Goal: Task Accomplishment & Management: Use online tool/utility

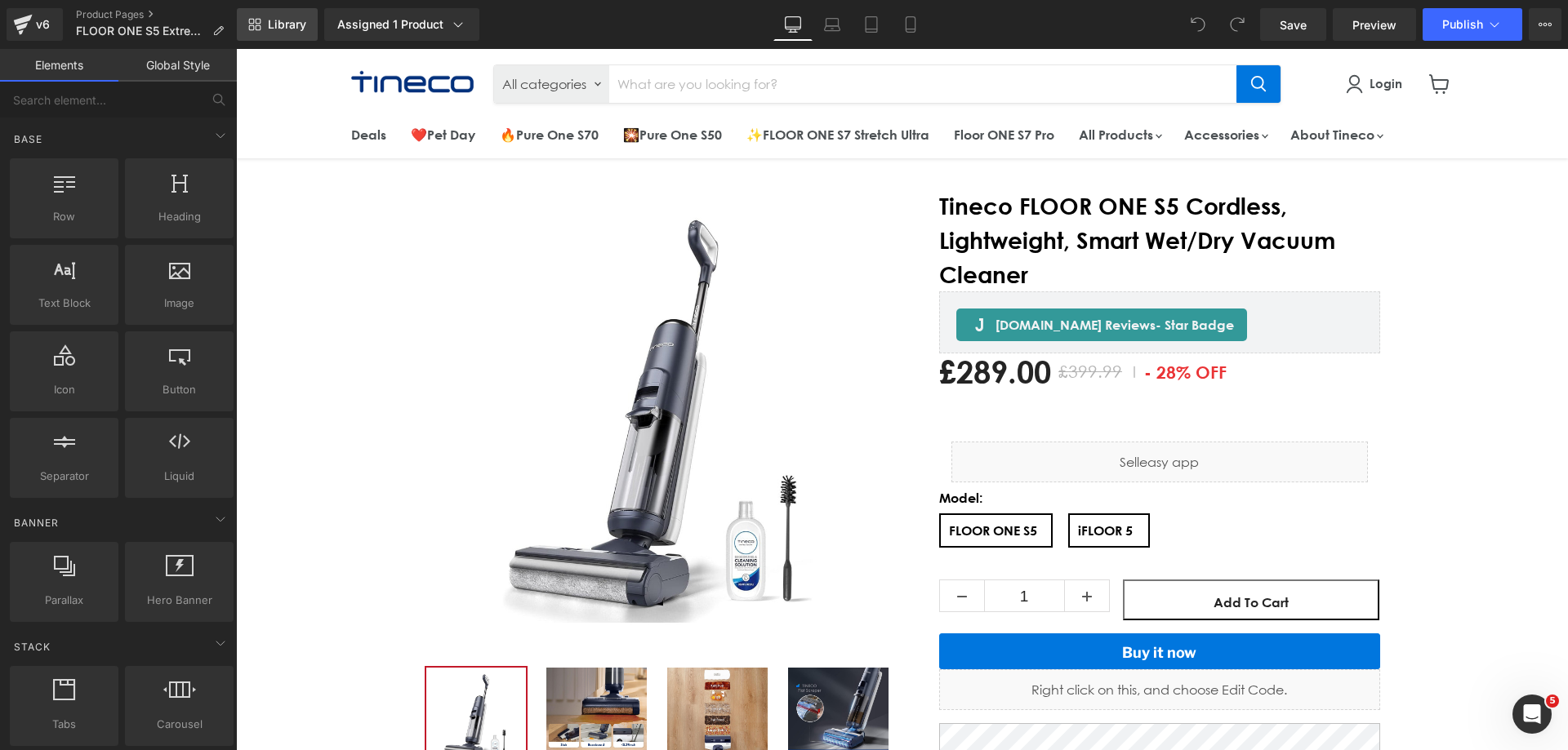
click at [286, 17] on link "Library" at bounding box center [277, 24] width 81 height 32
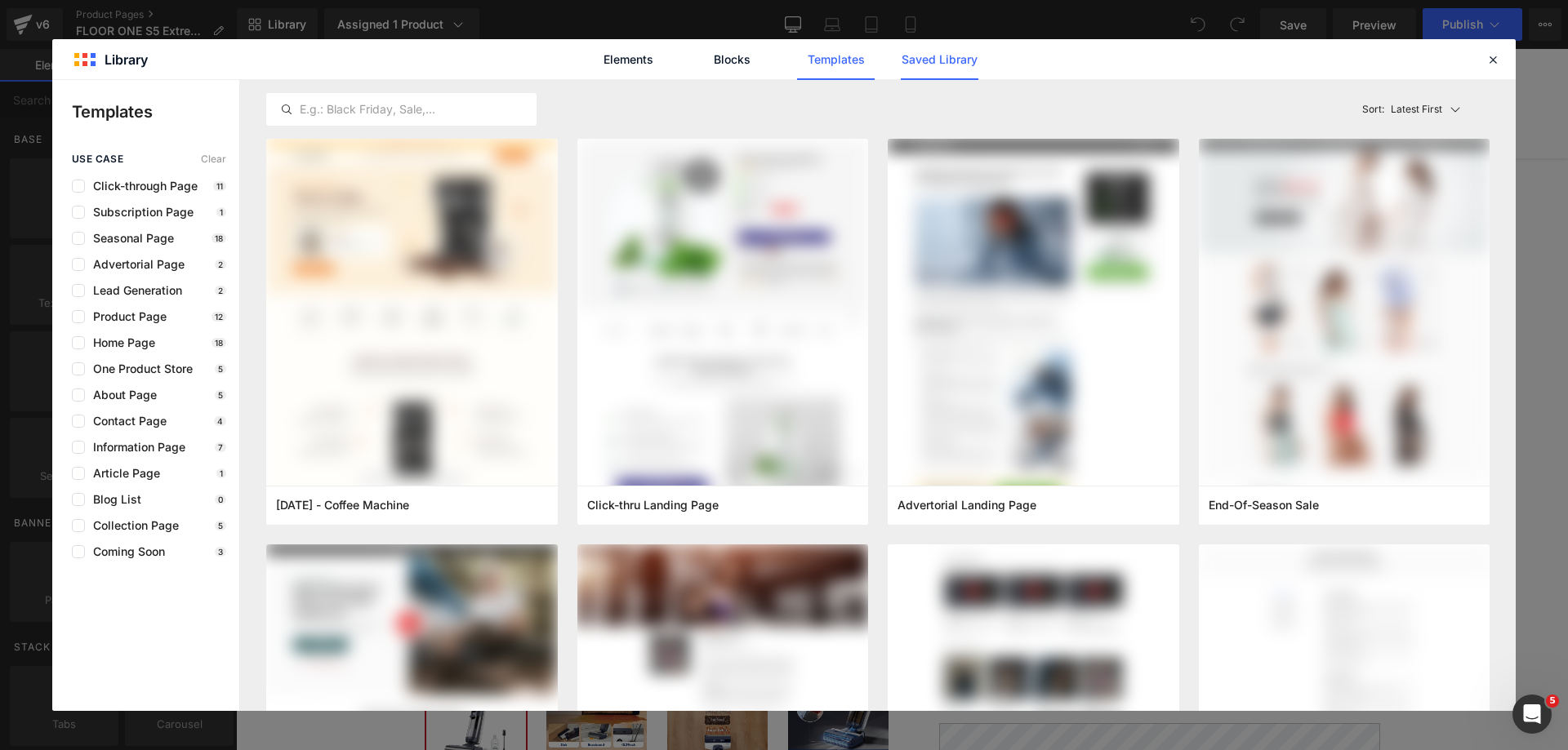
click at [913, 62] on link "Saved Library" at bounding box center [939, 59] width 78 height 41
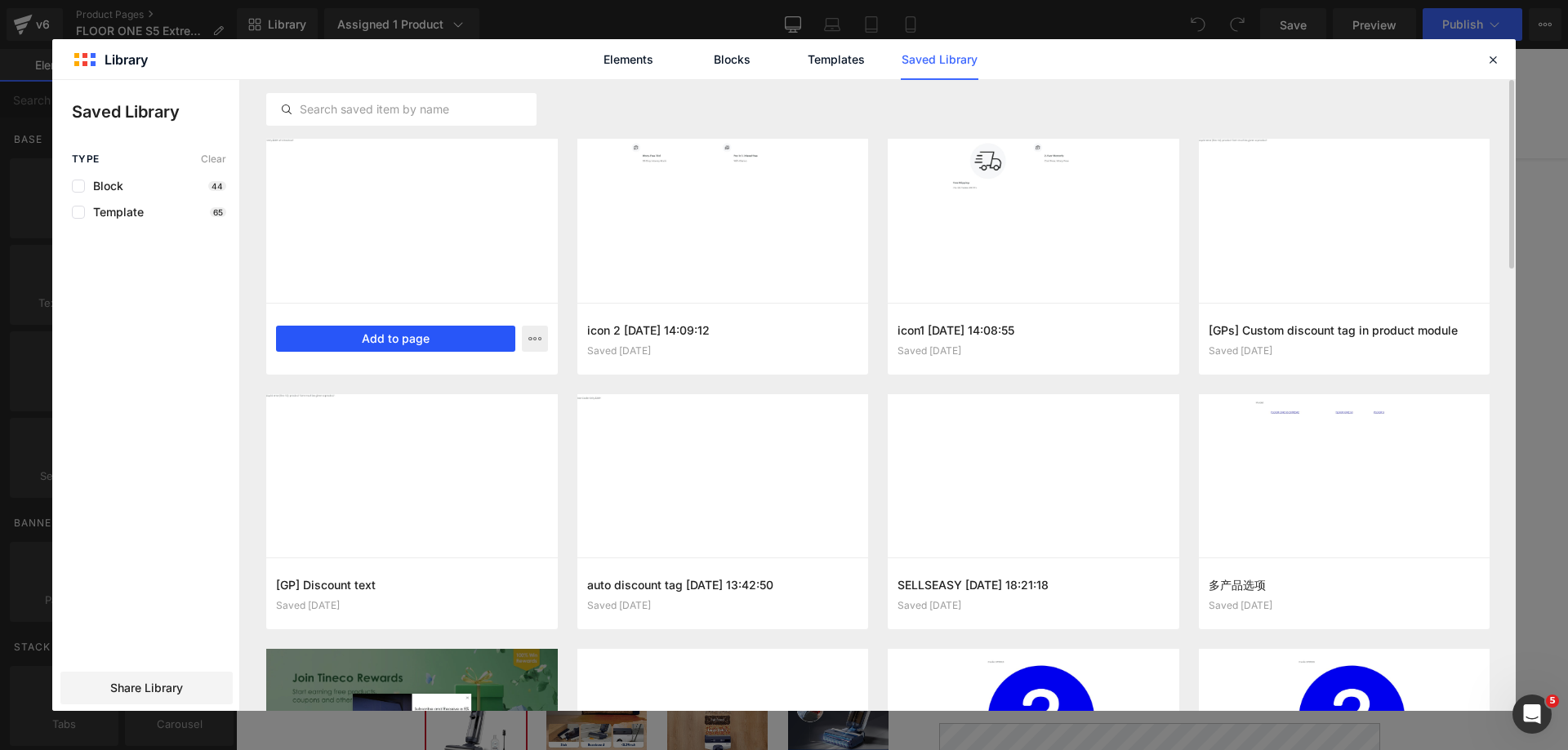
click at [373, 344] on button "Add to page" at bounding box center [395, 339] width 239 height 26
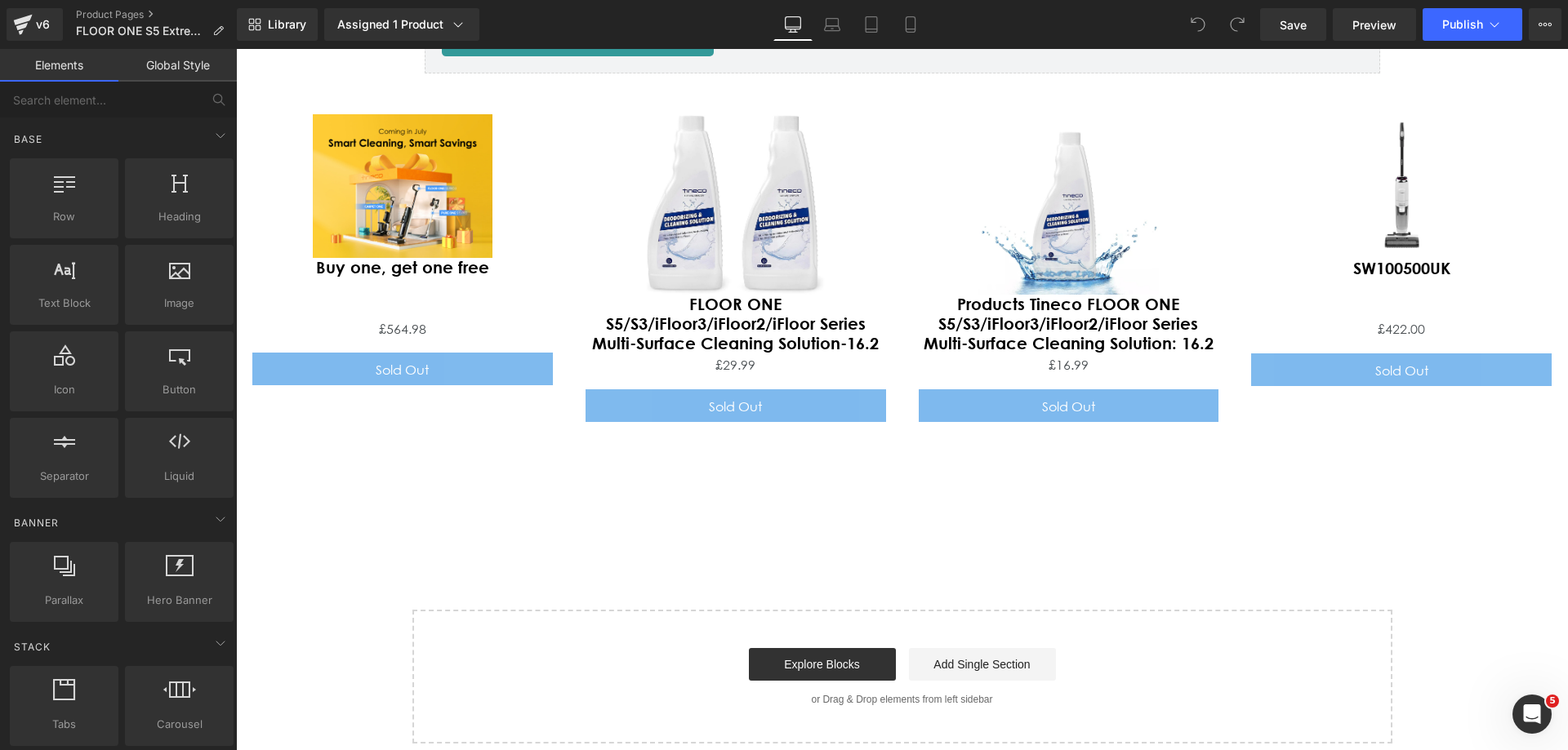
scroll to position [7227, 0]
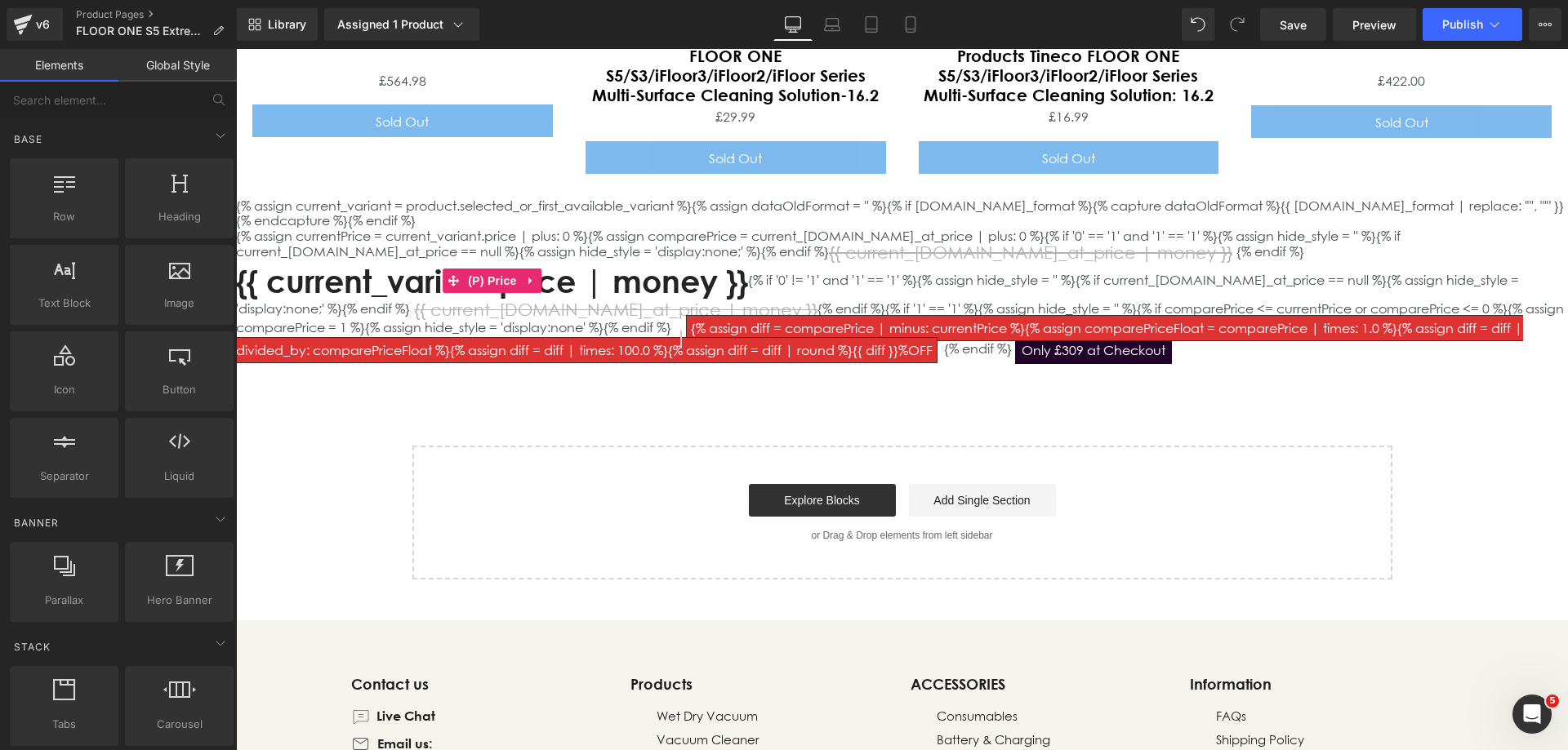
click at [614, 315] on span "{% assign diff = comparePrice | minus: currentPrice %}{% assign comparePriceFlo…" at bounding box center [879, 338] width 1286 height 47
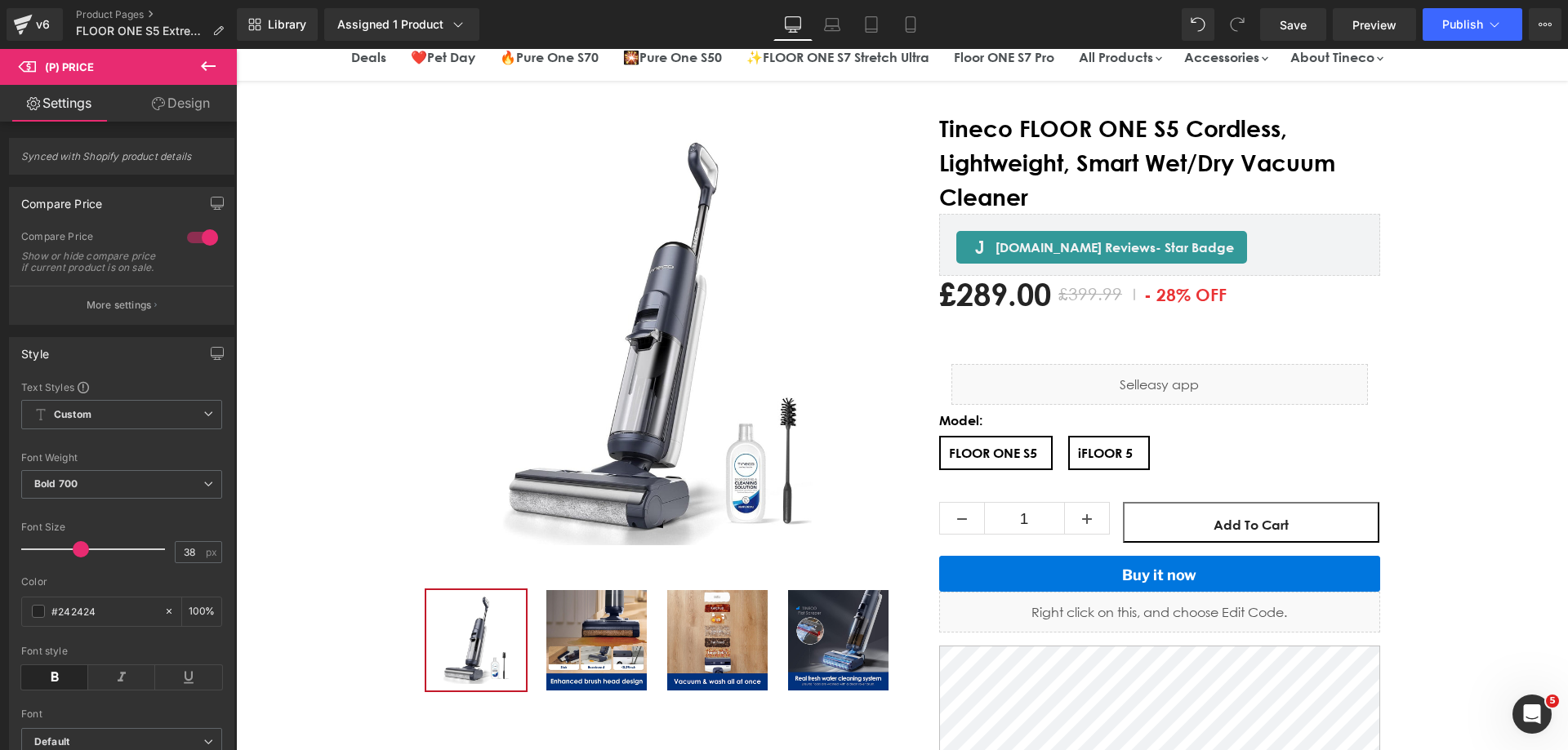
scroll to position [0, 0]
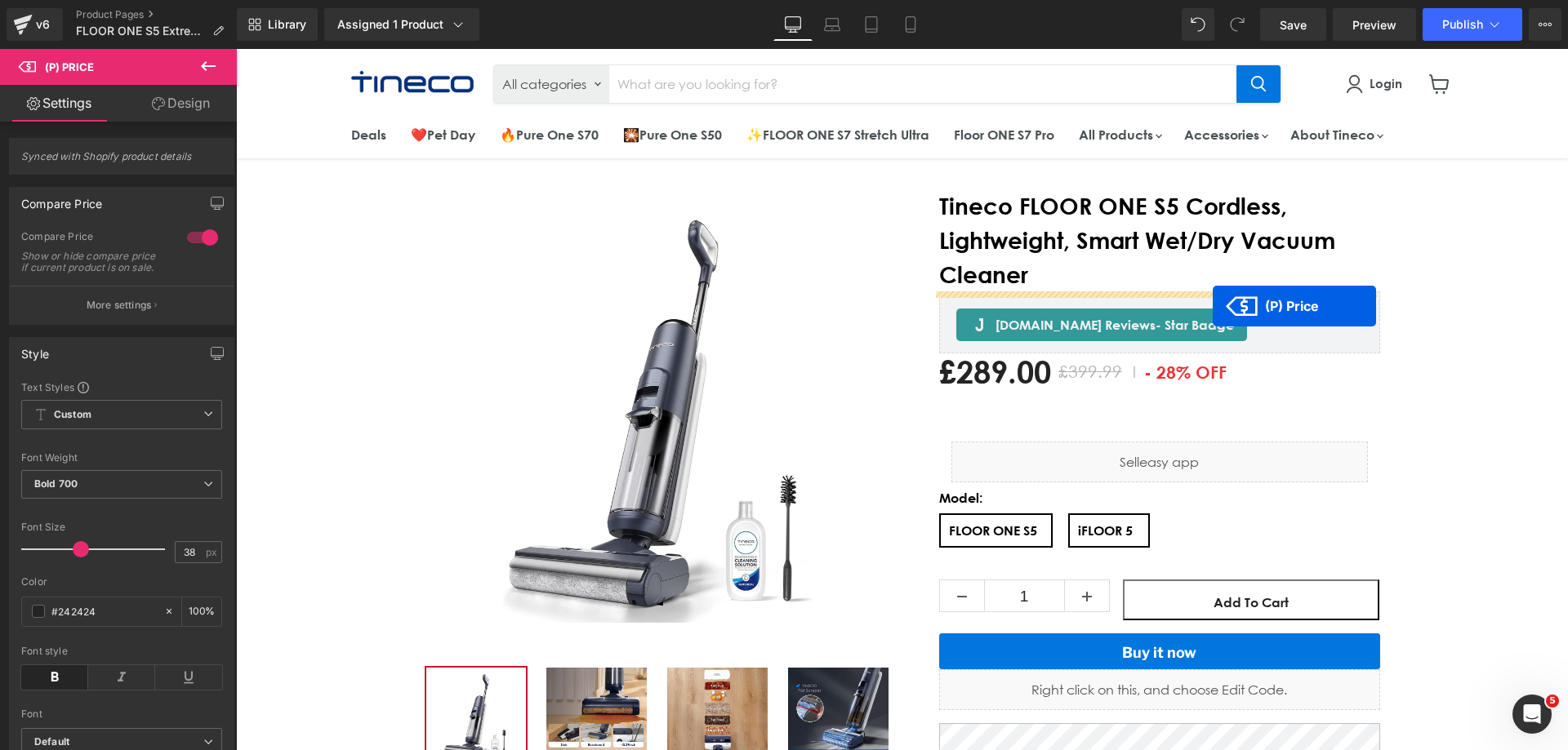
drag, startPoint x: 486, startPoint y: 202, endPoint x: 1213, endPoint y: 306, distance: 734.4
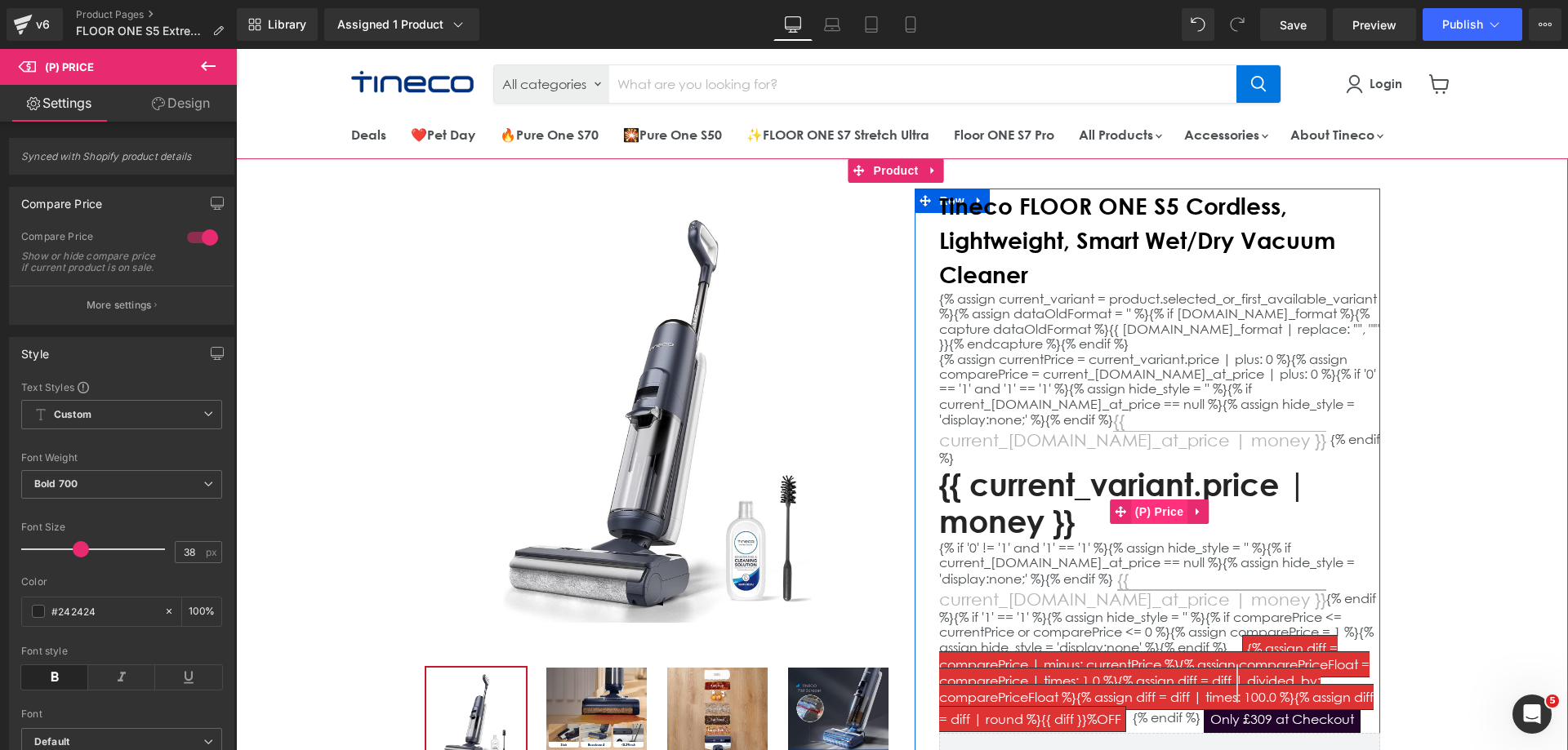
click at [1146, 524] on span "(P) Price" at bounding box center [1160, 512] width 57 height 24
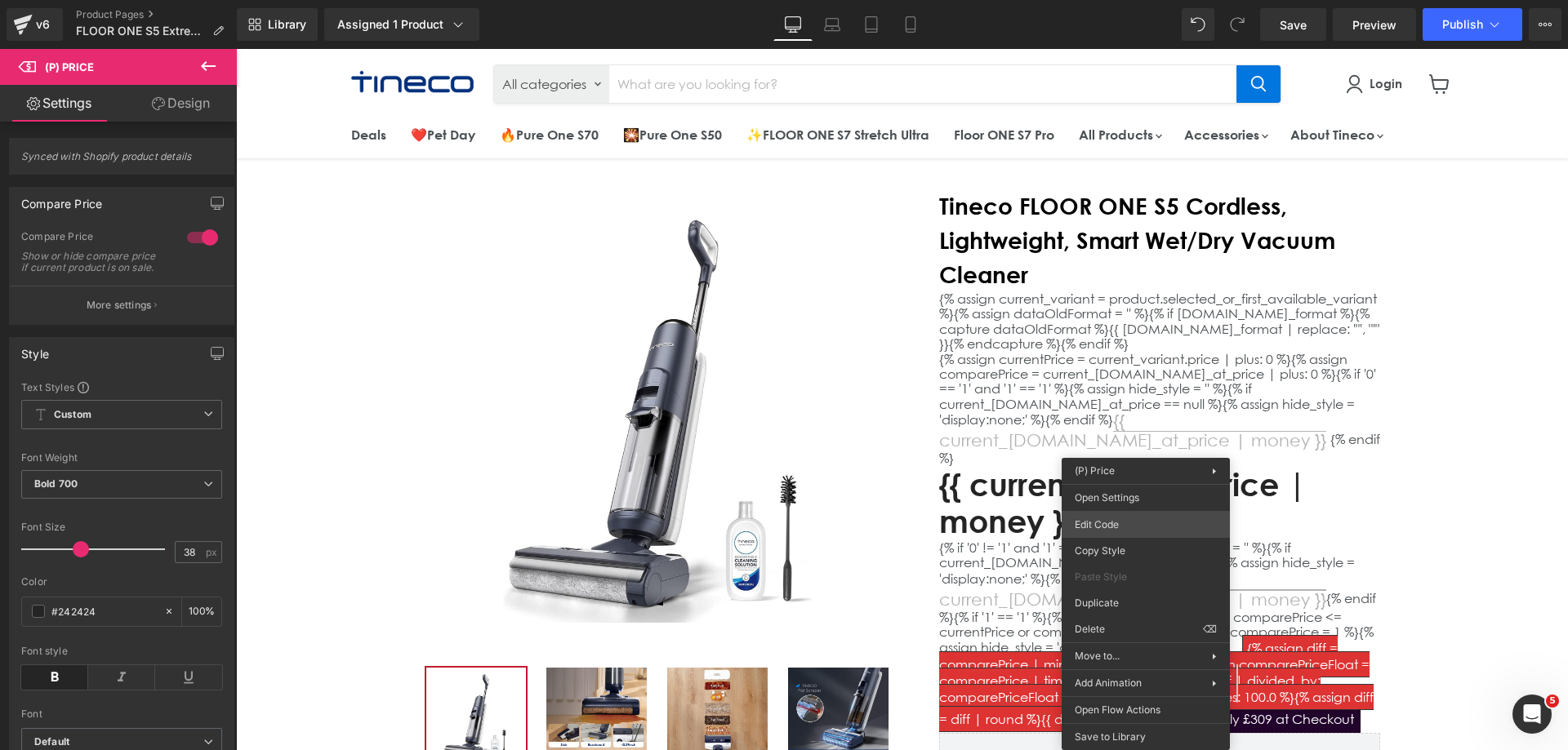
click at [1126, 0] on div "(P) Price You are previewing how the will restyle your page. You can not edit E…" at bounding box center [784, 0] width 1568 height 0
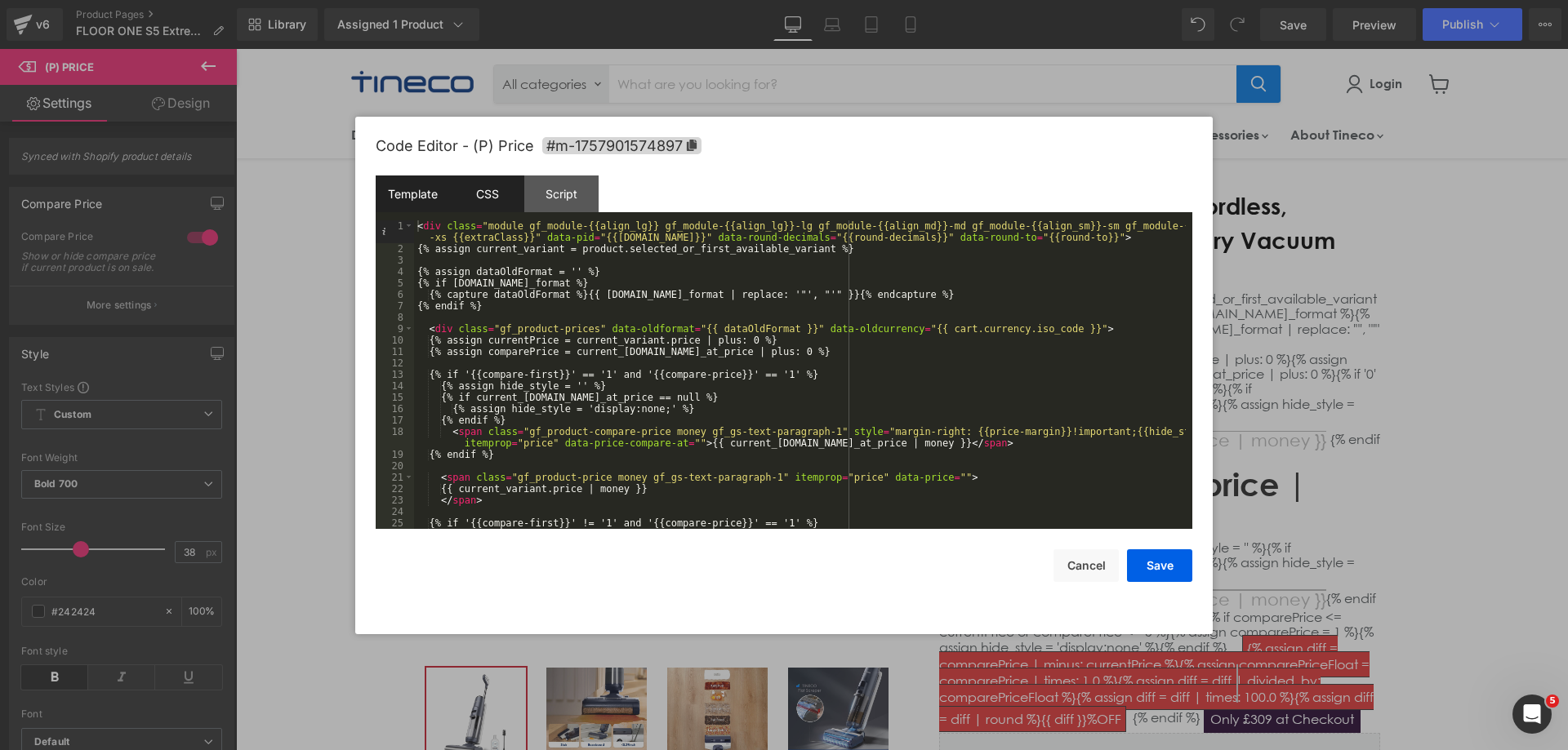
drag, startPoint x: 470, startPoint y: 200, endPoint x: 519, endPoint y: 206, distance: 49.4
click at [470, 199] on div "CSS" at bounding box center [487, 194] width 74 height 37
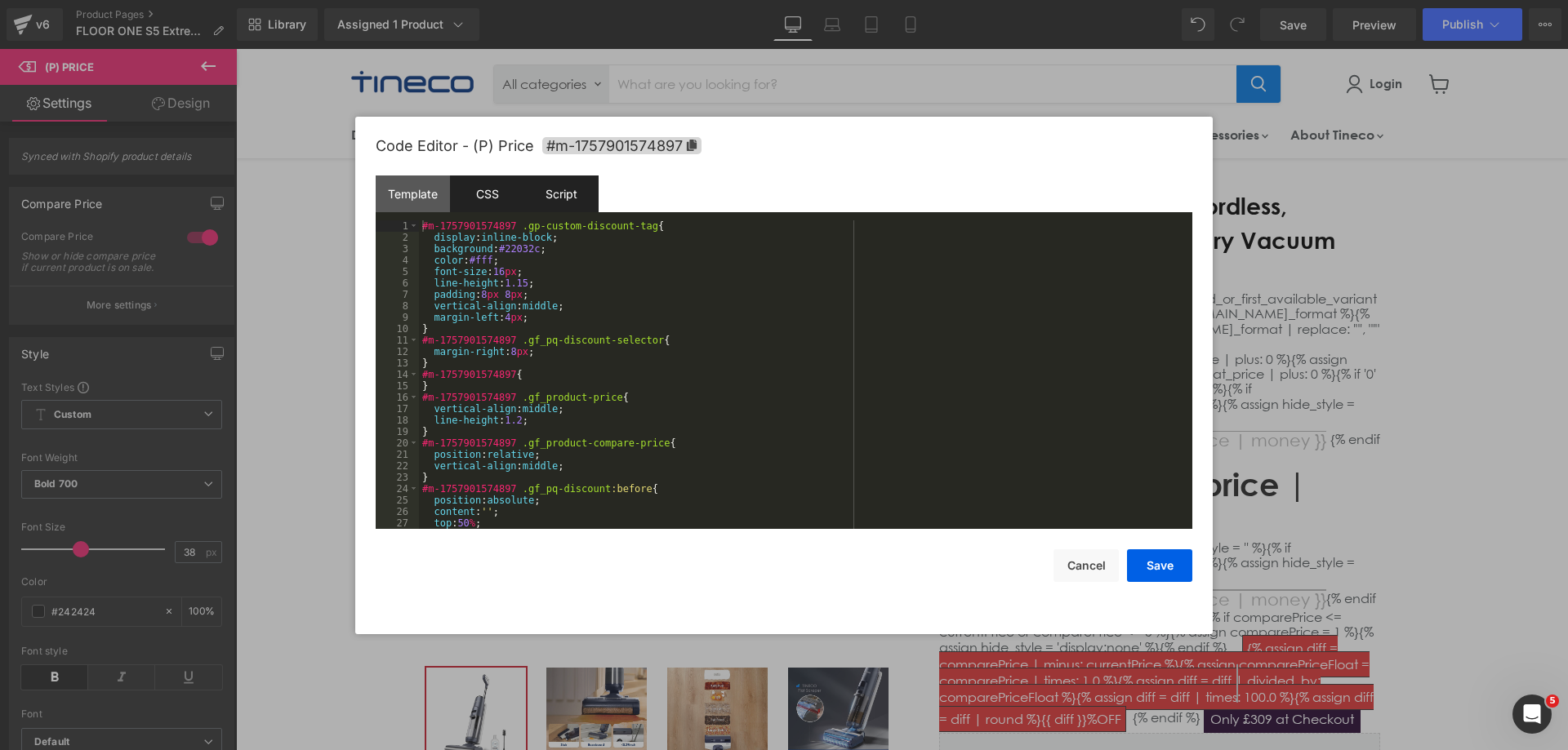
click at [596, 207] on div "Script" at bounding box center [561, 194] width 74 height 37
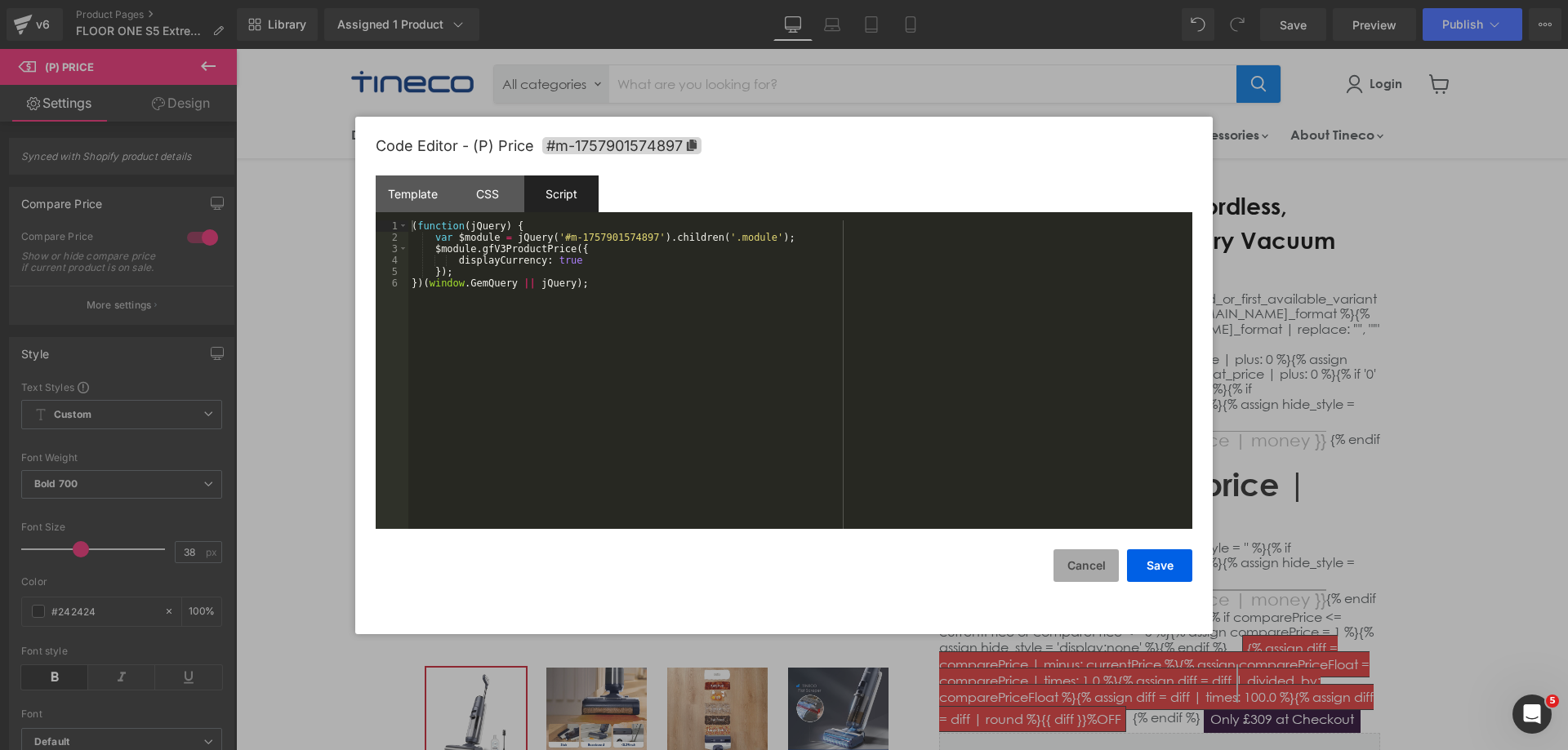
click at [1072, 556] on button "Cancel" at bounding box center [1085, 565] width 66 height 32
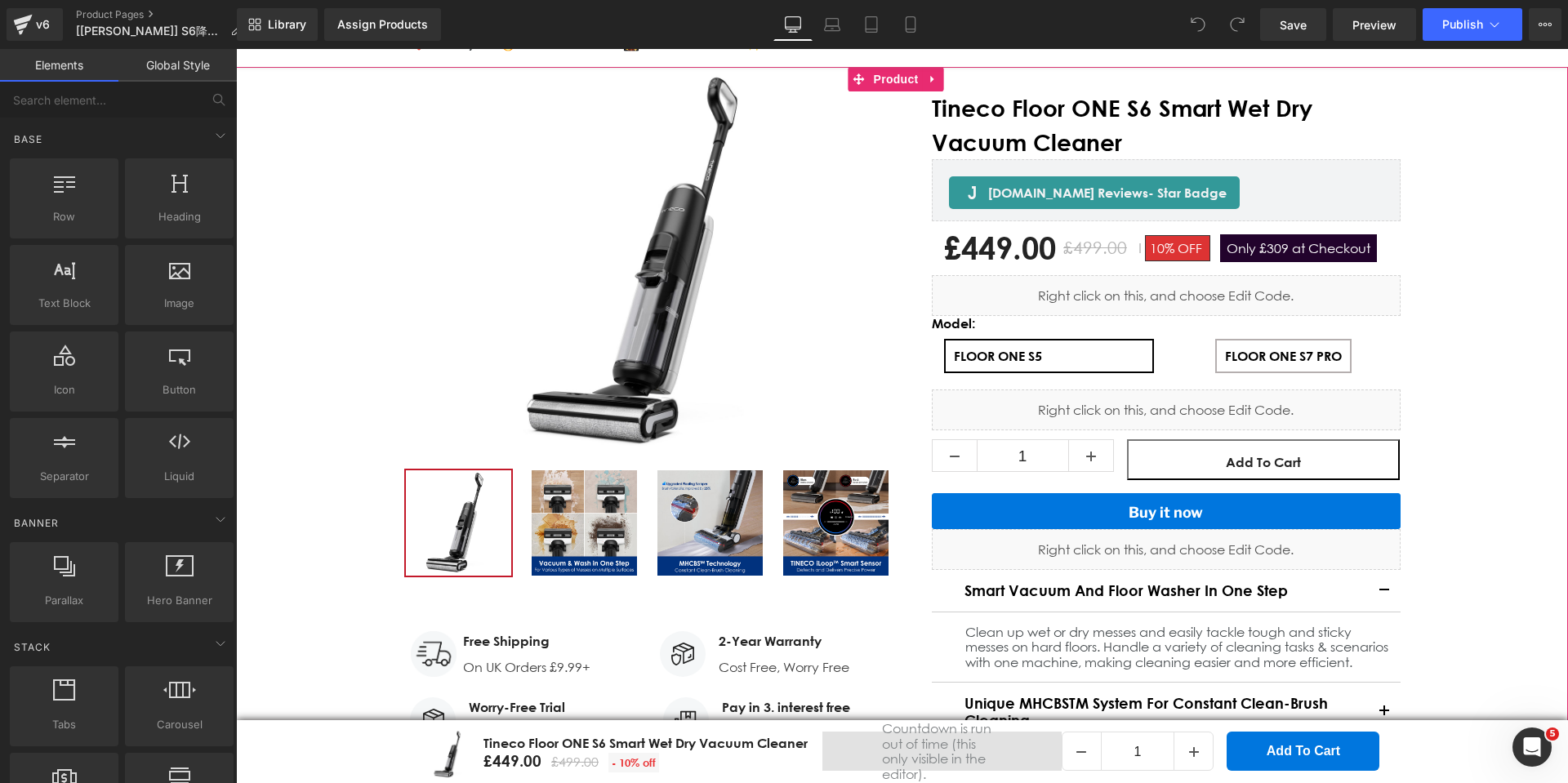
scroll to position [82, 0]
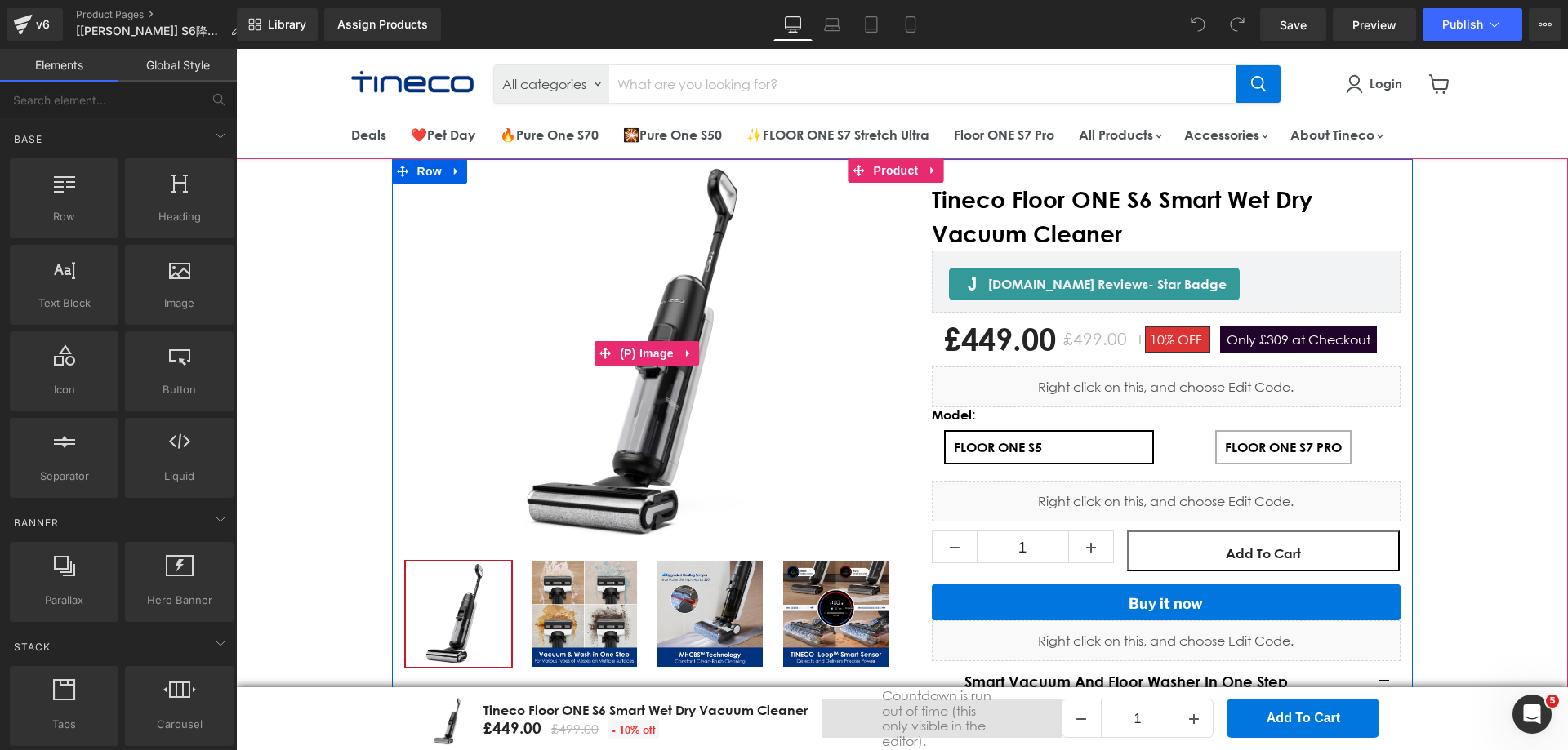
click at [514, 274] on img "Main content" at bounding box center [646, 354] width 389 height 389
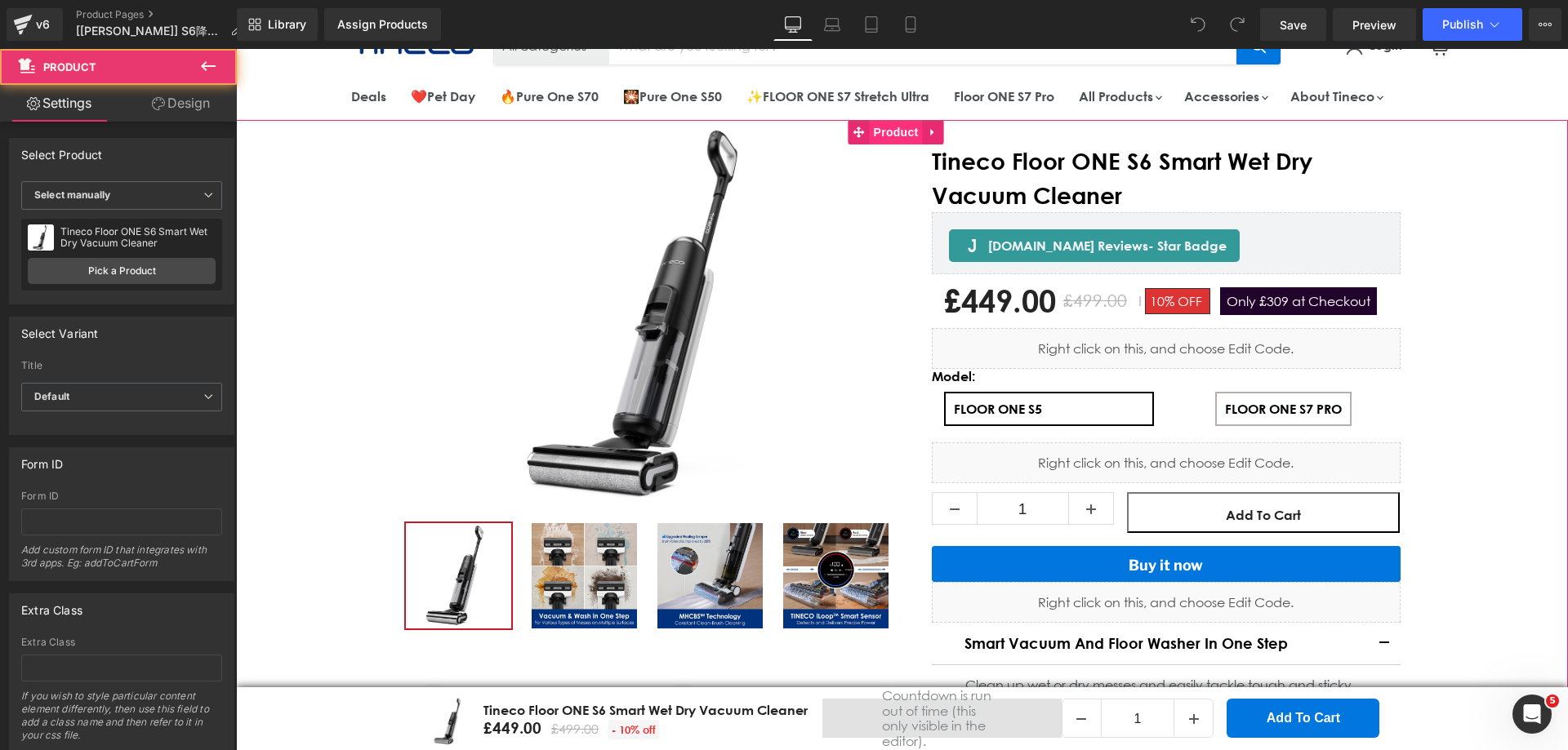
scroll to position [44, 0]
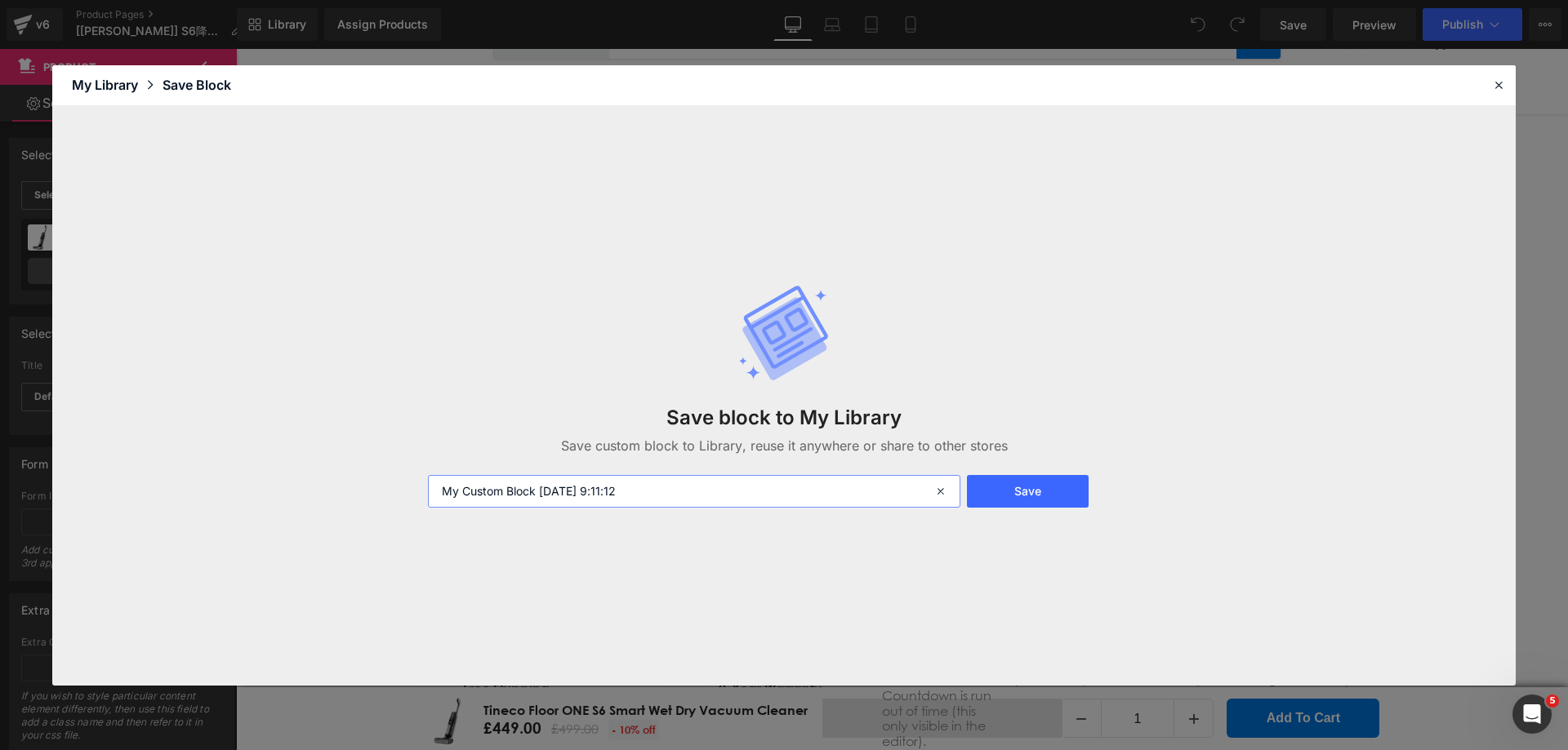
click at [442, 494] on input "My Custom Block 2025-09-15 9:11:12" at bounding box center [694, 491] width 533 height 32
type input "[ToMy Custom Block 2025-09-15 9:11:12"
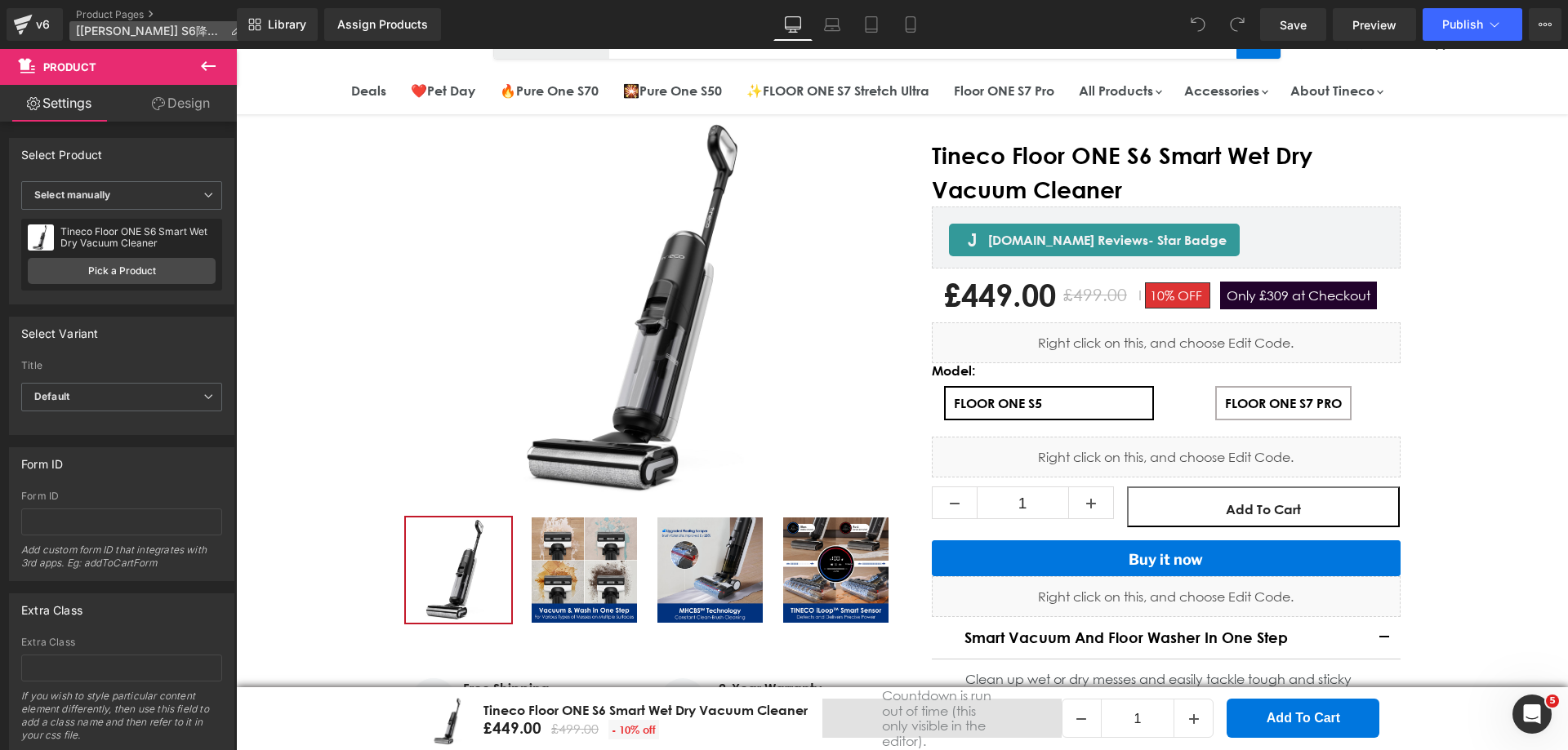
drag, startPoint x: 387, startPoint y: 17, endPoint x: 224, endPoint y: 27, distance: 163.3
click at [224, 27] on div "v6 Product Pages [Alice GemPages] S6降本版 Library Assign Products Product Preview…" at bounding box center [784, 24] width 1568 height 49
click at [281, 27] on span "Library" at bounding box center [286, 25] width 38 height 15
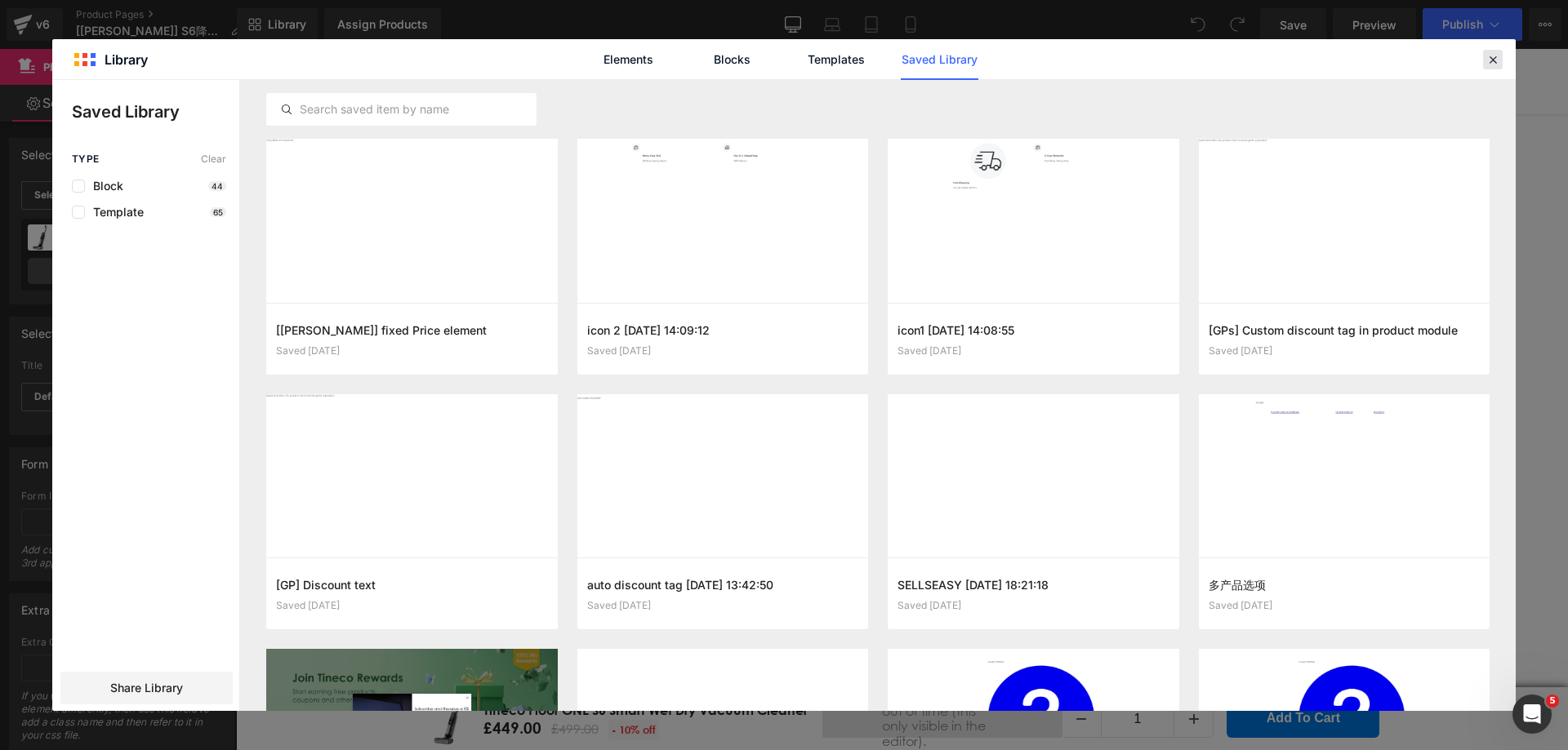
click at [1499, 56] on icon at bounding box center [1493, 59] width 15 height 15
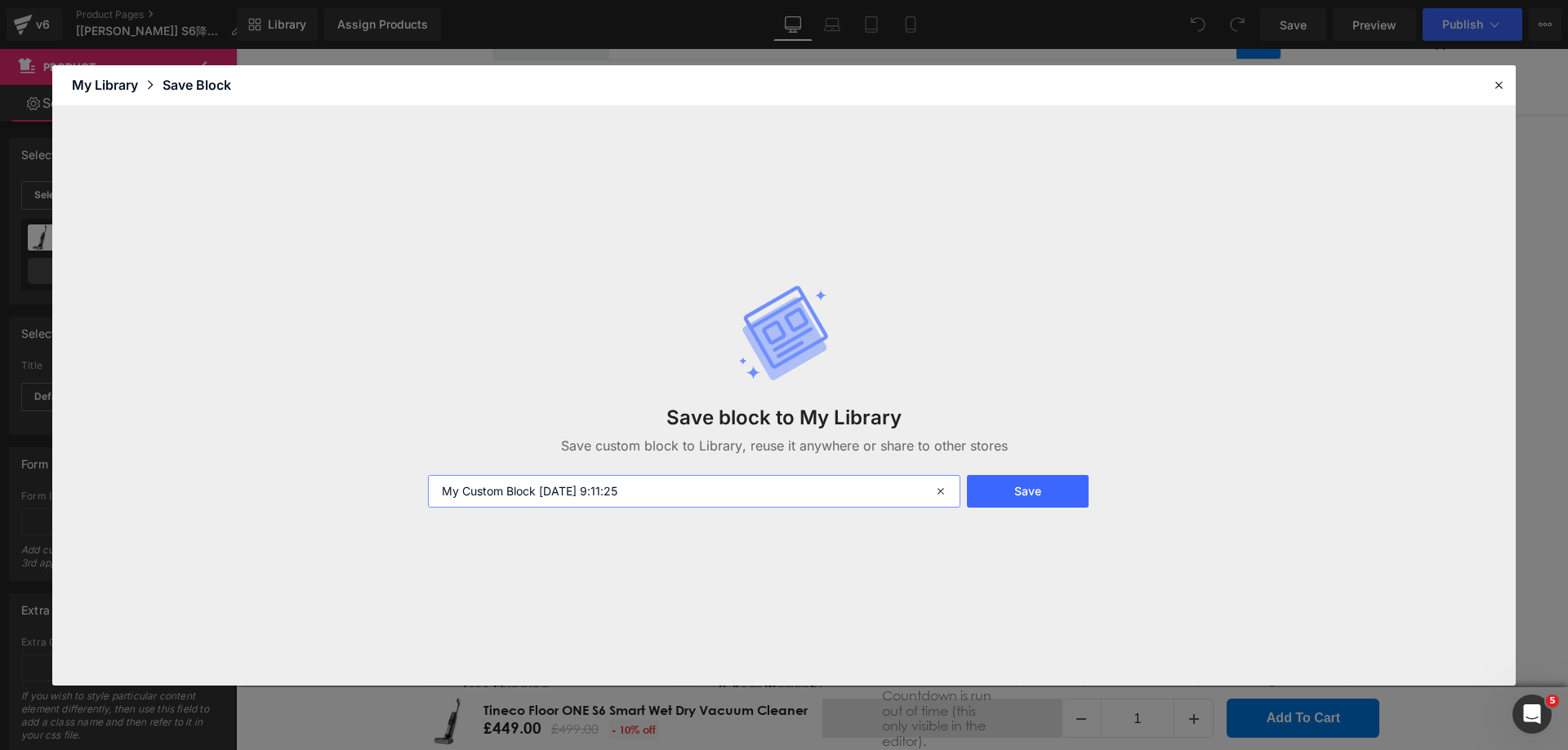
click at [659, 488] on input "My Custom Block 2025-09-15 9:11:25" at bounding box center [694, 491] width 533 height 32
click at [657, 489] on input "My Custom Block 2025-09-15 9:11:25" at bounding box center [694, 491] width 533 height 32
type input "ơ"
type input "[Tony] Fixed price element"
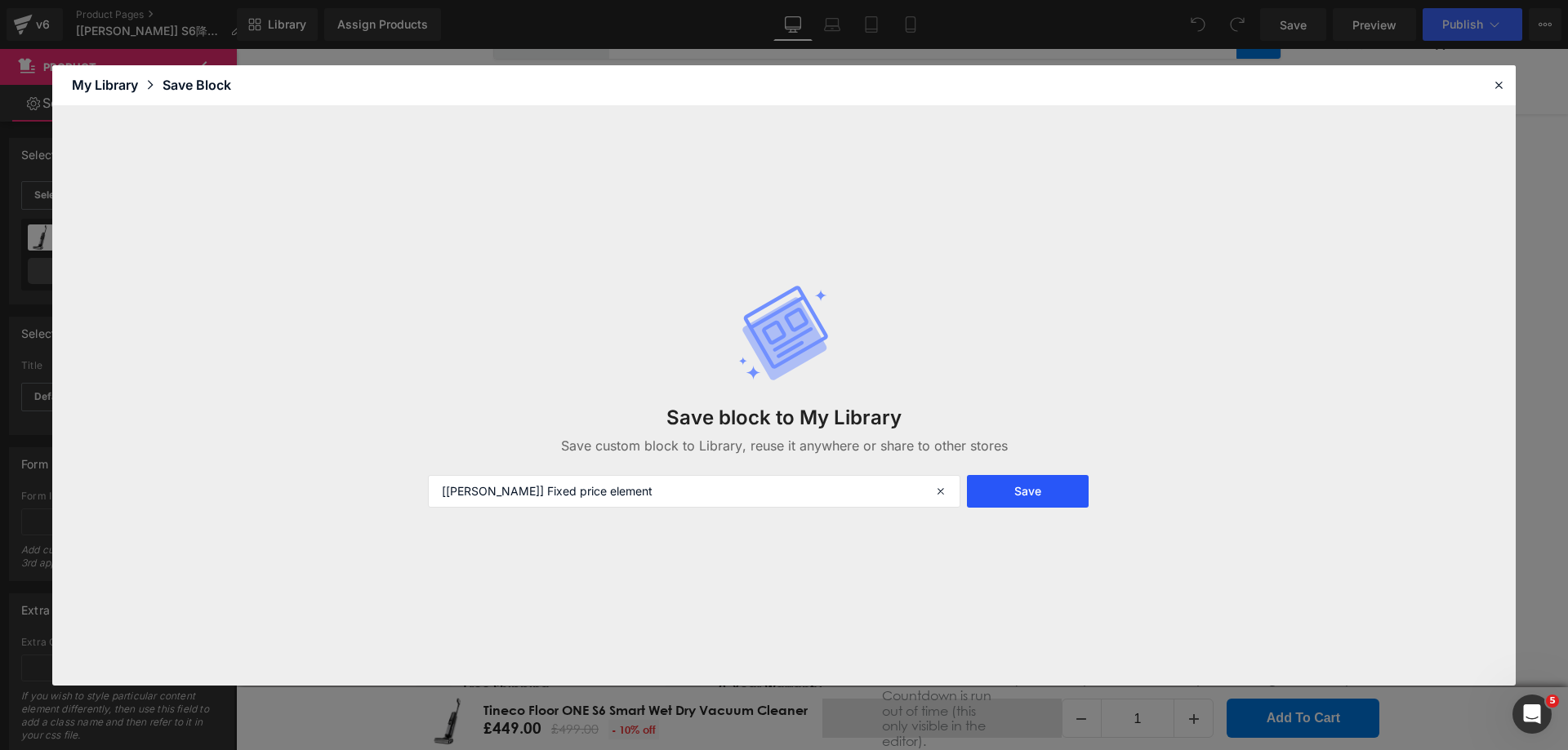
click at [1051, 499] on button "Save" at bounding box center [1027, 491] width 121 height 32
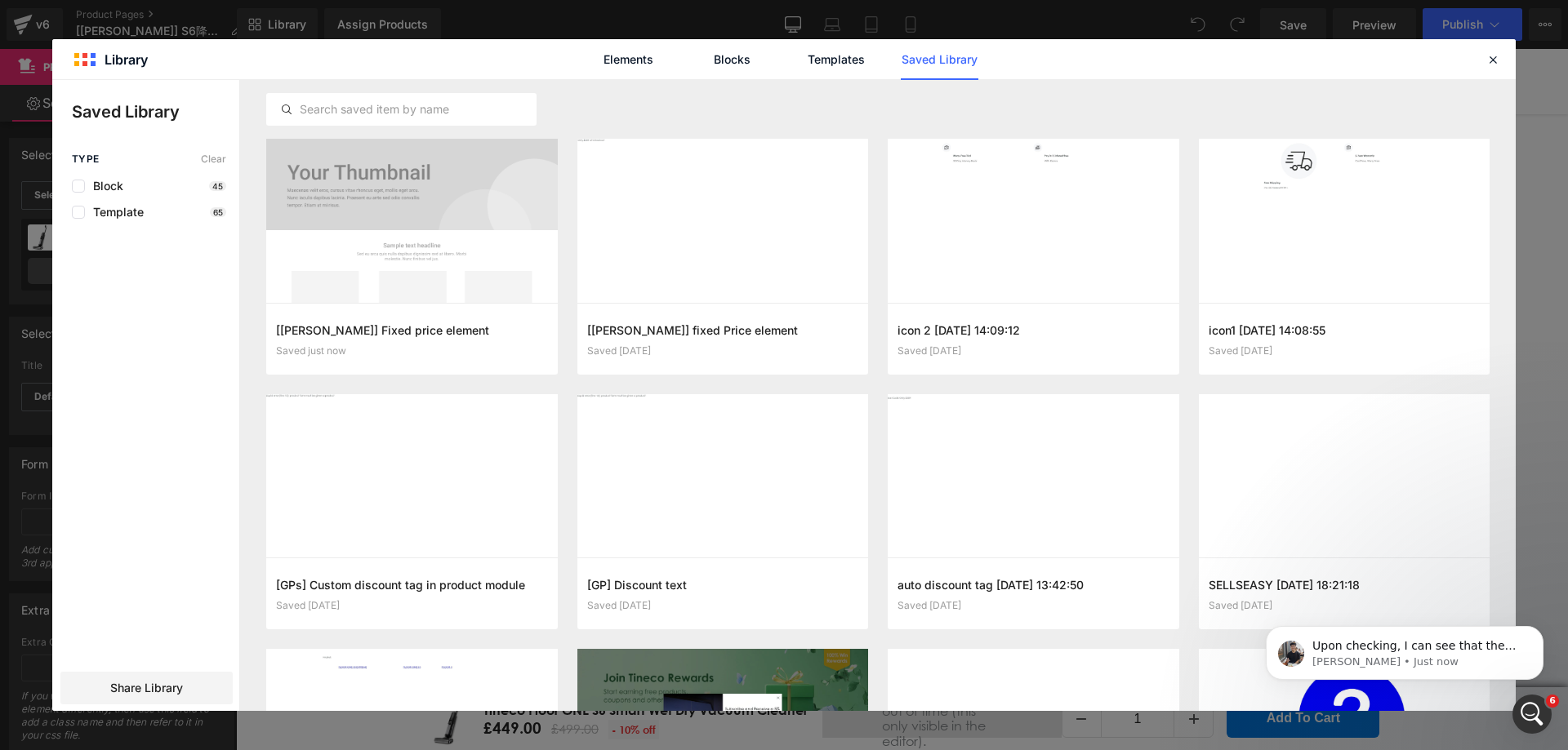
scroll to position [0, 0]
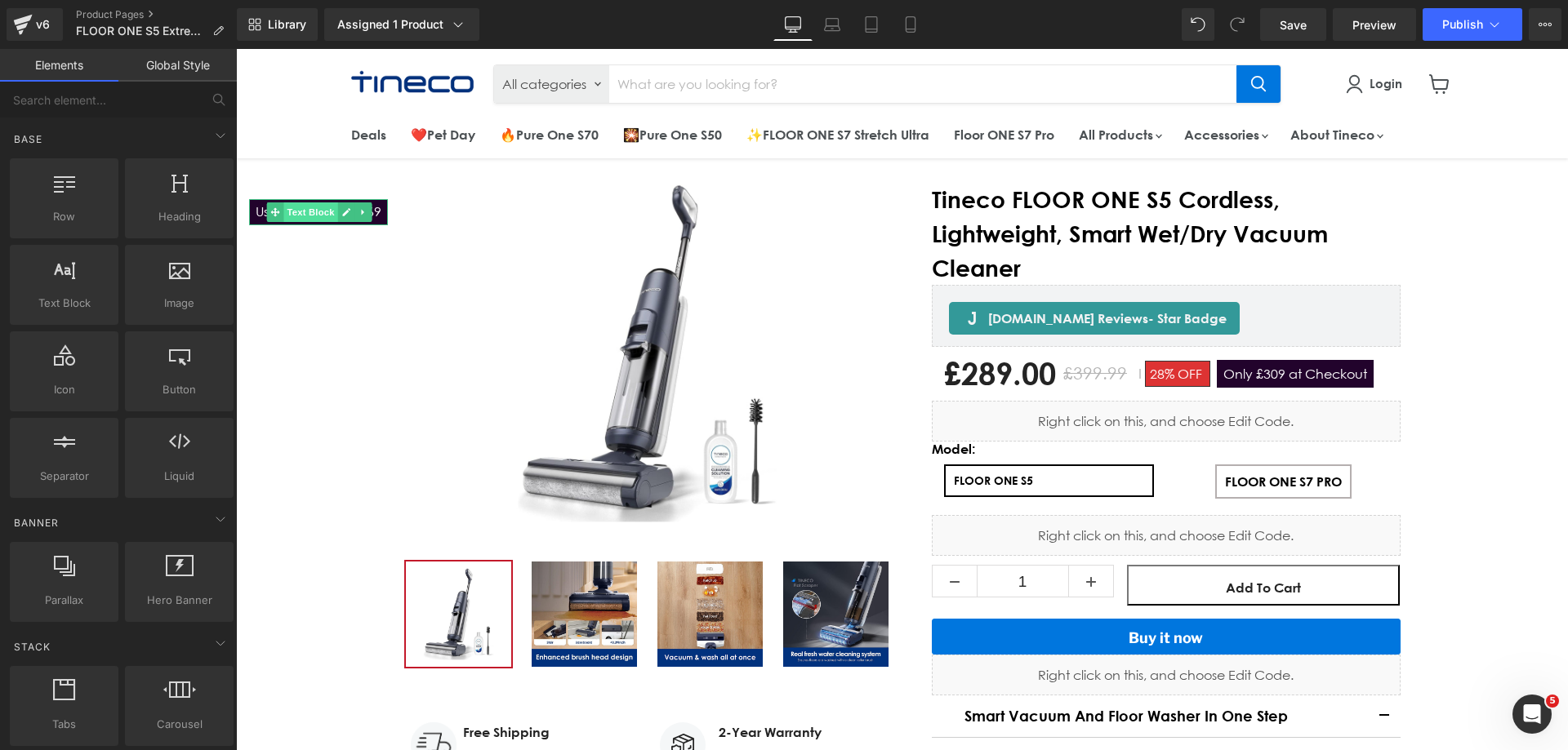
click at [310, 217] on span "Text Block" at bounding box center [311, 212] width 54 height 19
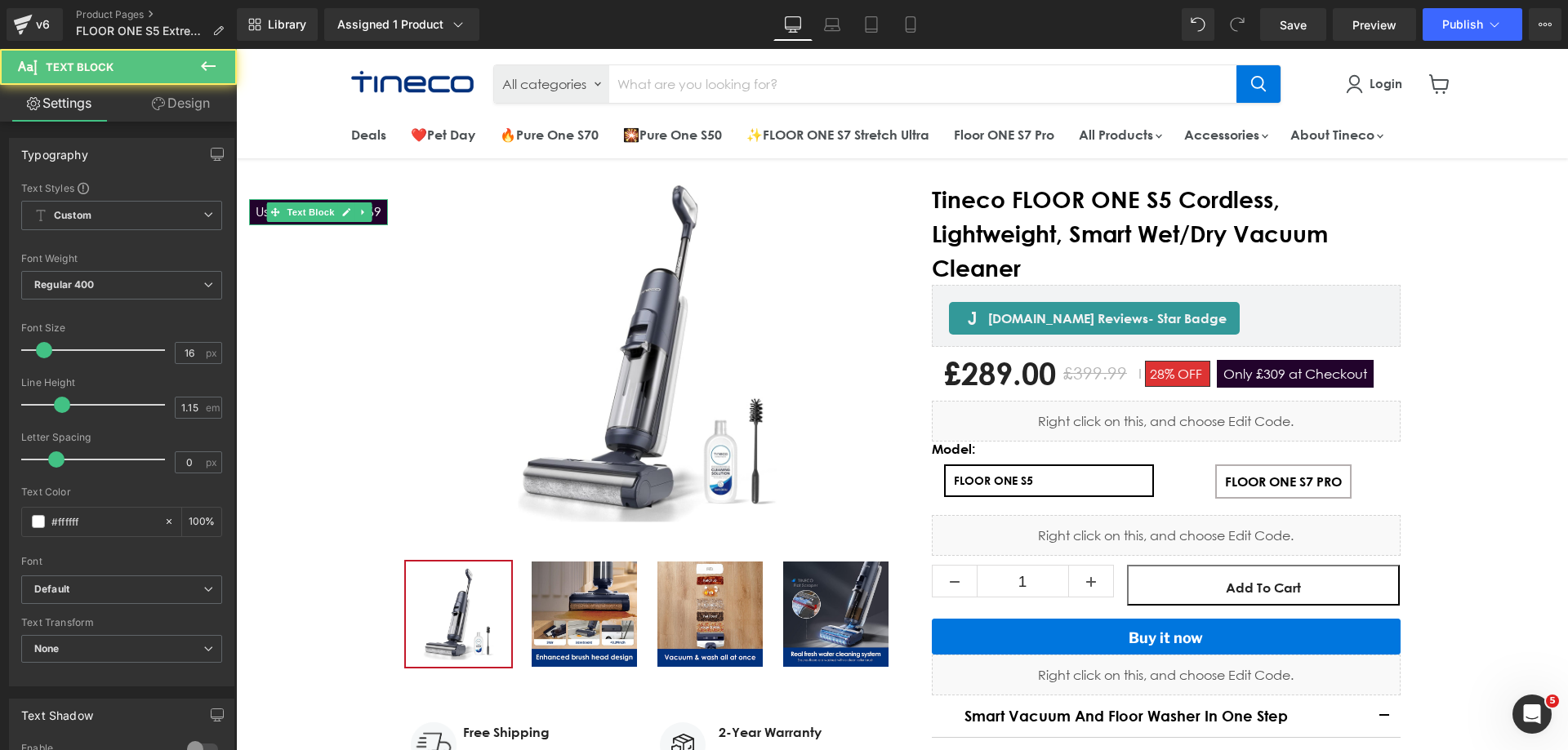
click at [382, 217] on p "Use Code Only £269" at bounding box center [319, 211] width 126 height 15
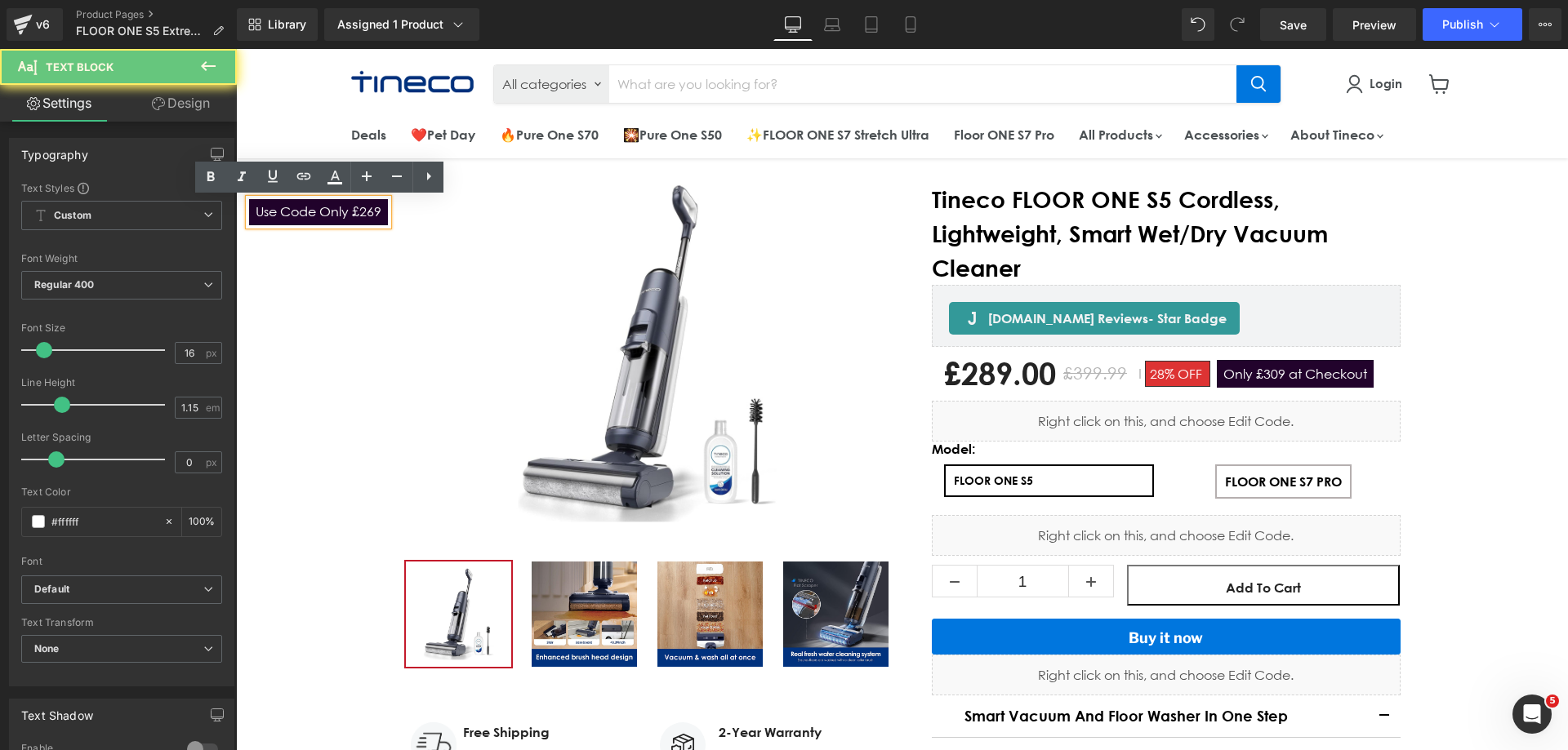
click at [382, 217] on p "Use Code Only £269" at bounding box center [319, 211] width 126 height 15
click at [370, 254] on div "New Release (P) Image" at bounding box center [902, 581] width 1332 height 845
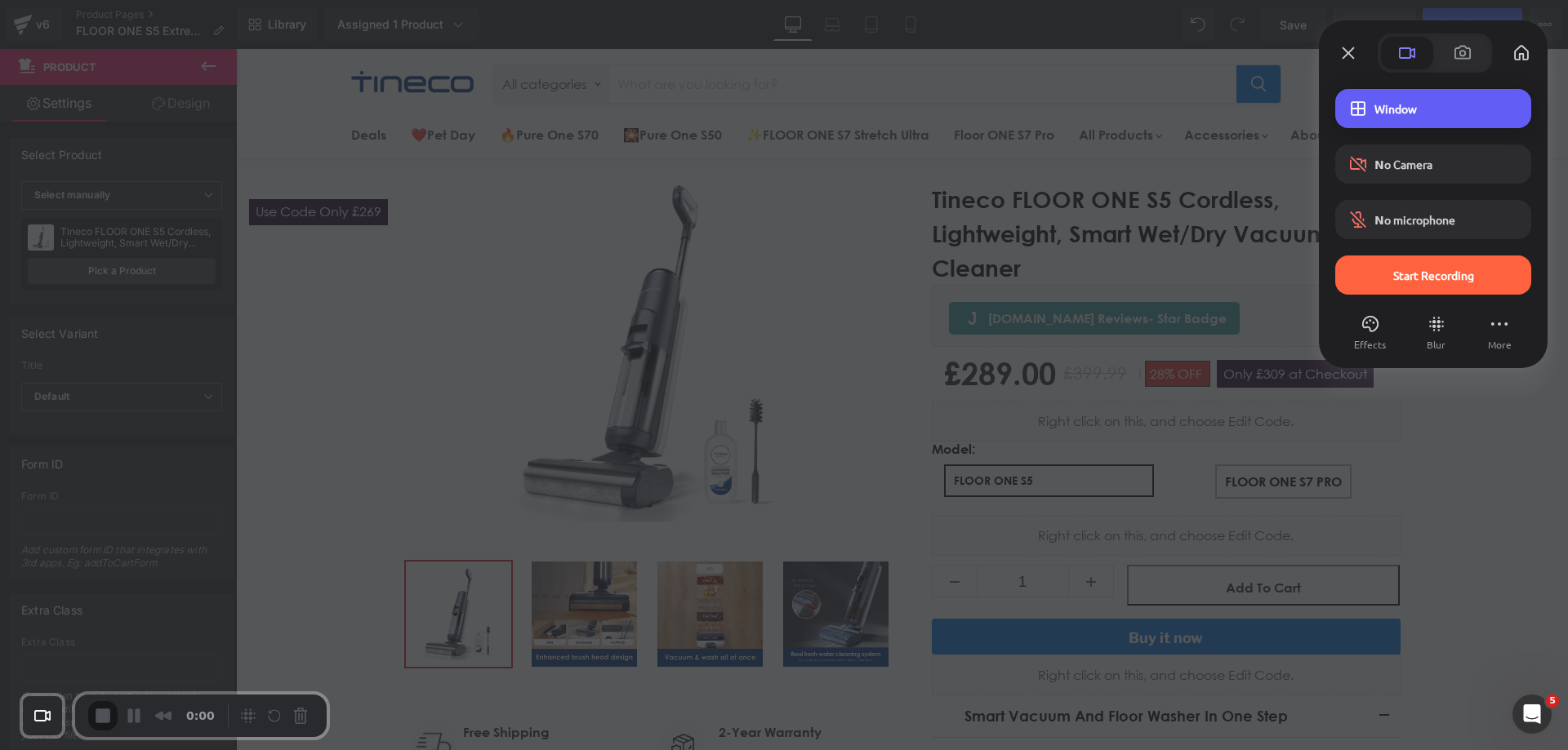
click at [1367, 124] on div "Window" at bounding box center [1433, 108] width 196 height 39
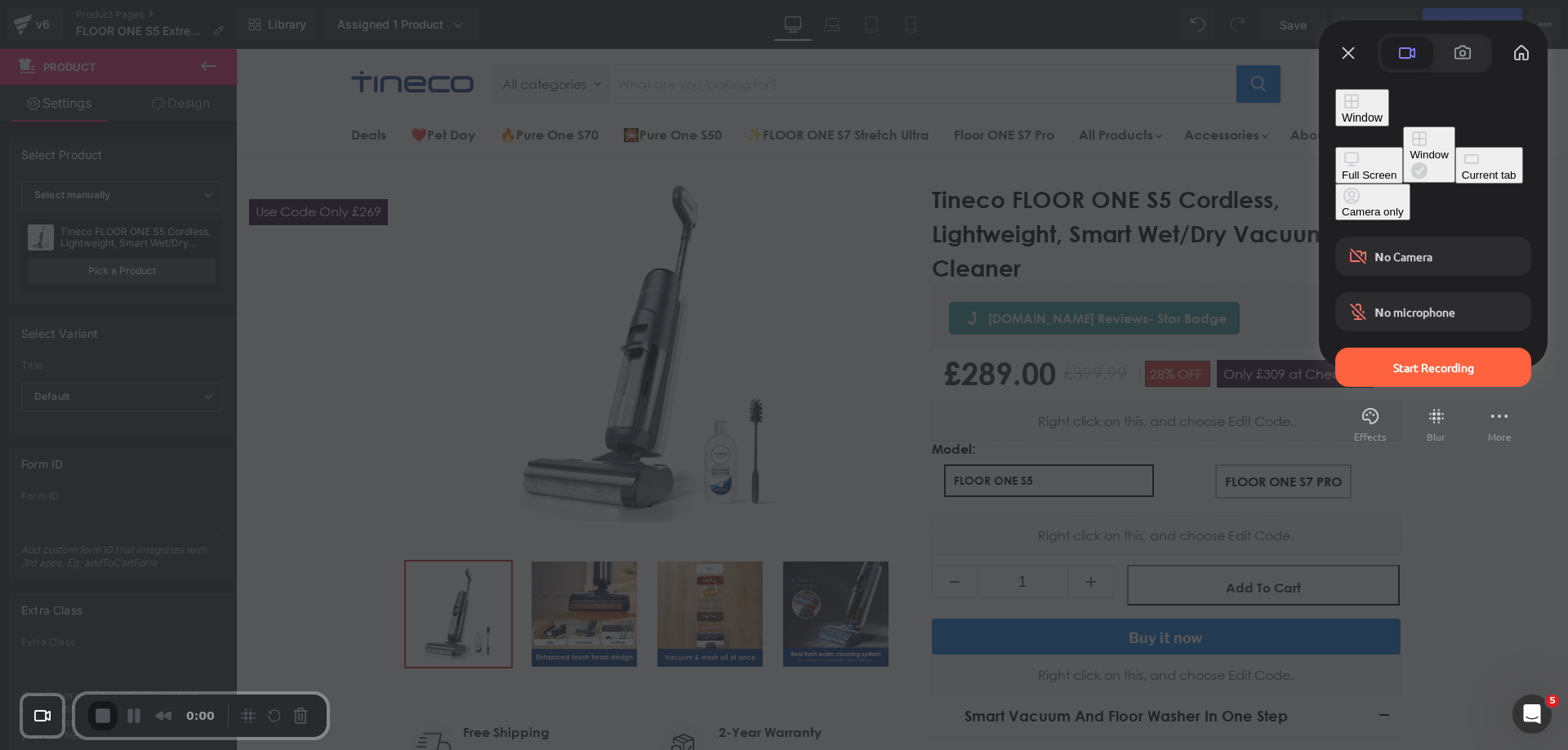
click at [1461, 181] on div "Current tab" at bounding box center [1488, 174] width 55 height 12
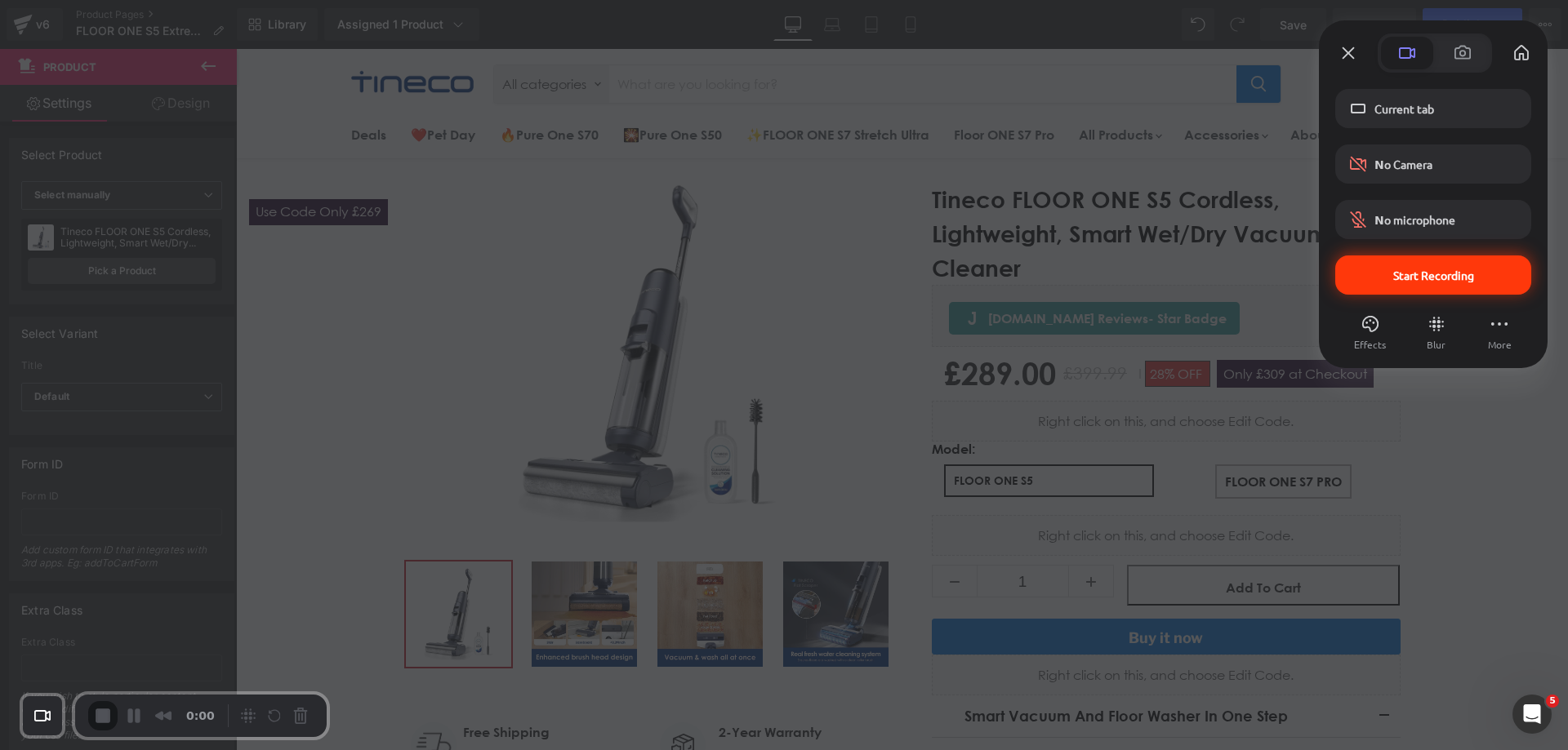
click at [1404, 272] on span "Start Recording" at bounding box center [1433, 275] width 81 height 15
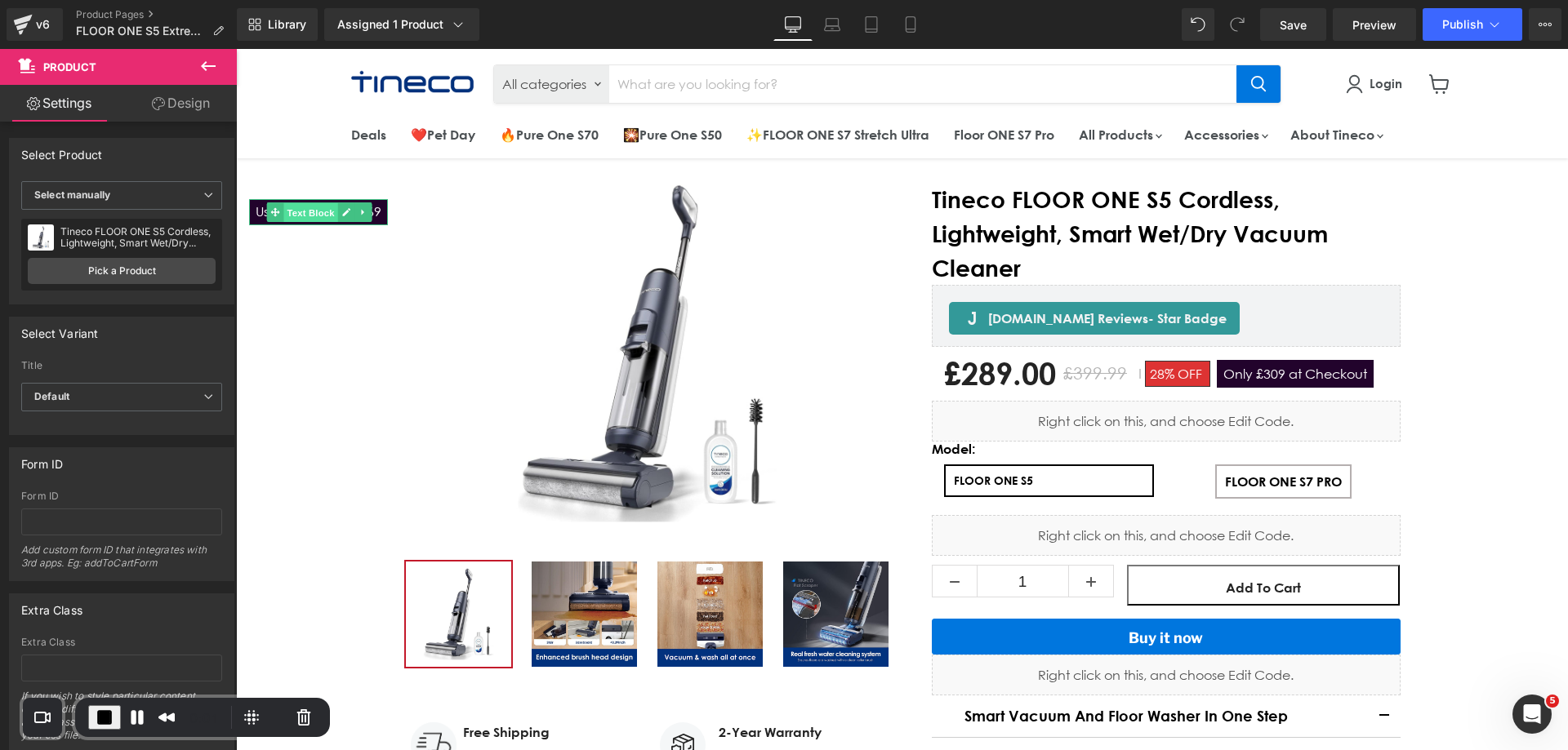
click at [311, 206] on span "Text Block" at bounding box center [311, 213] width 54 height 19
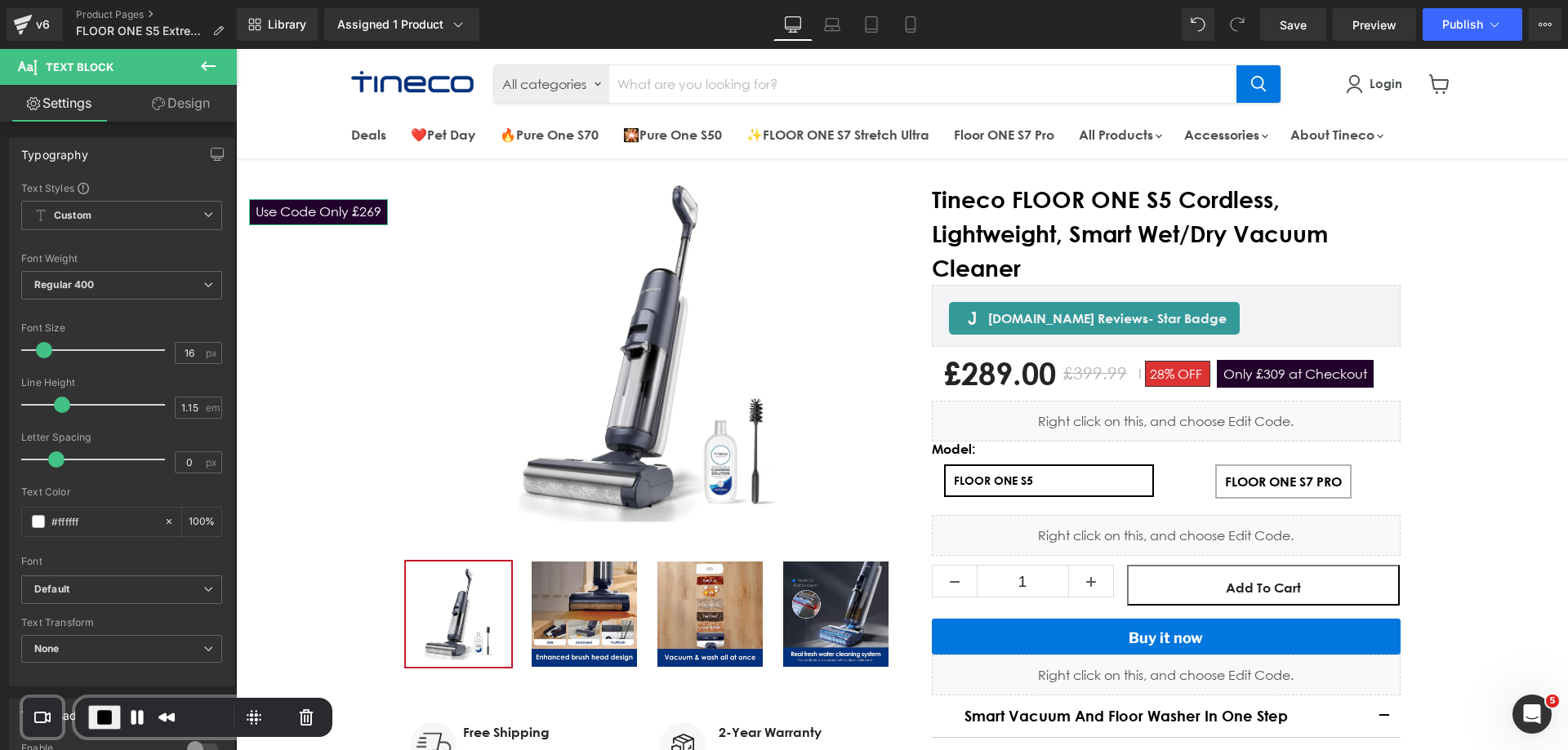
click at [198, 112] on link "Design" at bounding box center [181, 104] width 119 height 37
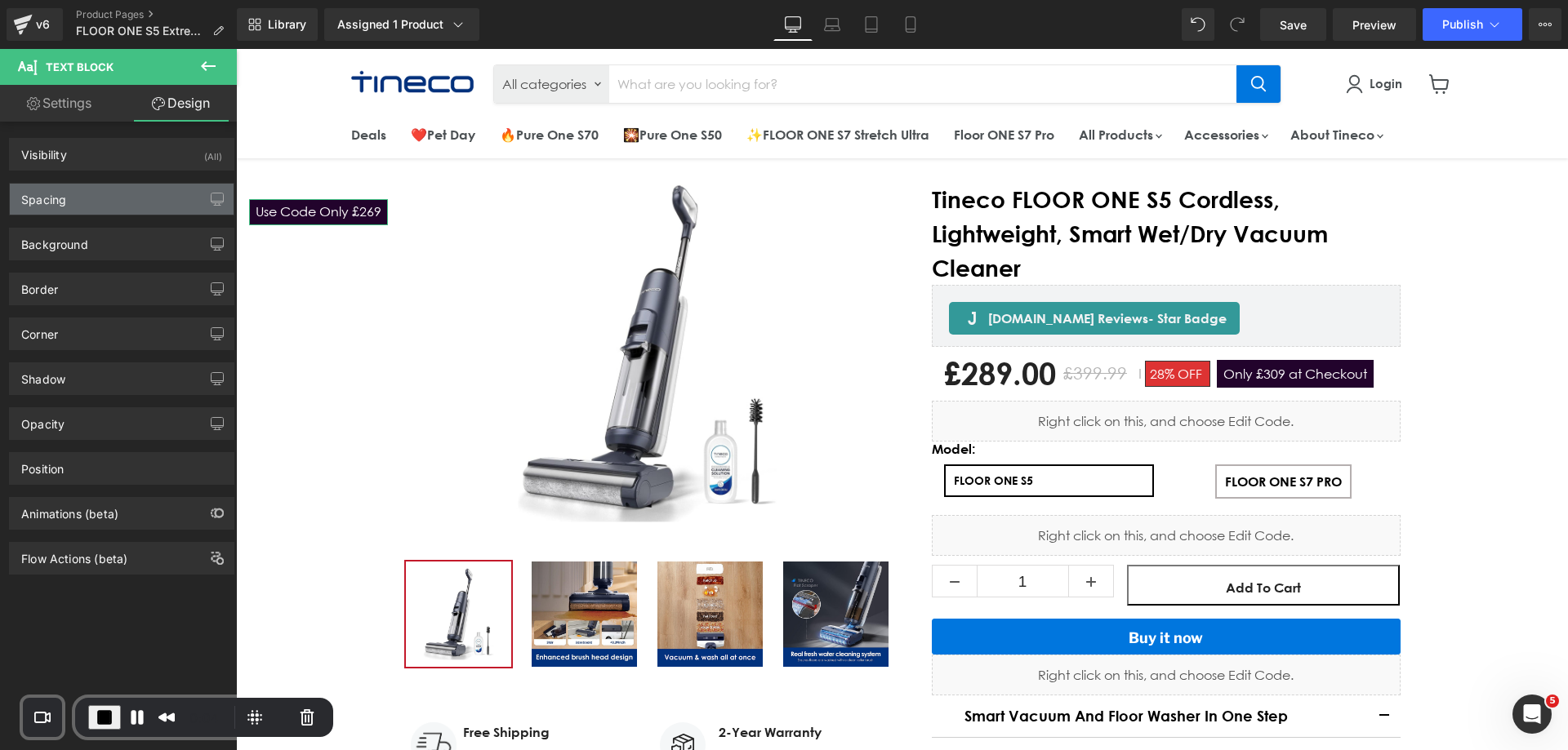
click at [136, 203] on div "Spacing" at bounding box center [122, 198] width 224 height 31
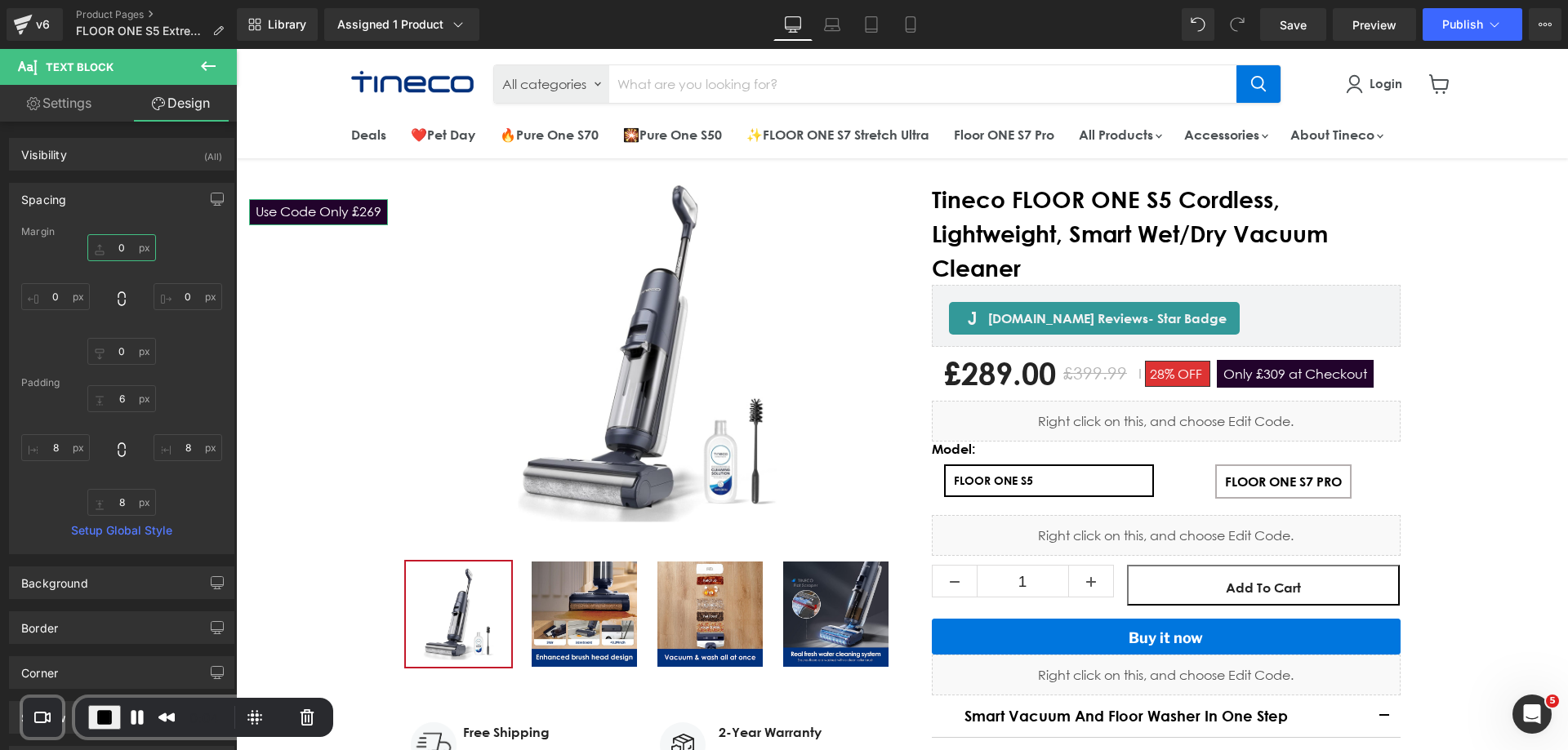
click at [127, 249] on input "text" at bounding box center [121, 247] width 69 height 27
type input "1"
type input "0"
click at [114, 402] on input "text" at bounding box center [121, 398] width 69 height 27
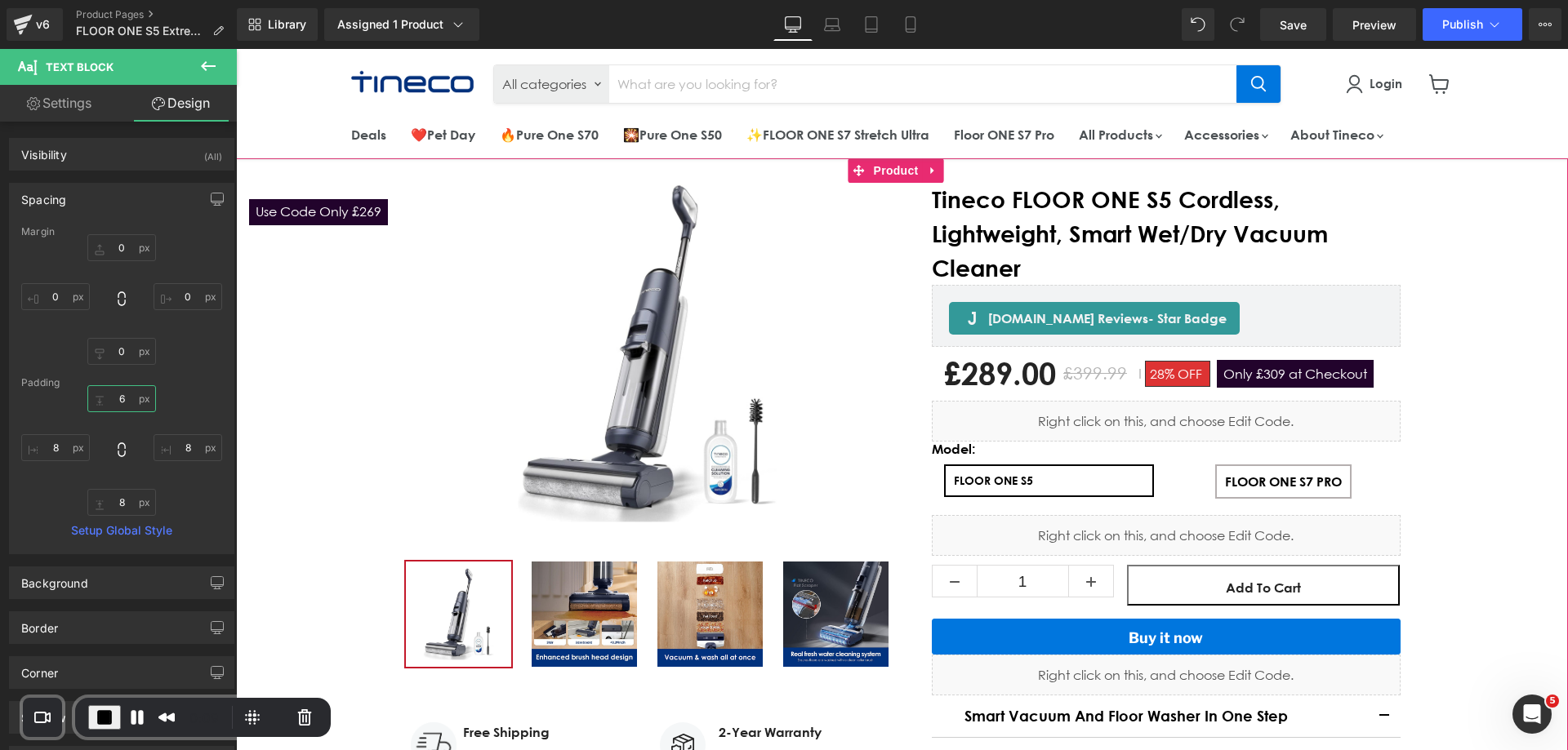
type input "60"
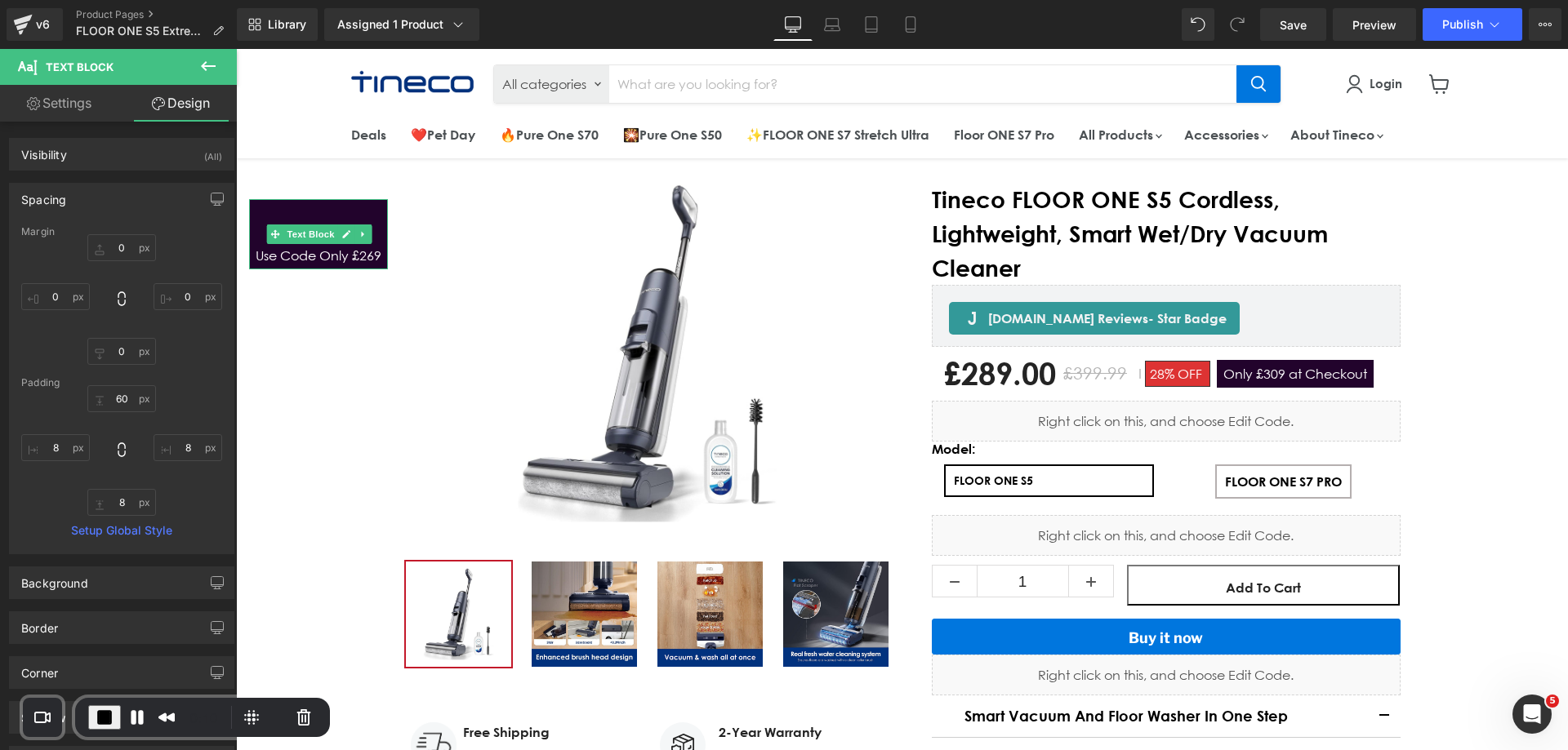
click at [316, 262] on p "Use Code Only £269" at bounding box center [319, 256] width 126 height 15
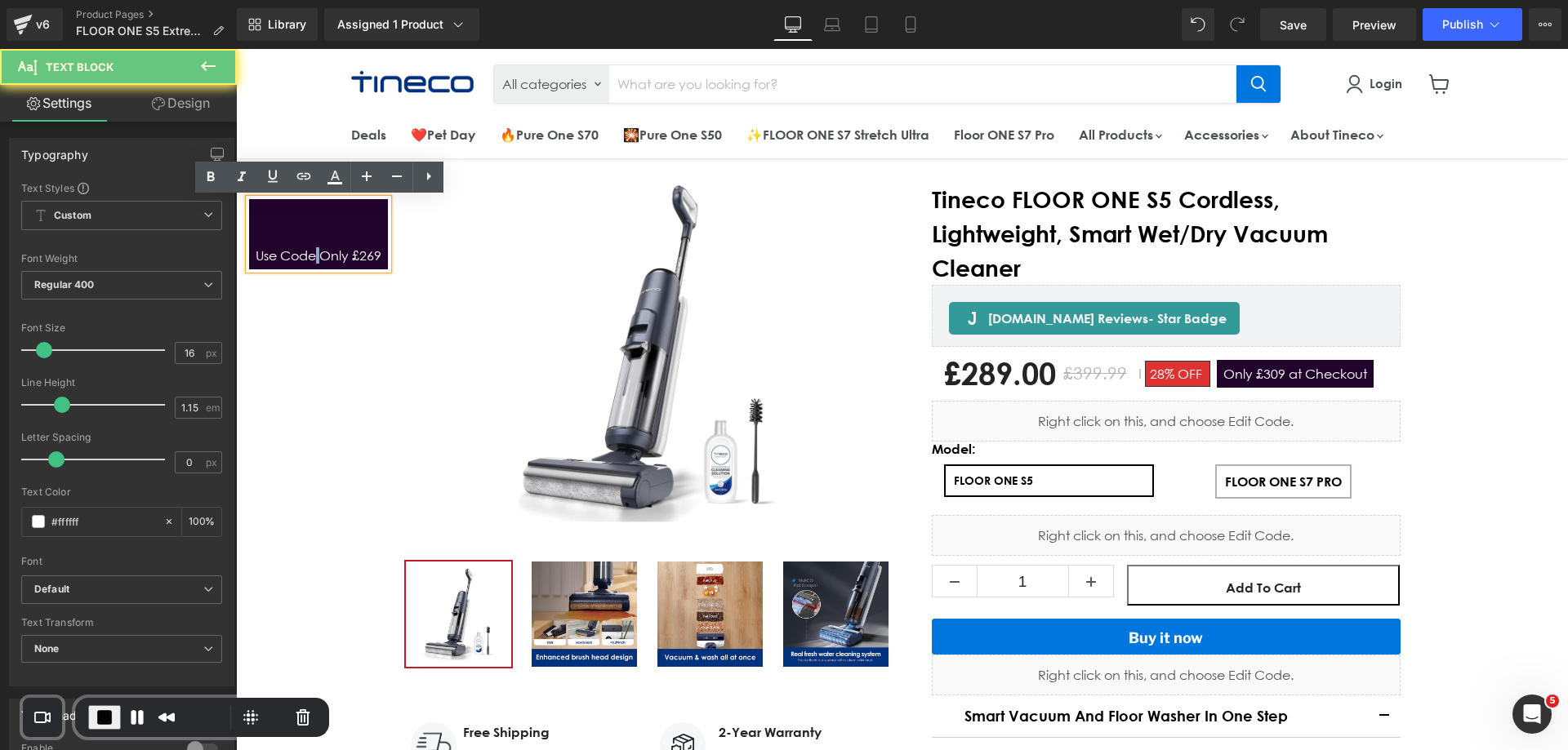
click at [316, 262] on p "Use Code Only £269" at bounding box center [319, 256] width 126 height 15
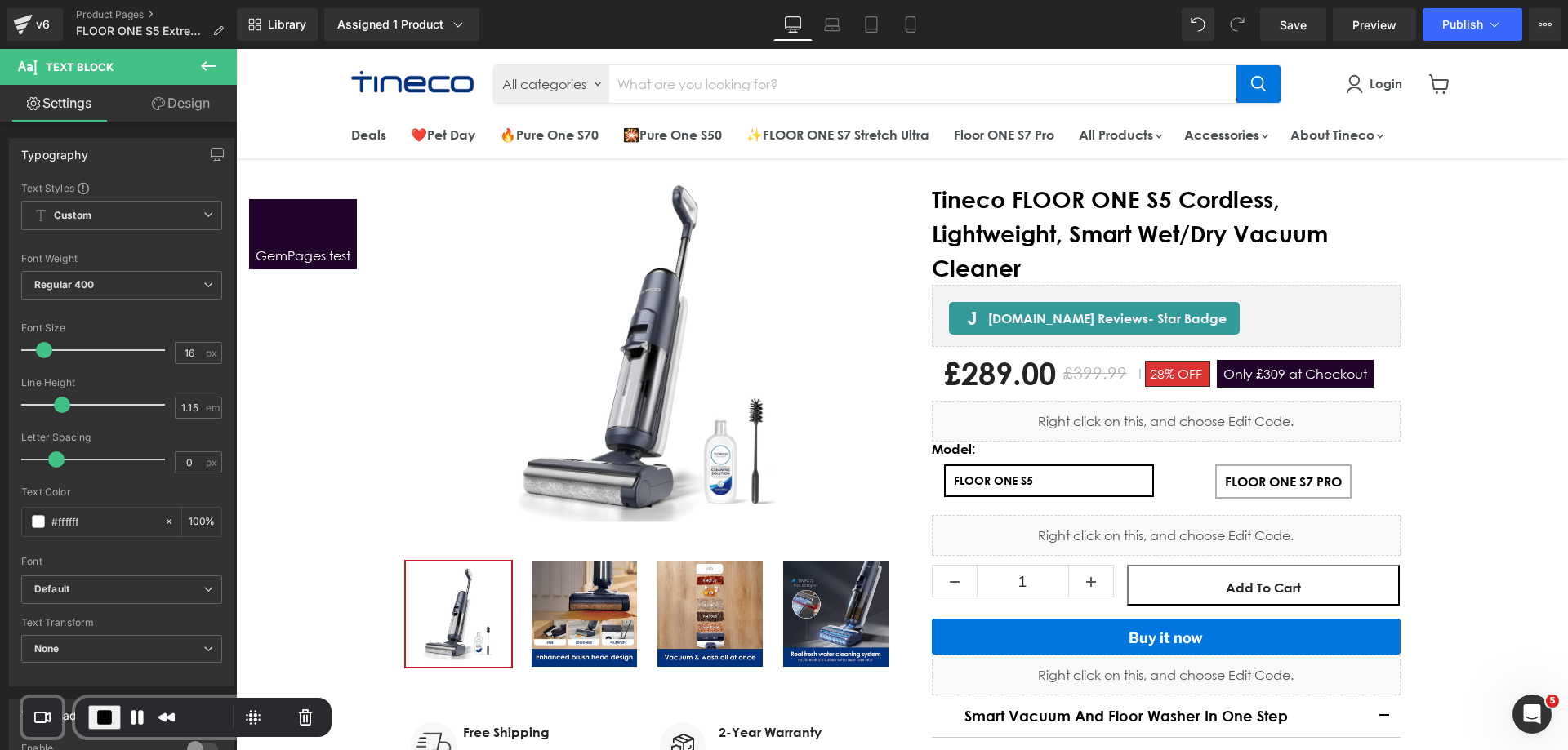
click at [136, 103] on link "Design" at bounding box center [181, 104] width 119 height 37
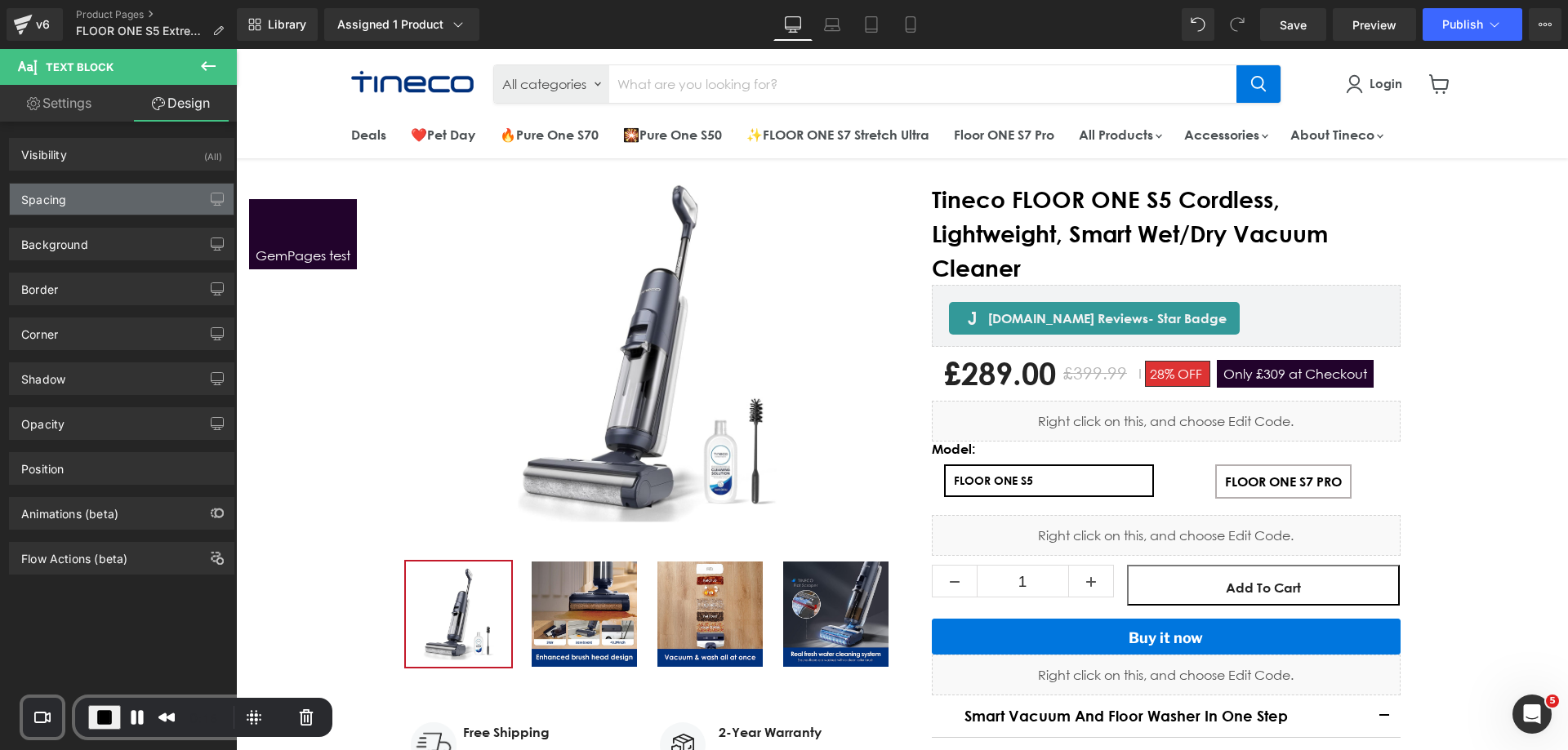
click at [71, 195] on div "Spacing" at bounding box center [122, 198] width 224 height 31
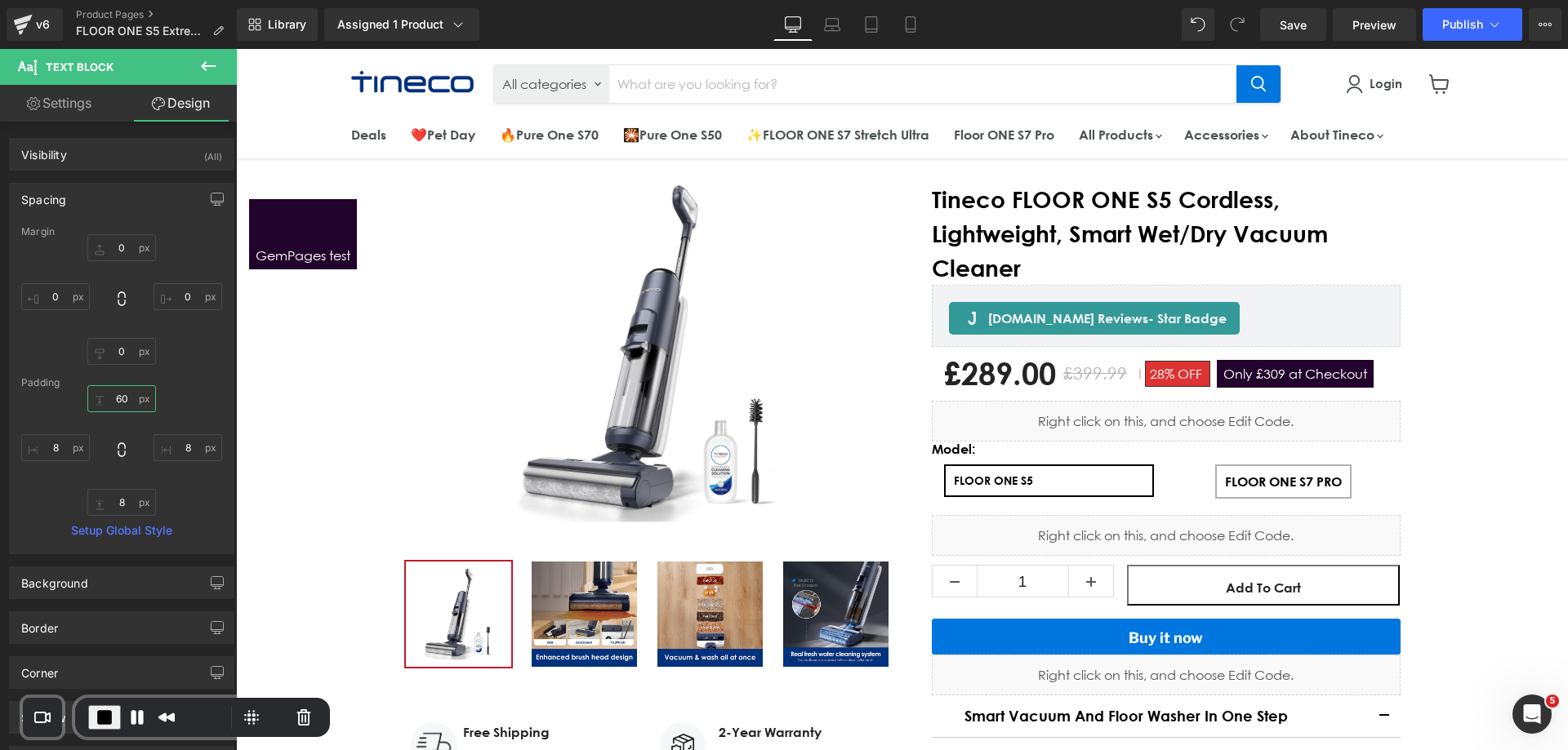
click at [127, 396] on input "text" at bounding box center [121, 398] width 69 height 27
click at [204, 355] on div at bounding box center [121, 299] width 201 height 131
click at [128, 398] on input "6" at bounding box center [121, 398] width 69 height 27
type input "60"
click at [299, 254] on p "GemPages test" at bounding box center [303, 256] width 94 height 15
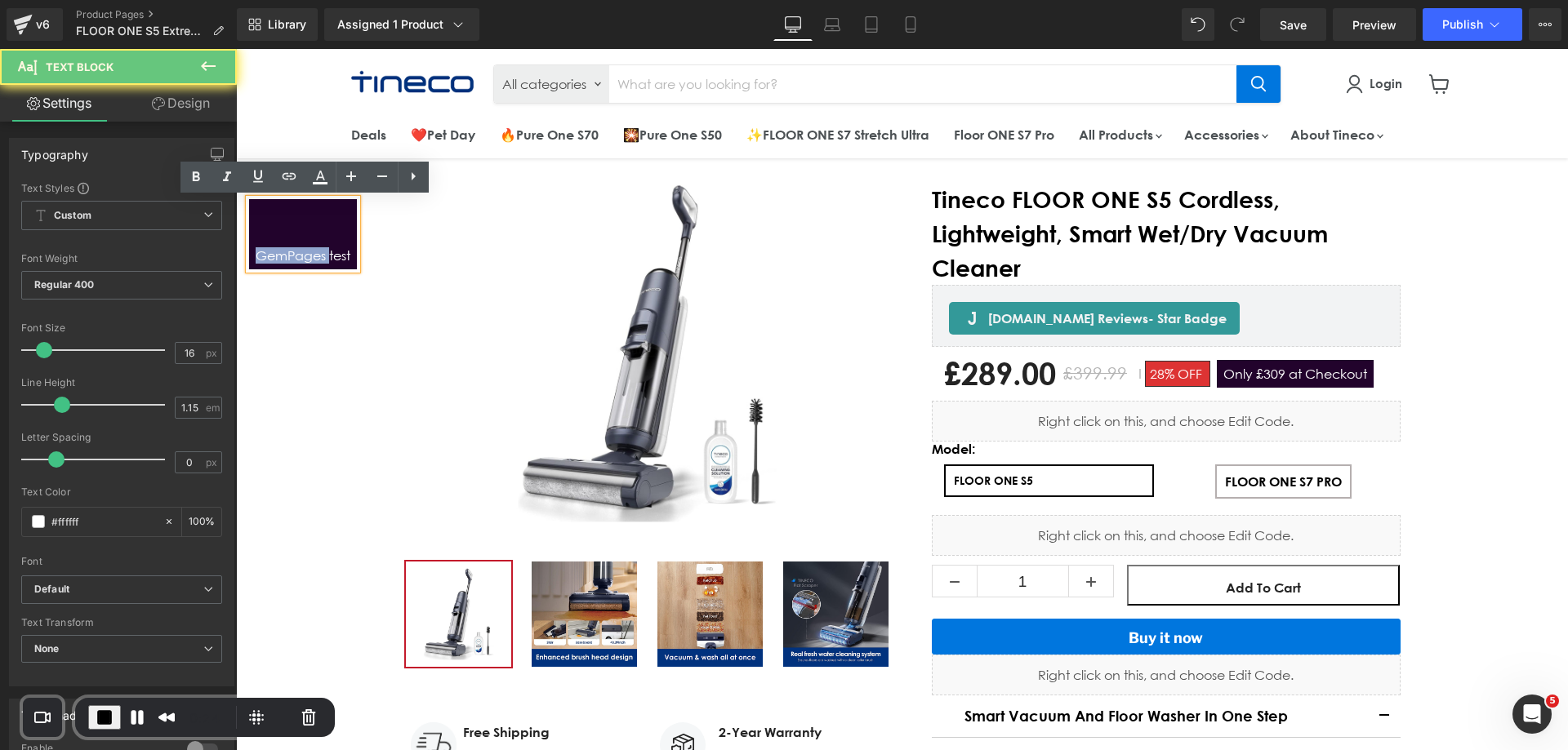
click at [299, 254] on p "GemPages test" at bounding box center [303, 256] width 94 height 15
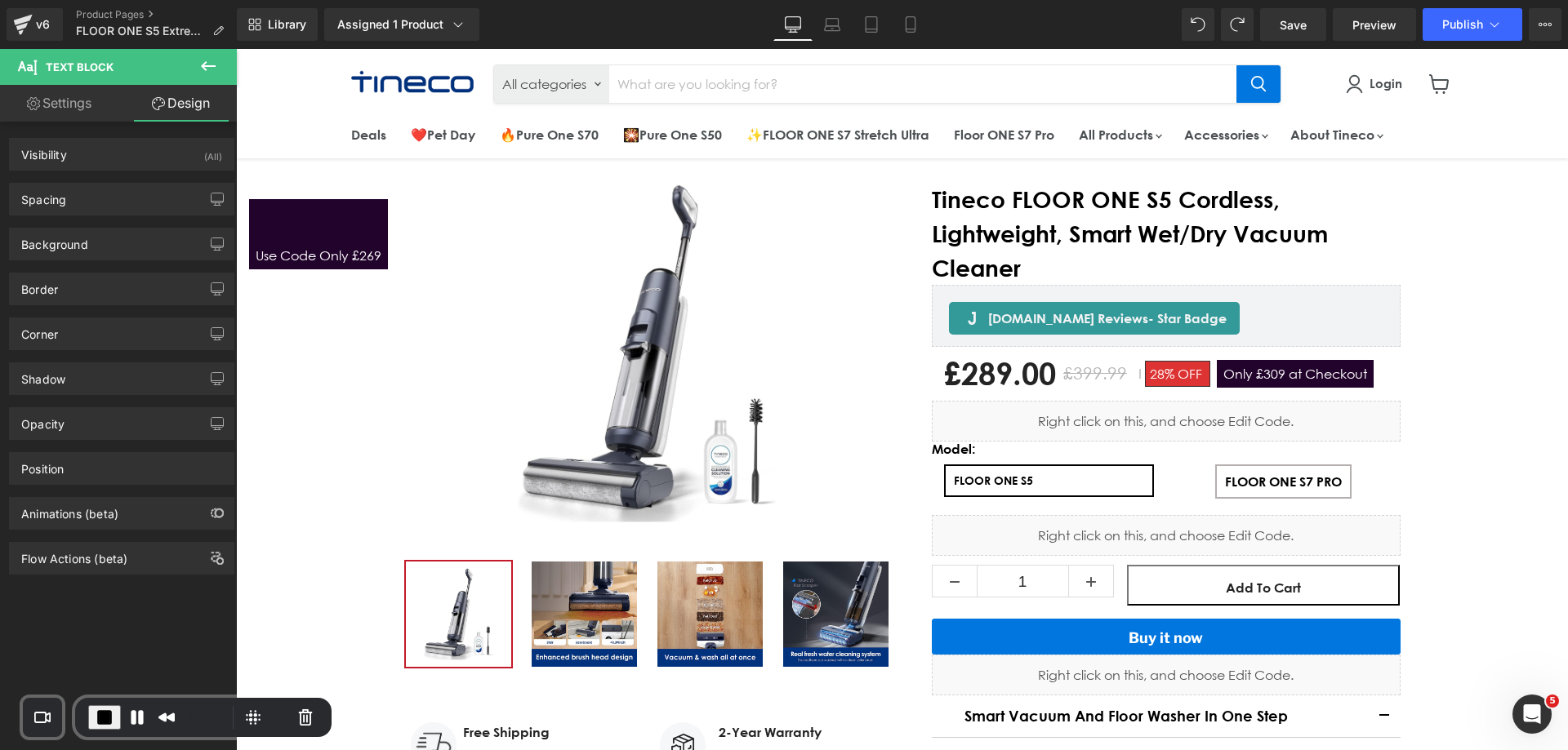
click at [104, 218] on div "Background Color & Image color Color #22032c 100 % Image Replace Image Upload i…" at bounding box center [122, 238] width 245 height 44
click at [107, 194] on div "Spacing" at bounding box center [122, 198] width 224 height 31
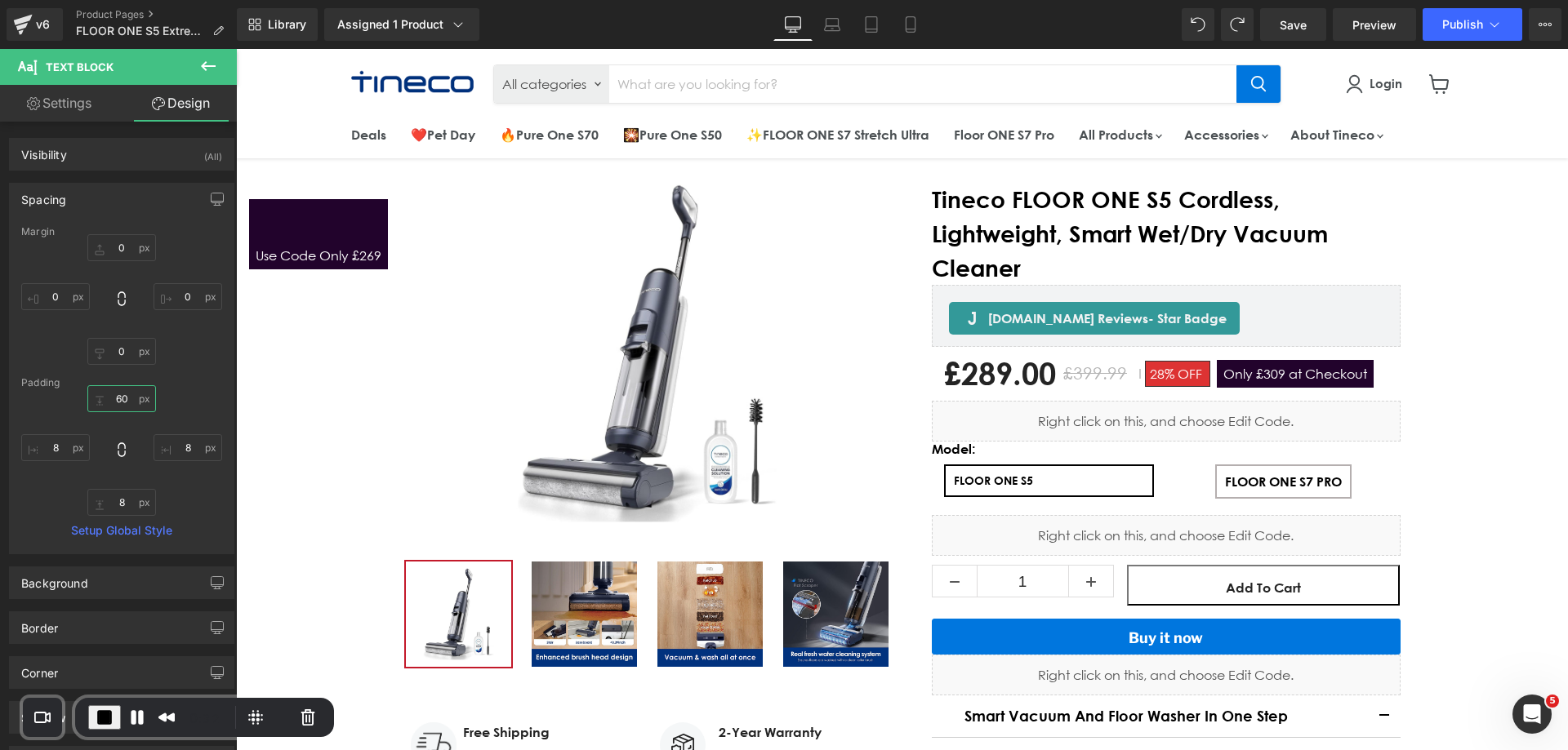
click at [124, 407] on input "60" at bounding box center [121, 398] width 69 height 27
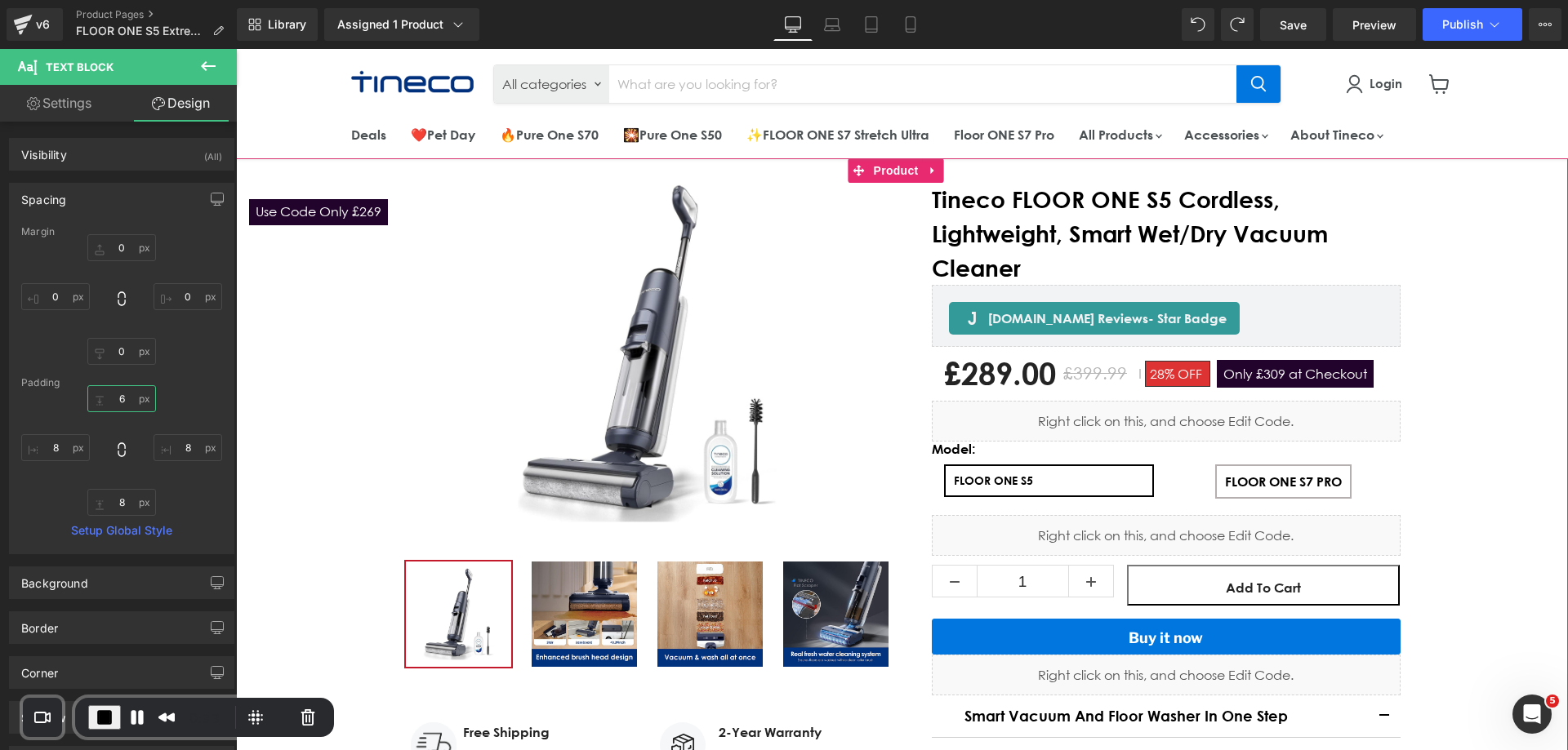
type input "6"
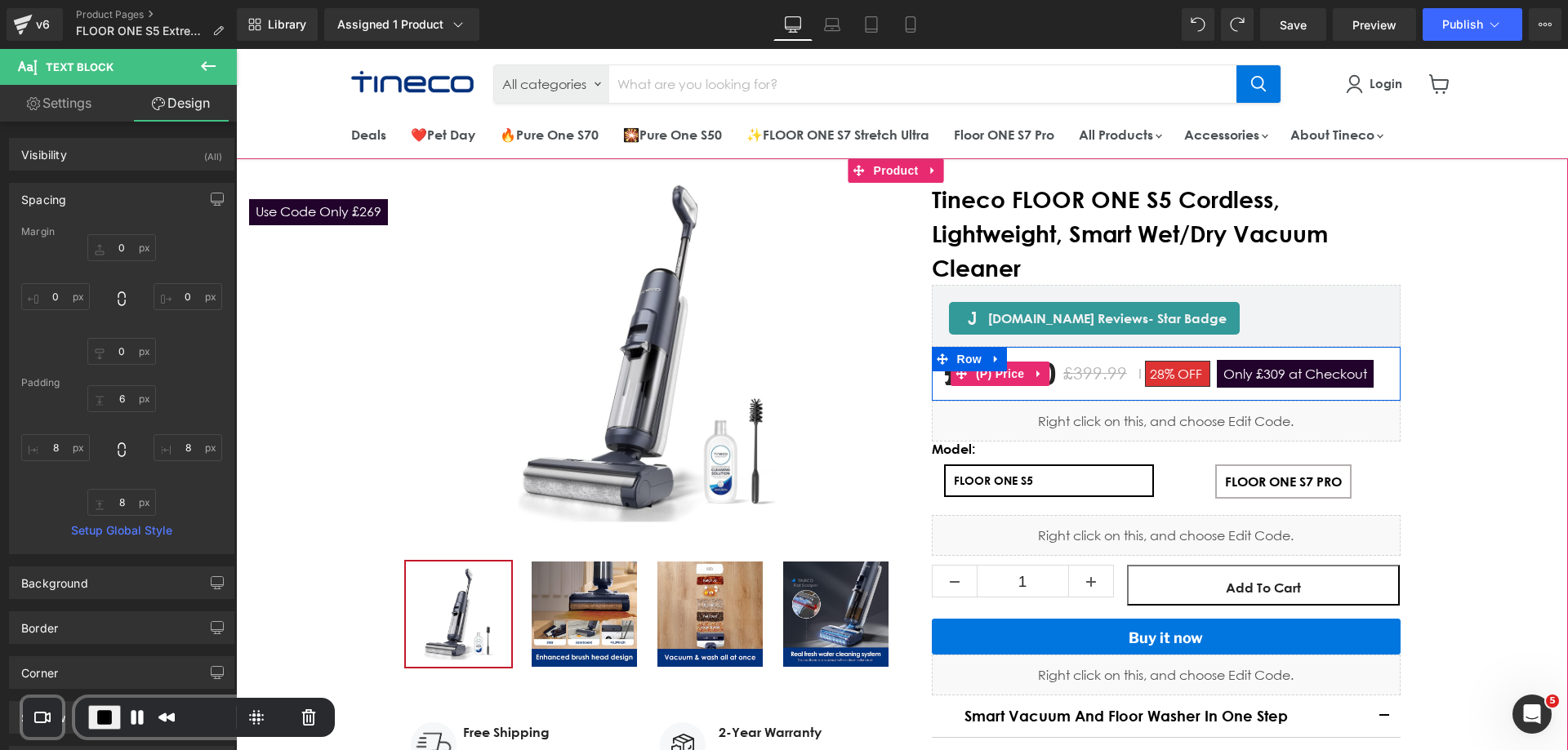
click at [1303, 377] on span "Only £309 at Checkout" at bounding box center [1295, 374] width 157 height 28
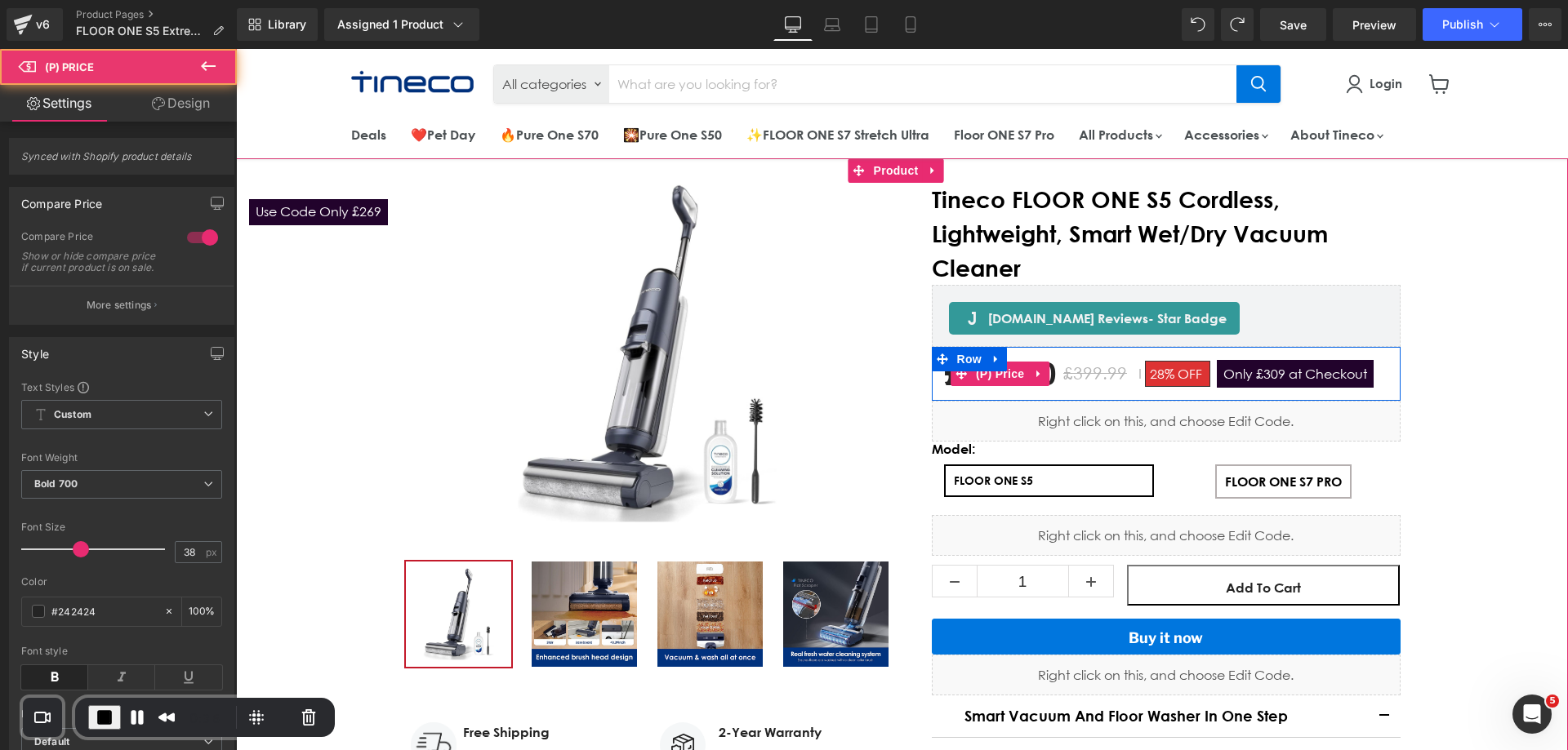
click at [1279, 371] on span "Only £309 at Checkout" at bounding box center [1295, 374] width 157 height 28
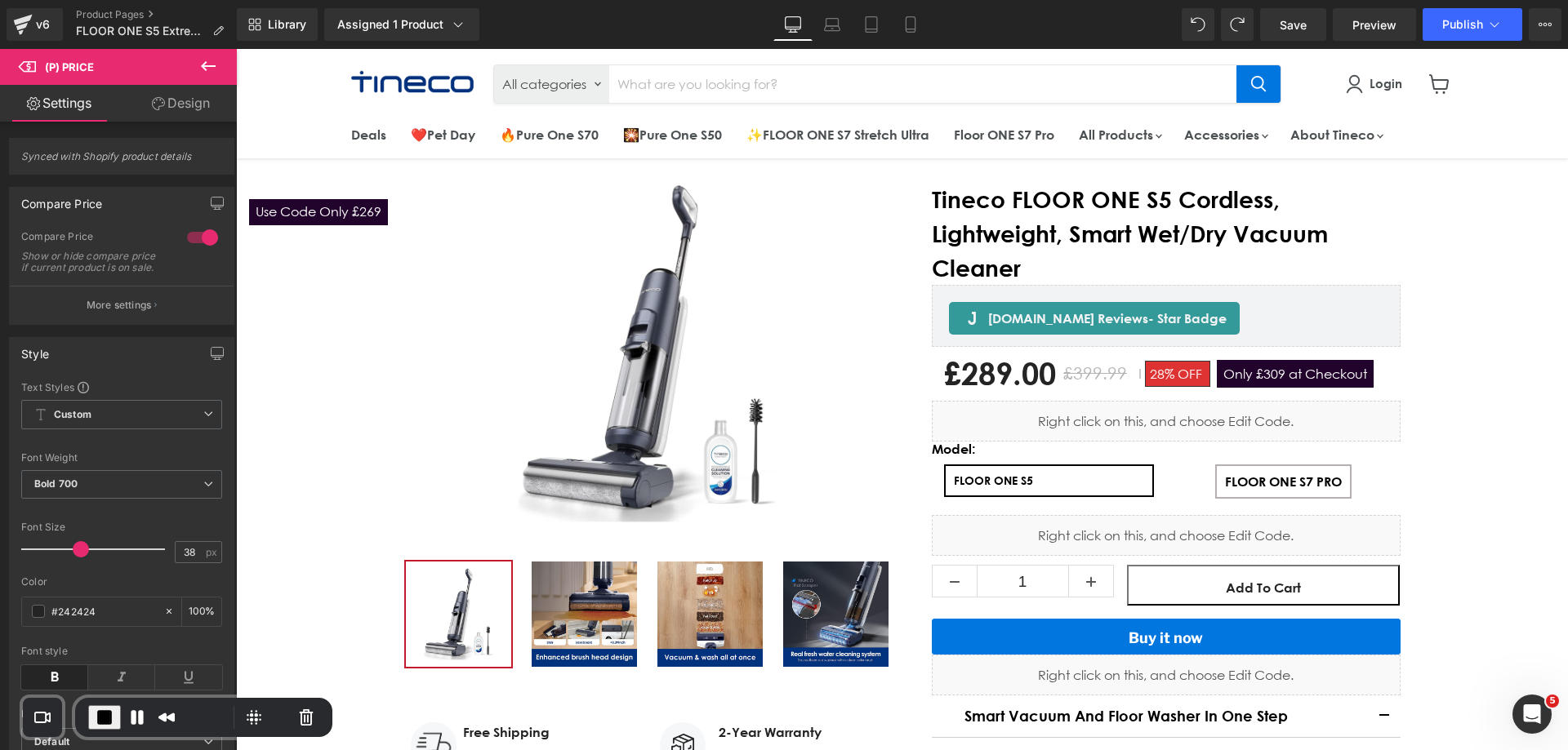
click at [154, 106] on icon at bounding box center [158, 104] width 13 height 13
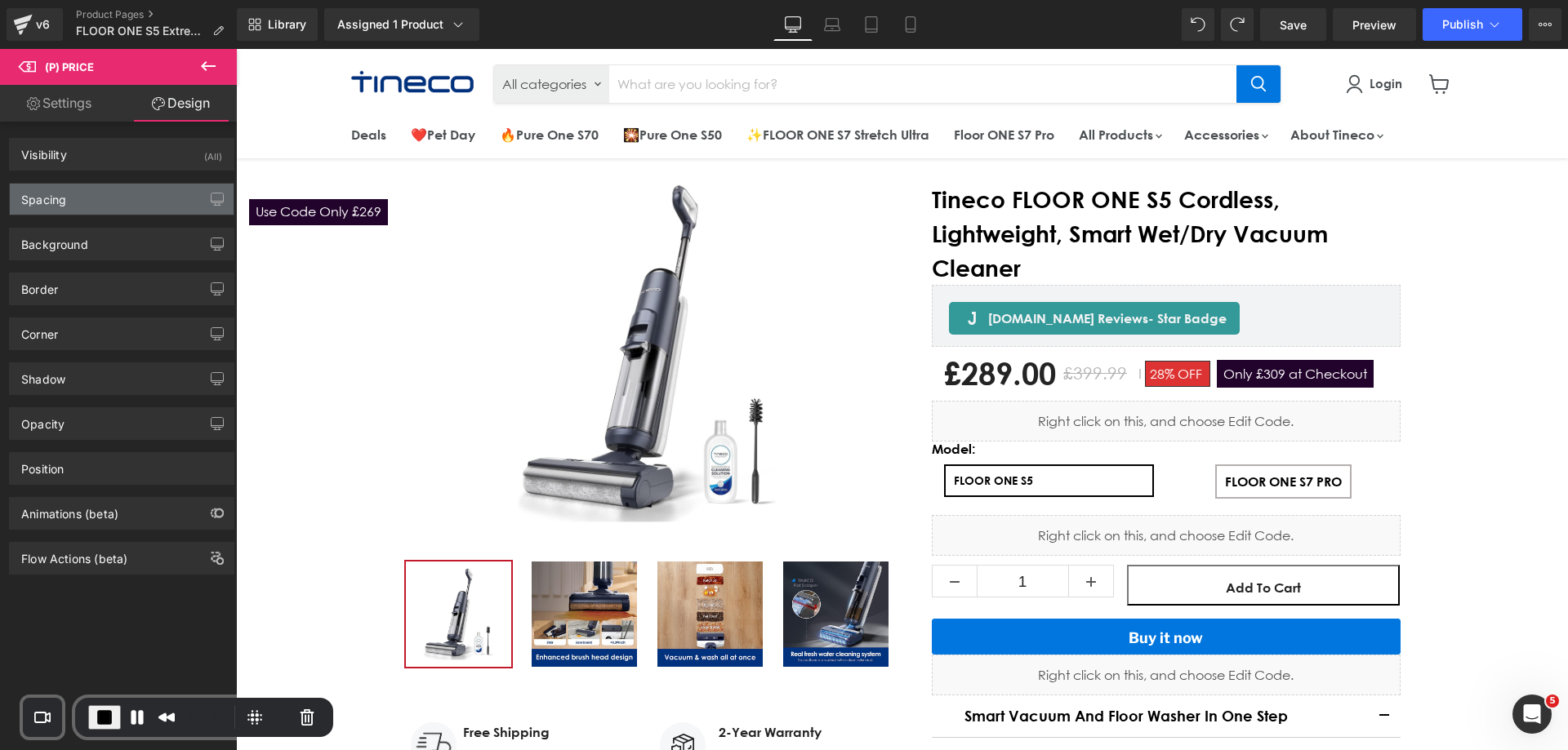
click at [103, 202] on div "Spacing" at bounding box center [122, 198] width 224 height 31
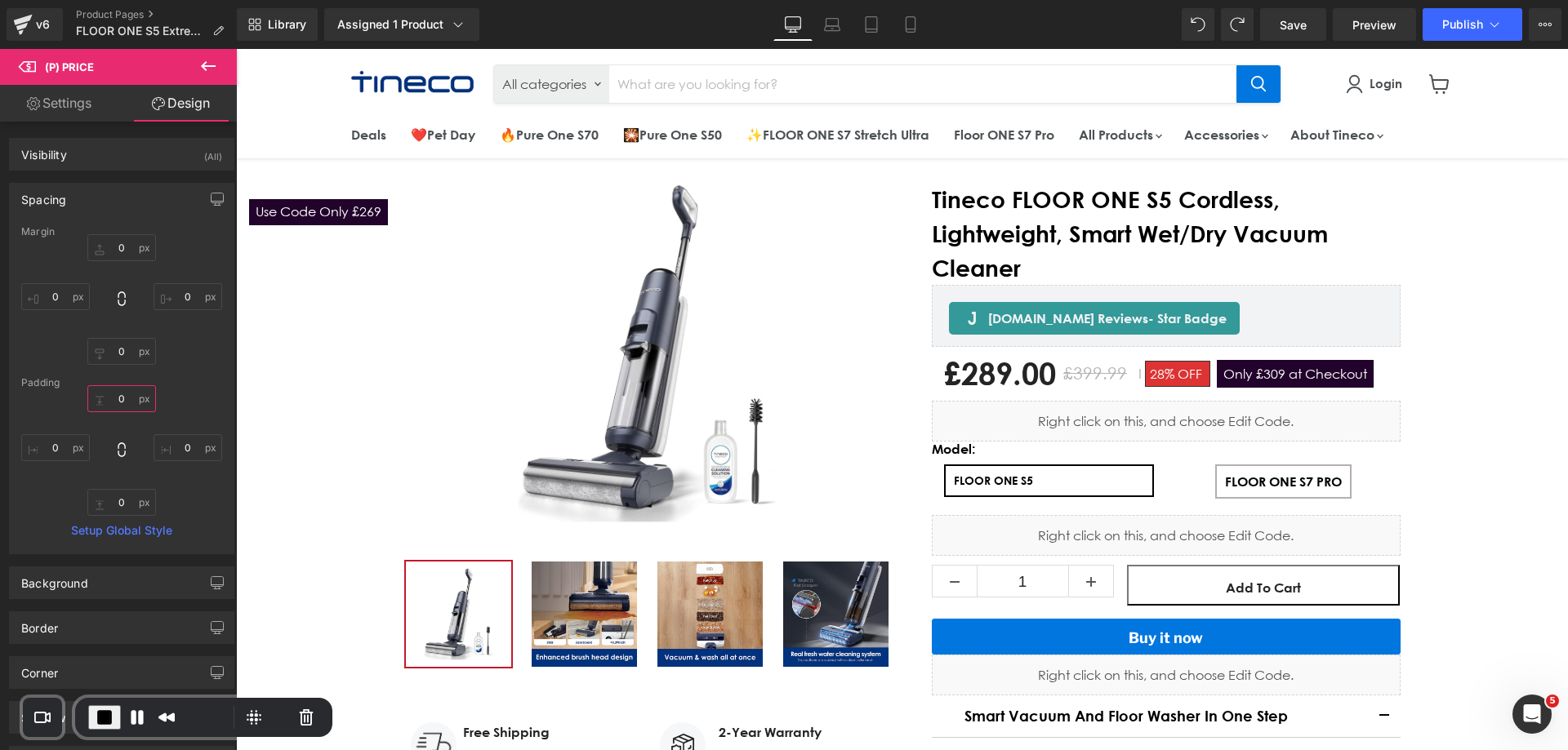
click at [120, 408] on input "0" at bounding box center [121, 398] width 69 height 27
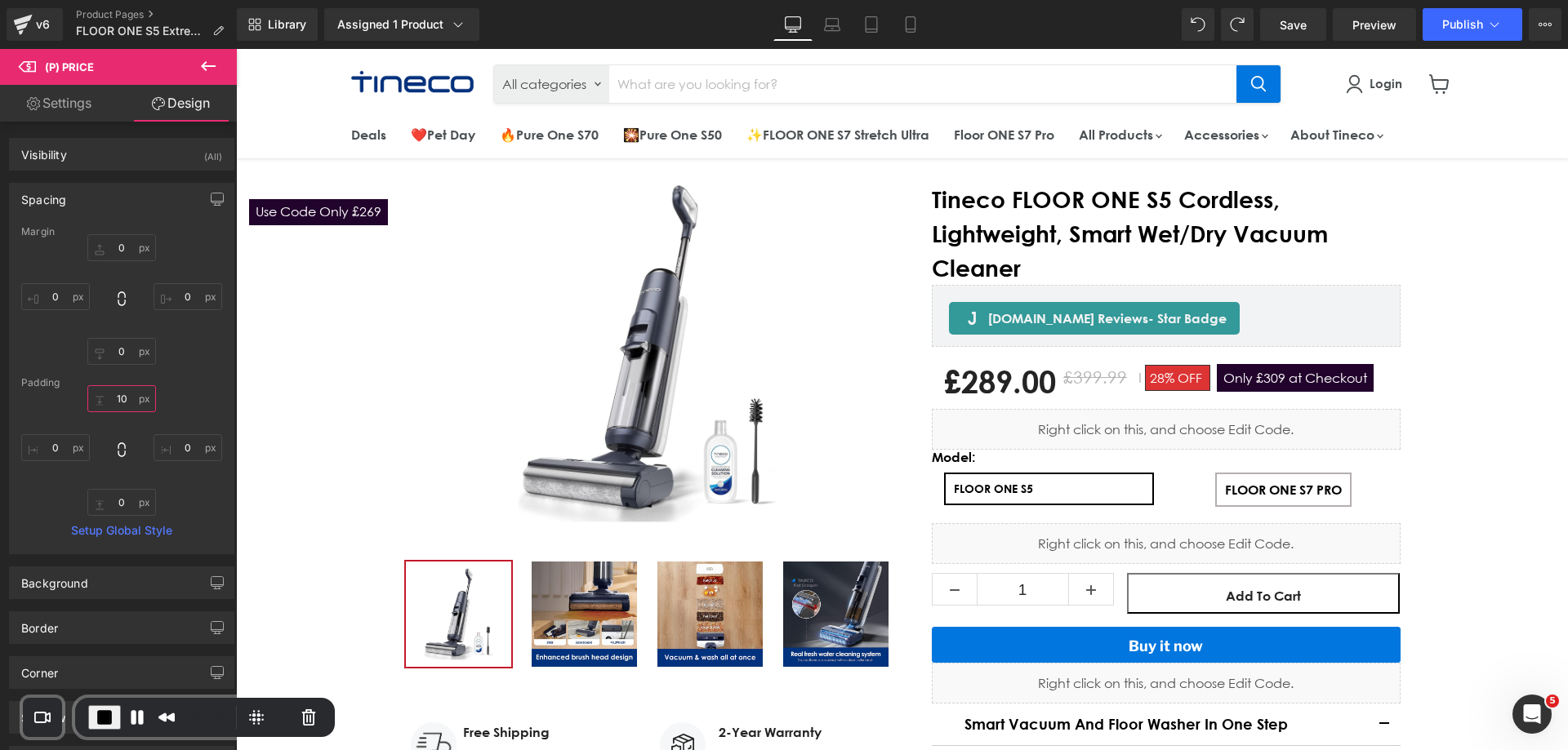
type input "100"
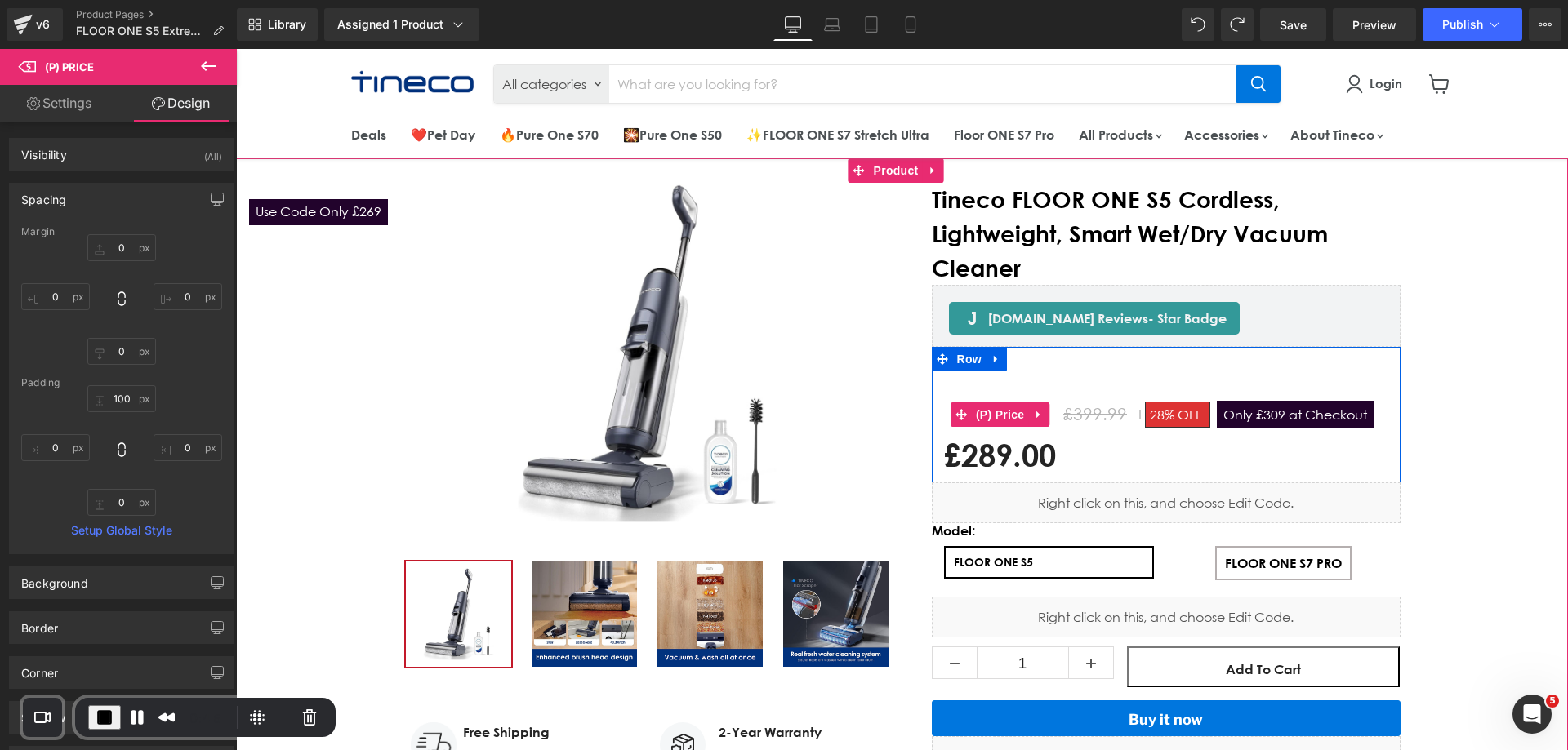
click at [1246, 423] on span "Only £309 at Checkout" at bounding box center [1295, 415] width 157 height 28
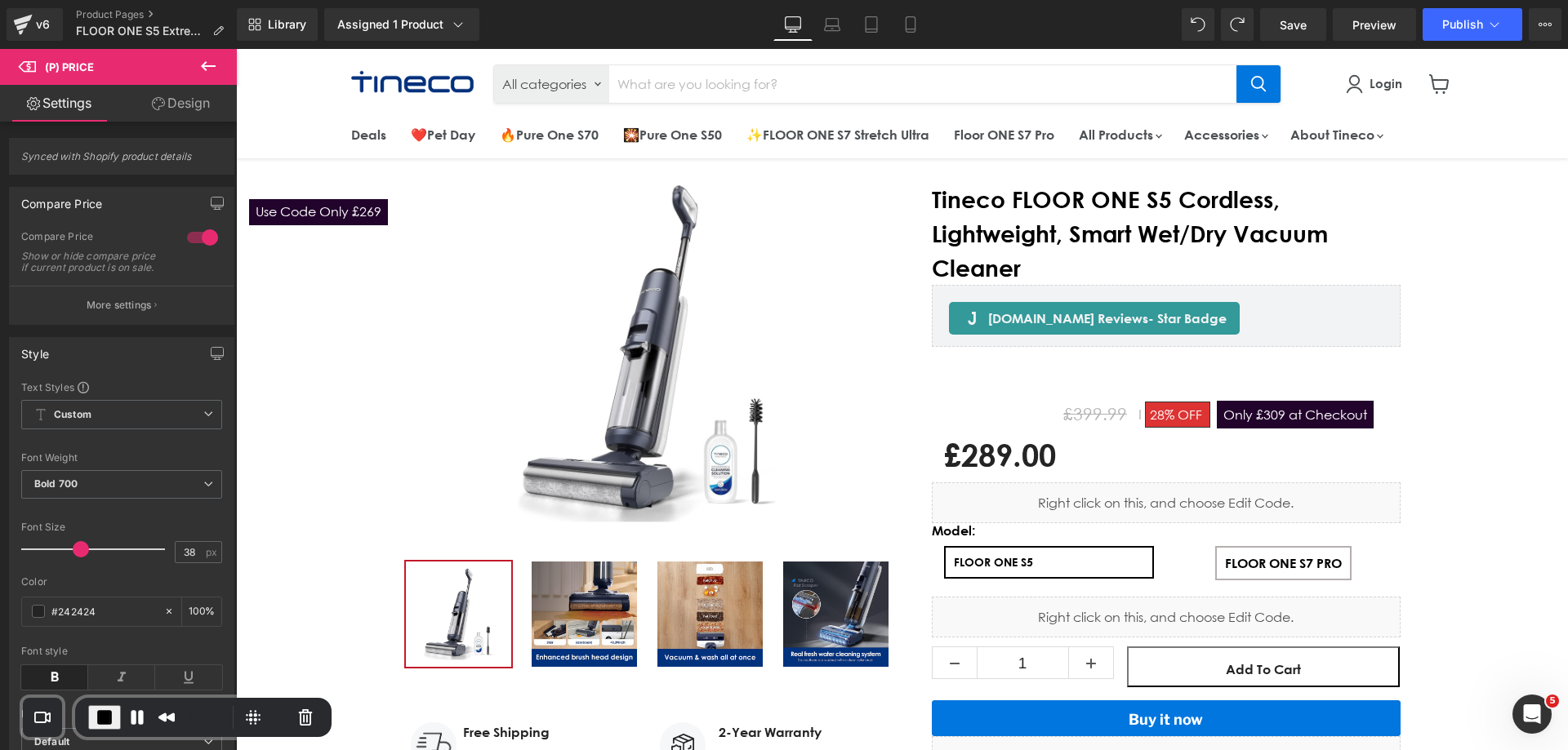
click at [196, 104] on link "Design" at bounding box center [181, 104] width 119 height 37
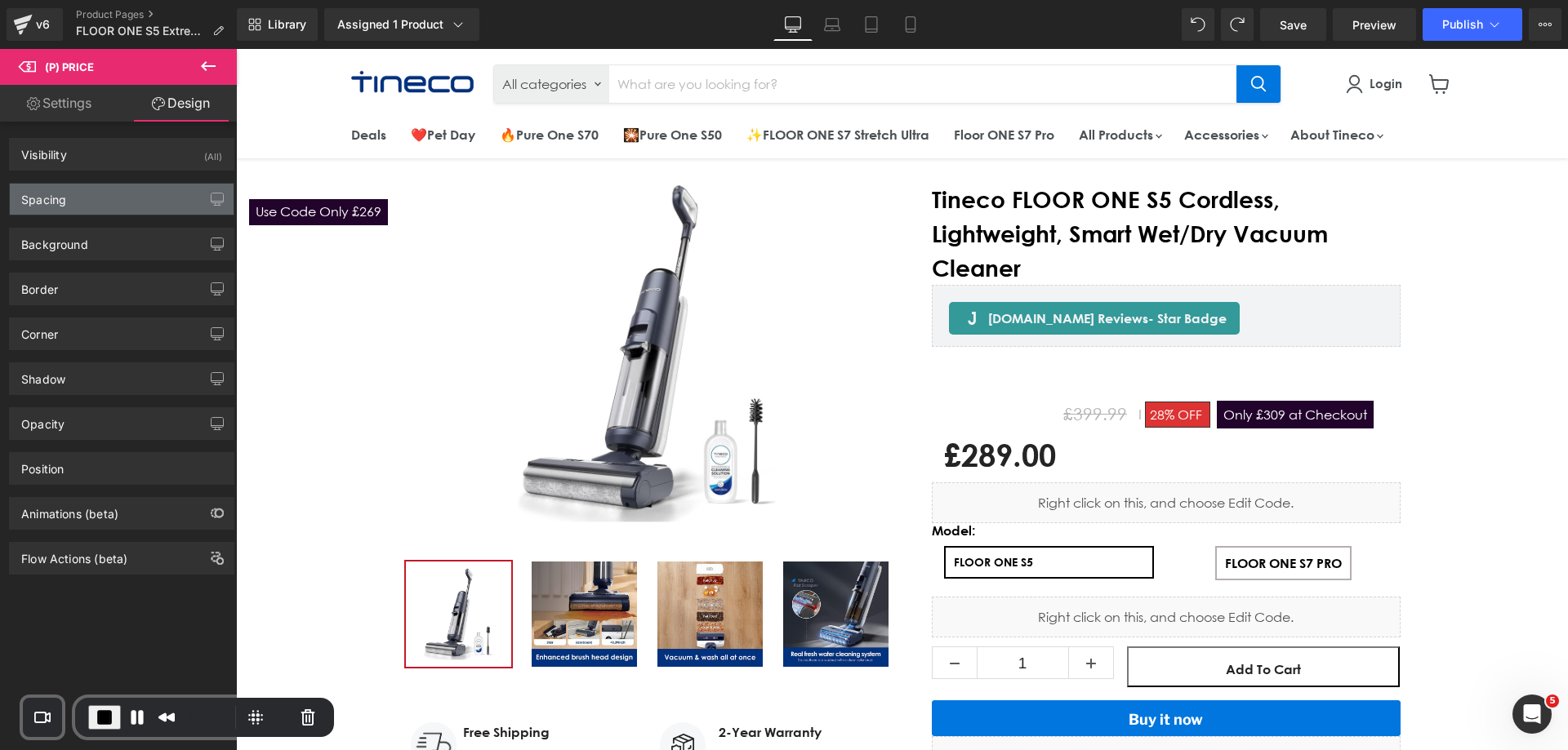
click at [79, 196] on div "Spacing" at bounding box center [122, 198] width 224 height 31
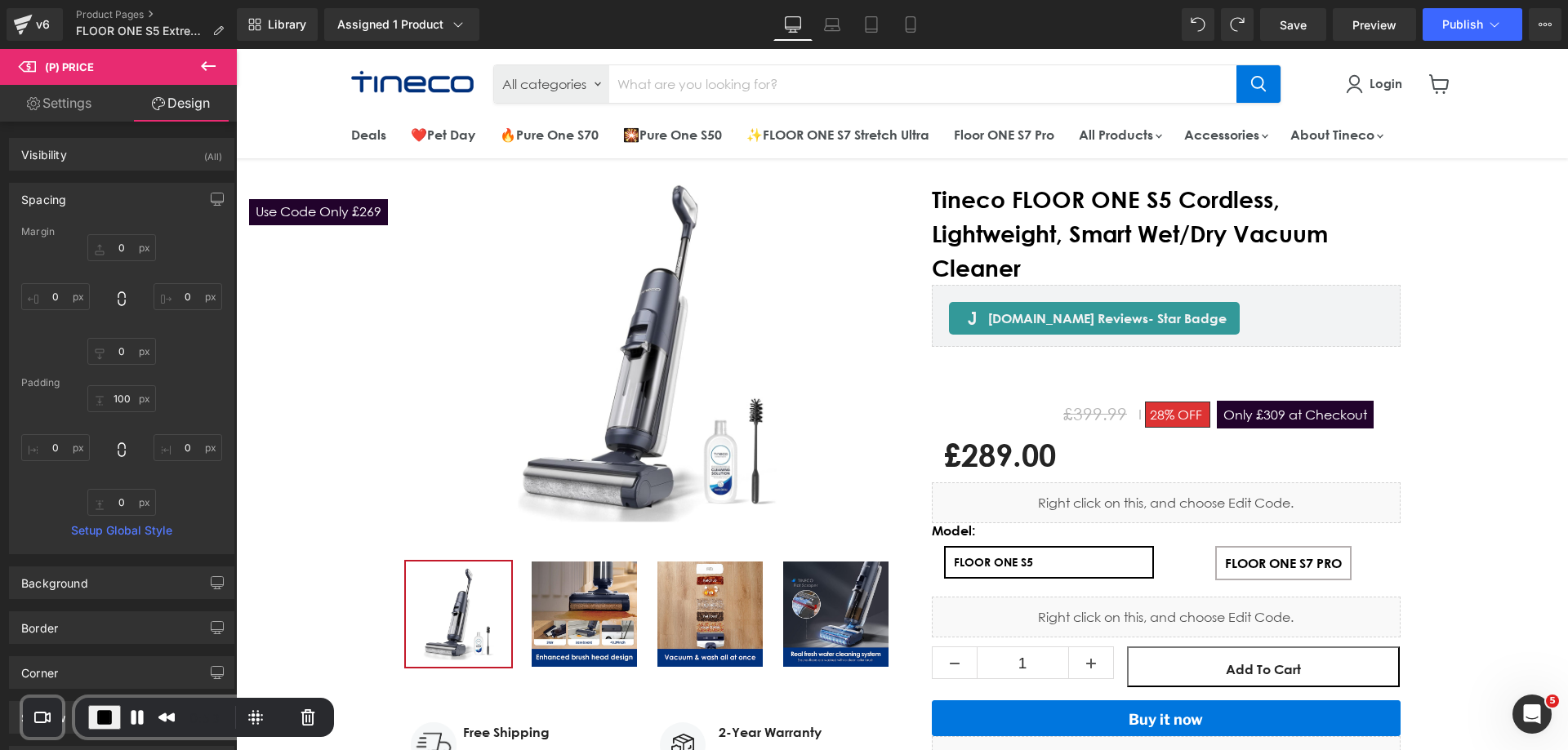
click at [128, 387] on div "Padding" at bounding box center [121, 382] width 201 height 11
click at [129, 394] on input "100" at bounding box center [121, 398] width 69 height 27
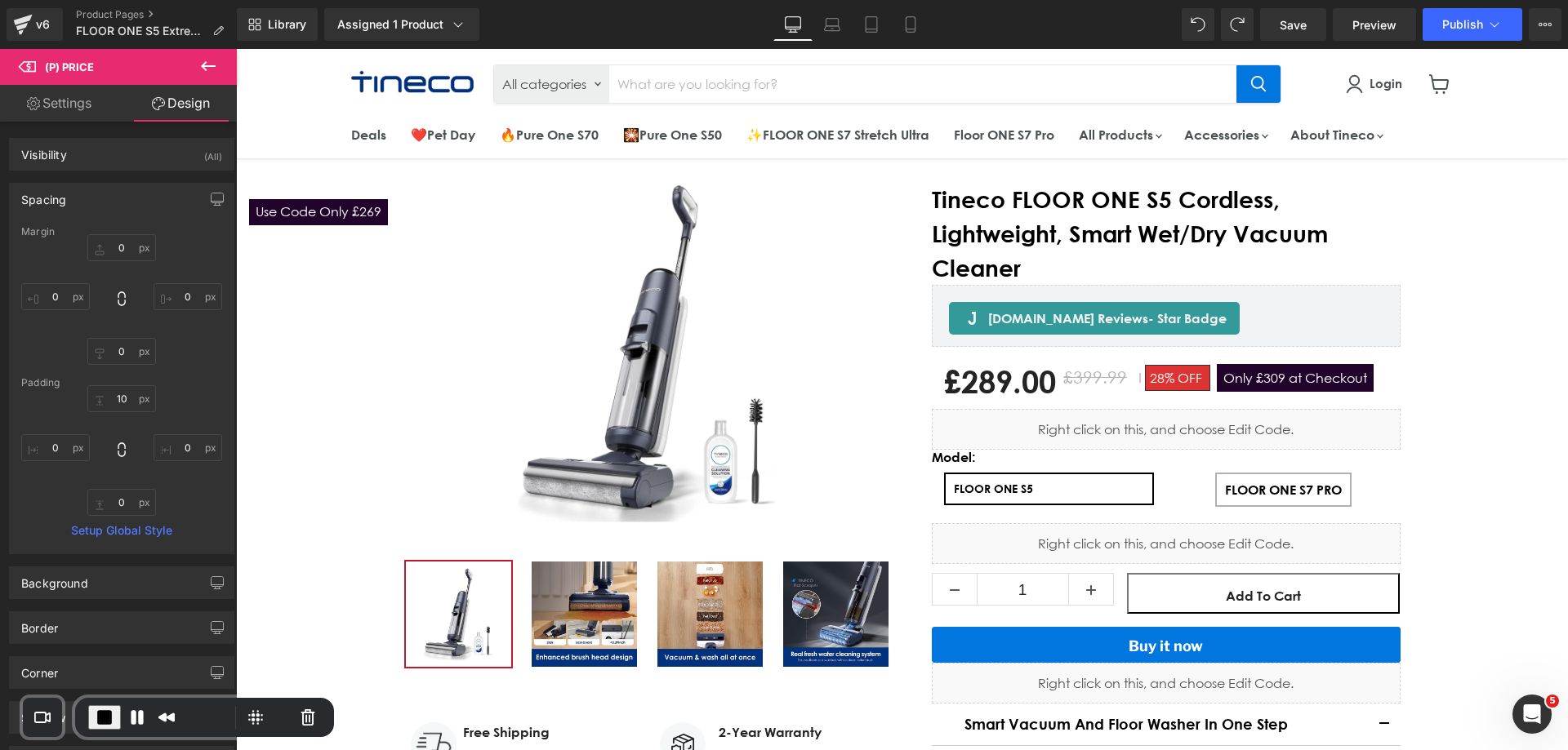
click at [71, 105] on link "Settings" at bounding box center [59, 104] width 119 height 37
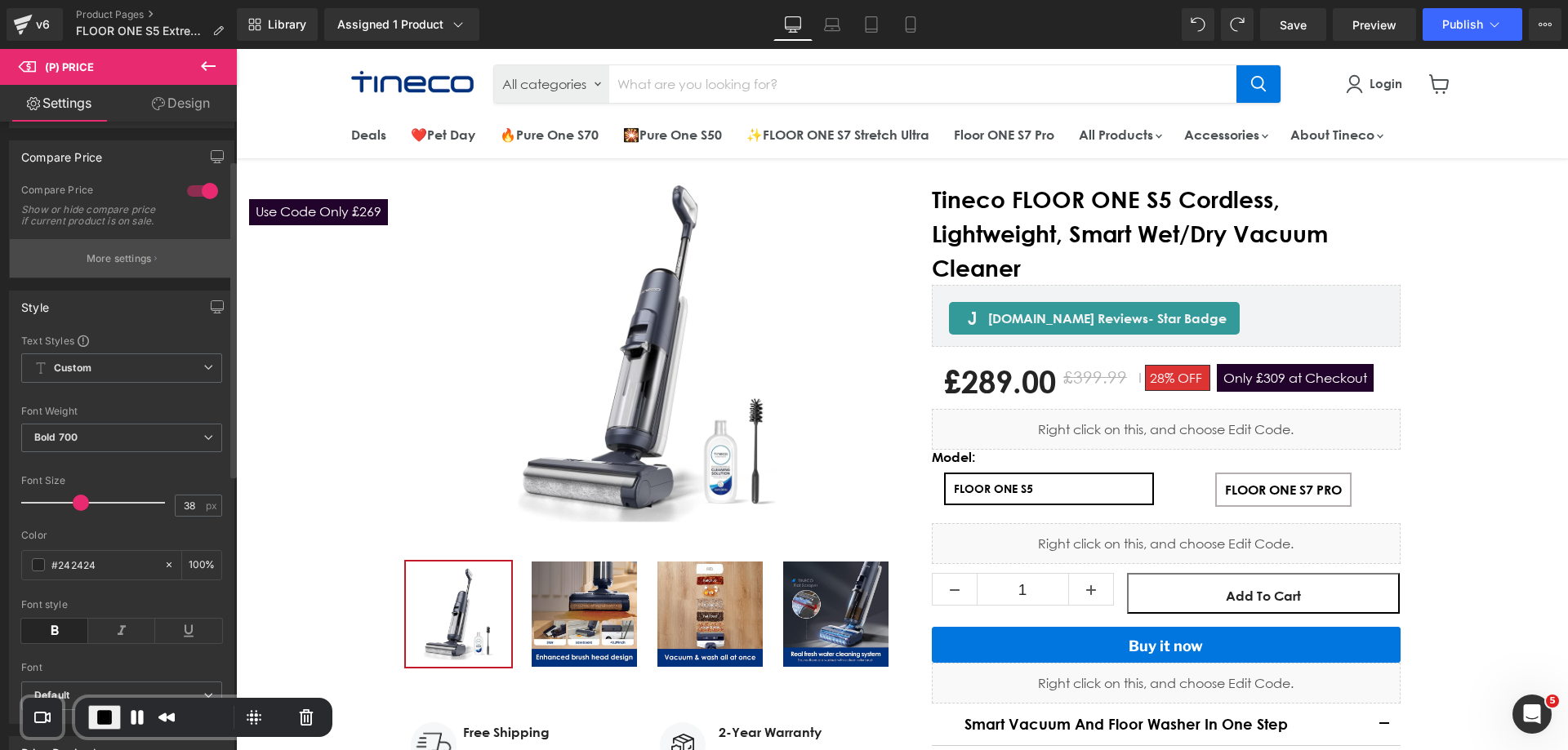
scroll to position [81, 0]
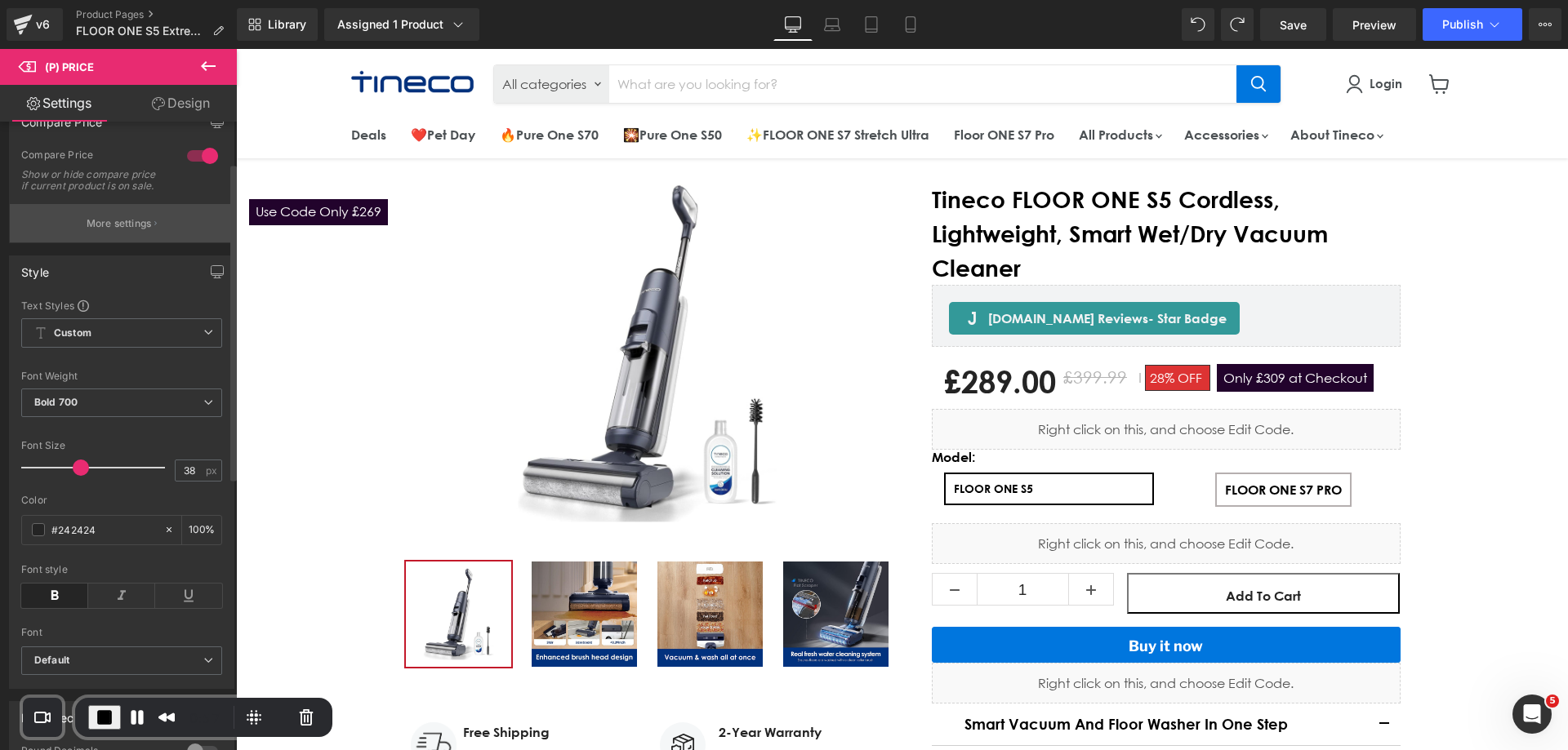
click at [118, 231] on p "More settings" at bounding box center [119, 224] width 66 height 15
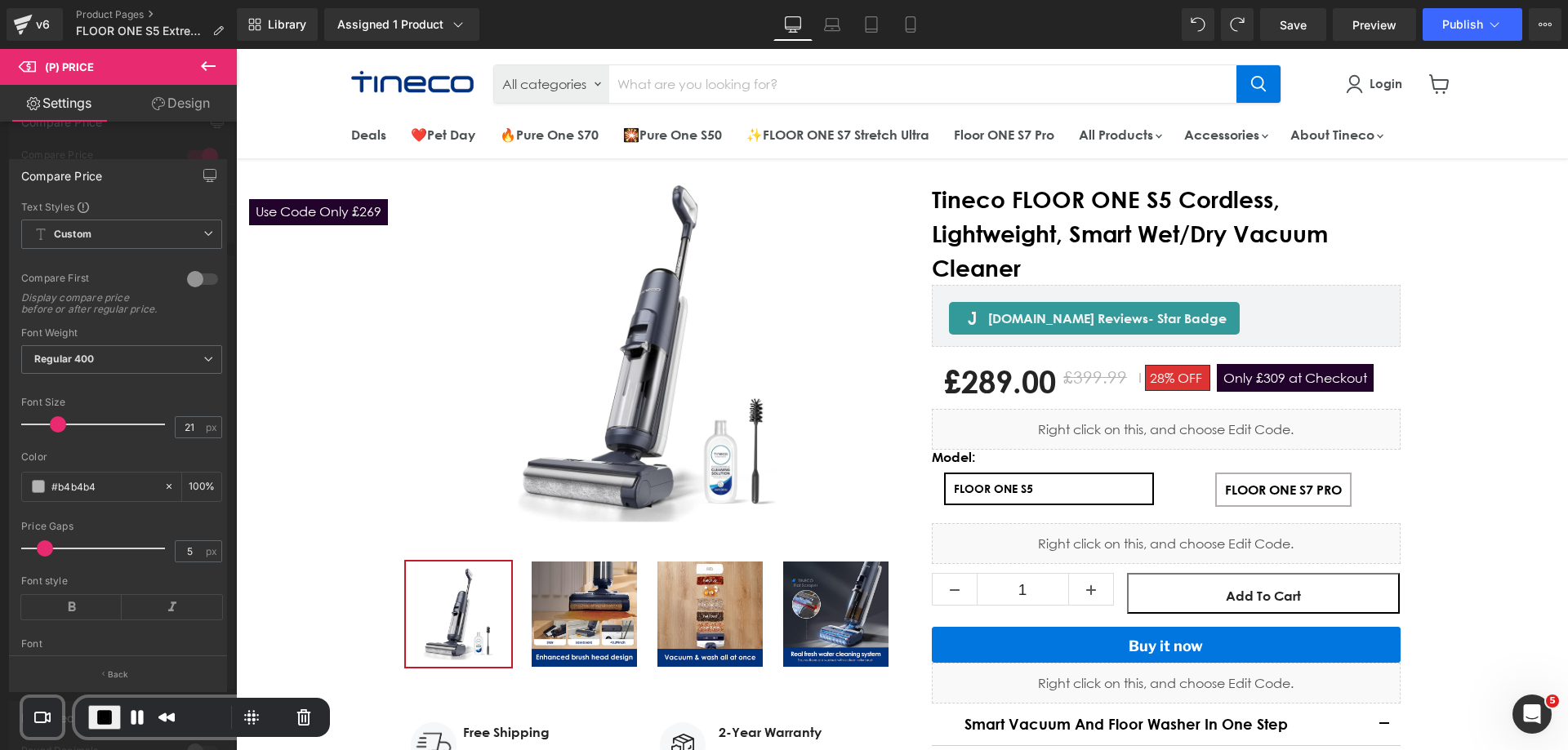
scroll to position [1, 0]
click at [131, 133] on div at bounding box center [119, 404] width 237 height 709
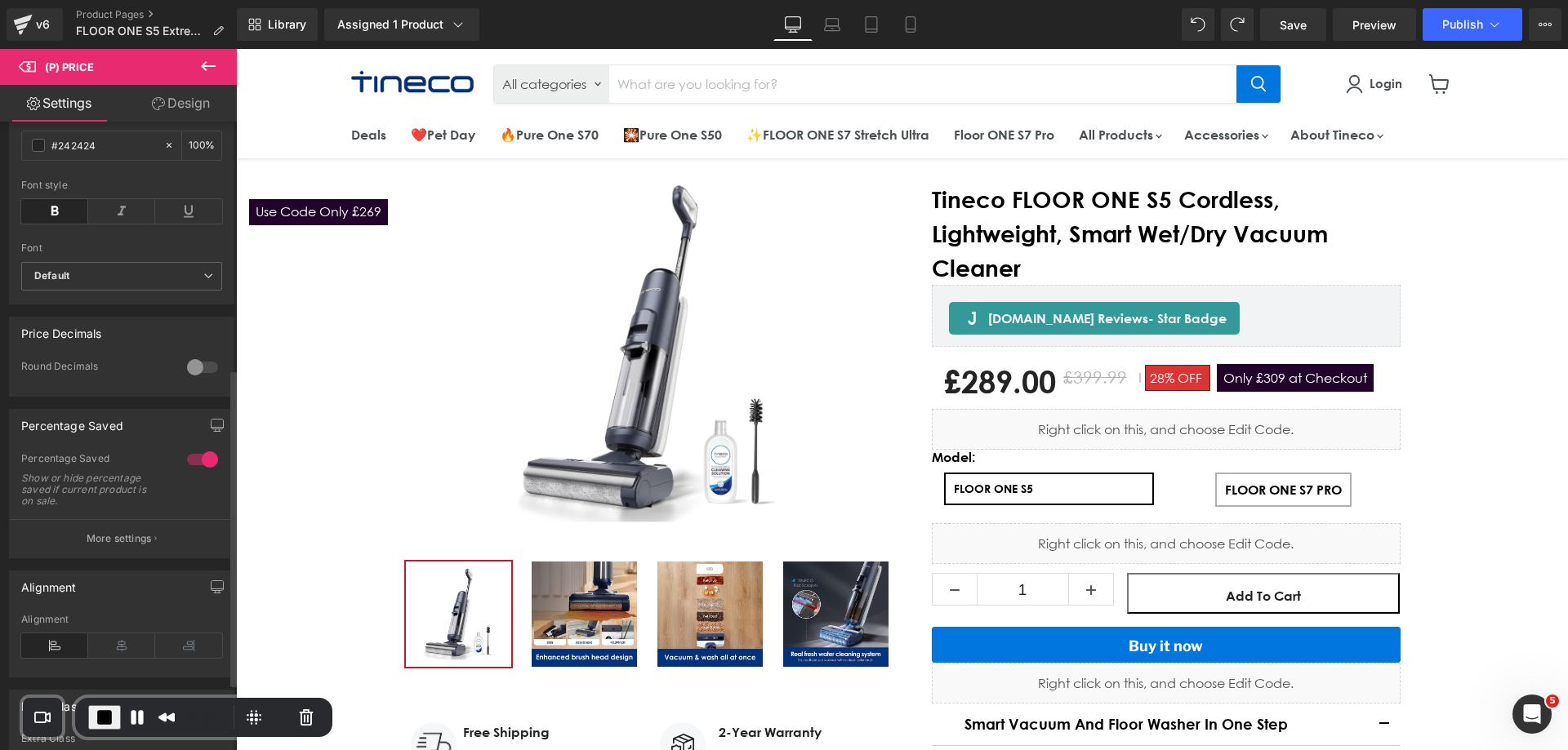
scroll to position [490, 0]
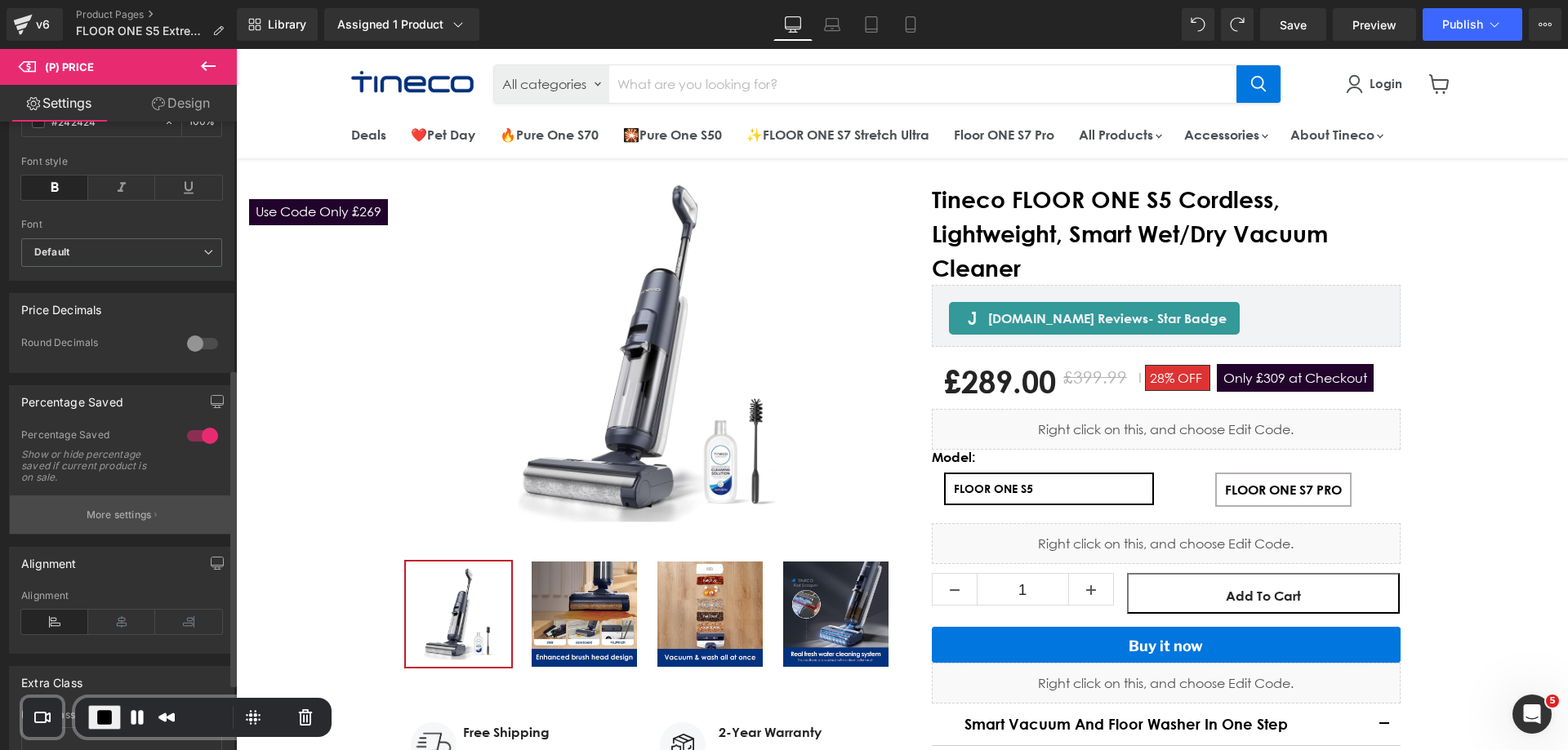
click at [111, 512] on button "More settings" at bounding box center [122, 514] width 224 height 38
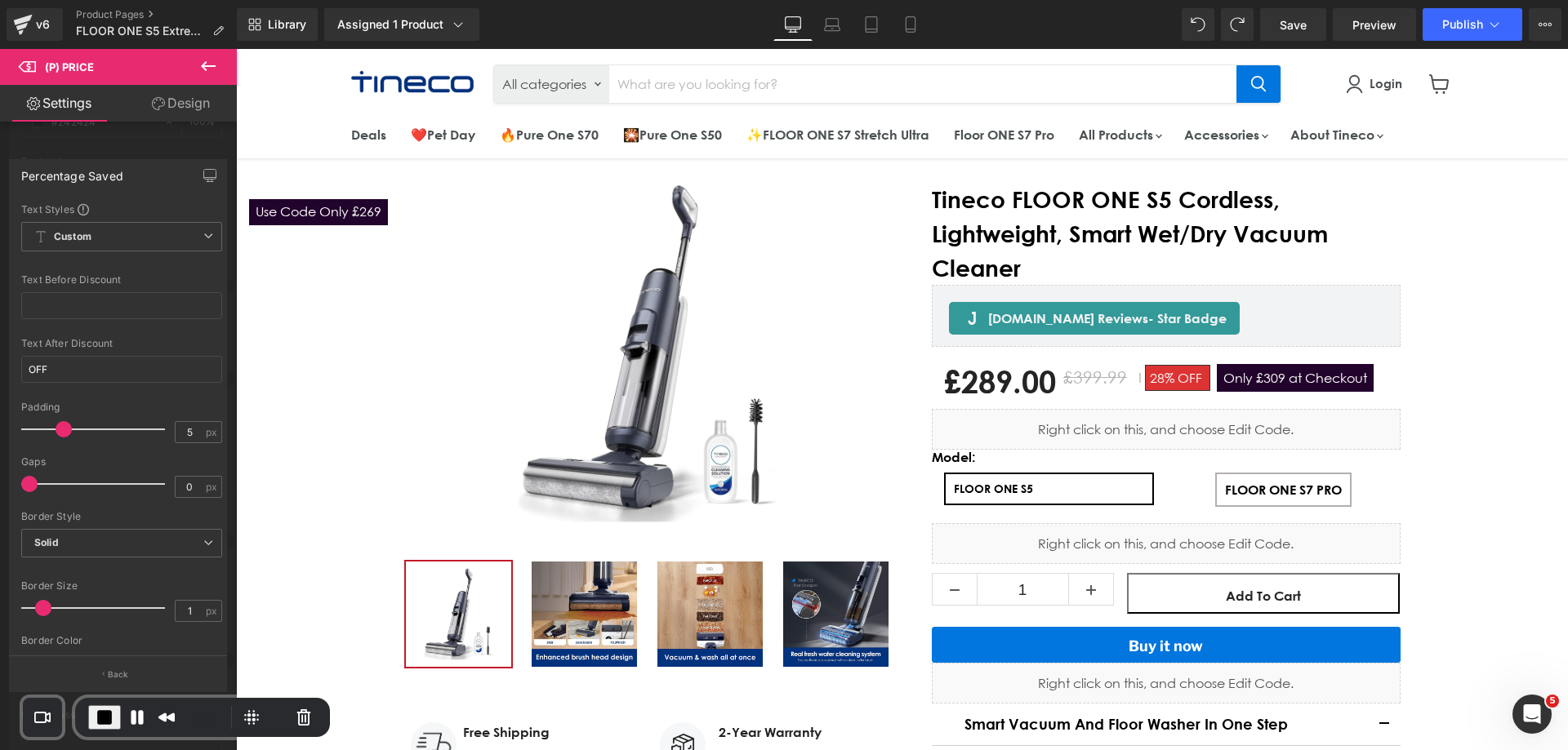
click at [196, 131] on div at bounding box center [119, 404] width 237 height 709
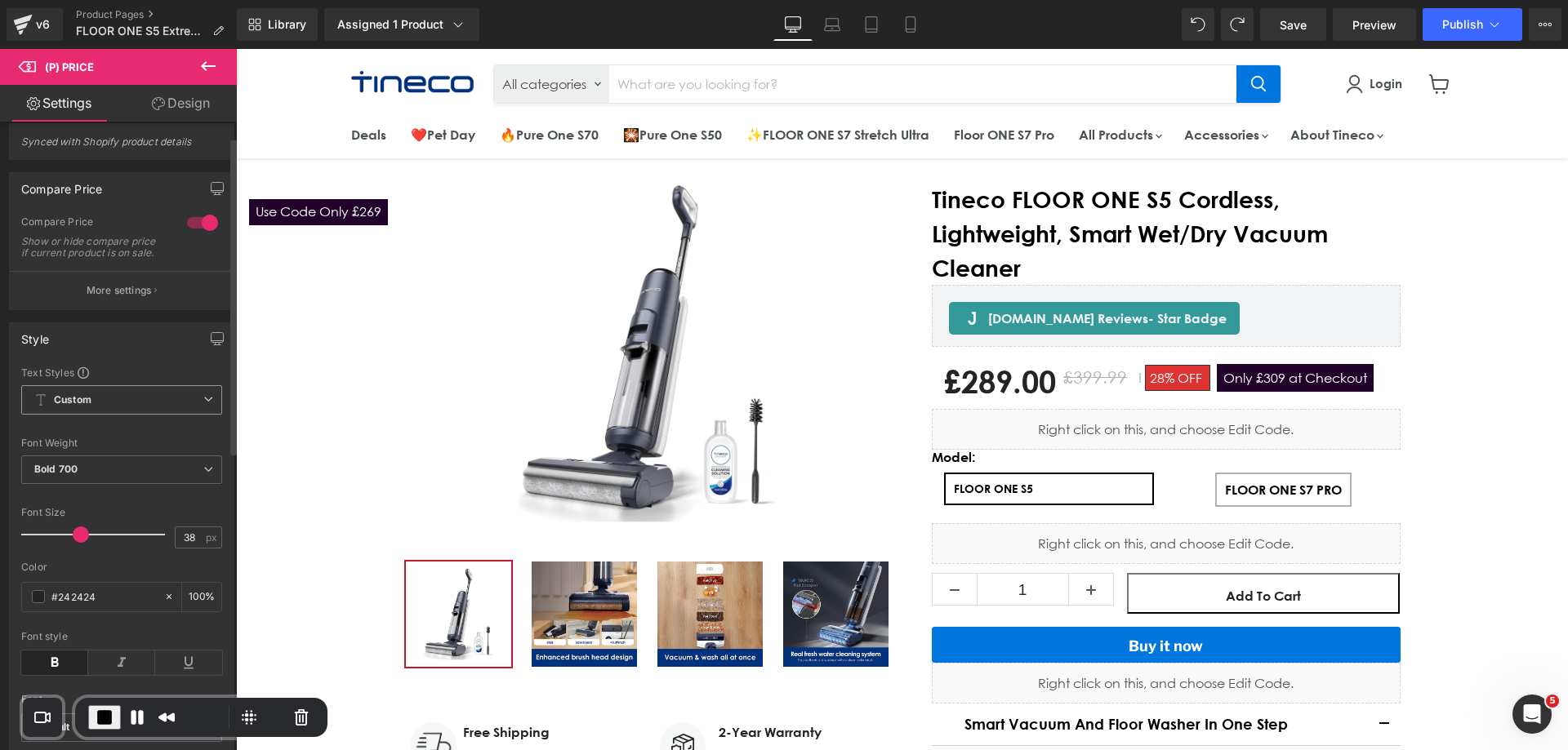
scroll to position [0, 0]
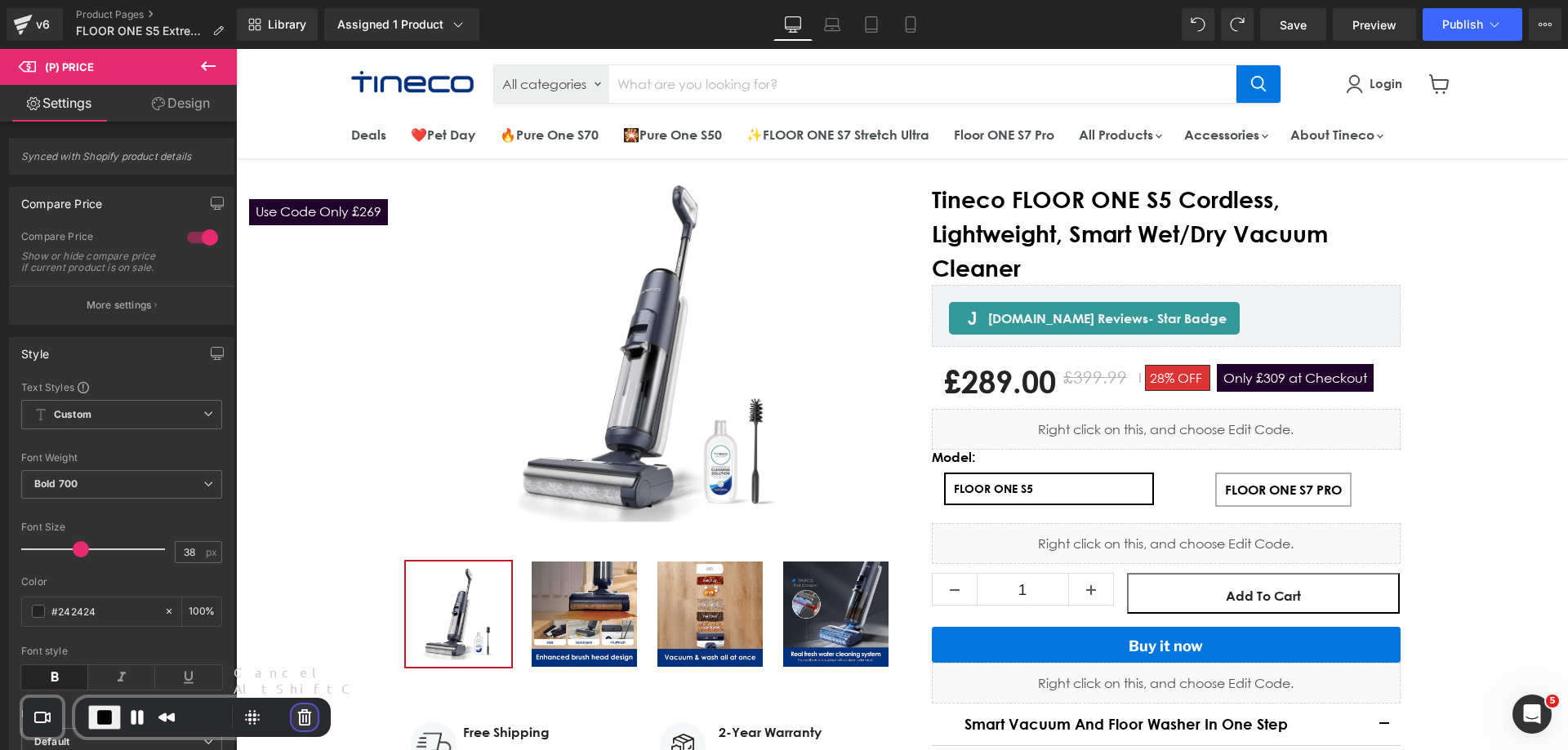
click at [303, 717] on button "Cancel Recording" at bounding box center [305, 718] width 26 height 26
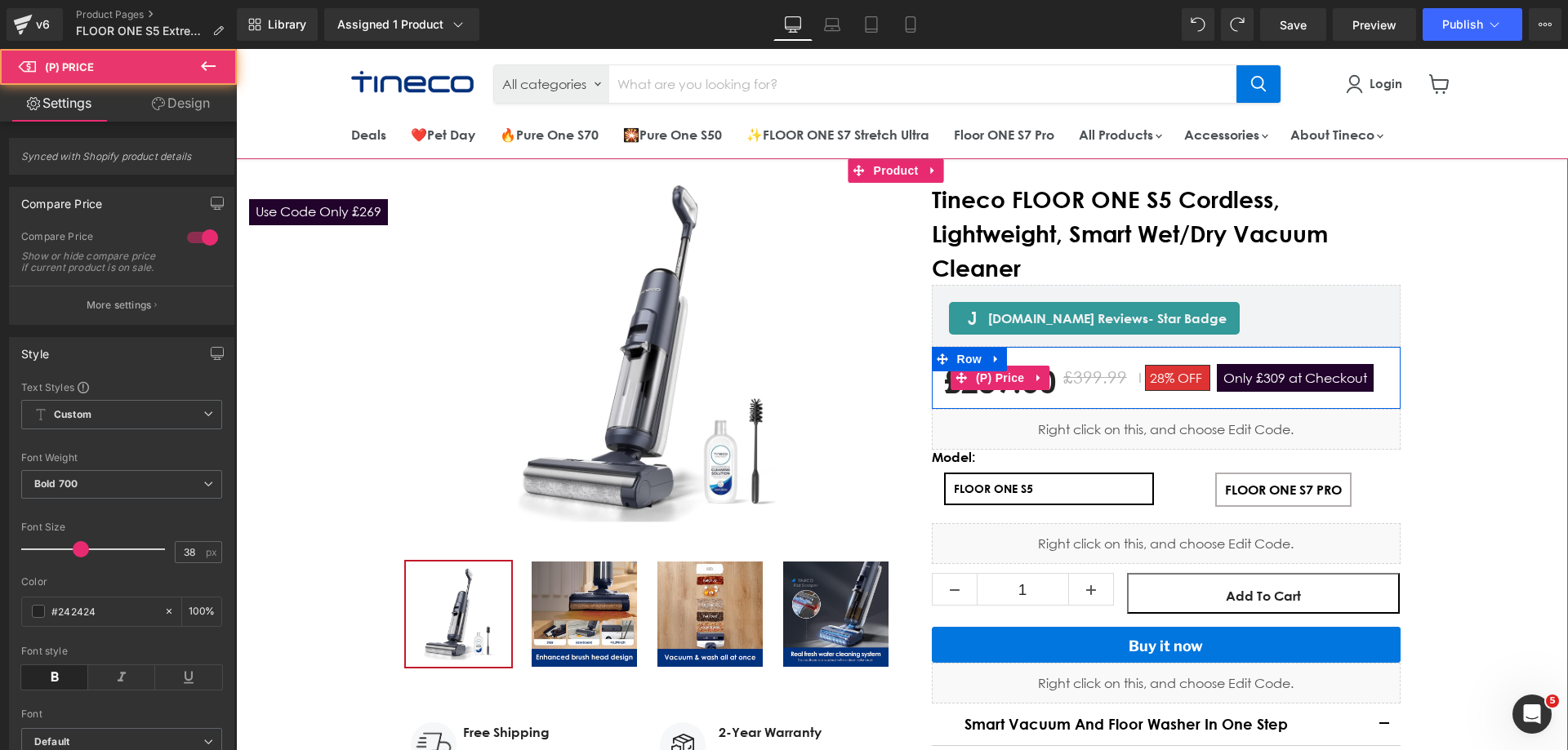
click at [1265, 393] on div "£289.00 £399.99 28% OFF Only £309 at Checkout" at bounding box center [1166, 377] width 445 height 45
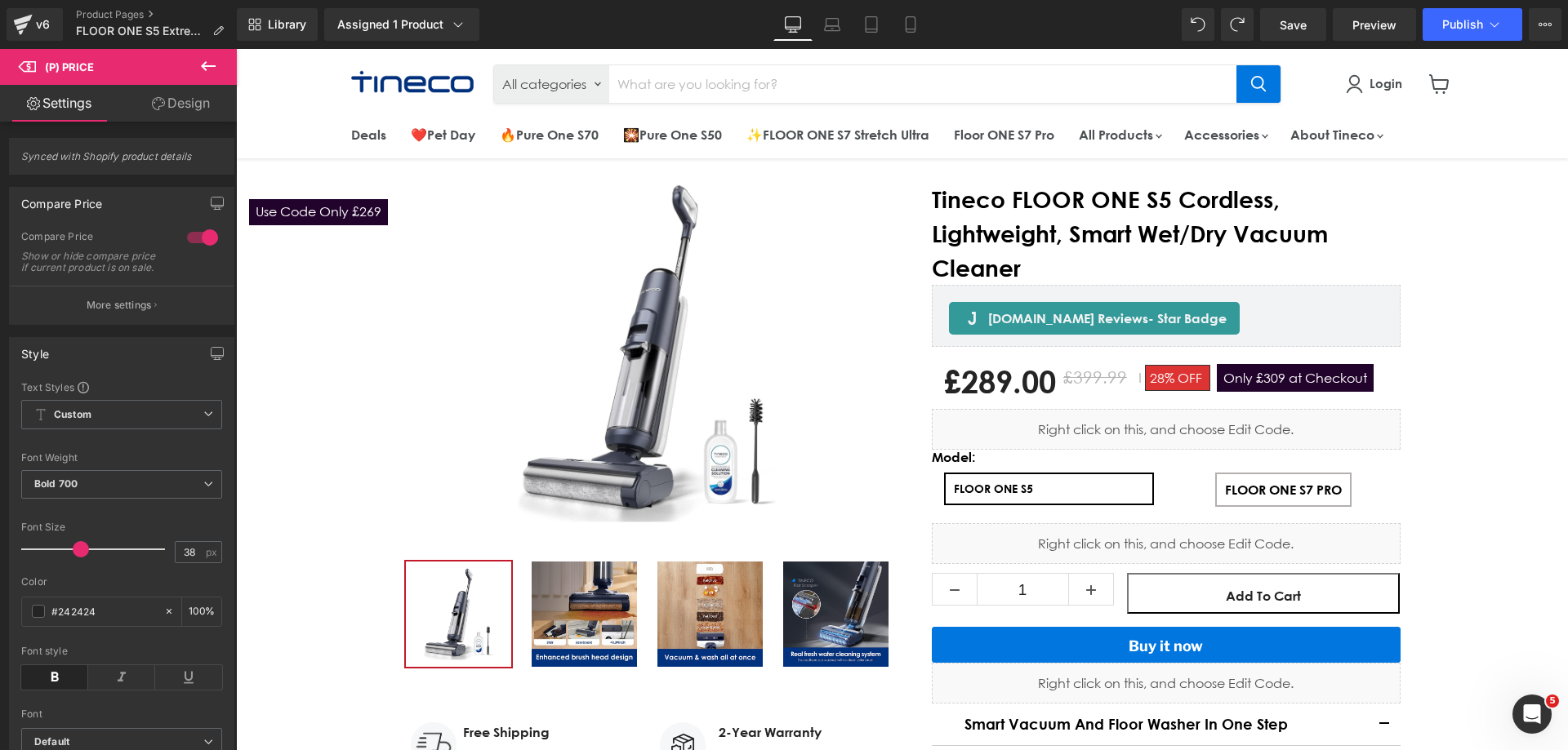
click at [179, 106] on link "Design" at bounding box center [181, 104] width 119 height 37
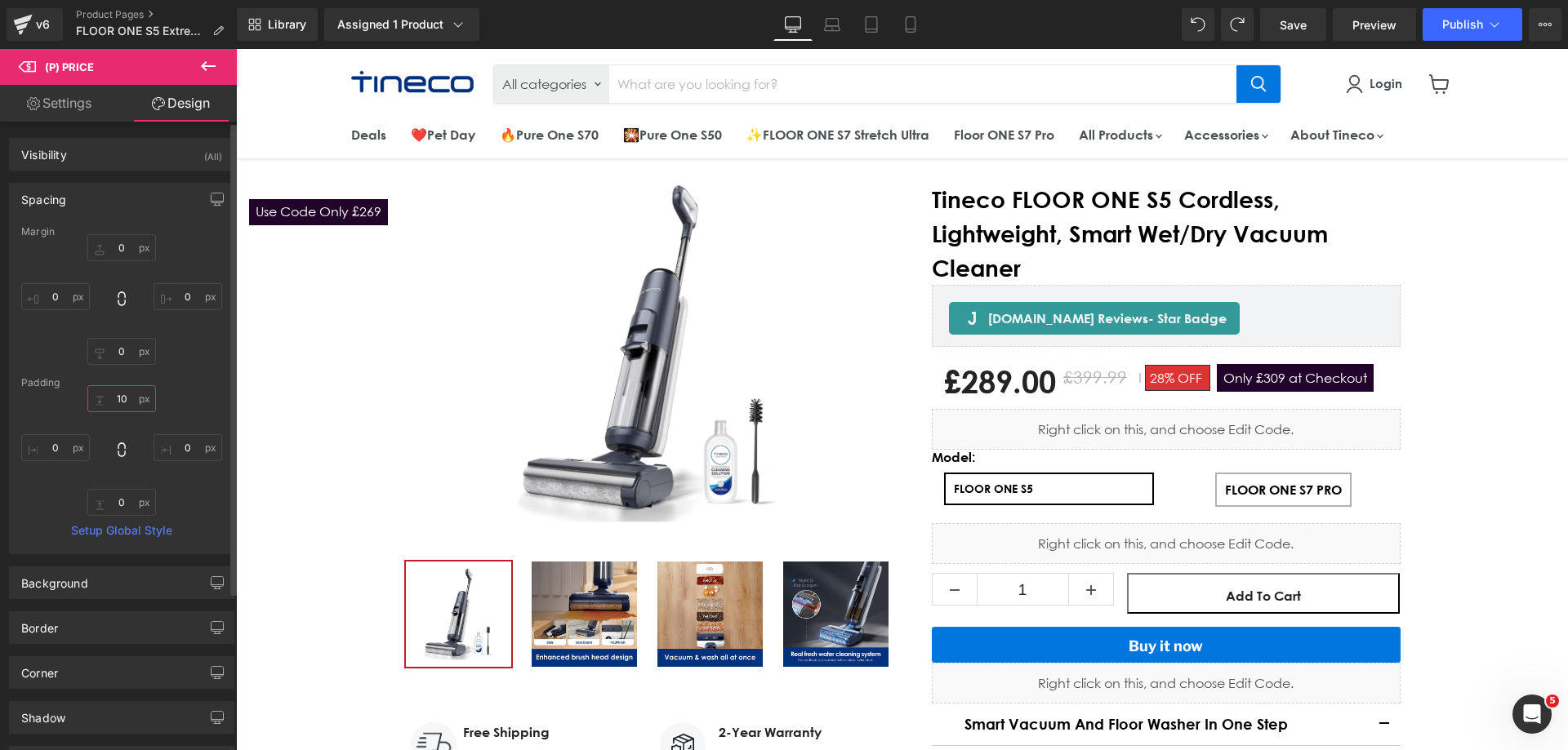
click at [138, 403] on input "10" at bounding box center [121, 398] width 69 height 27
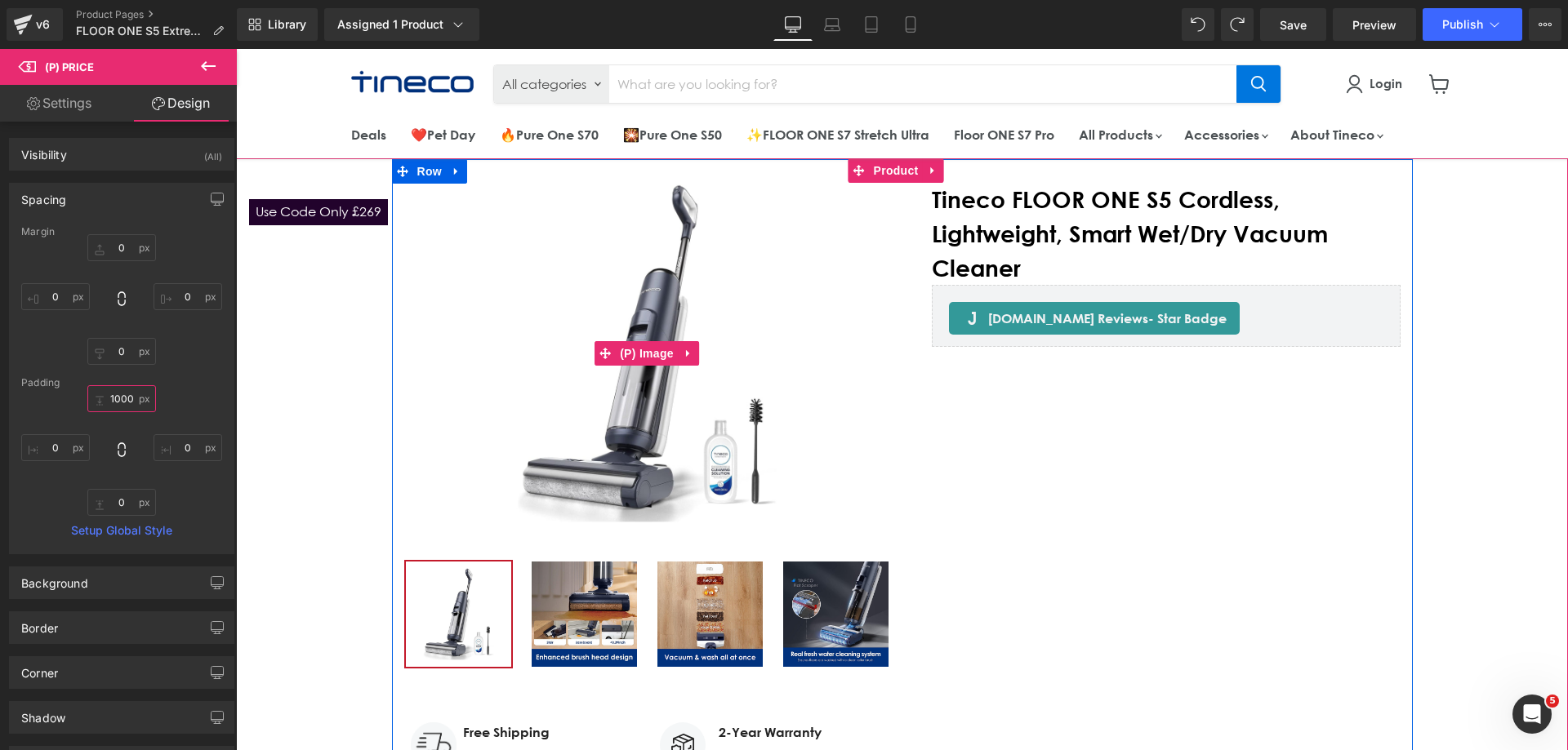
type input "100"
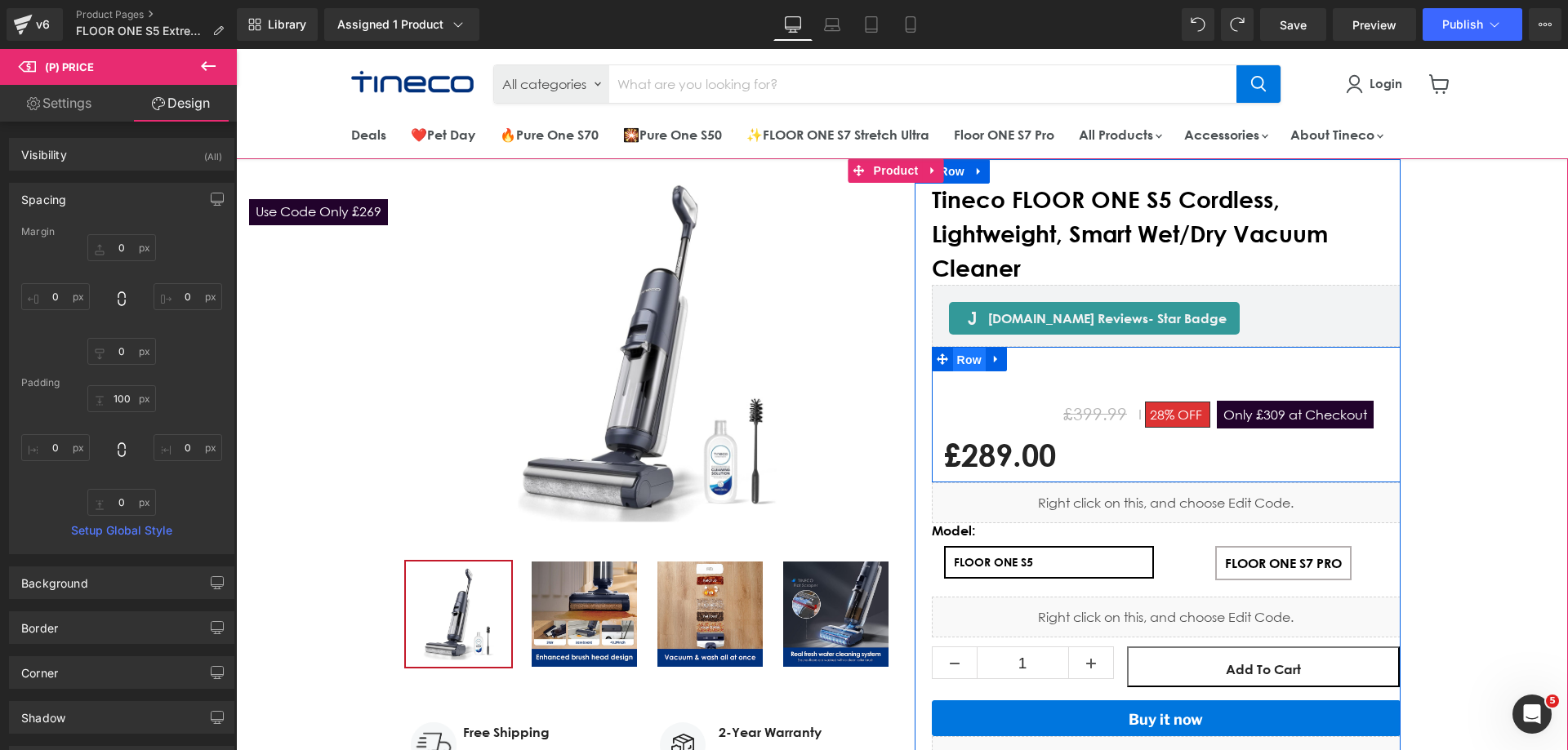
click at [959, 360] on span "Row" at bounding box center [969, 360] width 32 height 24
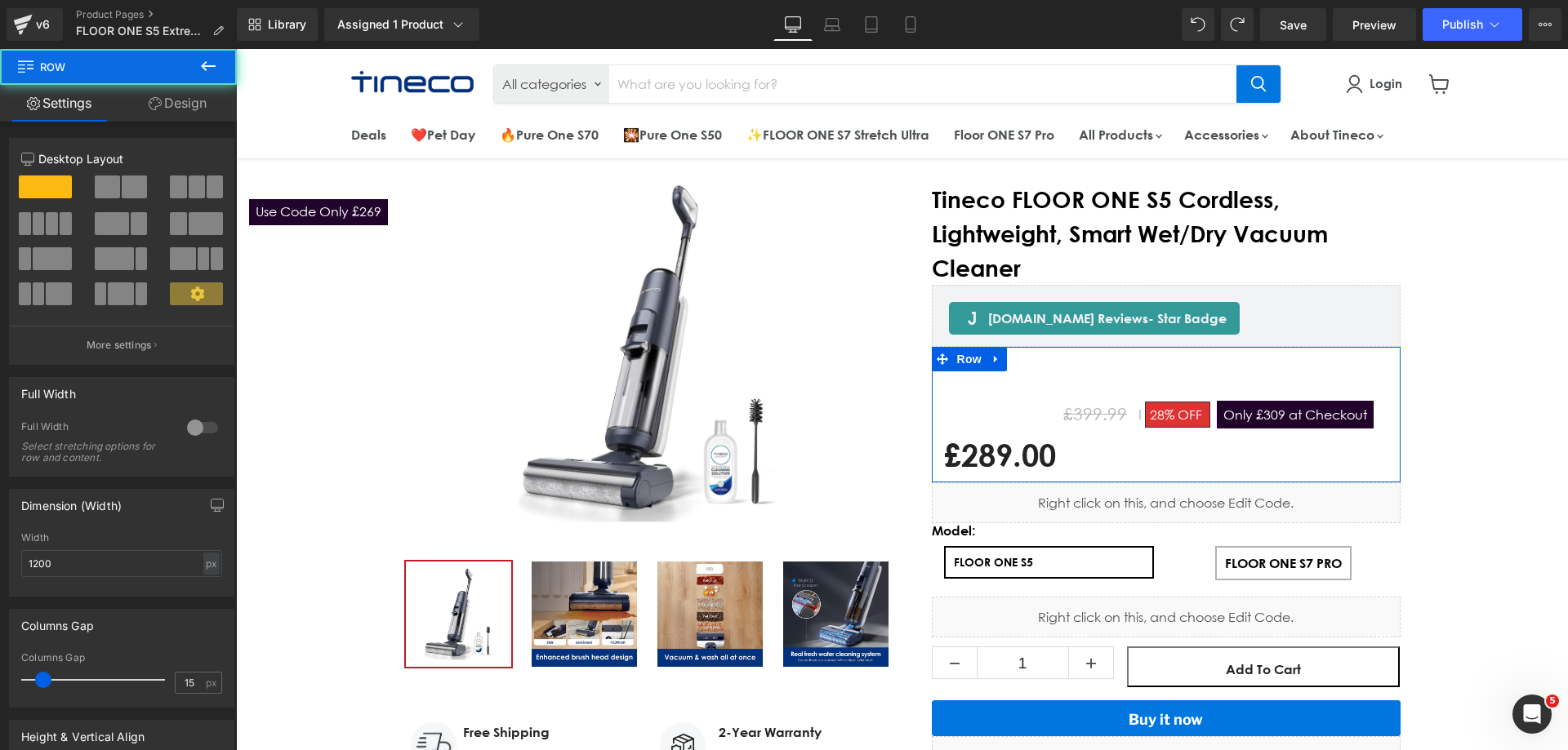
click at [162, 113] on link "Design" at bounding box center [178, 104] width 119 height 37
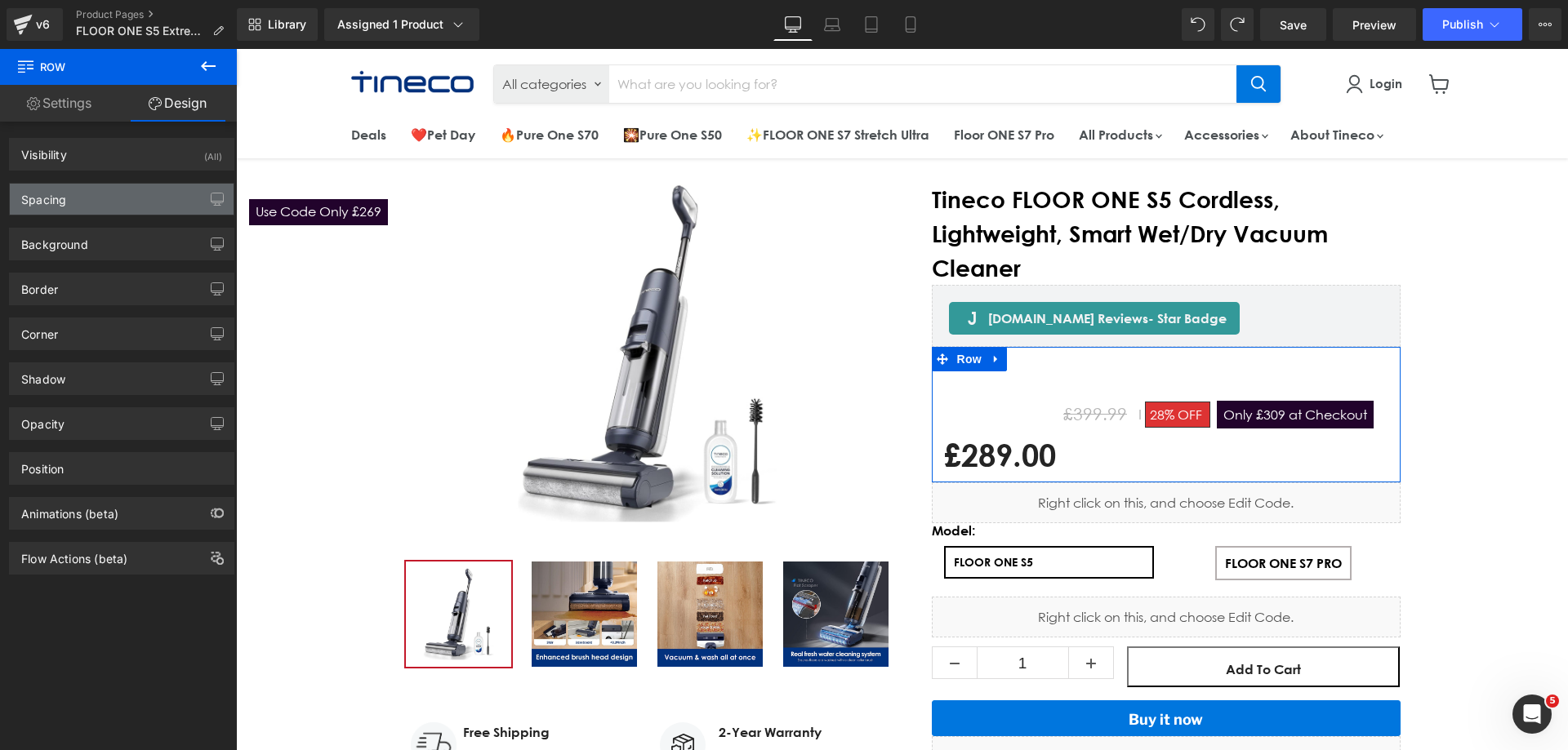
click at [106, 200] on div "Spacing" at bounding box center [122, 198] width 224 height 31
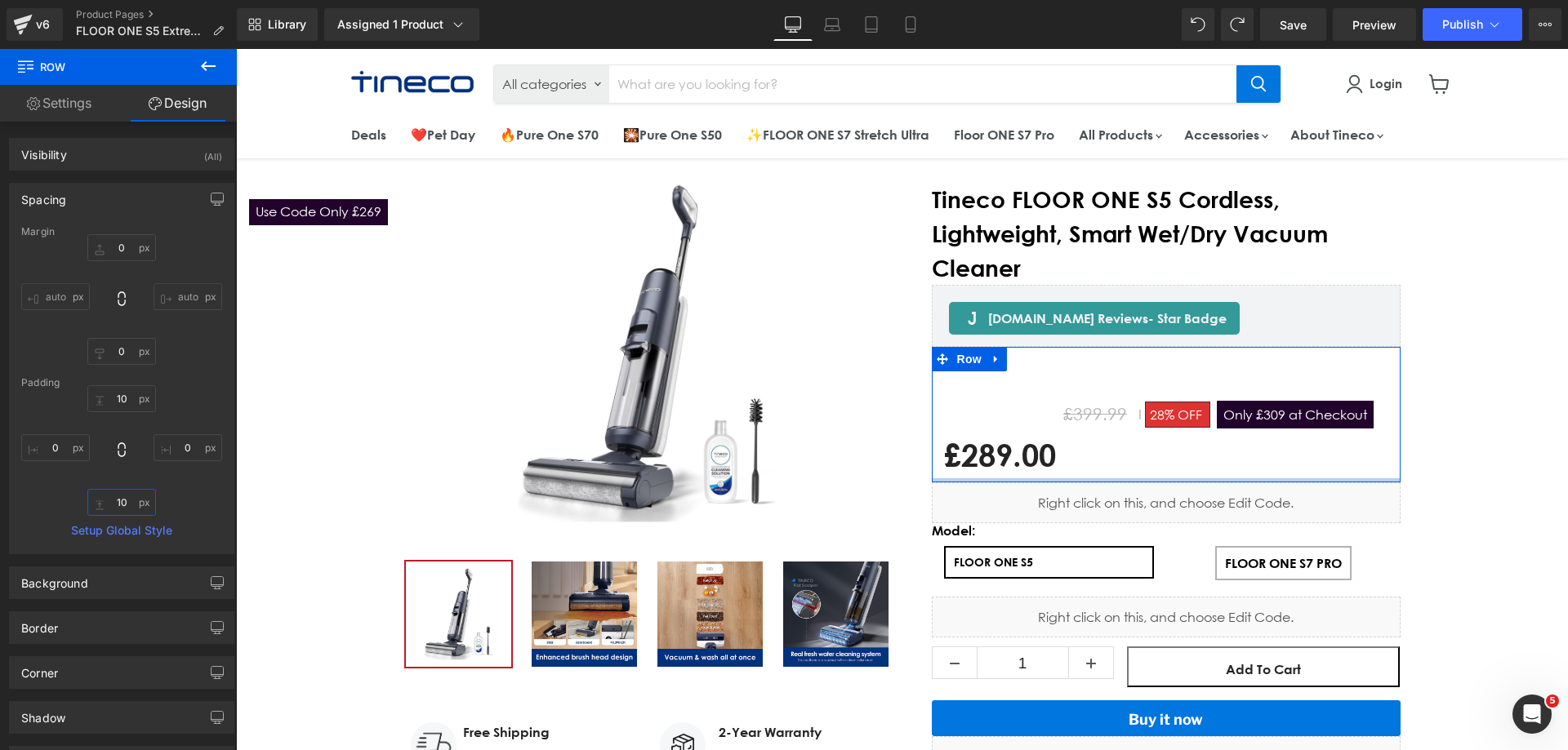
click at [121, 494] on input "text" at bounding box center [121, 502] width 69 height 27
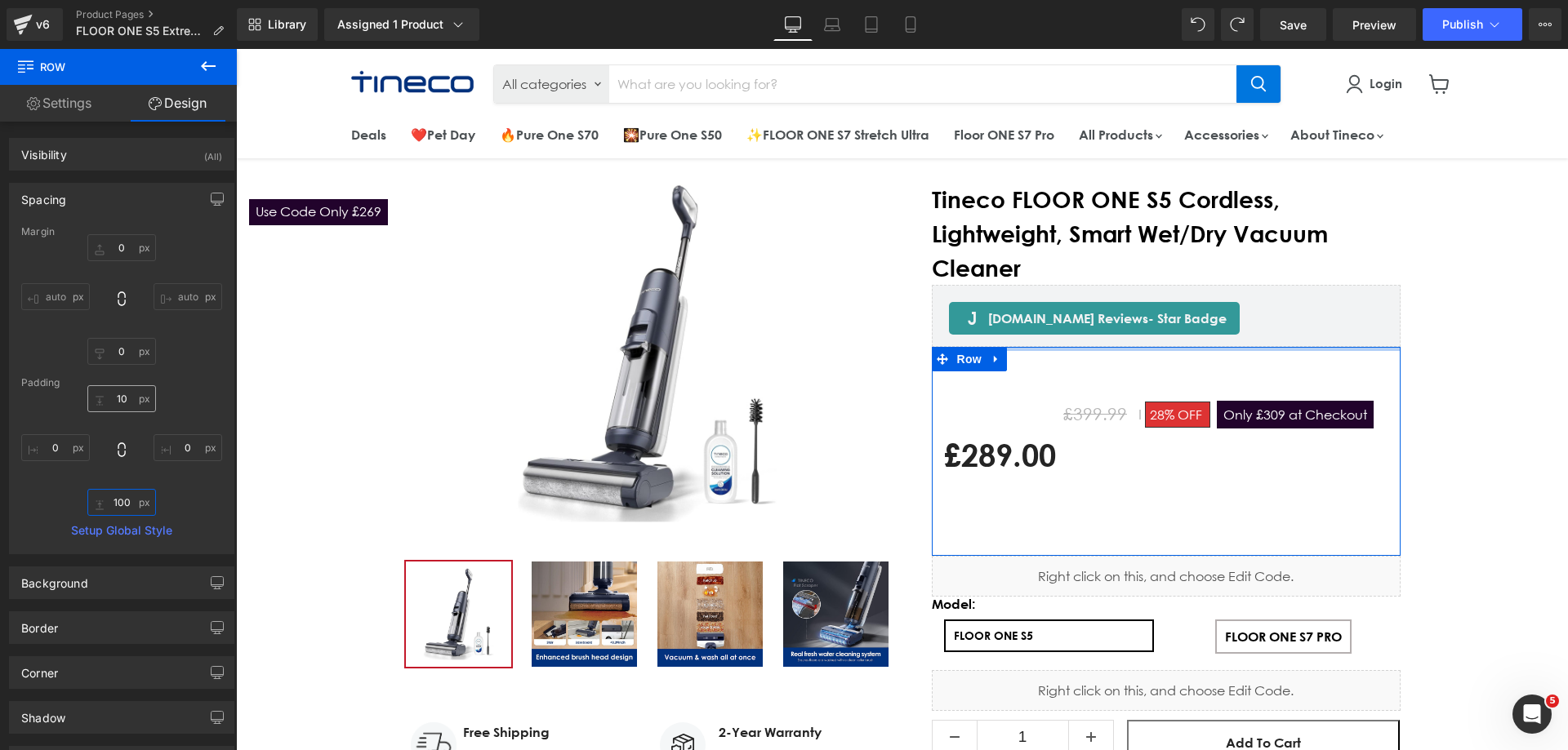
type input "10"
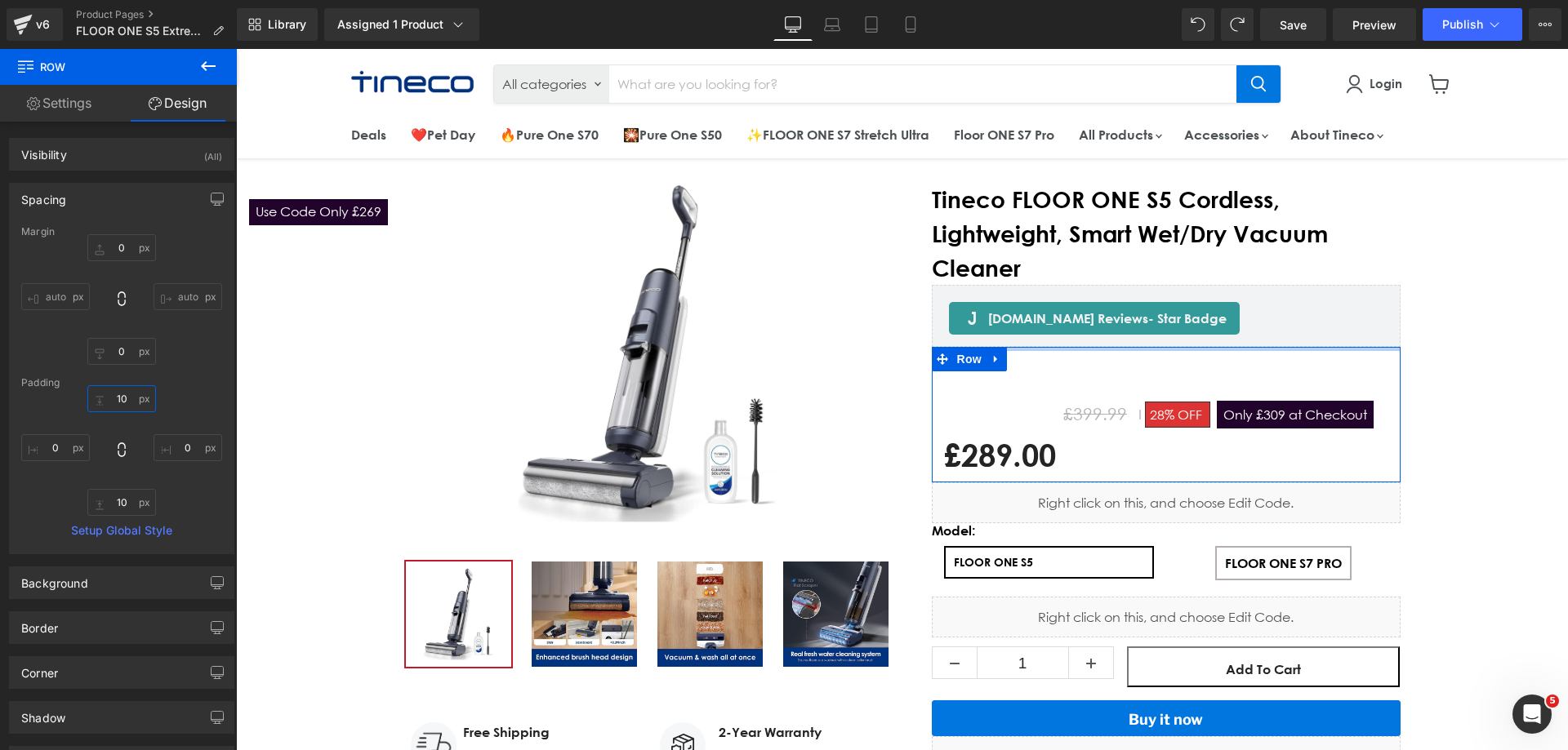
click at [127, 398] on input "text" at bounding box center [121, 398] width 69 height 27
type input "100"
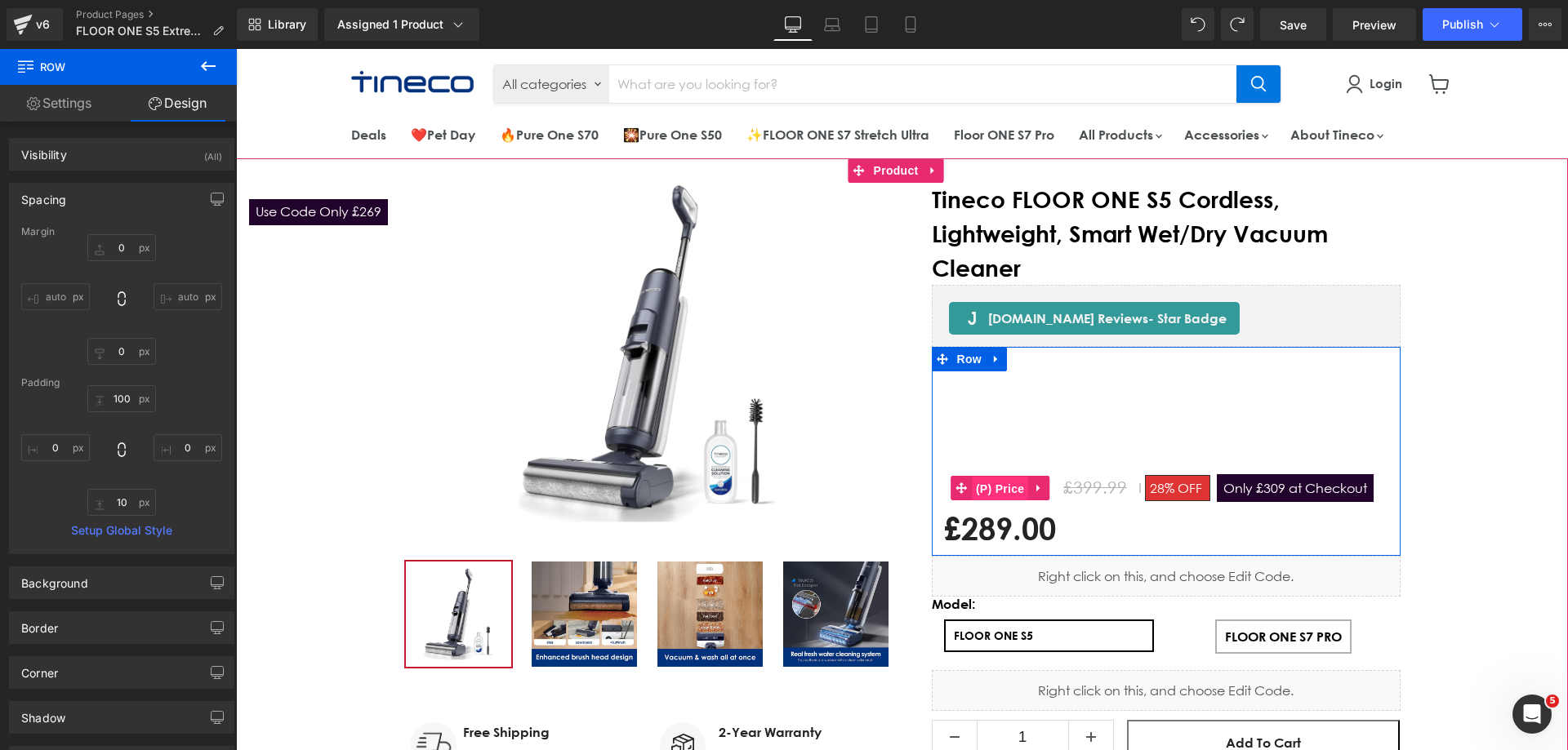
click at [996, 481] on span "(P) Price" at bounding box center [1000, 489] width 57 height 24
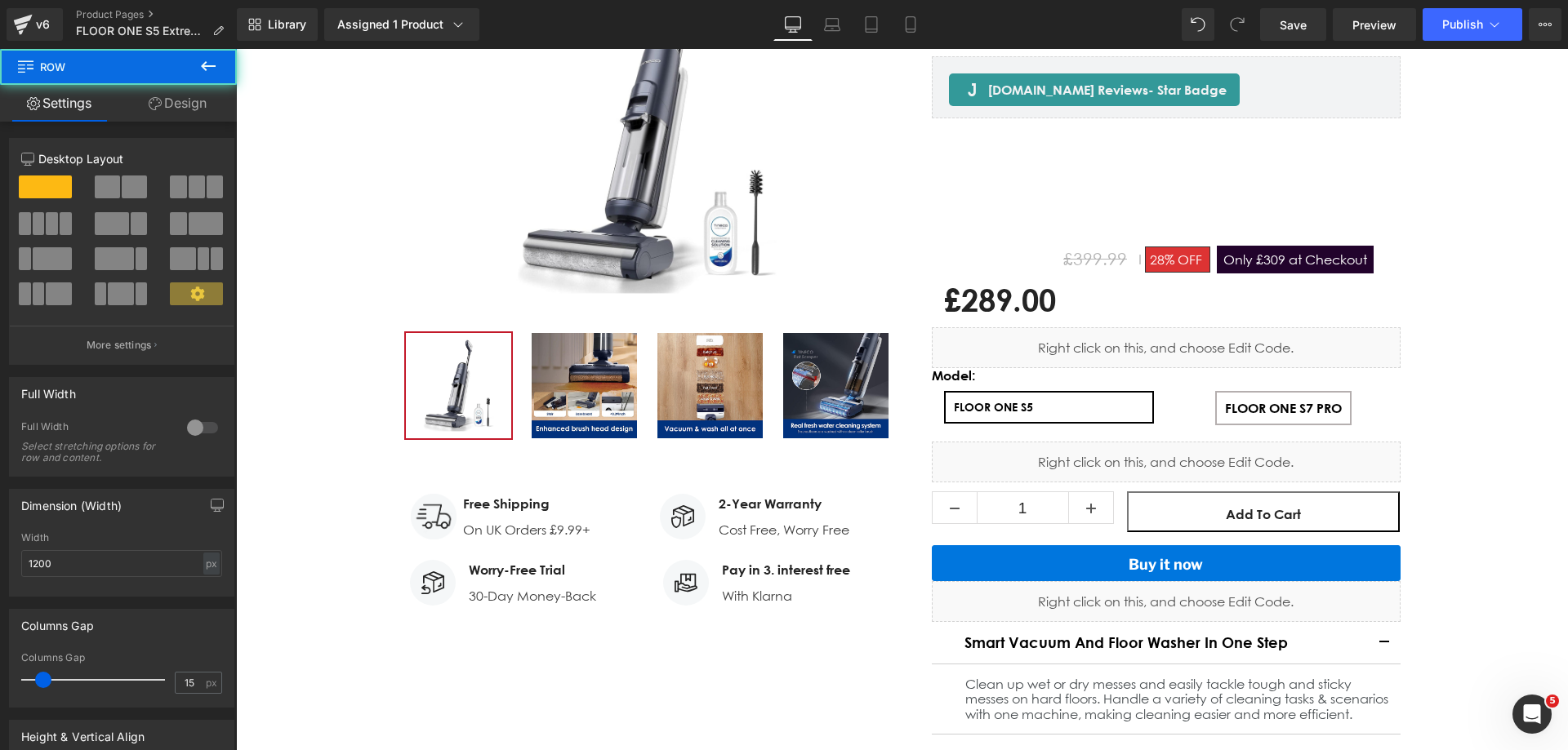
scroll to position [232, 0]
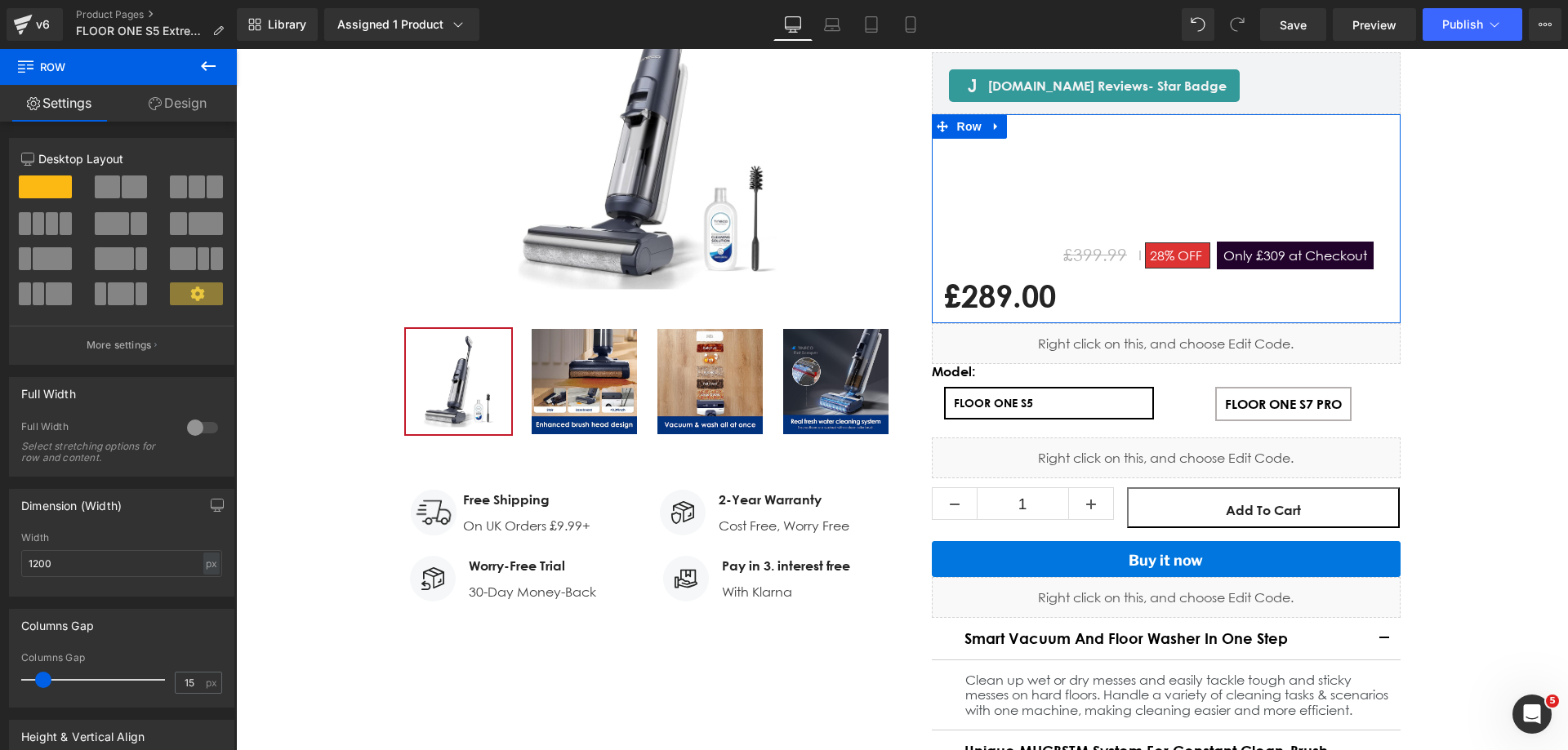
click at [180, 100] on link "Design" at bounding box center [178, 104] width 119 height 37
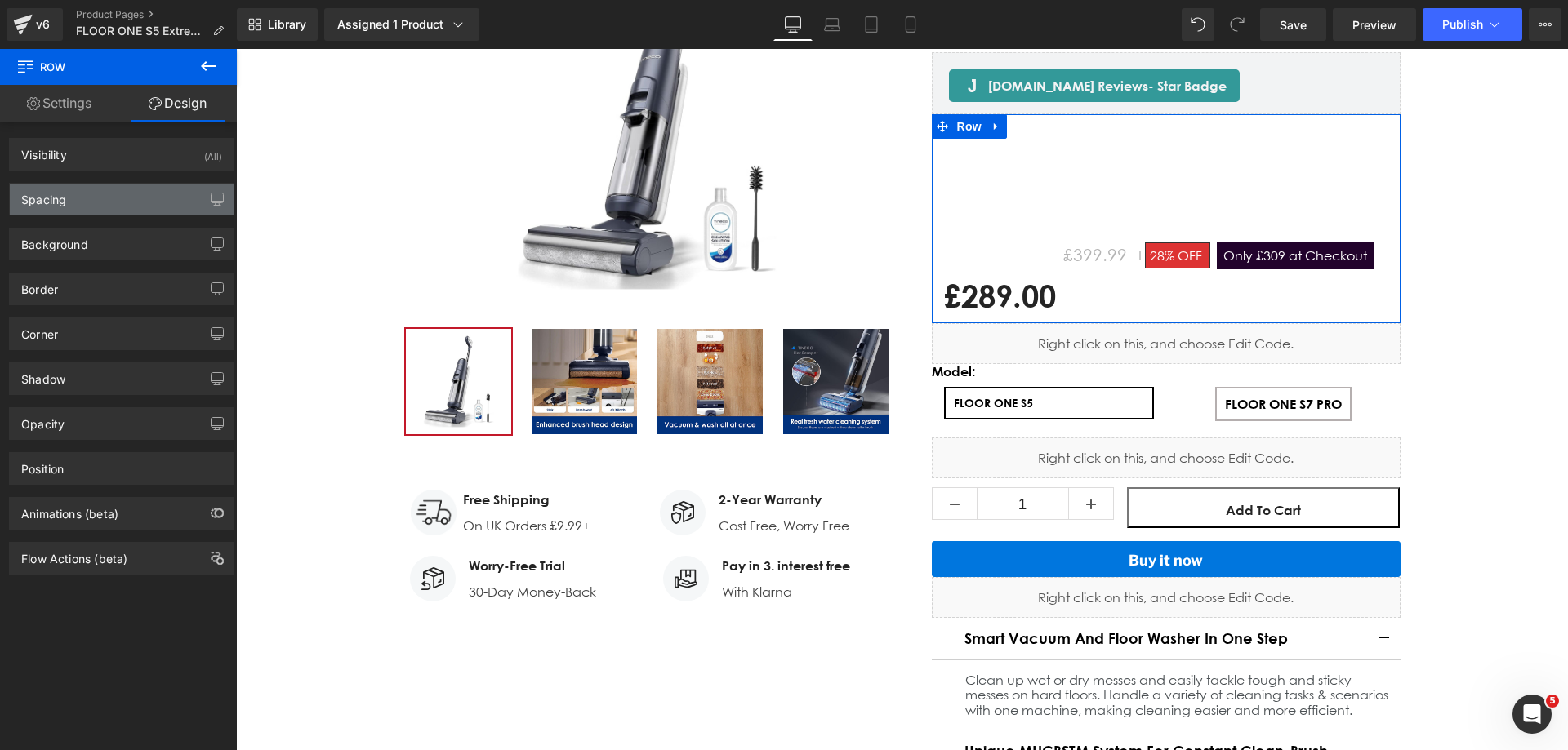
click at [103, 199] on div "Spacing" at bounding box center [122, 198] width 224 height 31
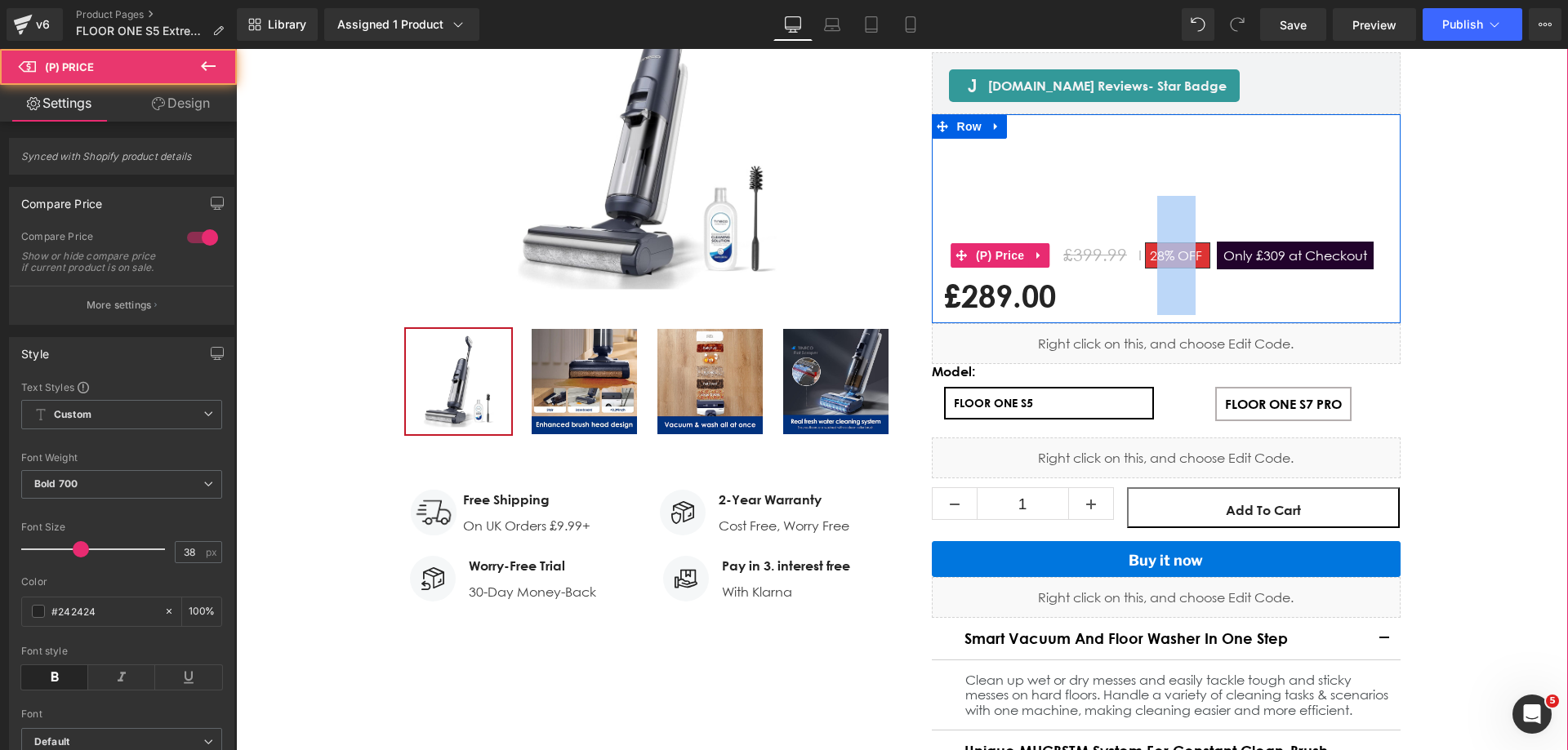
drag, startPoint x: 1187, startPoint y: 258, endPoint x: 1153, endPoint y: 258, distance: 34.0
click at [1153, 258] on span "28% OFF" at bounding box center [1177, 256] width 66 height 26
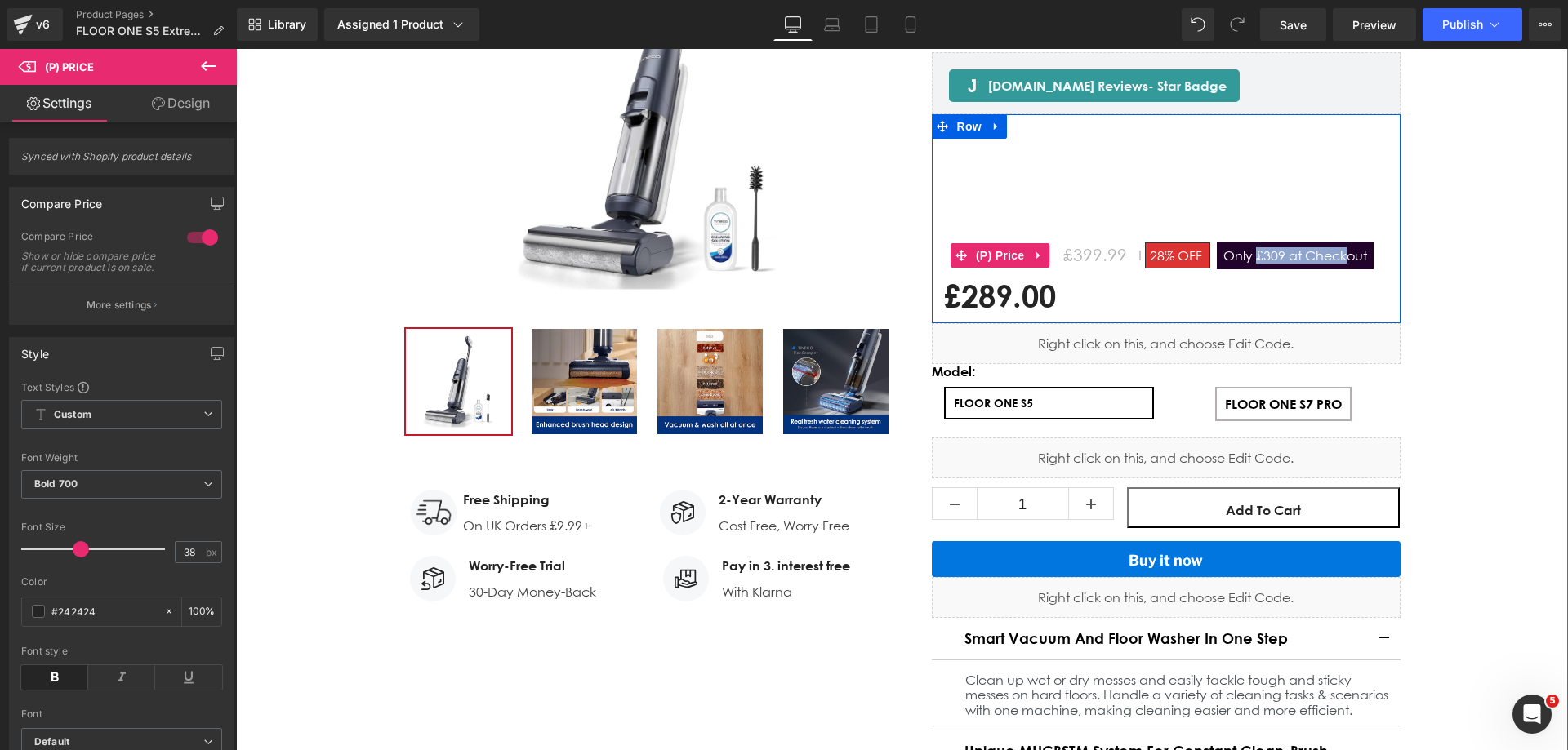
drag, startPoint x: 1248, startPoint y: 258, endPoint x: 1340, endPoint y: 258, distance: 92.0
click at [1340, 258] on span "Only £309 at Checkout" at bounding box center [1295, 256] width 157 height 28
click at [1345, 258] on span "Only £309 at Checkout" at bounding box center [1295, 256] width 157 height 28
click at [1276, 256] on span "Only £309 at Checkout" at bounding box center [1295, 256] width 157 height 28
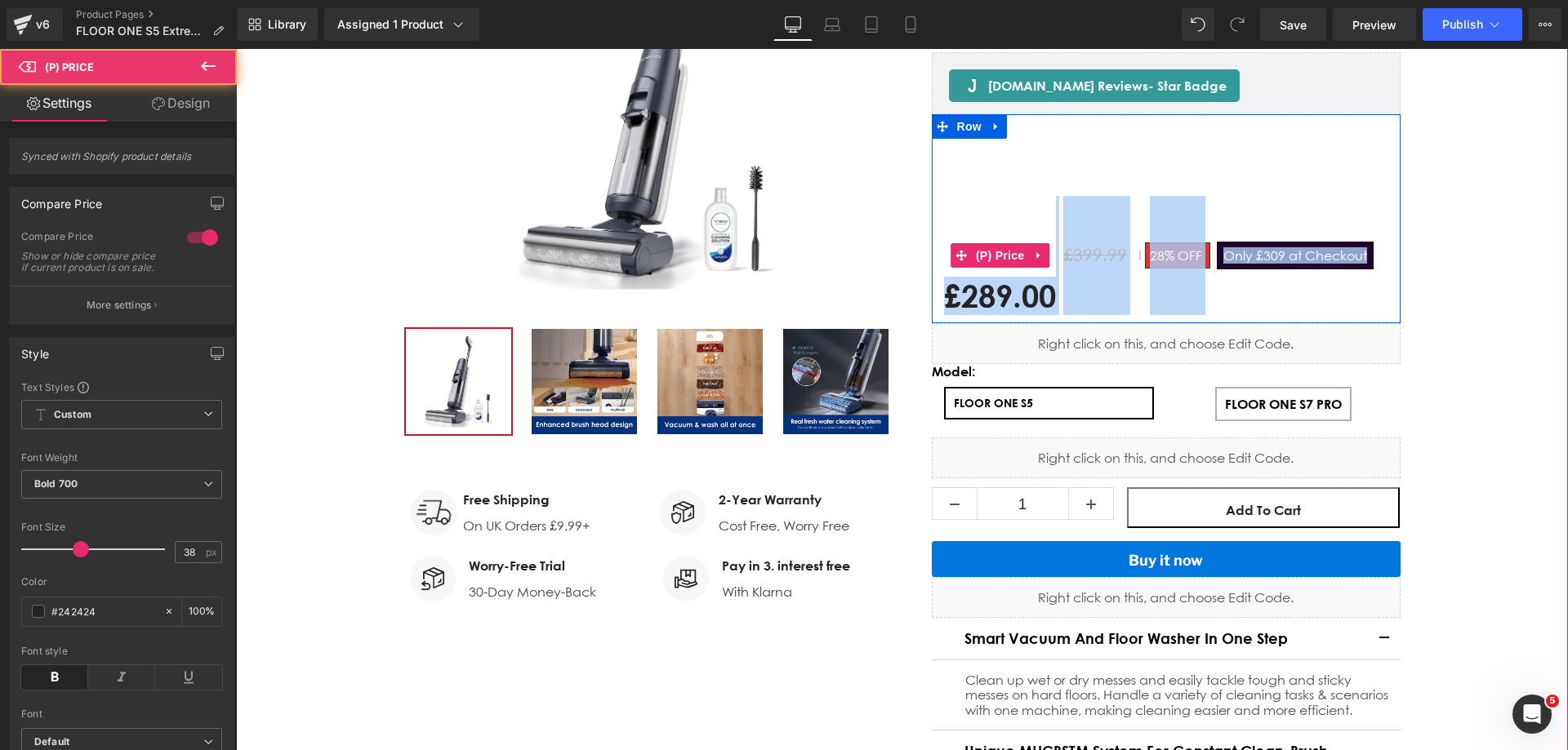
click at [1276, 256] on span "Only £309 at Checkout" at bounding box center [1295, 256] width 157 height 28
click at [1102, 244] on span "£399.99" at bounding box center [1095, 255] width 64 height 20
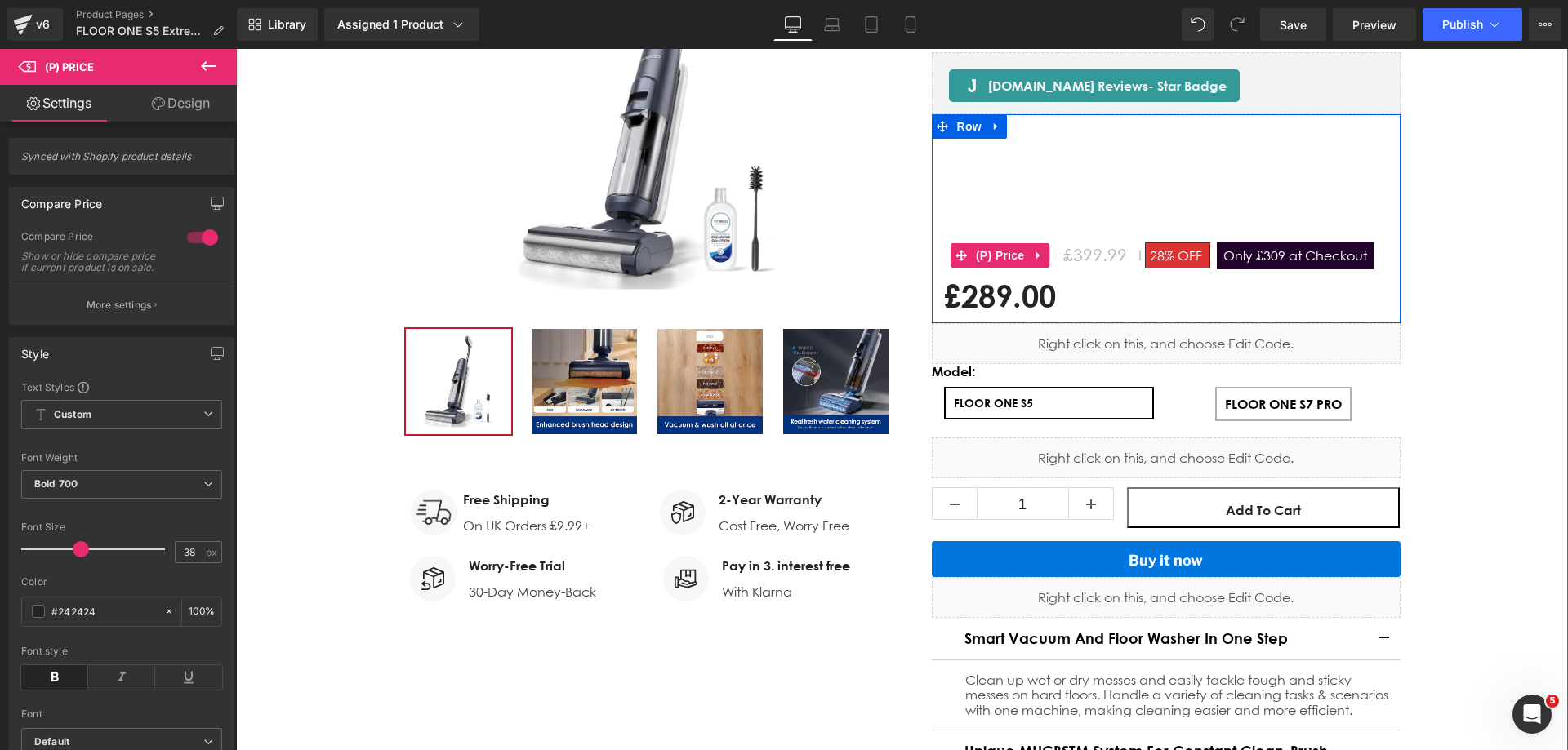
drag, startPoint x: 1093, startPoint y: 253, endPoint x: 1067, endPoint y: 279, distance: 36.8
click at [1093, 256] on span "£399.99" at bounding box center [1095, 255] width 64 height 20
click at [1022, 296] on span "£289.00" at bounding box center [999, 256] width 112 height 119
click at [1245, 258] on span "Only £309 at Checkout" at bounding box center [1295, 256] width 157 height 28
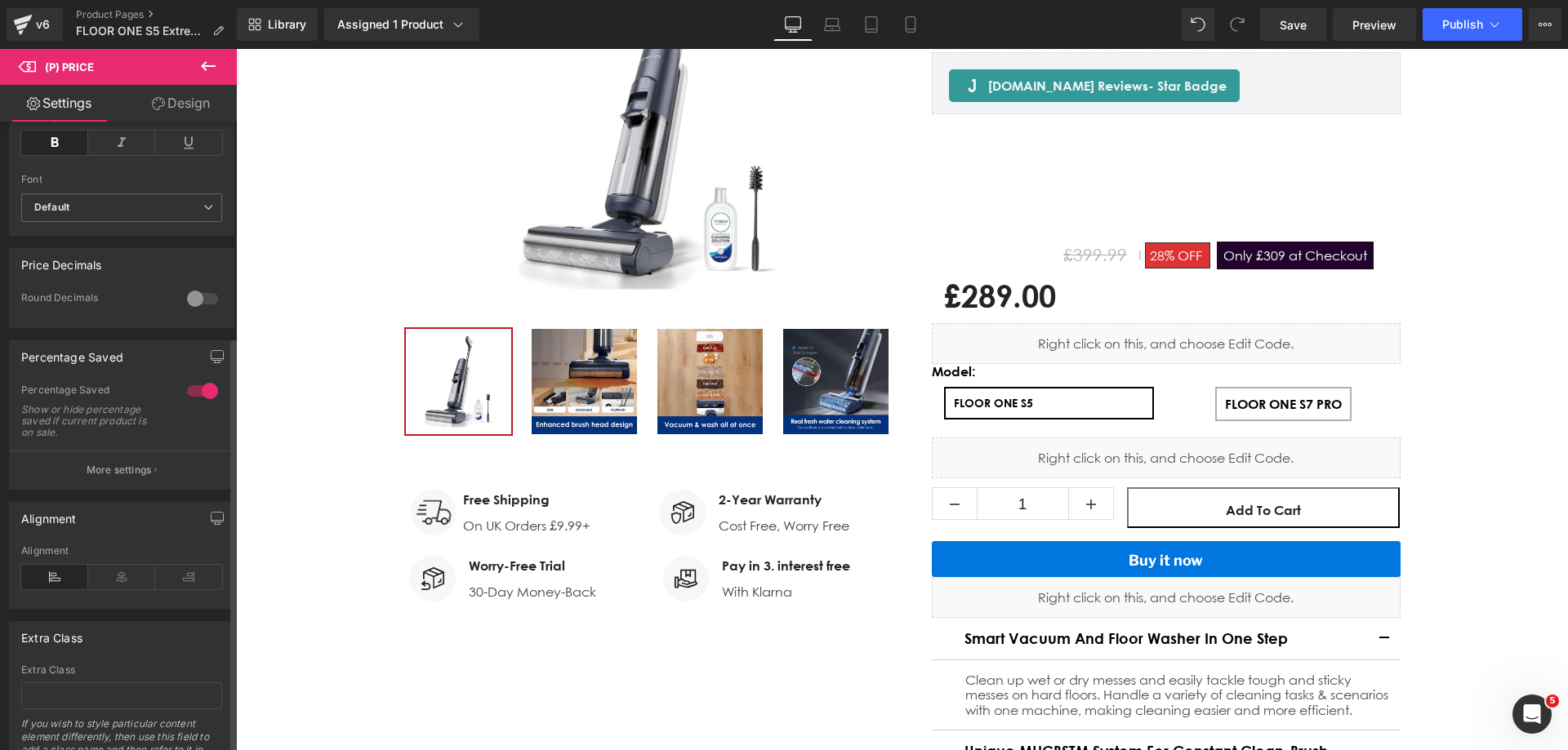
scroll to position [623, 0]
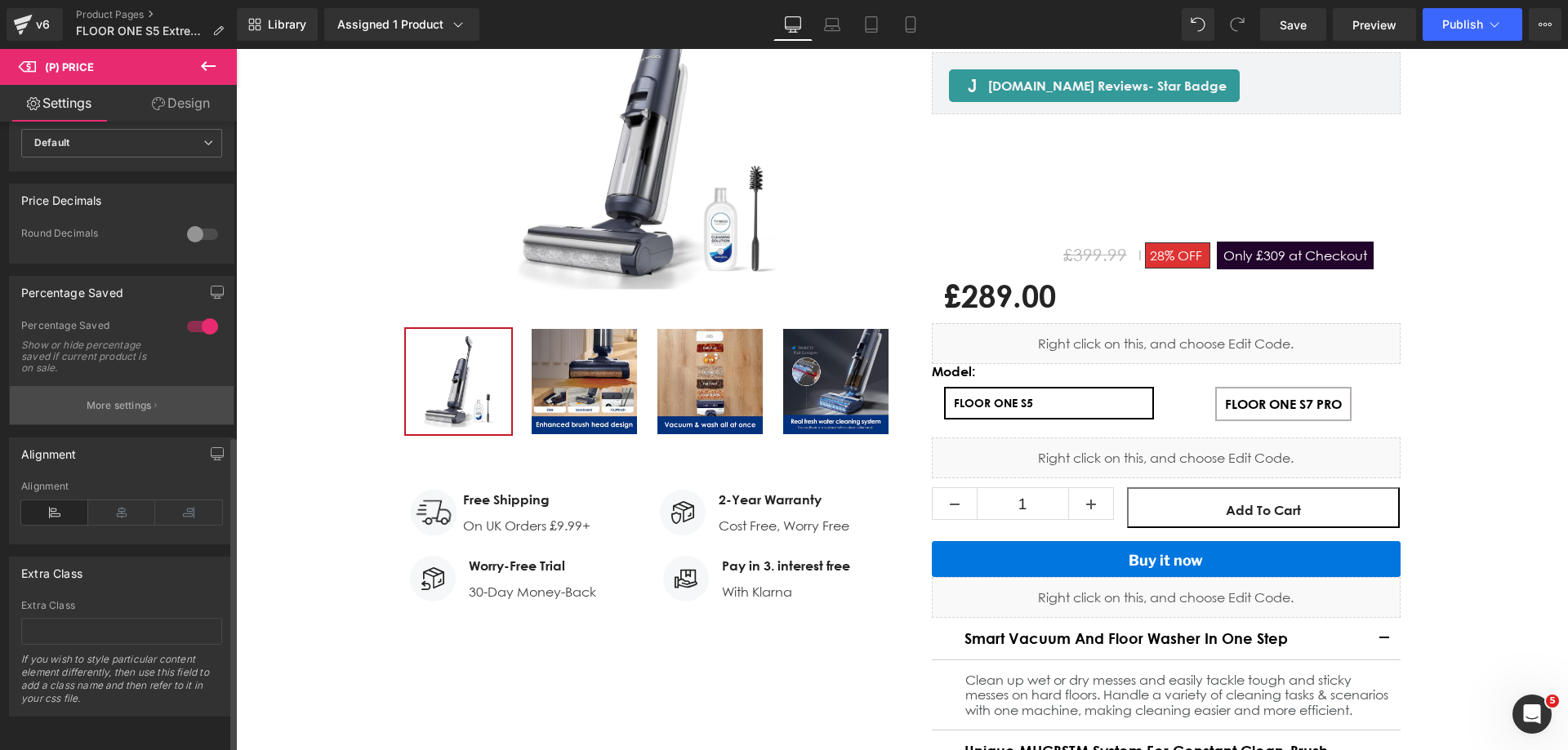
click at [123, 406] on button "More settings" at bounding box center [122, 405] width 224 height 38
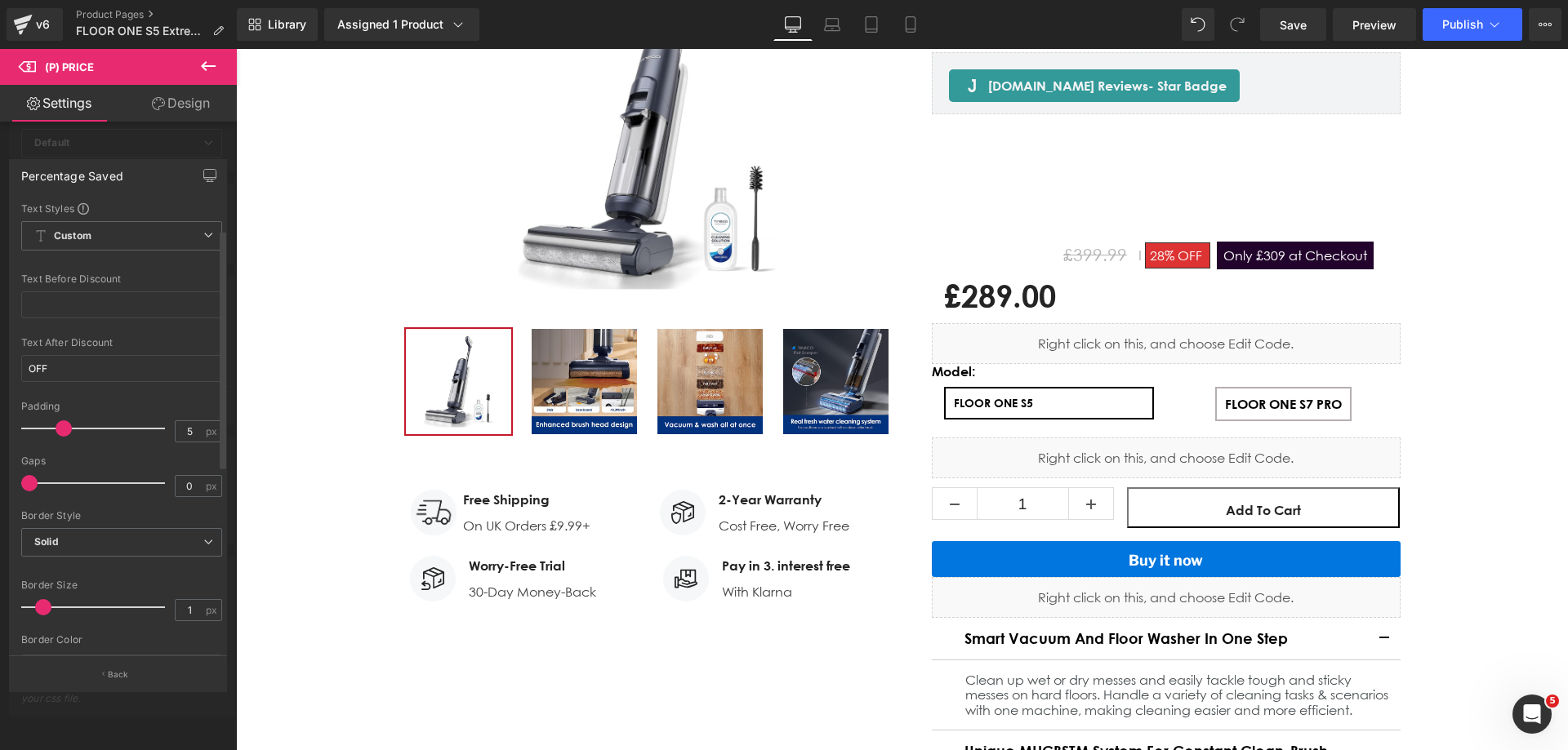
scroll to position [0, 0]
click at [204, 69] on icon at bounding box center [208, 66] width 15 height 10
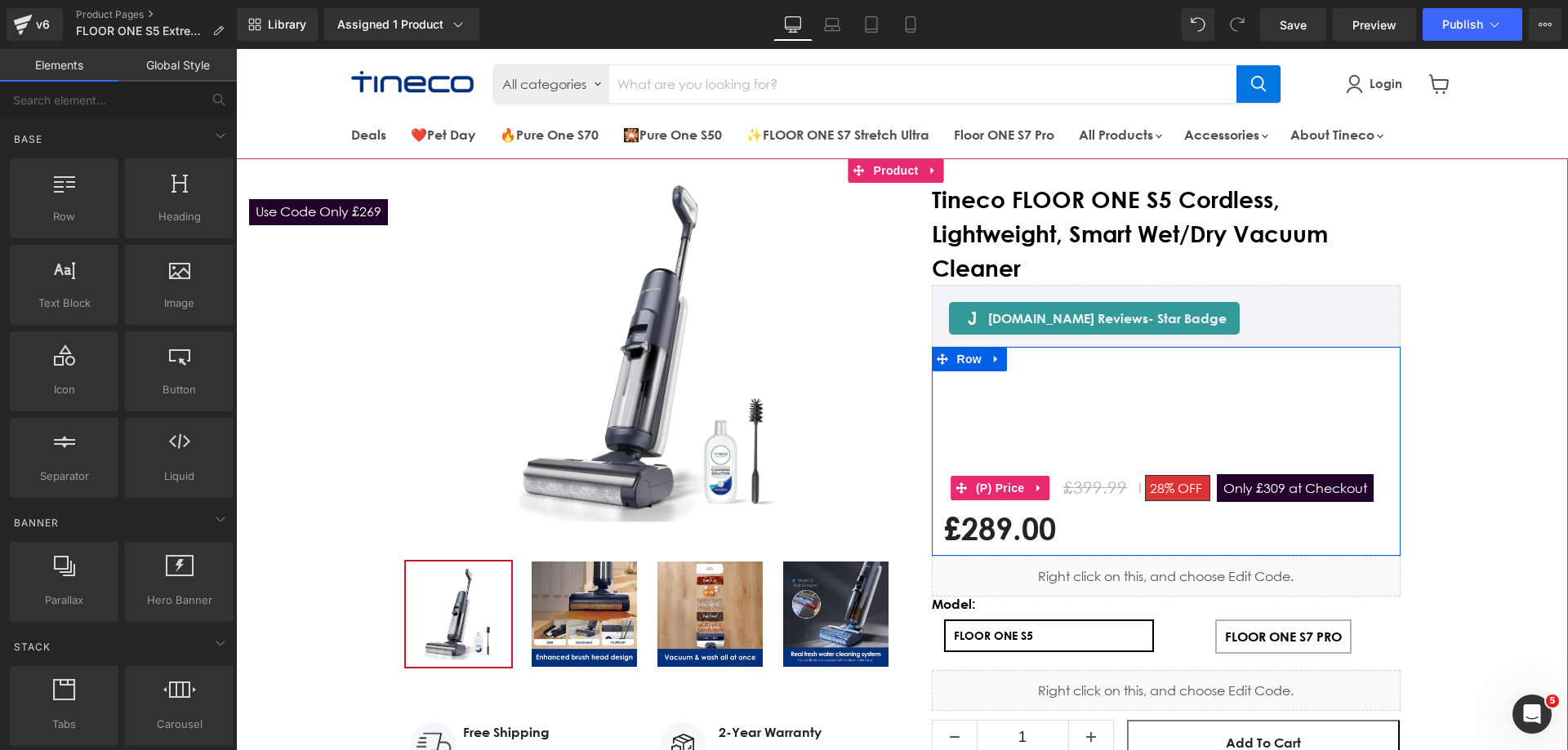
drag, startPoint x: 1248, startPoint y: 477, endPoint x: 1122, endPoint y: 481, distance: 126.1
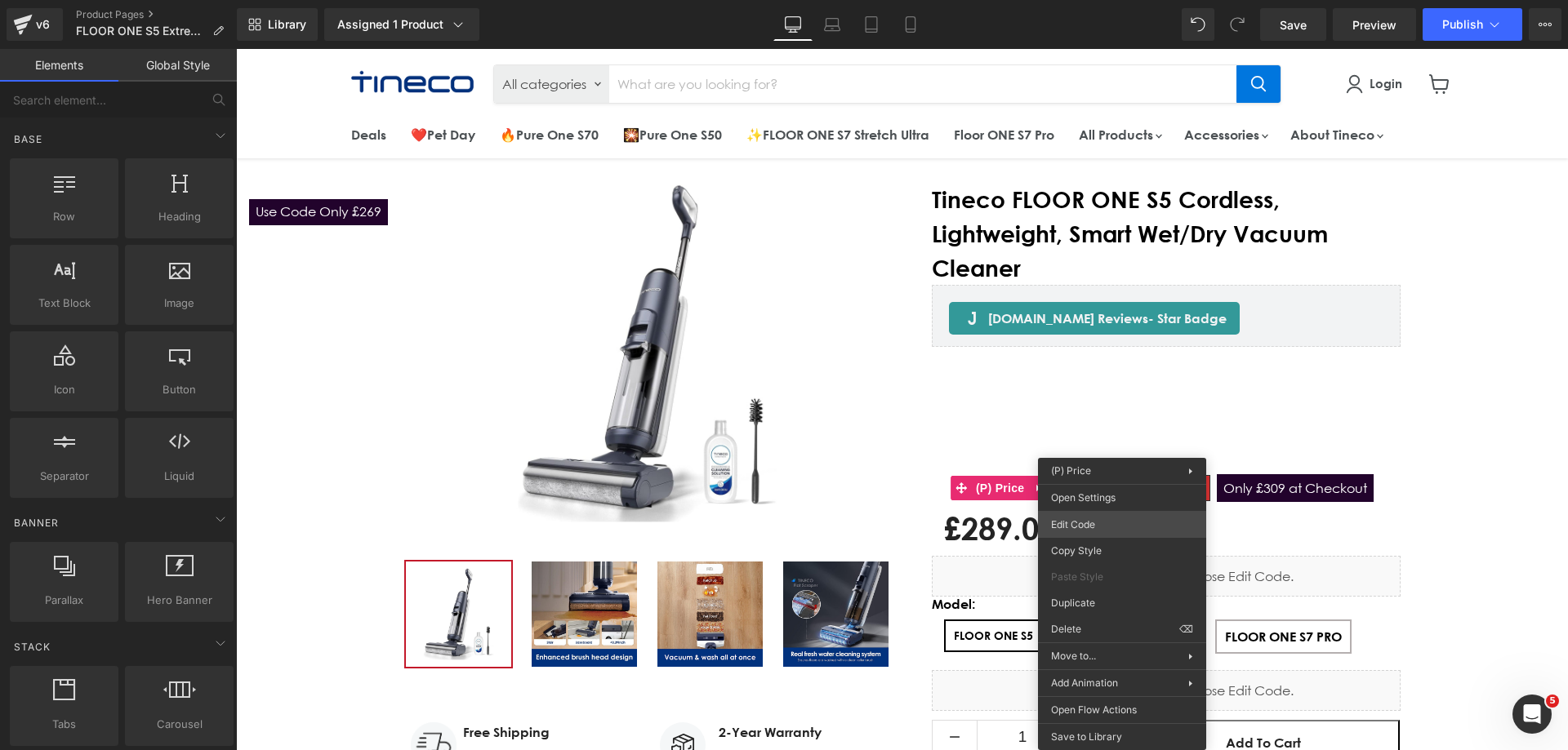
click at [1085, 0] on div "(P) Price You are previewing how the will restyle your page. You can not edit E…" at bounding box center [784, 0] width 1568 height 0
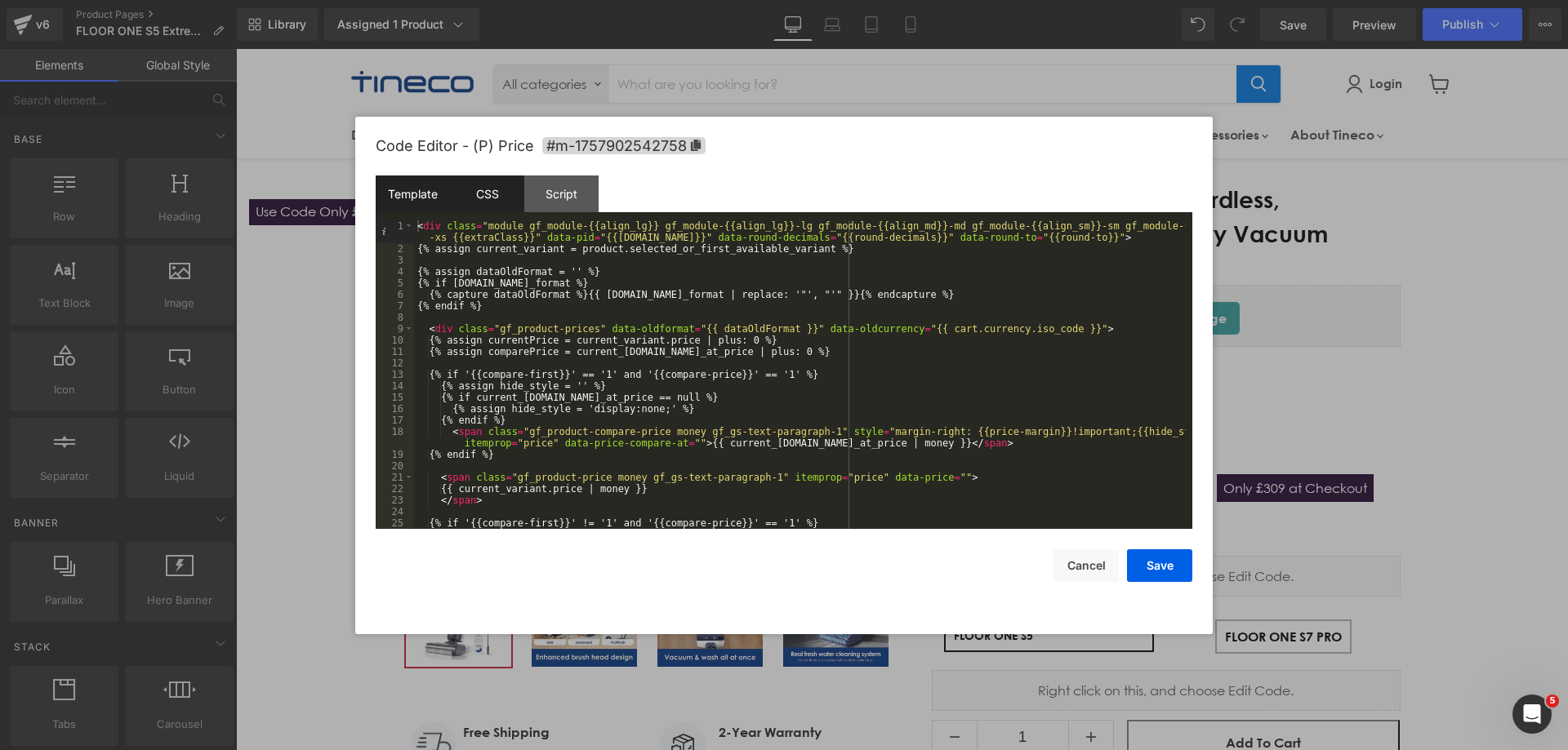
click at [496, 192] on div "CSS" at bounding box center [487, 194] width 74 height 37
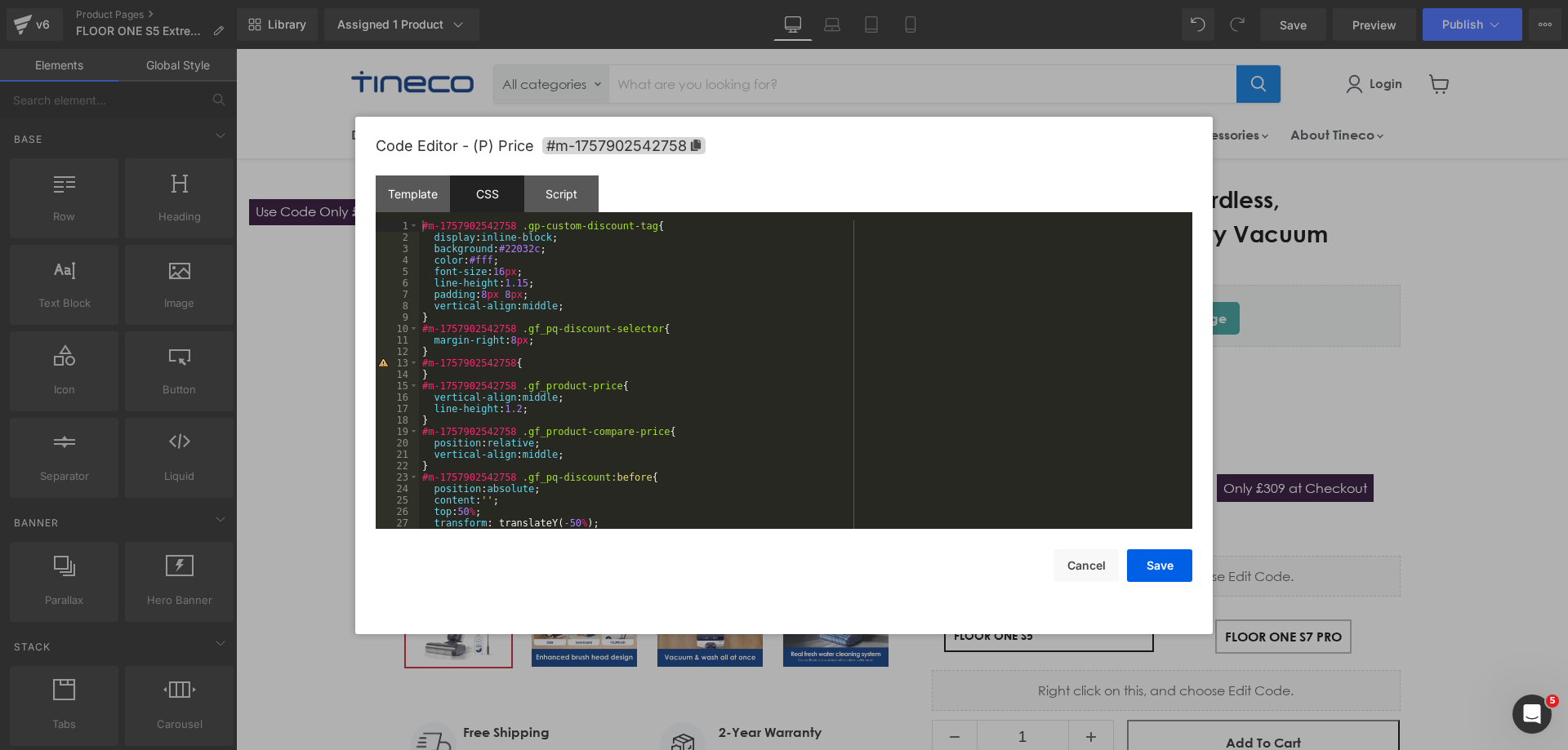
click at [1321, 348] on div at bounding box center [784, 375] width 1568 height 750
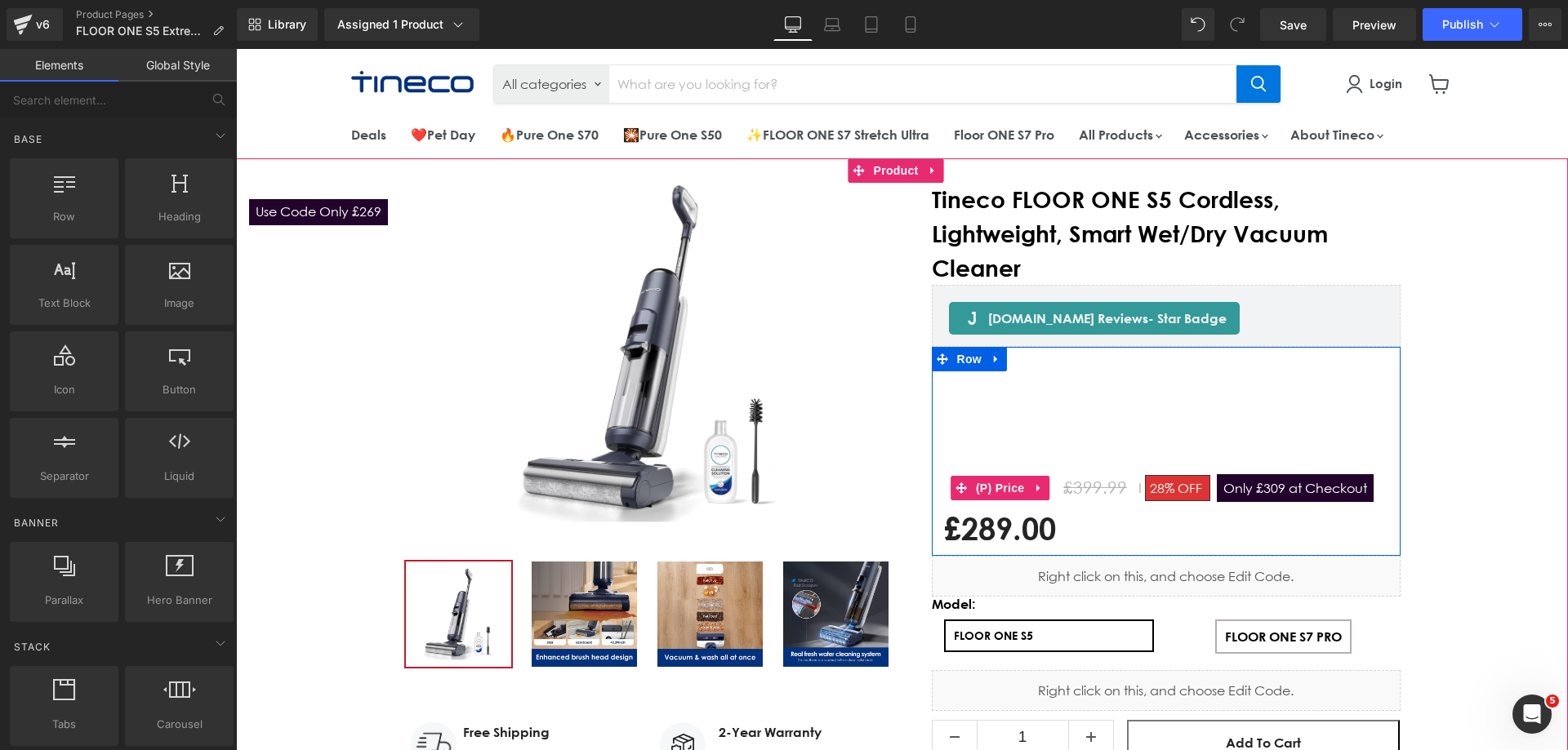
click at [1243, 506] on div "£289.00 £399.99 28% OFF Only £309 at Checkout" at bounding box center [1166, 488] width 445 height 119
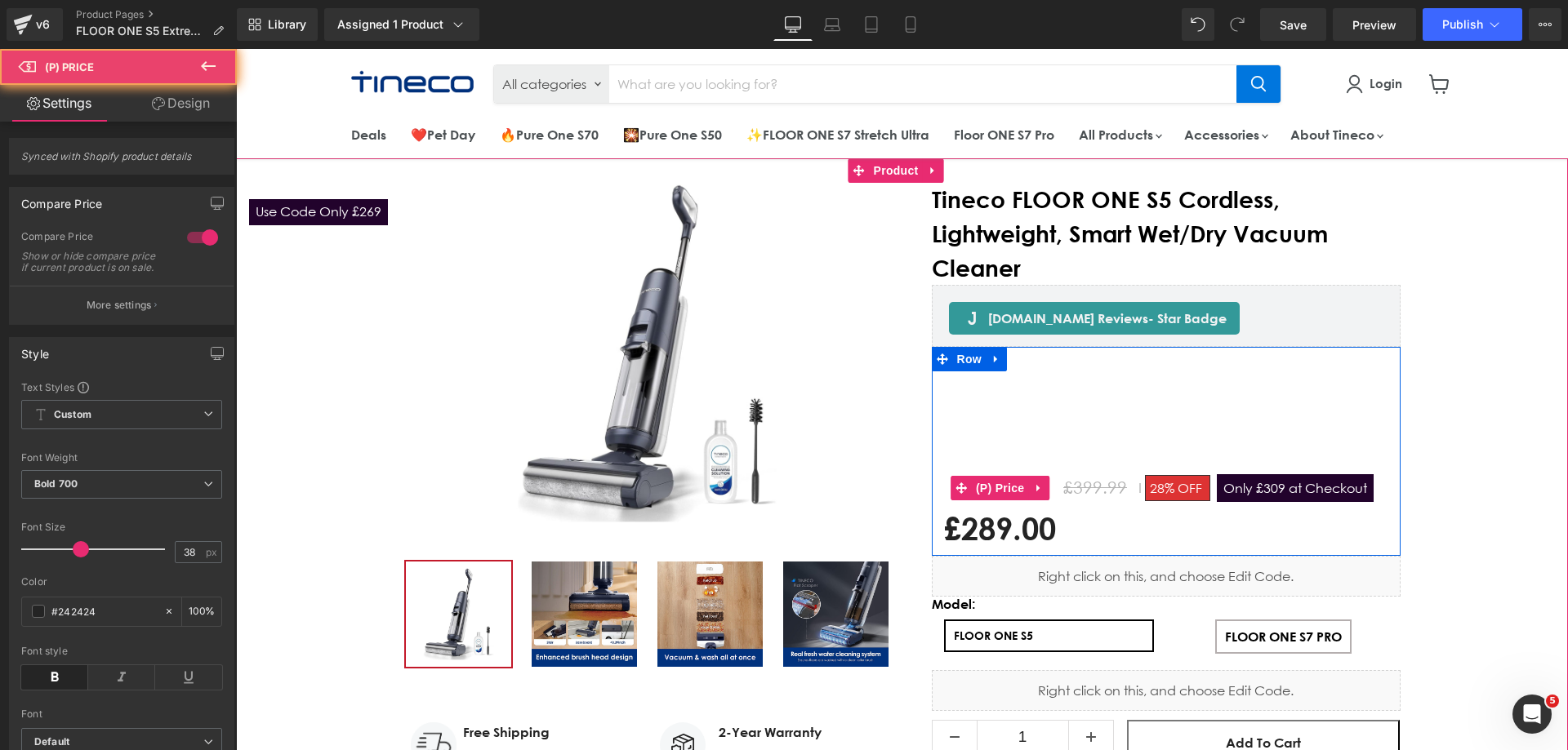
click at [1248, 492] on span "Only £309 at Checkout" at bounding box center [1295, 488] width 157 height 28
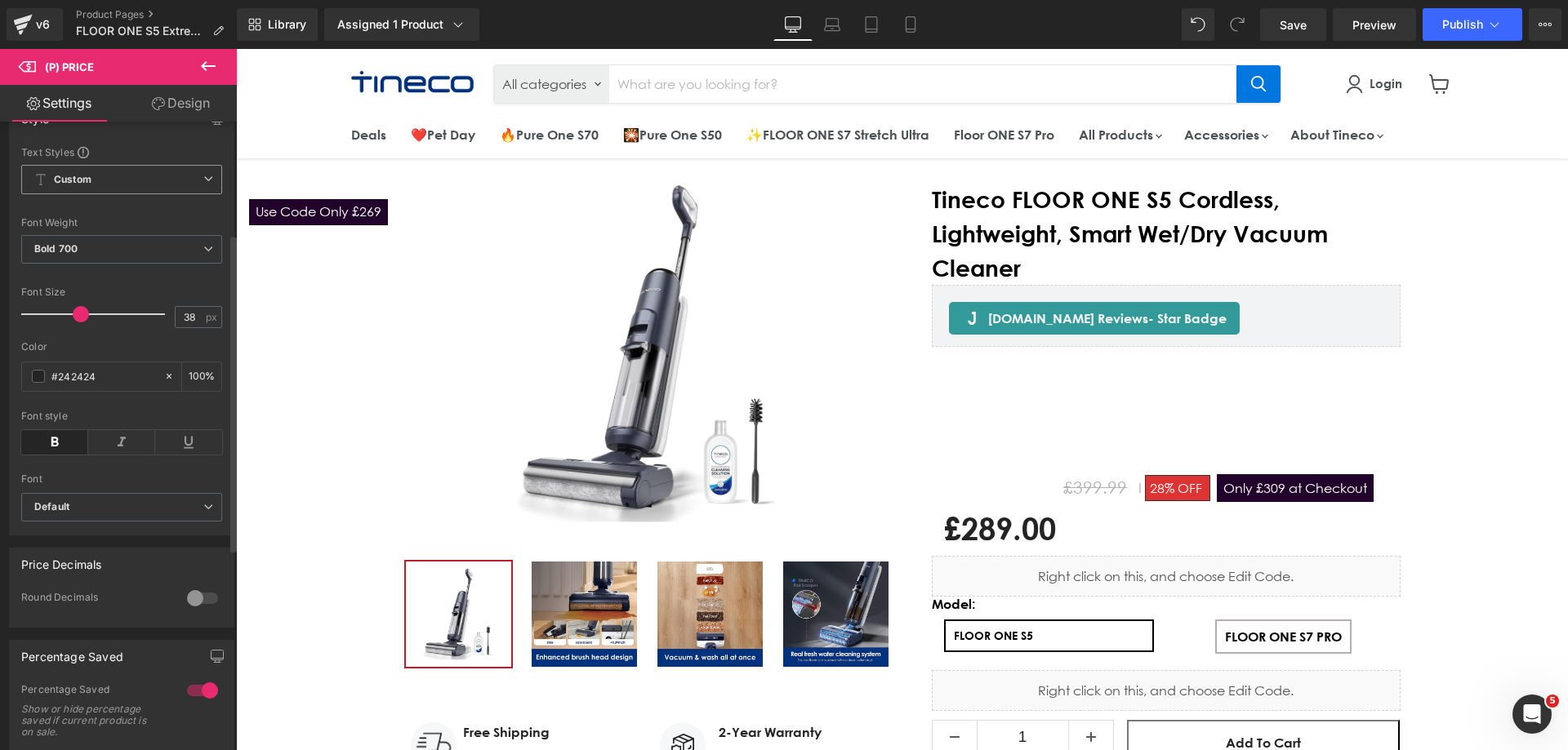
scroll to position [244, 0]
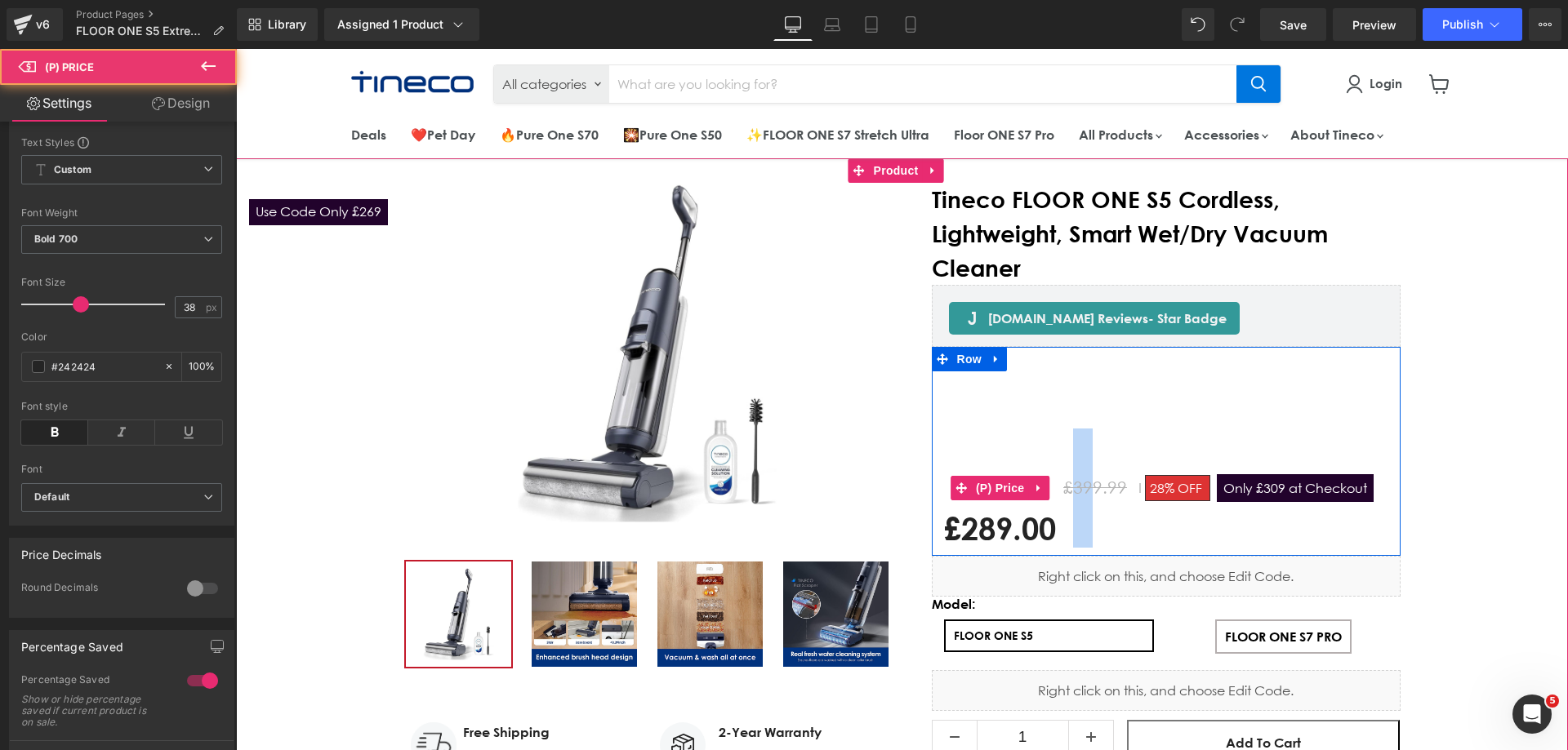
drag, startPoint x: 1068, startPoint y: 486, endPoint x: 1091, endPoint y: 486, distance: 23.0
click at [1091, 486] on span "£399.99" at bounding box center [1095, 488] width 64 height 20
click at [1155, 491] on span "28%" at bounding box center [1161, 488] width 24 height 17
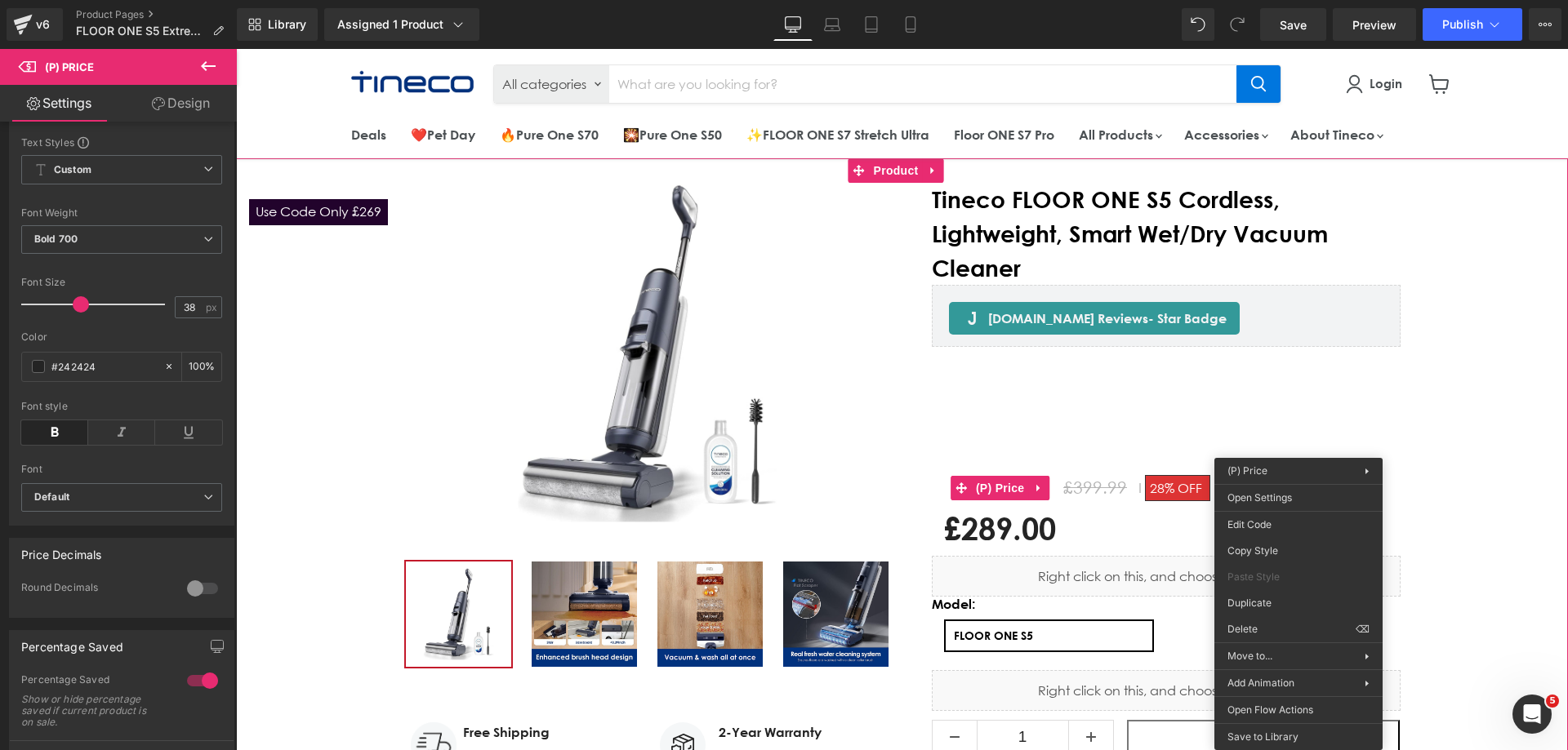
click at [1485, 443] on div "New Release (P) Image" at bounding box center [902, 659] width 1332 height 1001
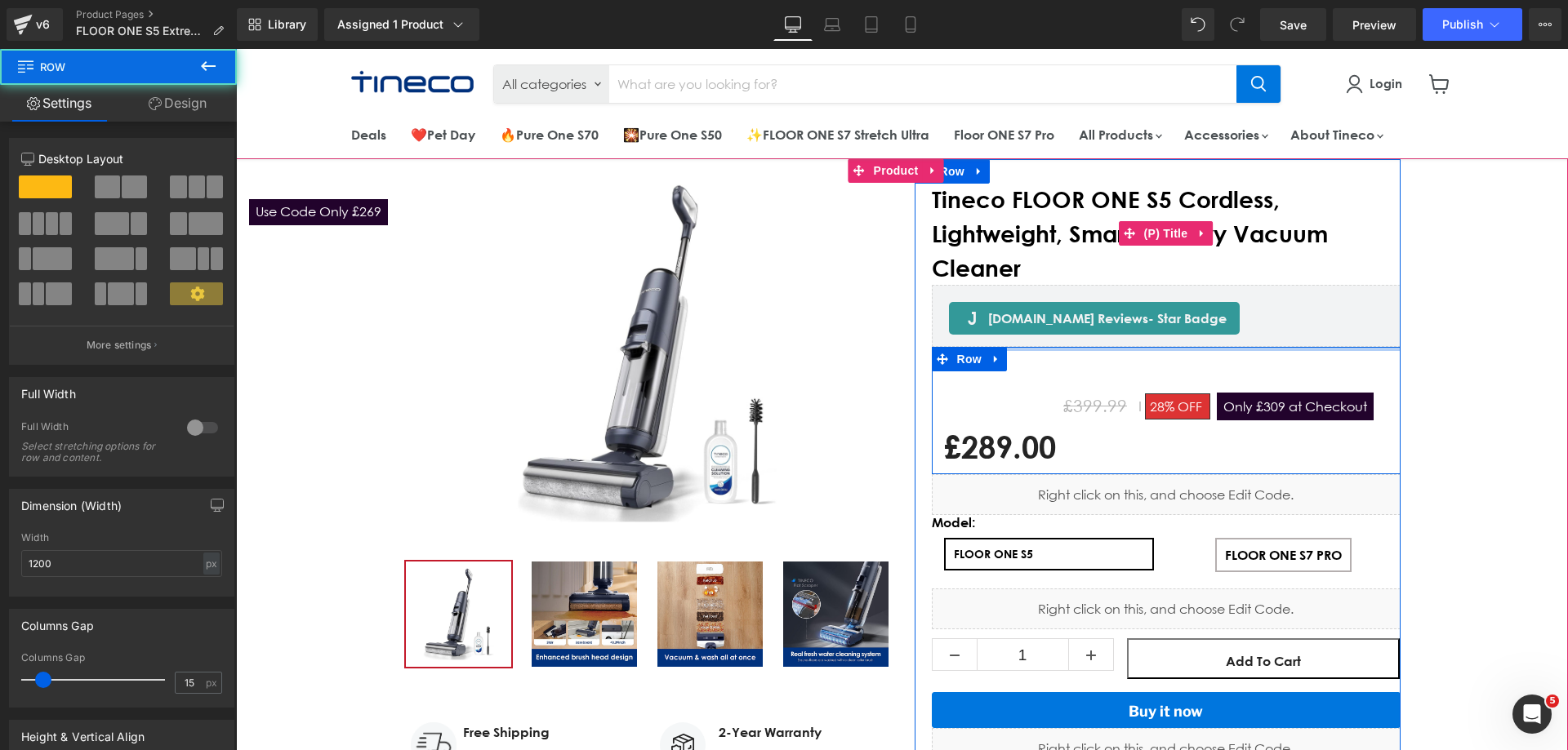
drag, startPoint x: 967, startPoint y: 387, endPoint x: 992, endPoint y: 280, distance: 109.9
click at [992, 280] on div "Tineco FLOOR ONE S5 Cordless, Lightweight, Smart Wet/Dry Vacuum Cleaner (P) Tit…" at bounding box center [1166, 626] width 469 height 888
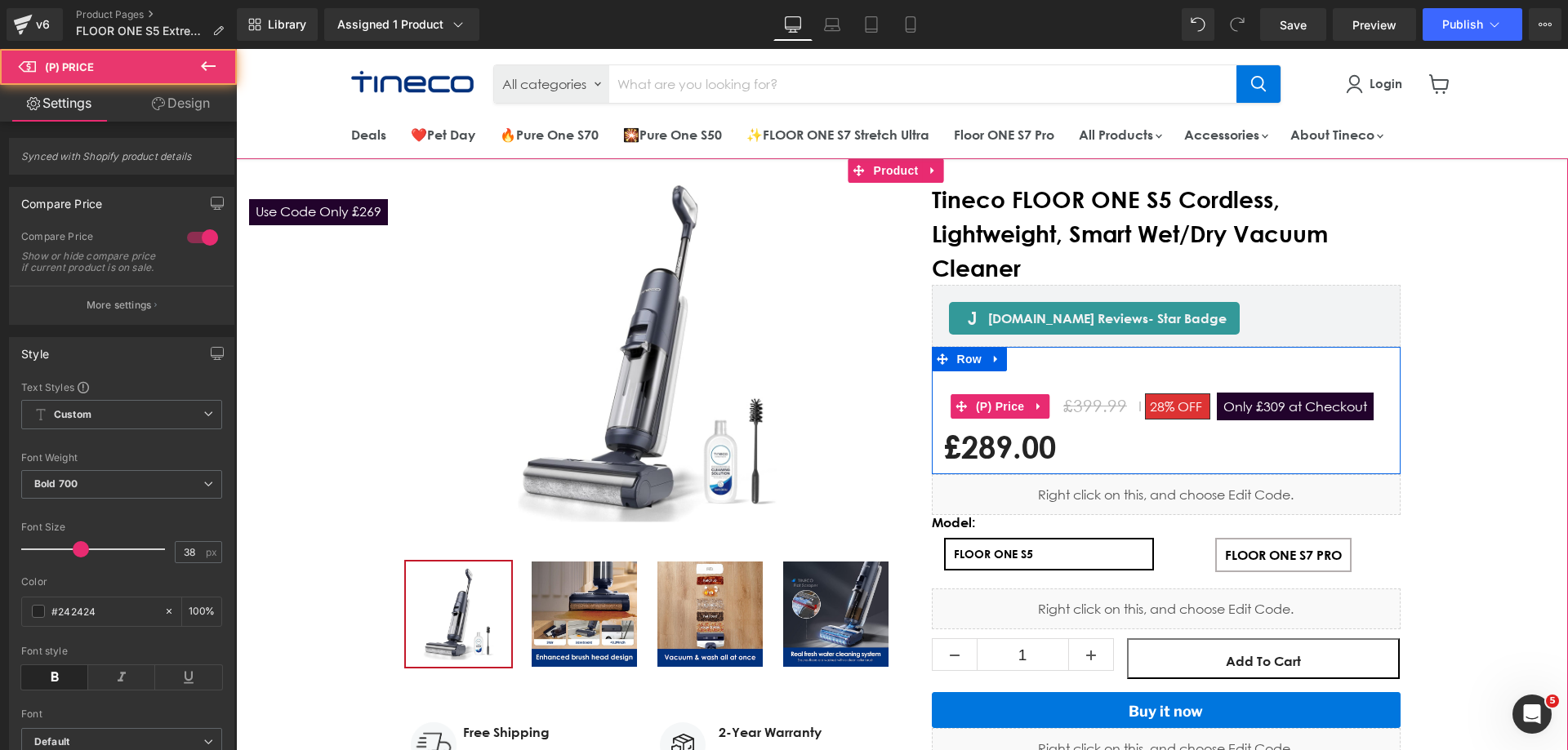
click at [1063, 408] on span "£399.99" at bounding box center [1095, 406] width 64 height 20
click at [1003, 410] on span "(P) Price" at bounding box center [1000, 406] width 57 height 24
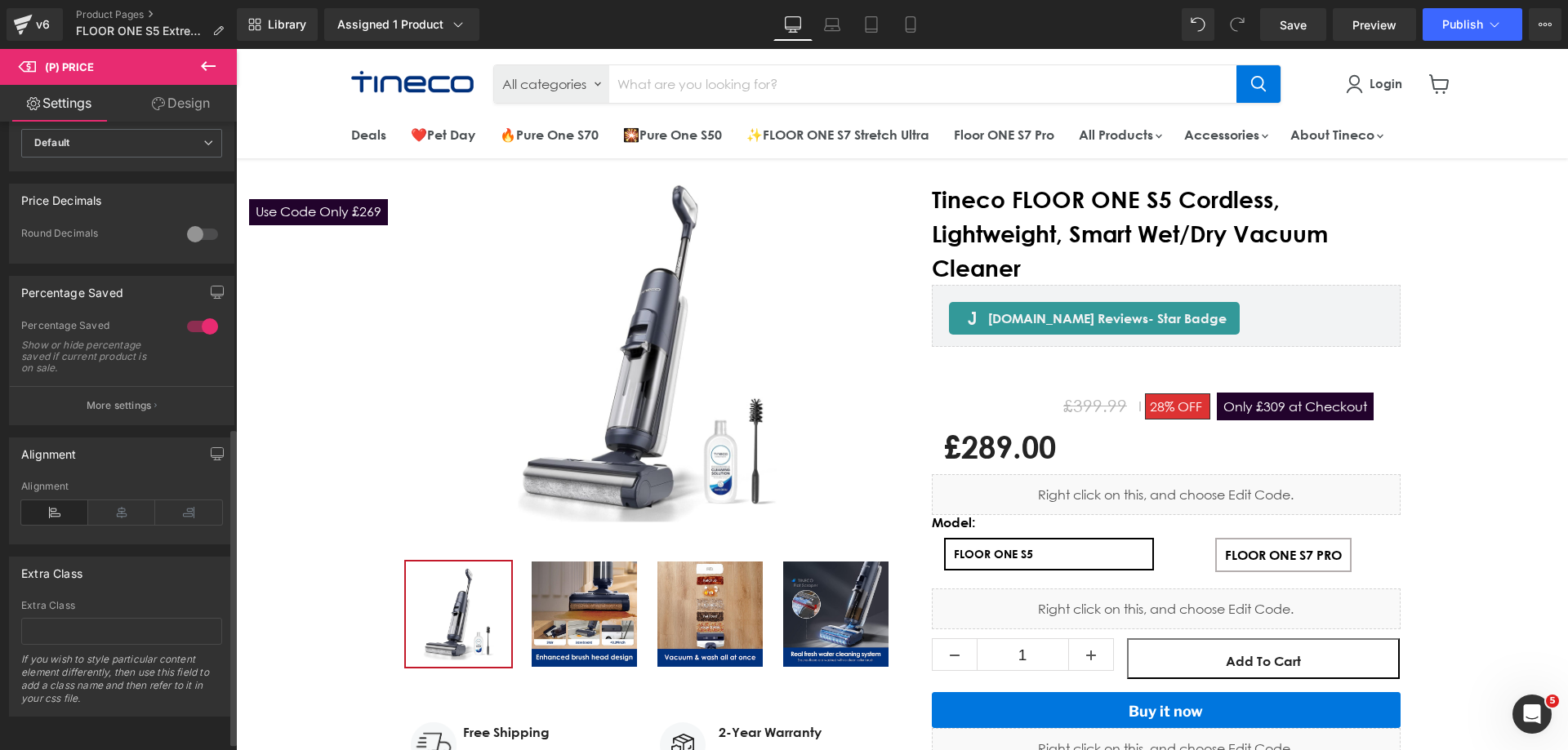
scroll to position [623, 0]
click at [127, 500] on icon at bounding box center [121, 512] width 67 height 24
click at [183, 501] on icon at bounding box center [188, 512] width 67 height 24
click at [76, 504] on icon at bounding box center [55, 512] width 67 height 24
click at [205, 315] on div at bounding box center [202, 327] width 39 height 26
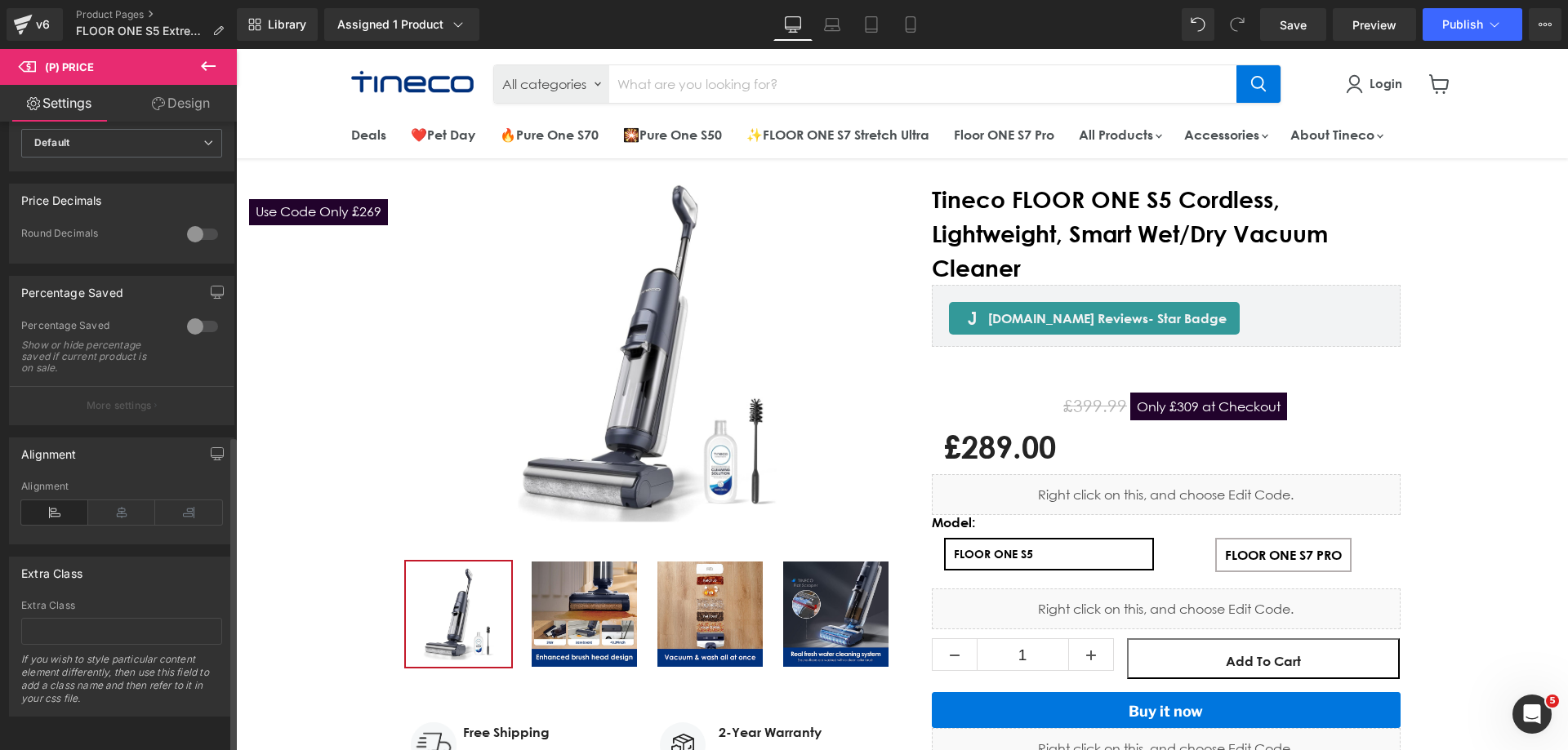
click at [207, 320] on div at bounding box center [202, 327] width 39 height 26
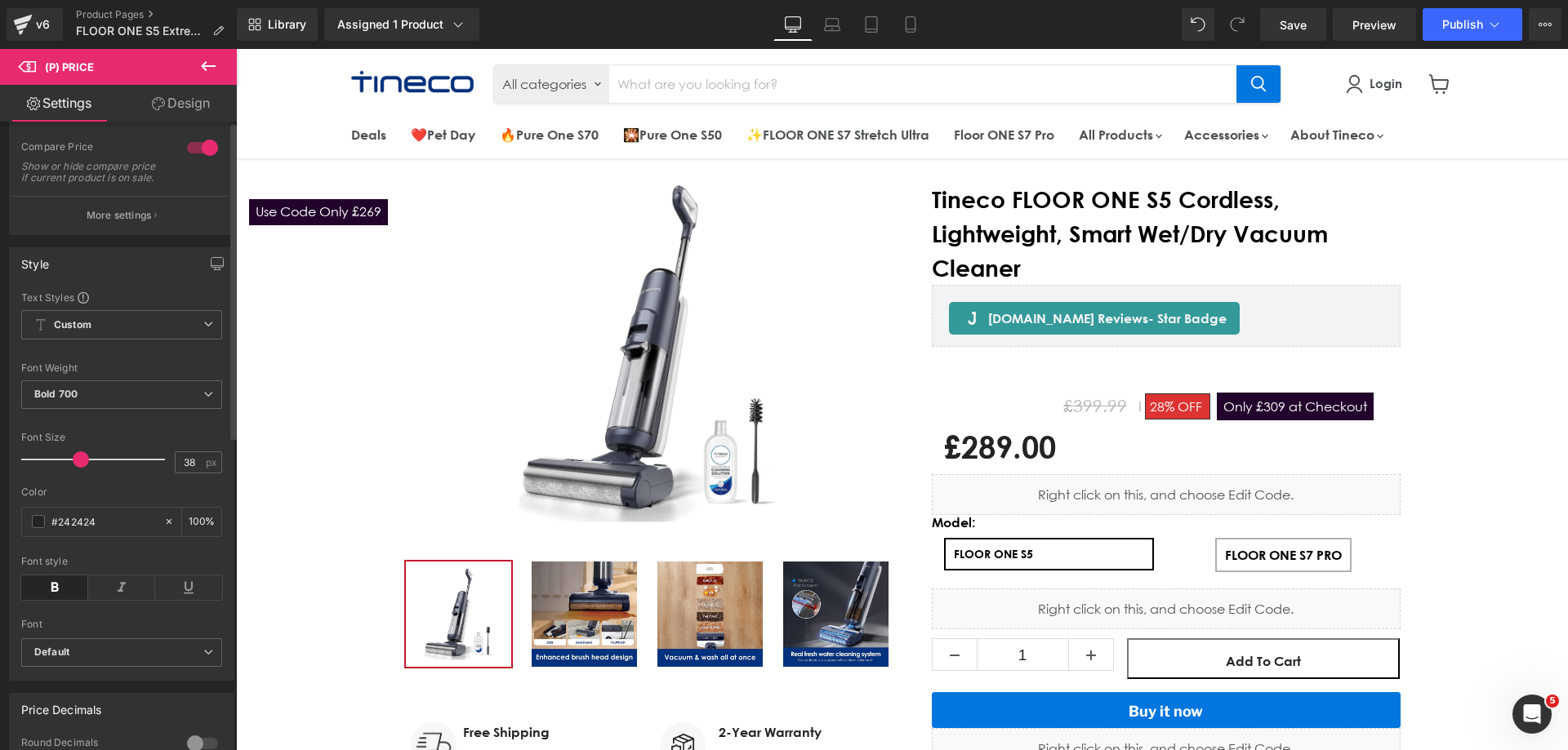
scroll to position [0, 0]
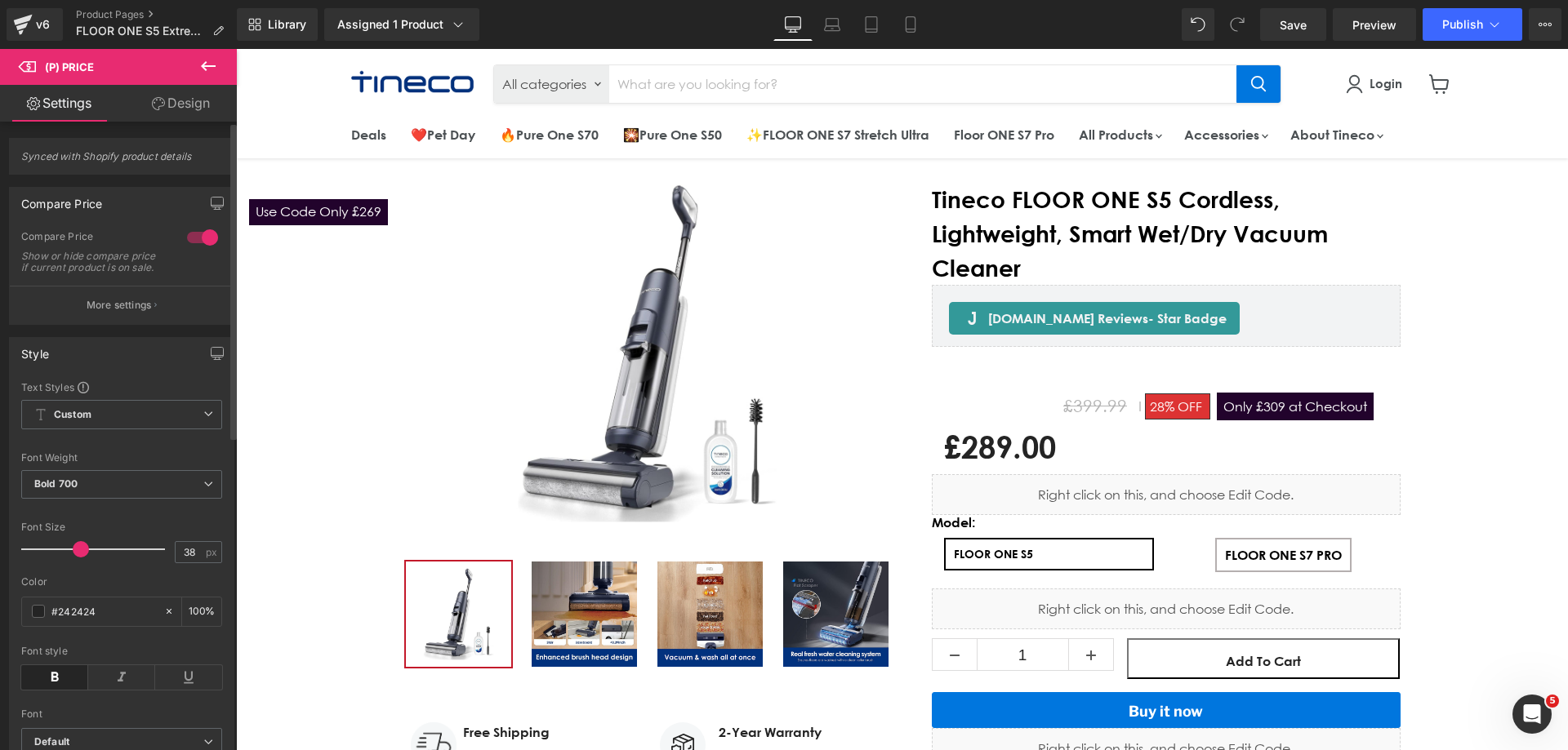
click at [197, 241] on div at bounding box center [202, 237] width 39 height 26
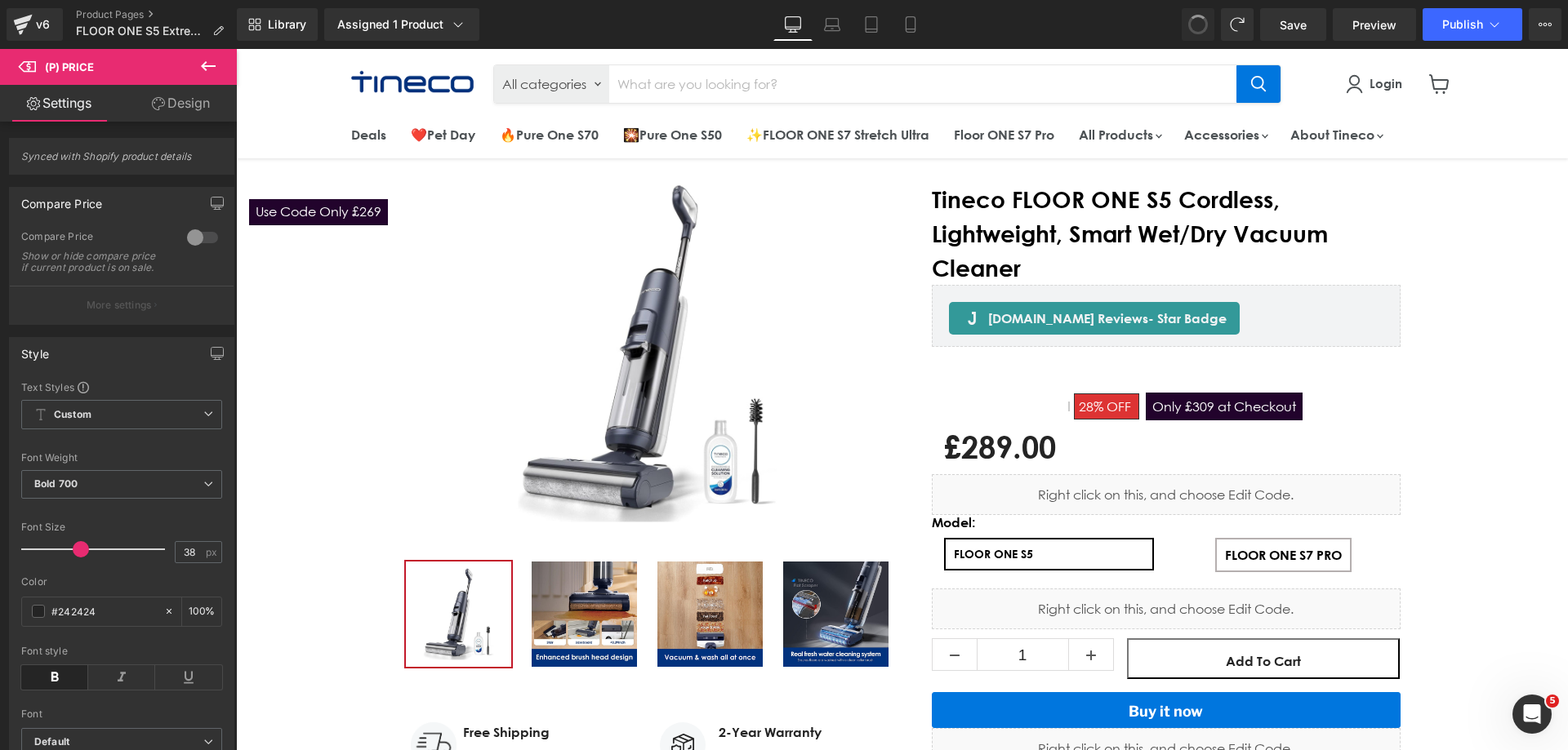
click at [1208, 31] on button at bounding box center [1198, 24] width 32 height 32
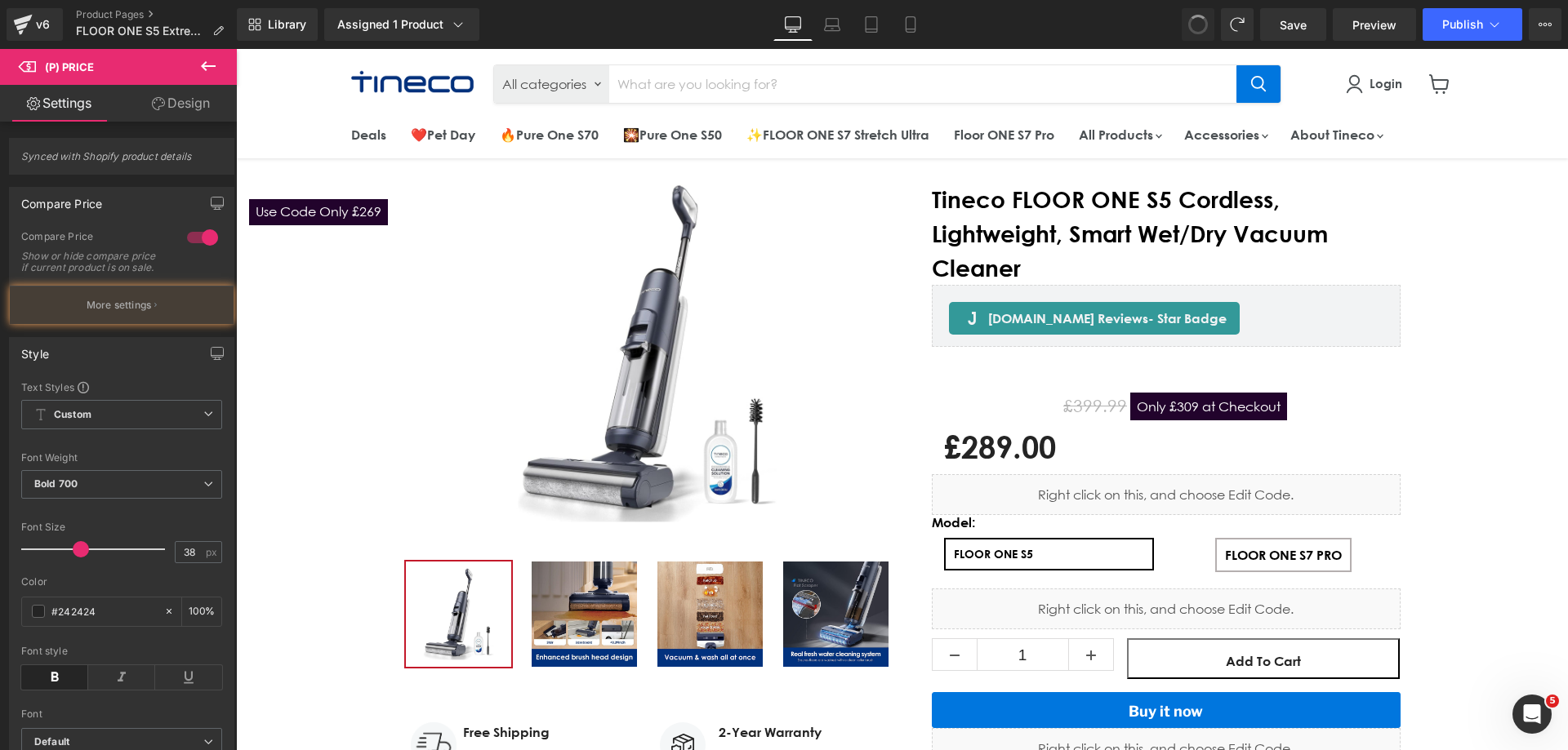
click at [1208, 31] on button at bounding box center [1198, 24] width 32 height 32
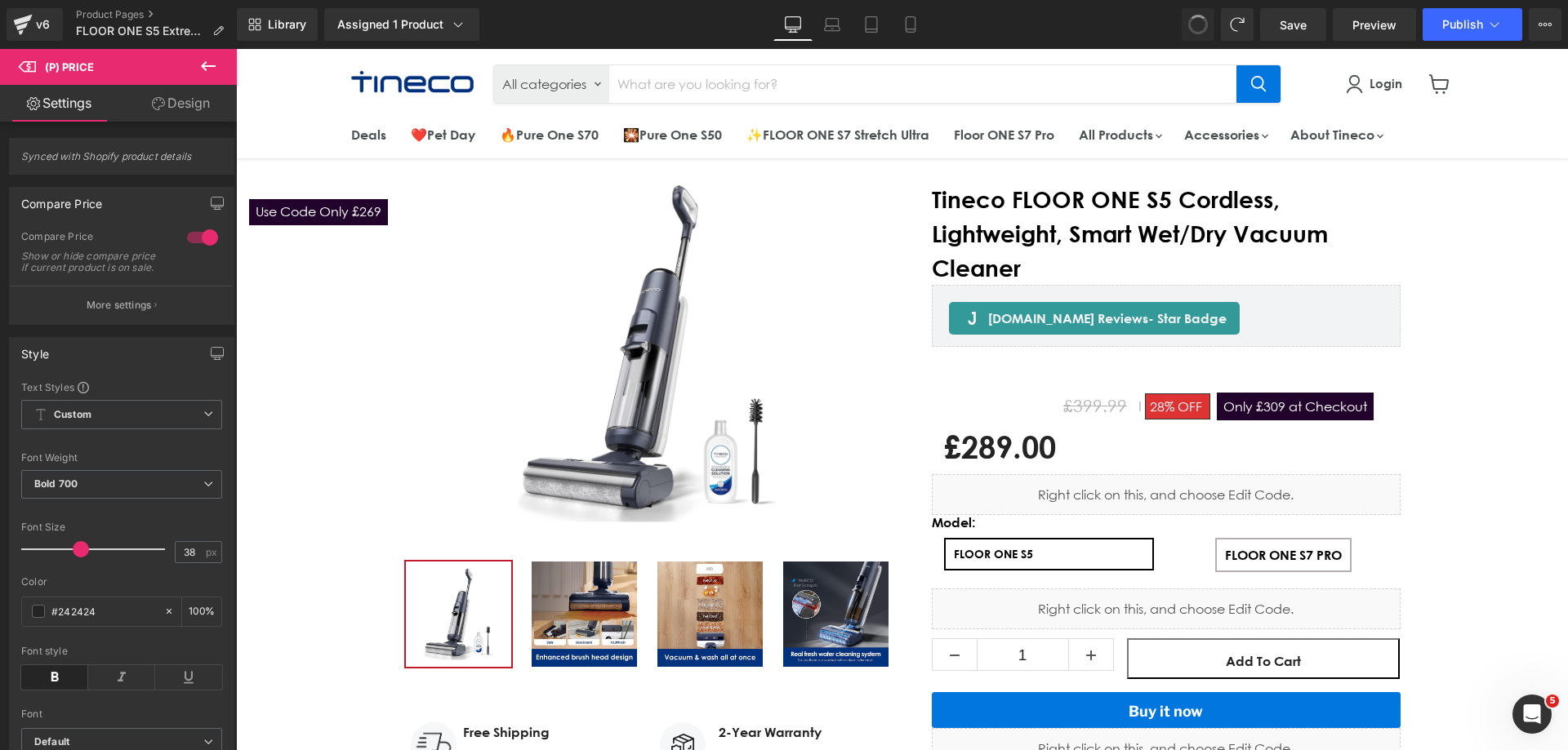
click at [1208, 31] on button at bounding box center [1198, 24] width 32 height 32
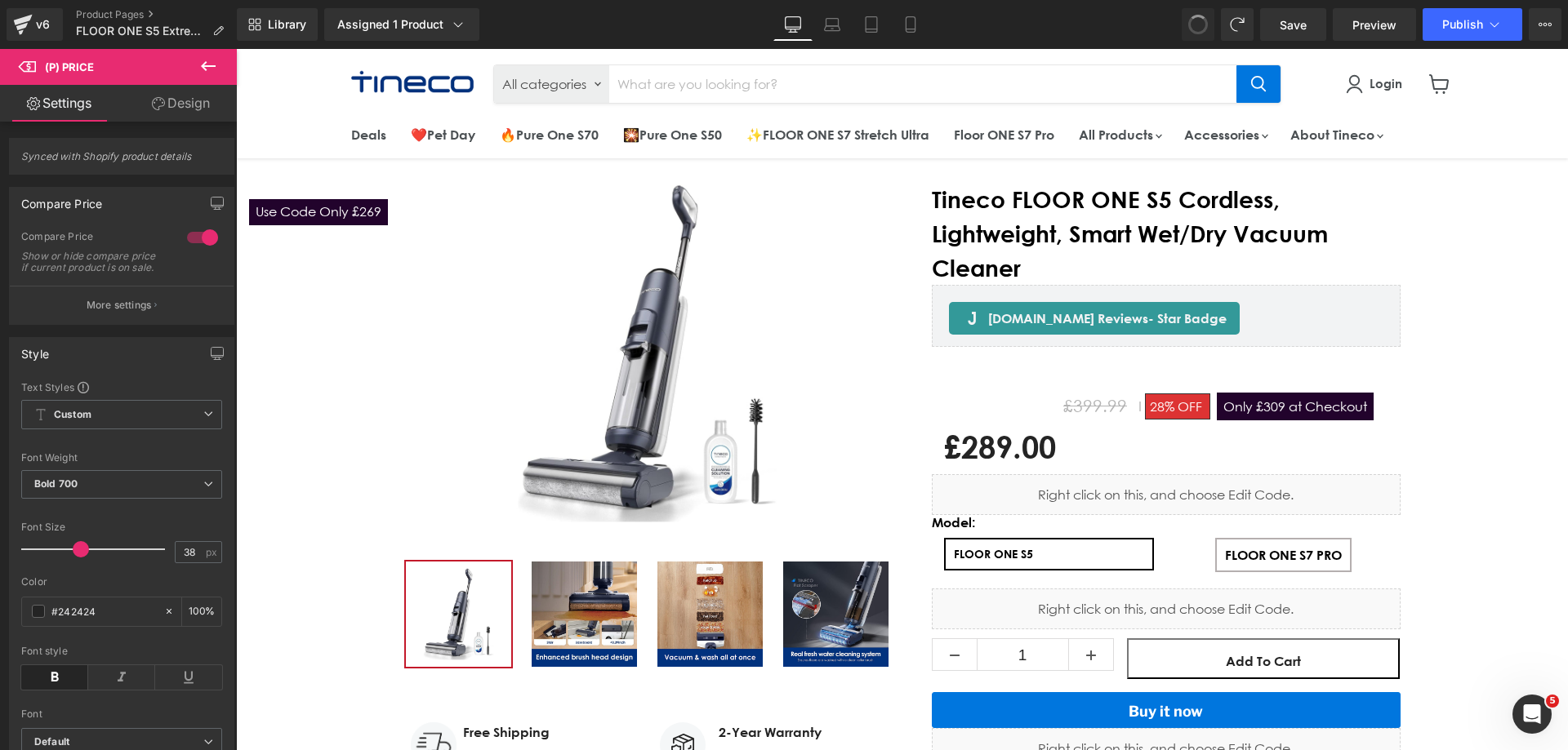
click at [1208, 31] on button at bounding box center [1198, 24] width 32 height 32
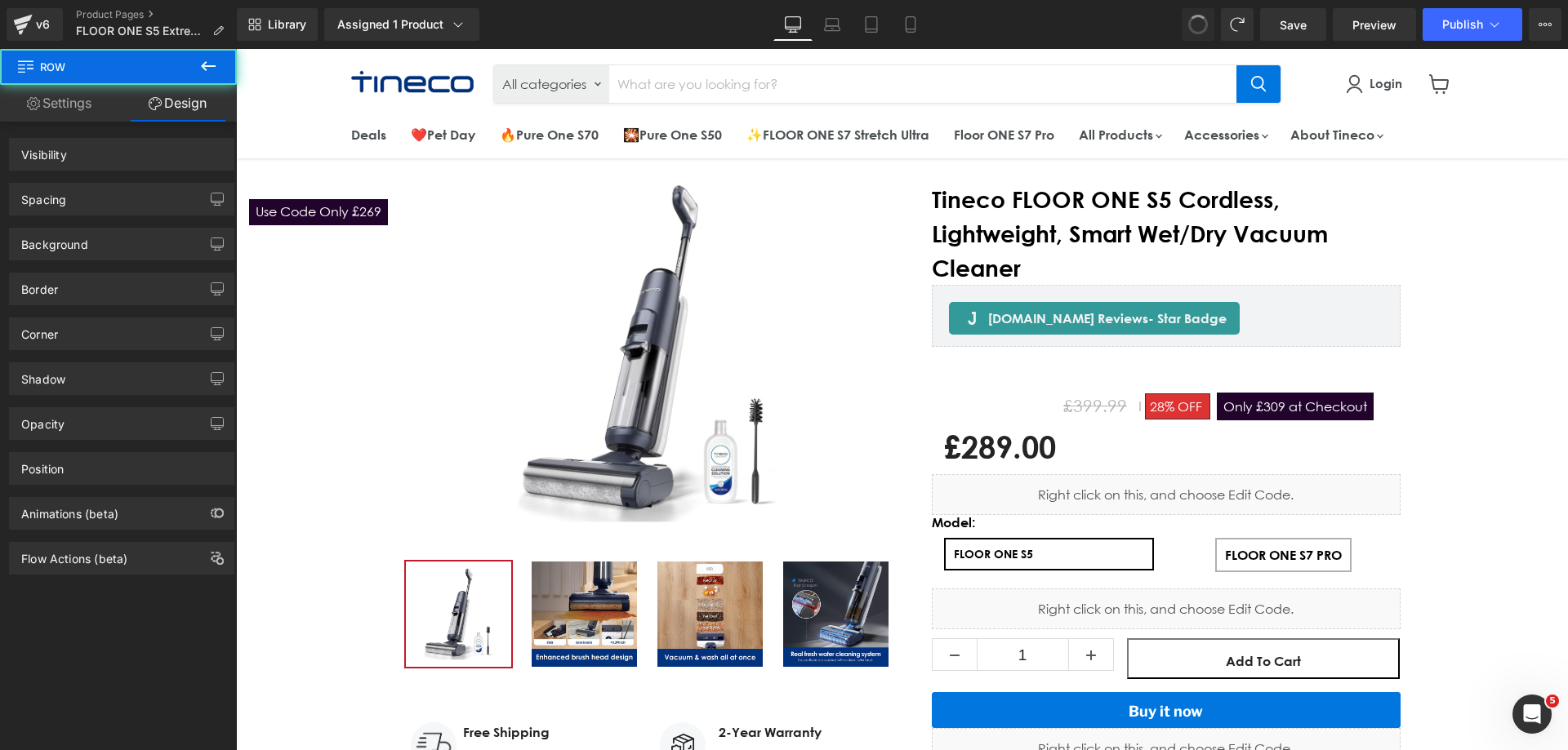
click at [1208, 31] on button at bounding box center [1198, 24] width 32 height 32
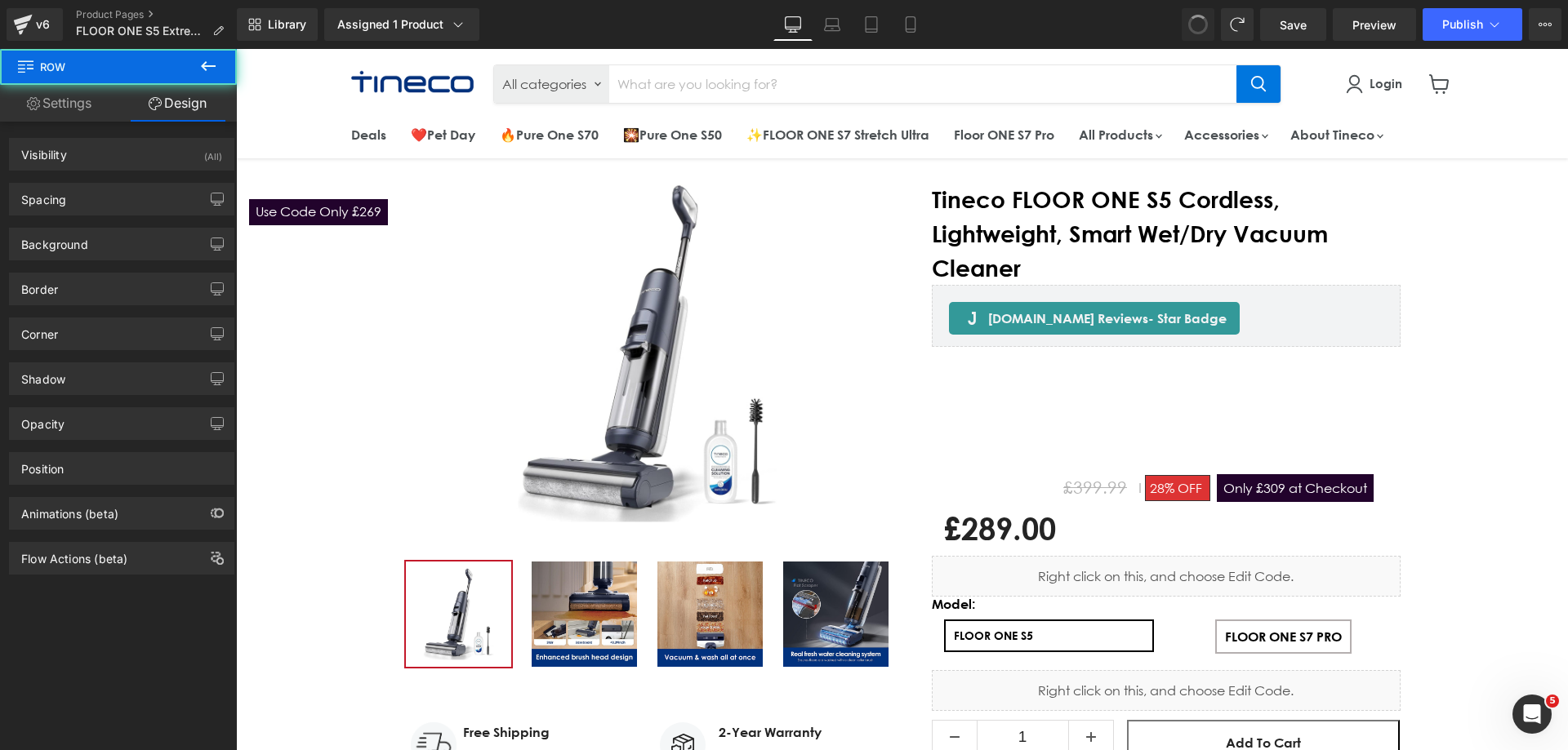
click at [1208, 31] on button at bounding box center [1198, 24] width 32 height 32
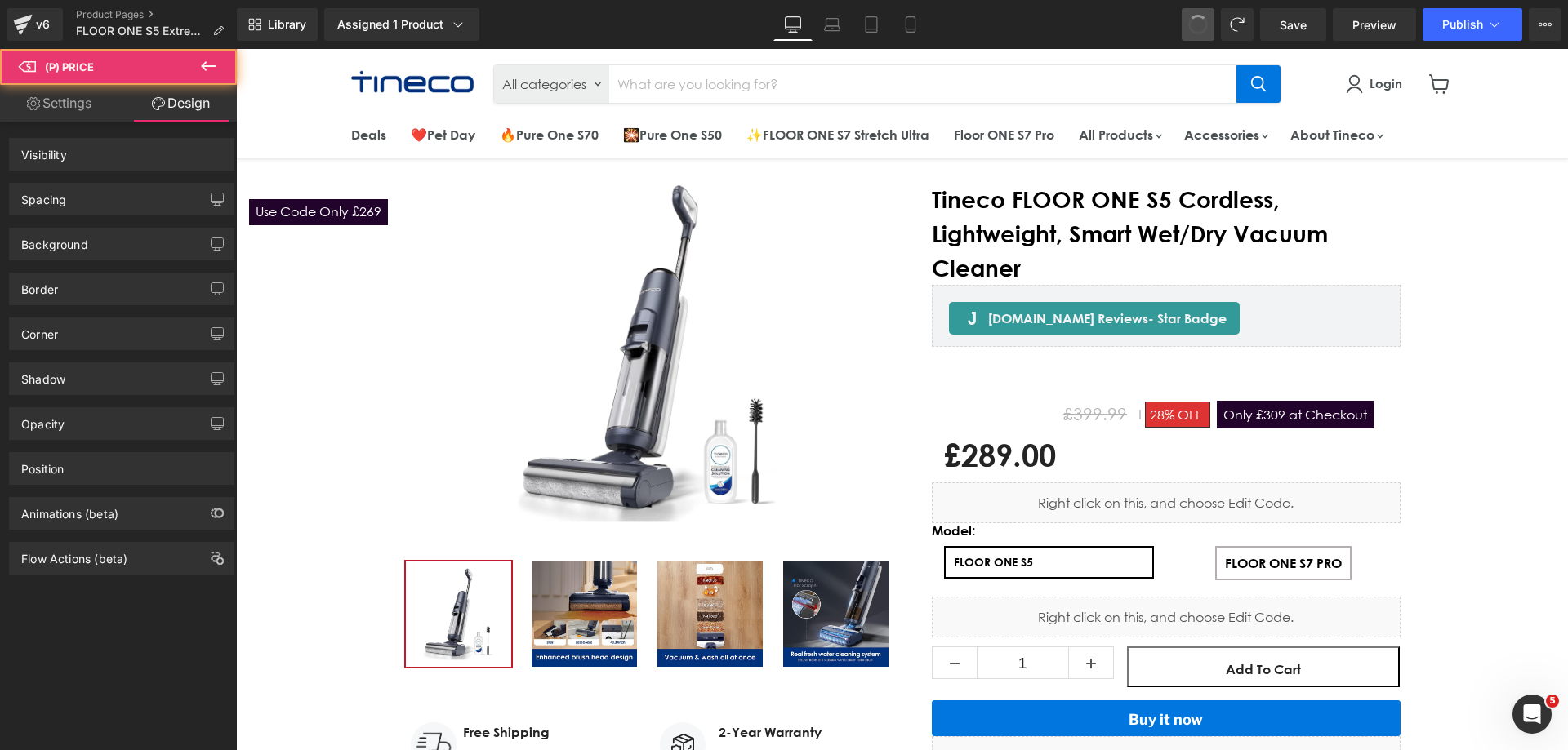
click at [1208, 31] on button at bounding box center [1198, 24] width 32 height 32
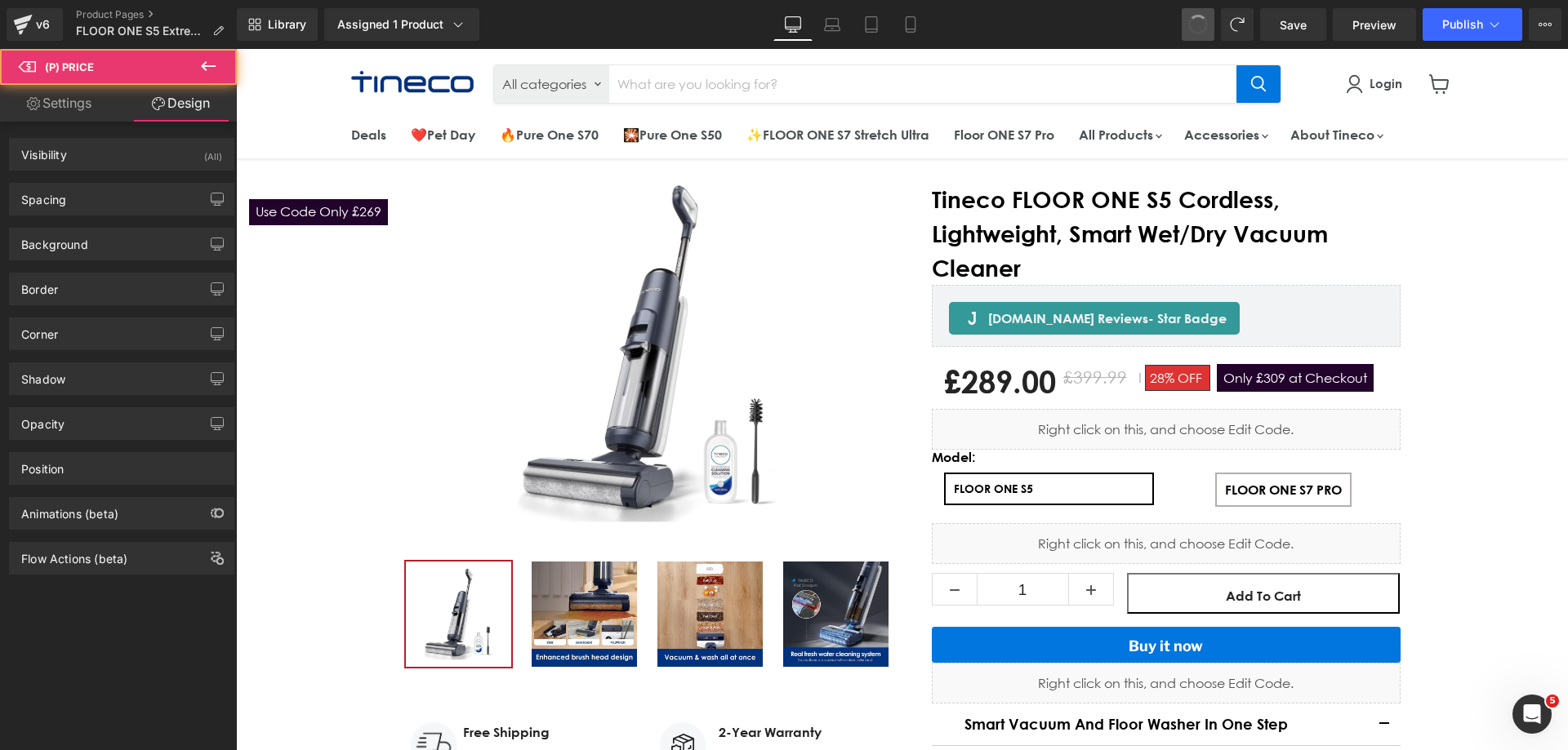
click at [1208, 31] on button at bounding box center [1198, 24] width 32 height 32
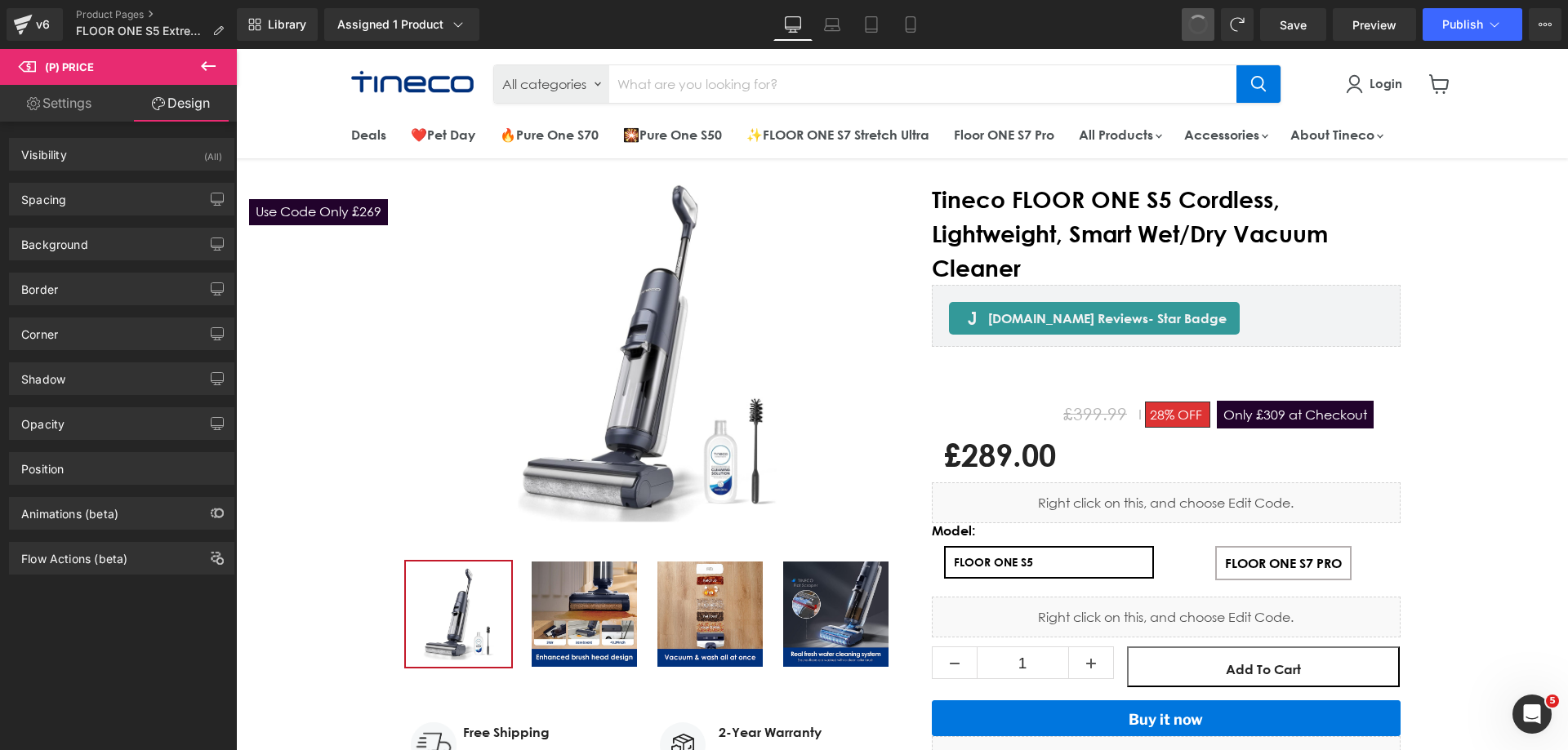
click at [1208, 31] on button at bounding box center [1198, 24] width 32 height 32
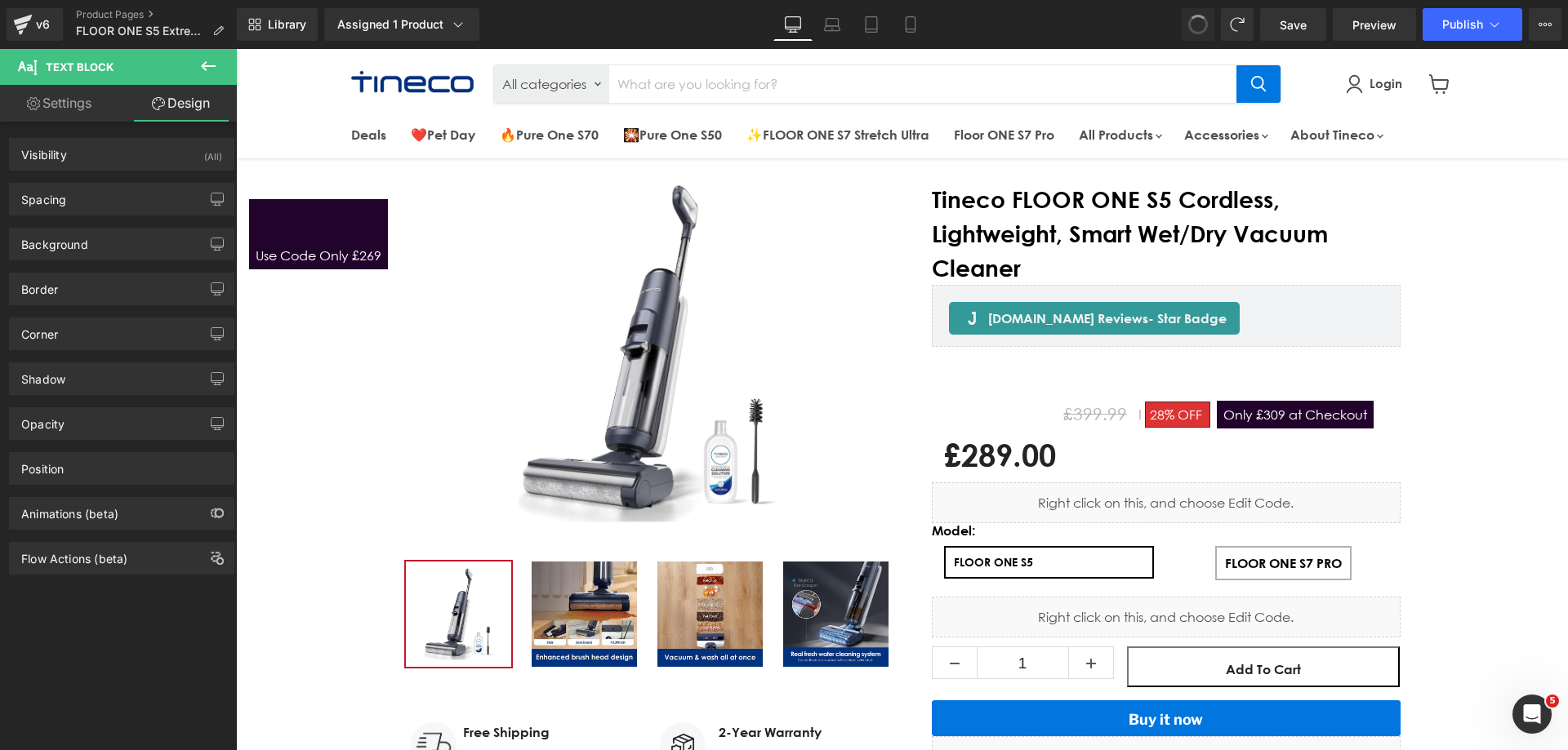
click at [1210, 30] on button at bounding box center [1198, 24] width 32 height 32
click at [1210, 30] on span at bounding box center [1198, 24] width 32 height 32
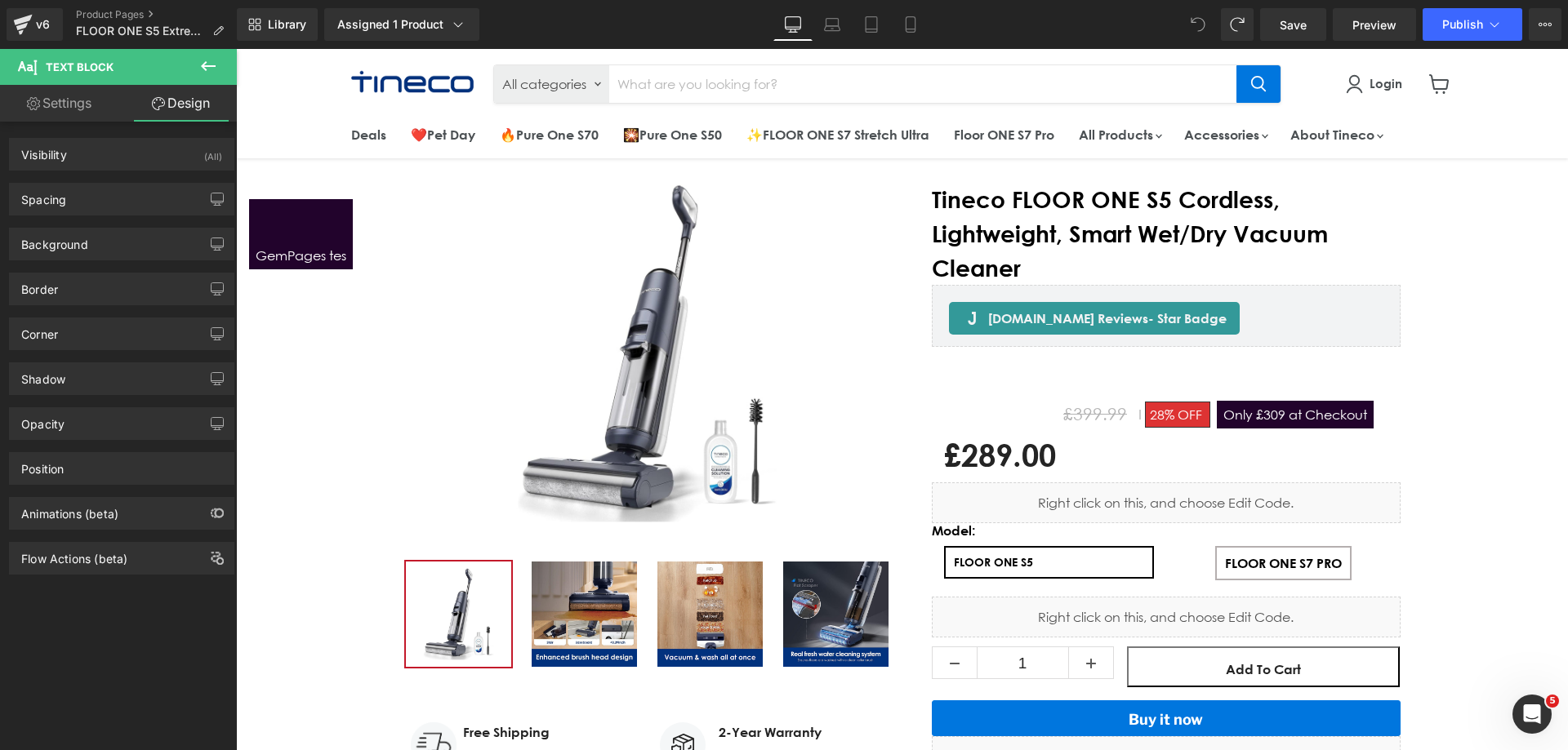
click at [1210, 30] on span at bounding box center [1198, 24] width 32 height 32
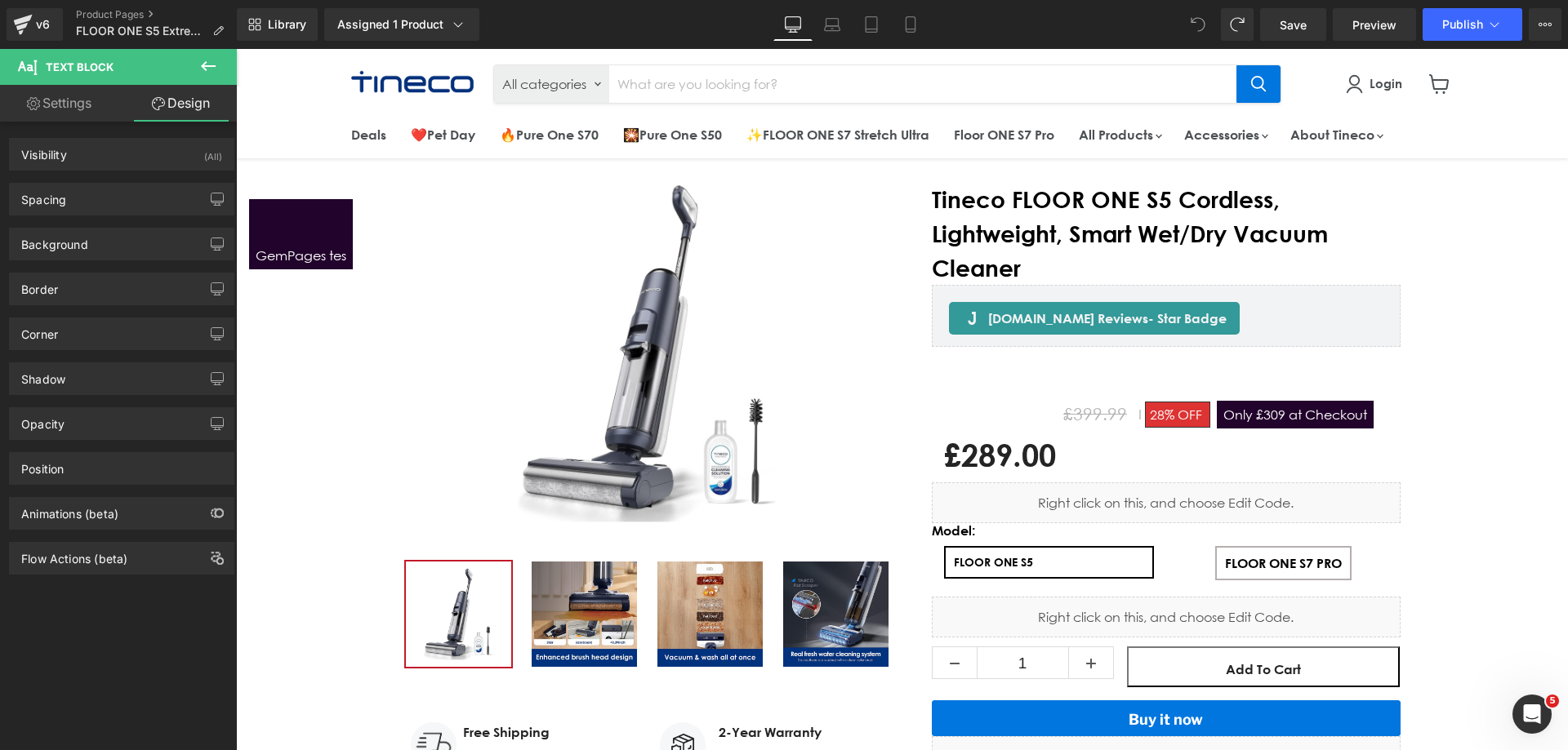
click at [1210, 30] on span at bounding box center [1198, 24] width 32 height 32
click at [1193, 18] on icon at bounding box center [1193, 19] width 4 height 4
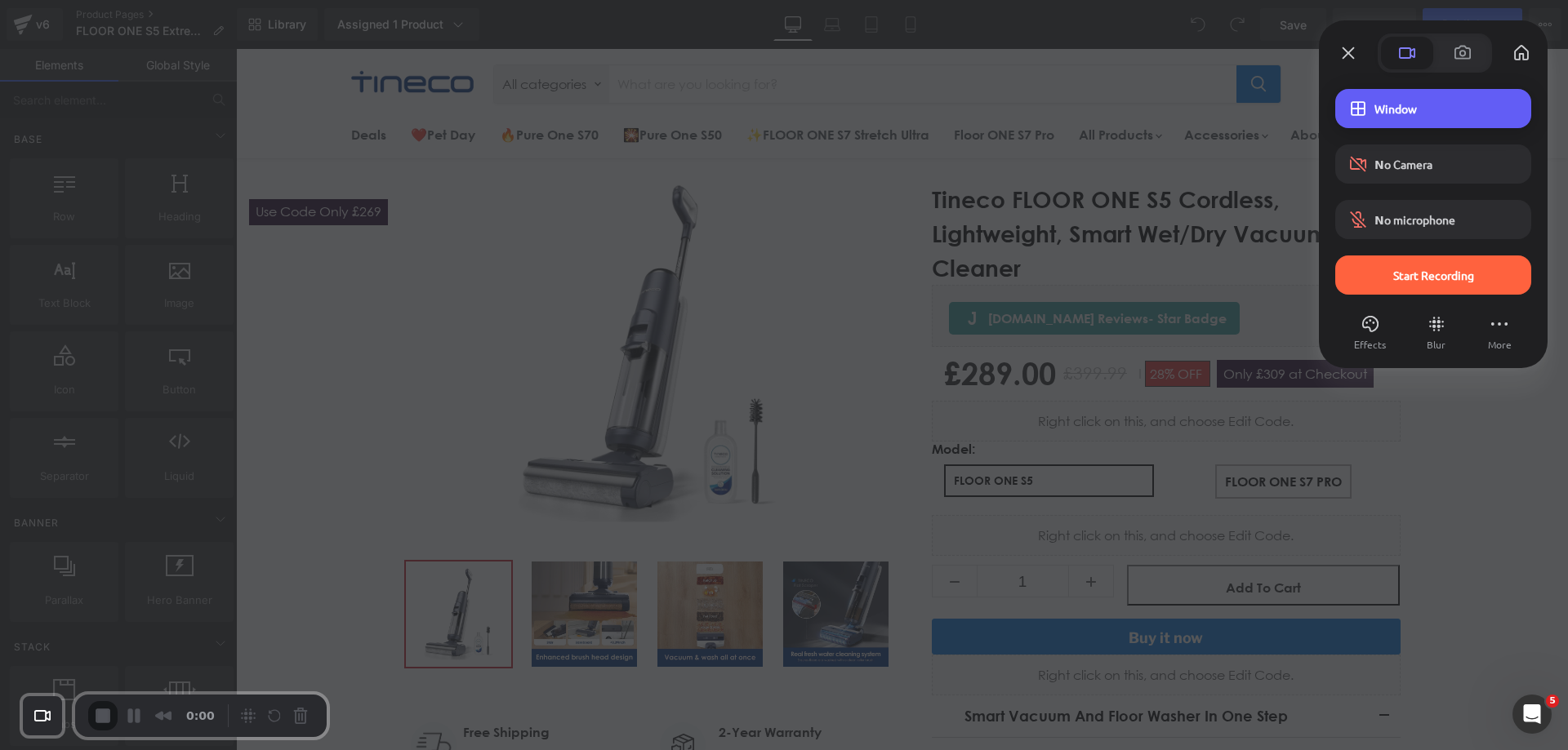
click at [1399, 104] on span "Window" at bounding box center [1446, 108] width 144 height 15
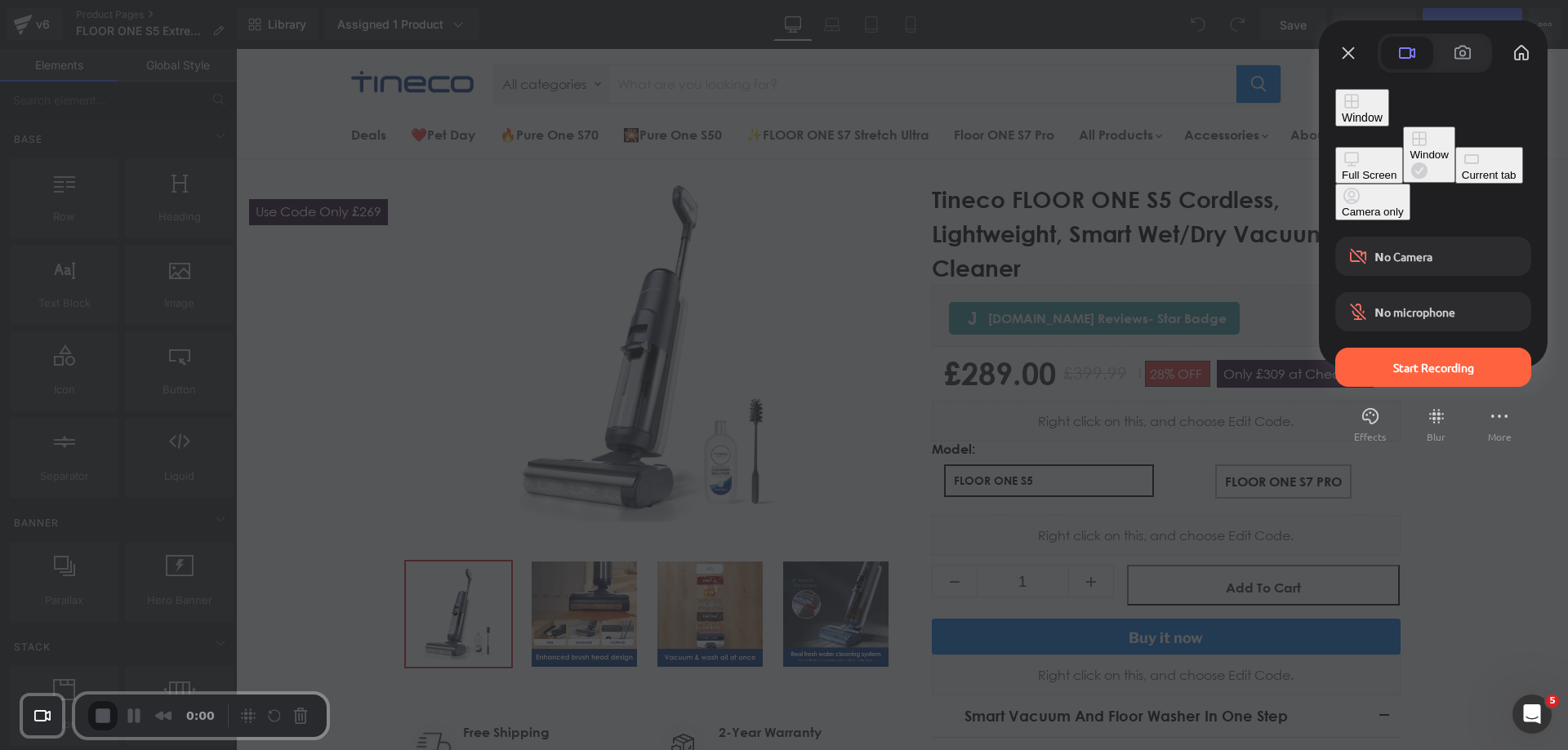
drag, startPoint x: 1231, startPoint y: 175, endPoint x: 1314, endPoint y: 206, distance: 88.6
click at [1455, 176] on button "Current tab" at bounding box center [1488, 166] width 68 height 37
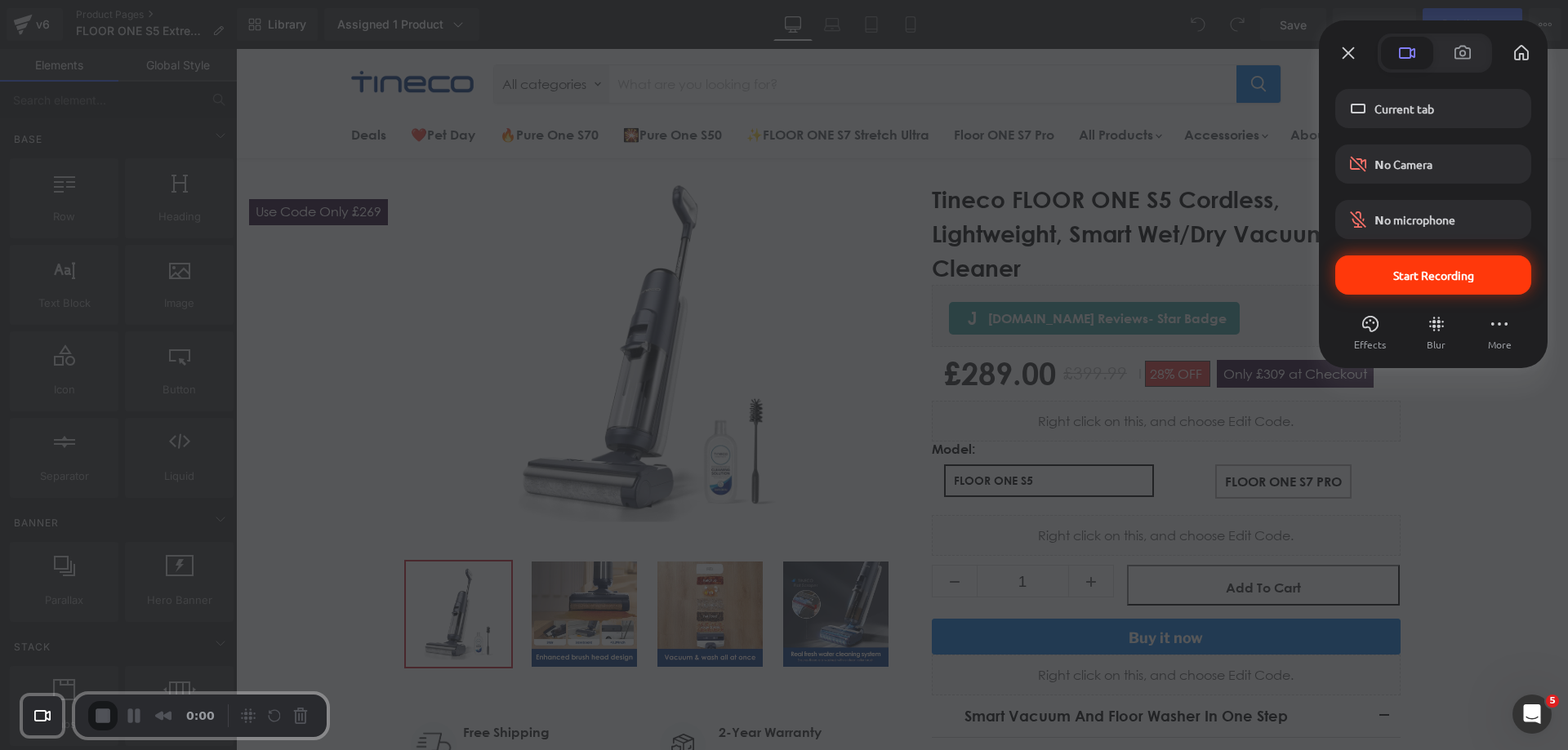
click at [1411, 261] on div "Start Recording" at bounding box center [1433, 275] width 196 height 39
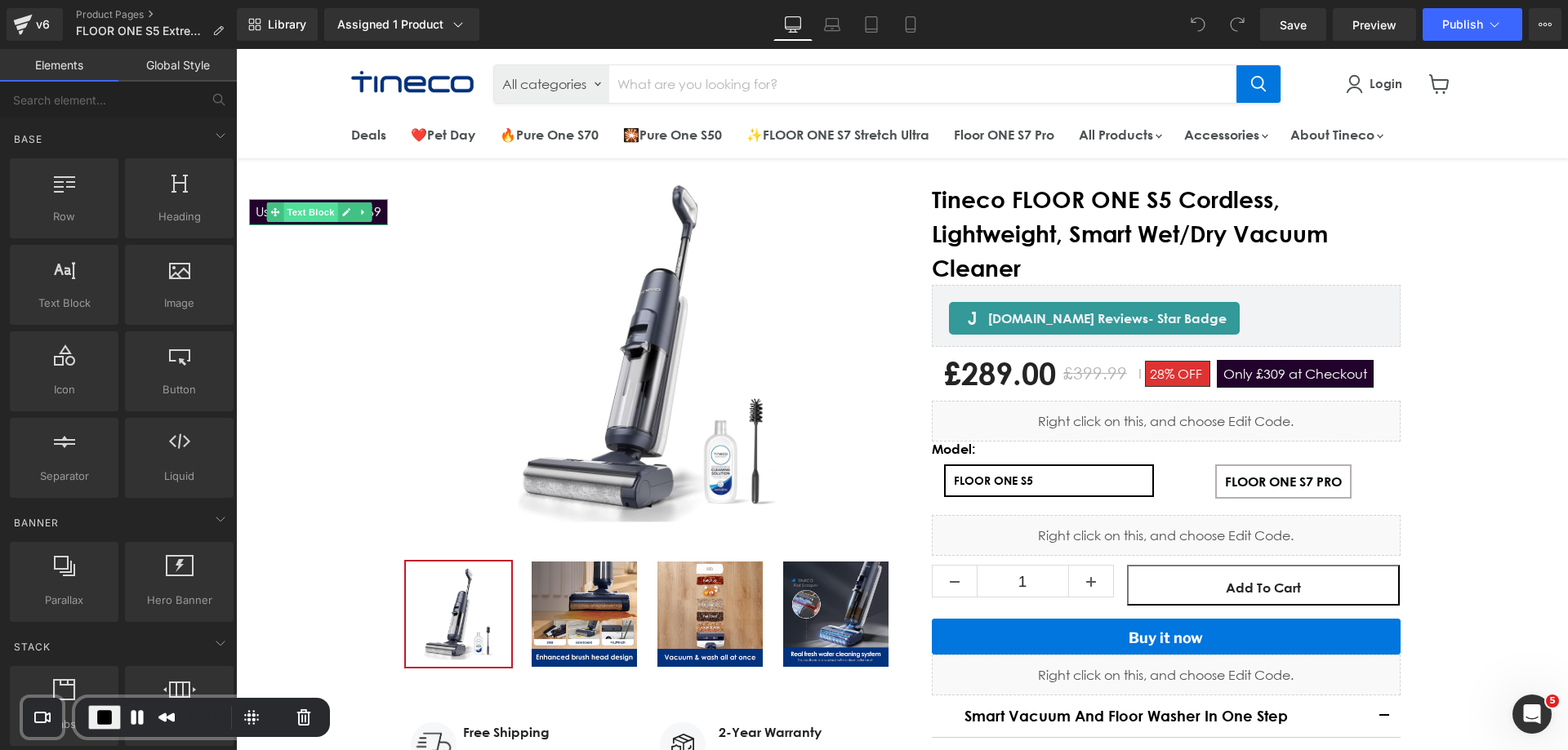
click at [310, 210] on span "Text Block" at bounding box center [311, 212] width 54 height 19
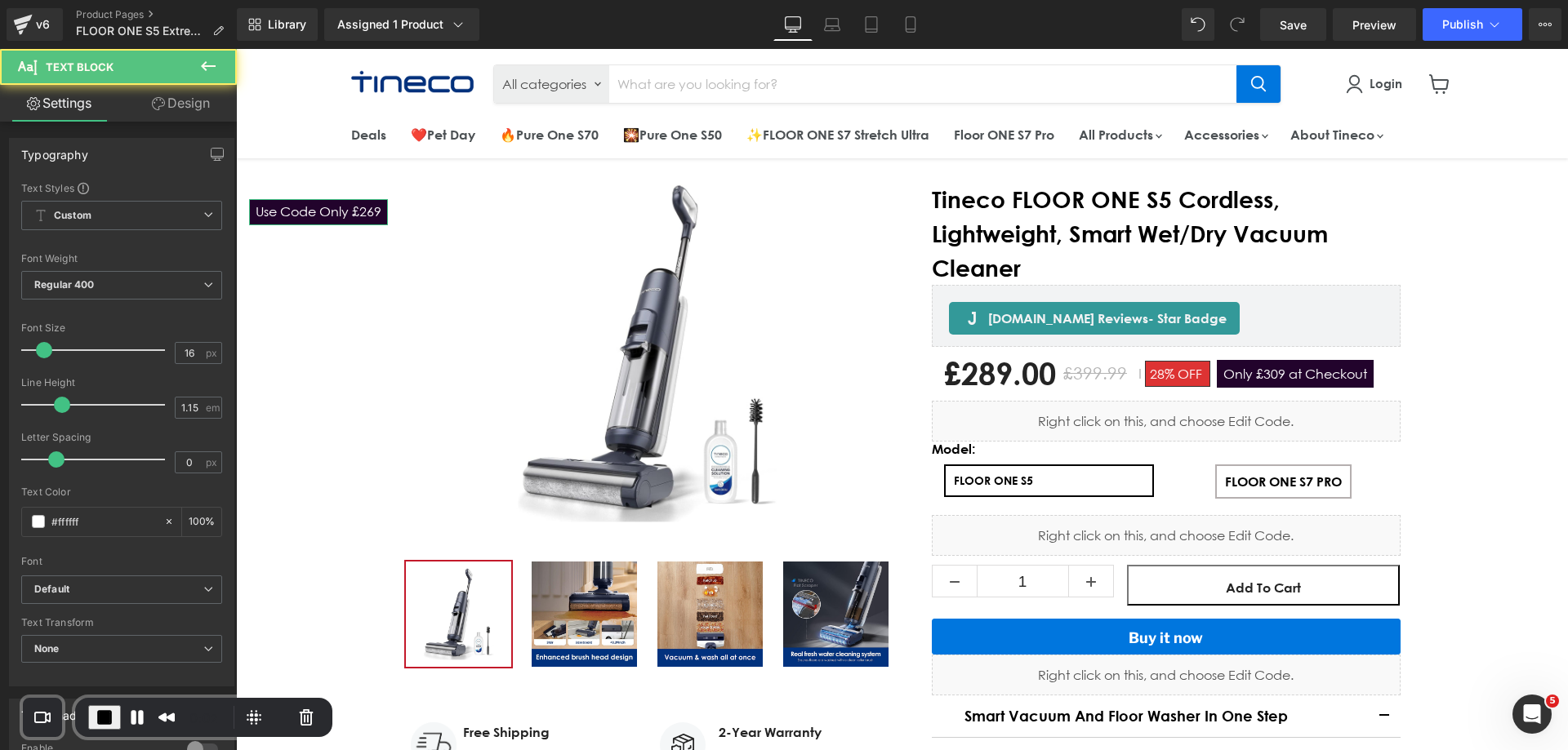
click at [162, 106] on icon at bounding box center [158, 104] width 13 height 13
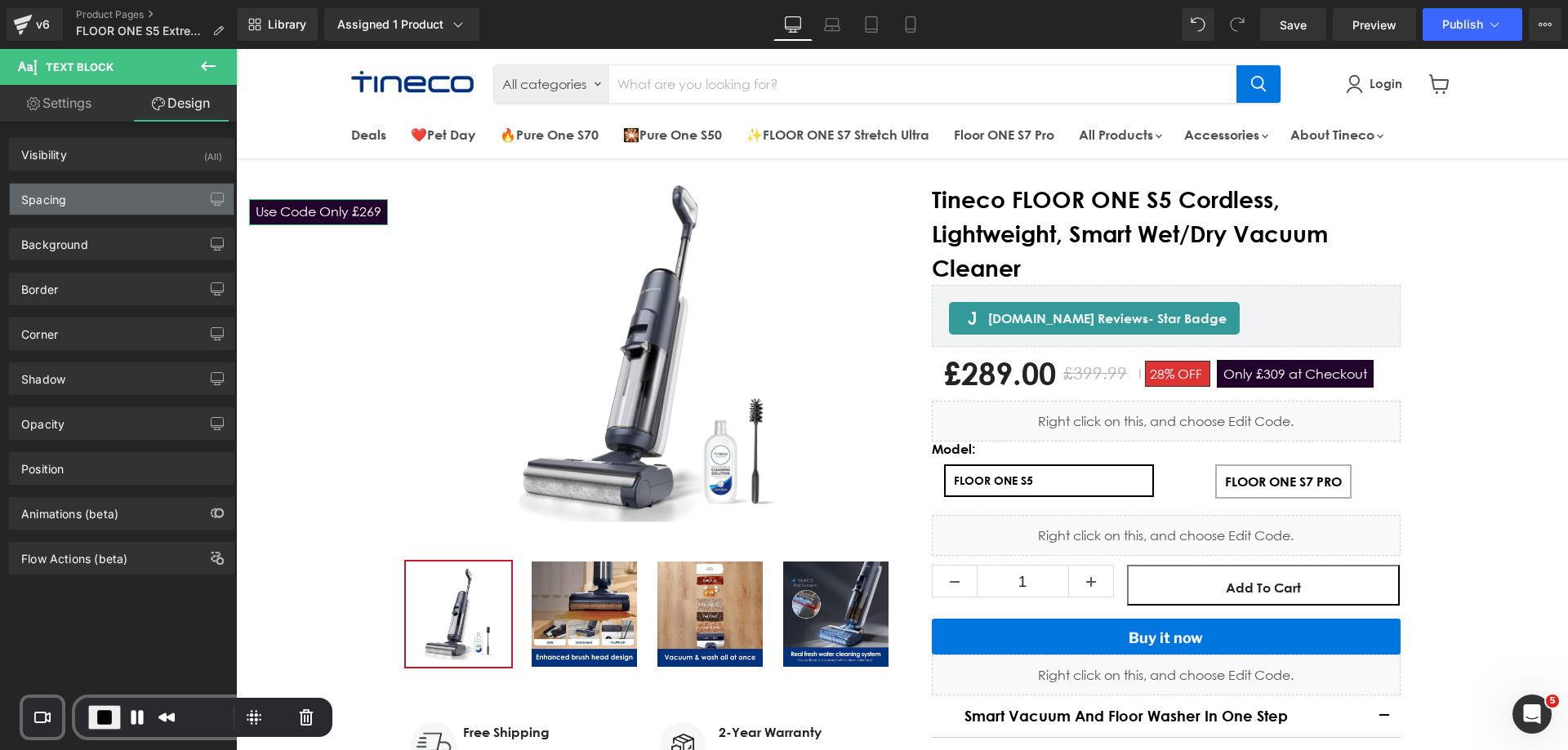
click at [93, 198] on div "Spacing" at bounding box center [122, 198] width 224 height 31
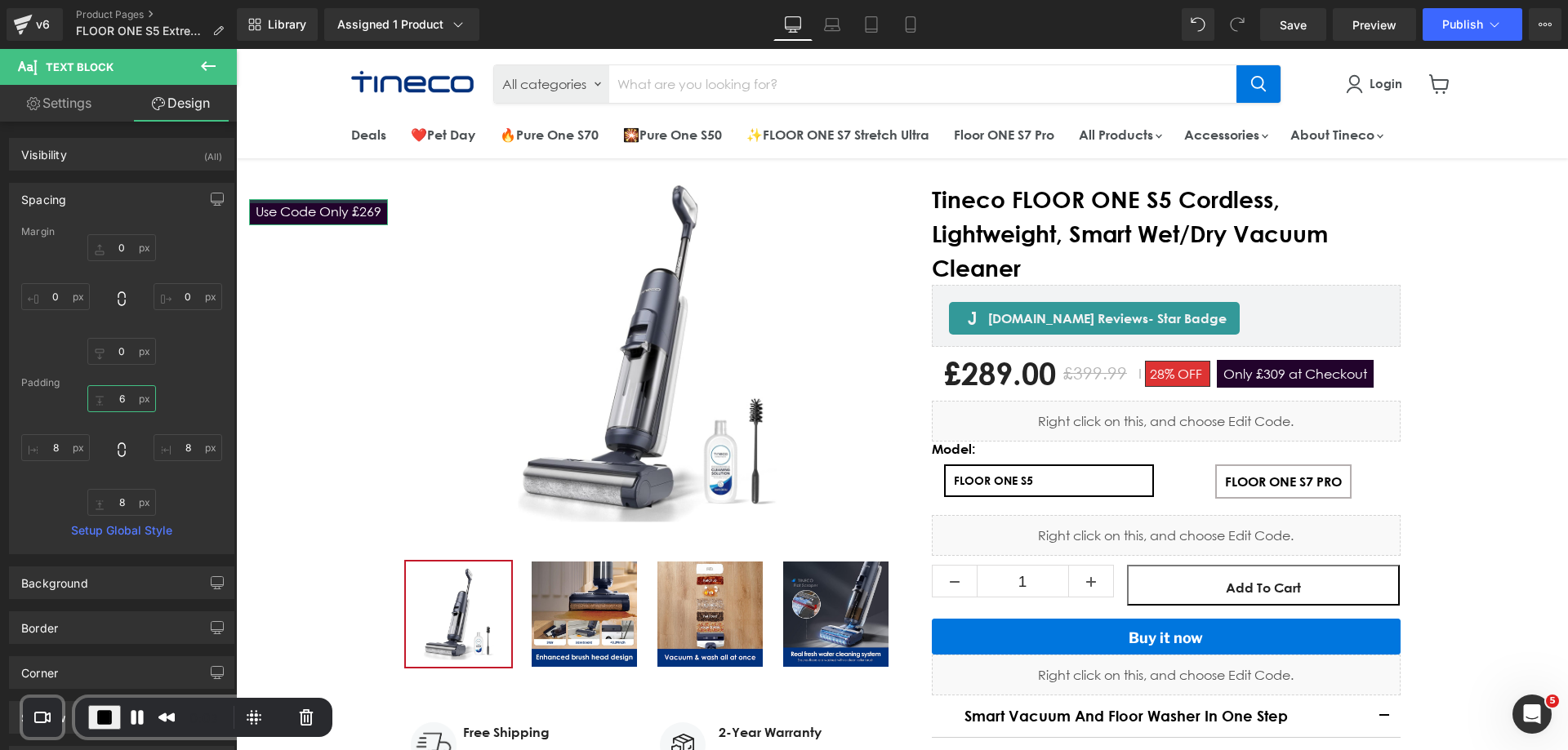
click at [119, 399] on input "6" at bounding box center [121, 398] width 69 height 27
type input "60"
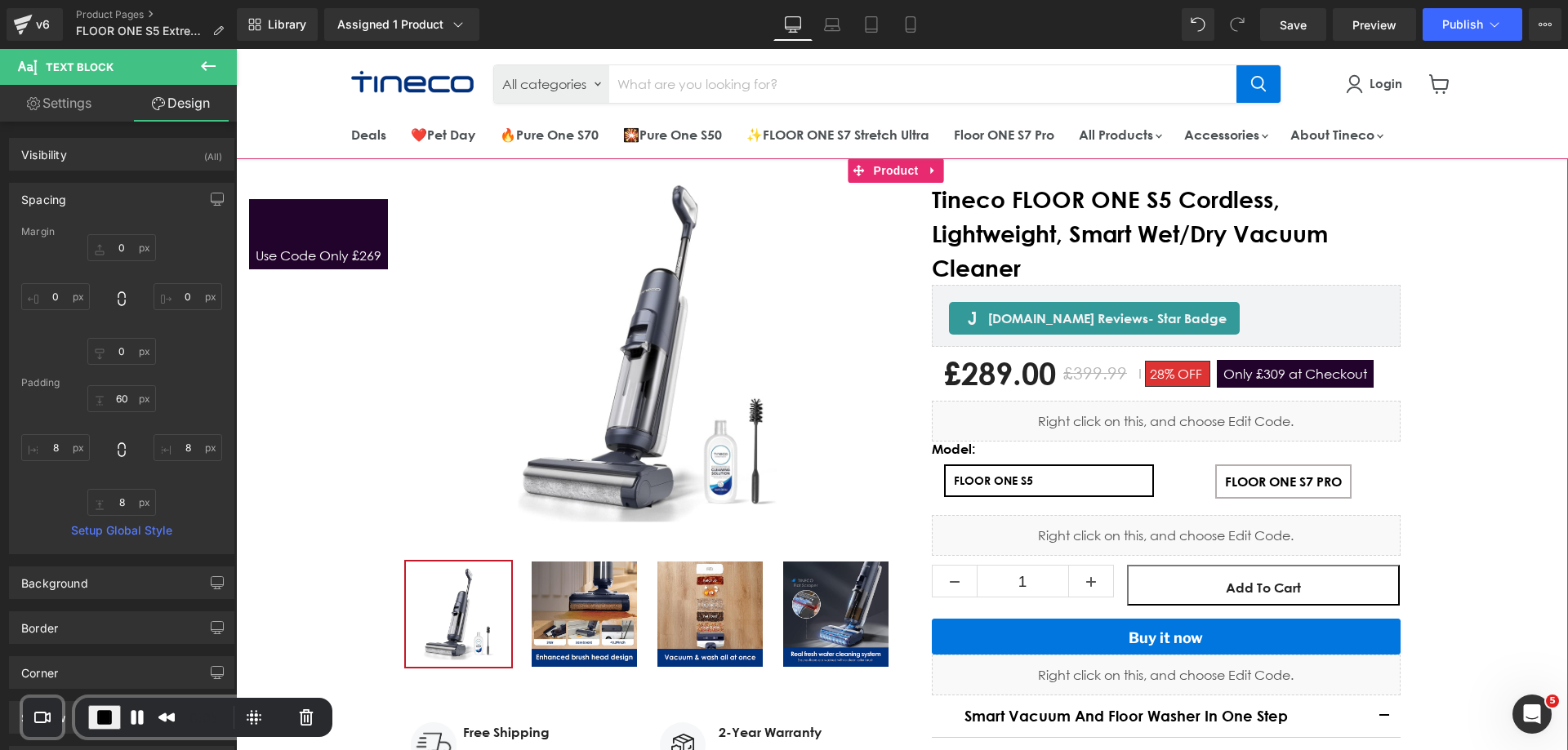
click at [333, 258] on p "Use Code Only £269" at bounding box center [319, 256] width 126 height 15
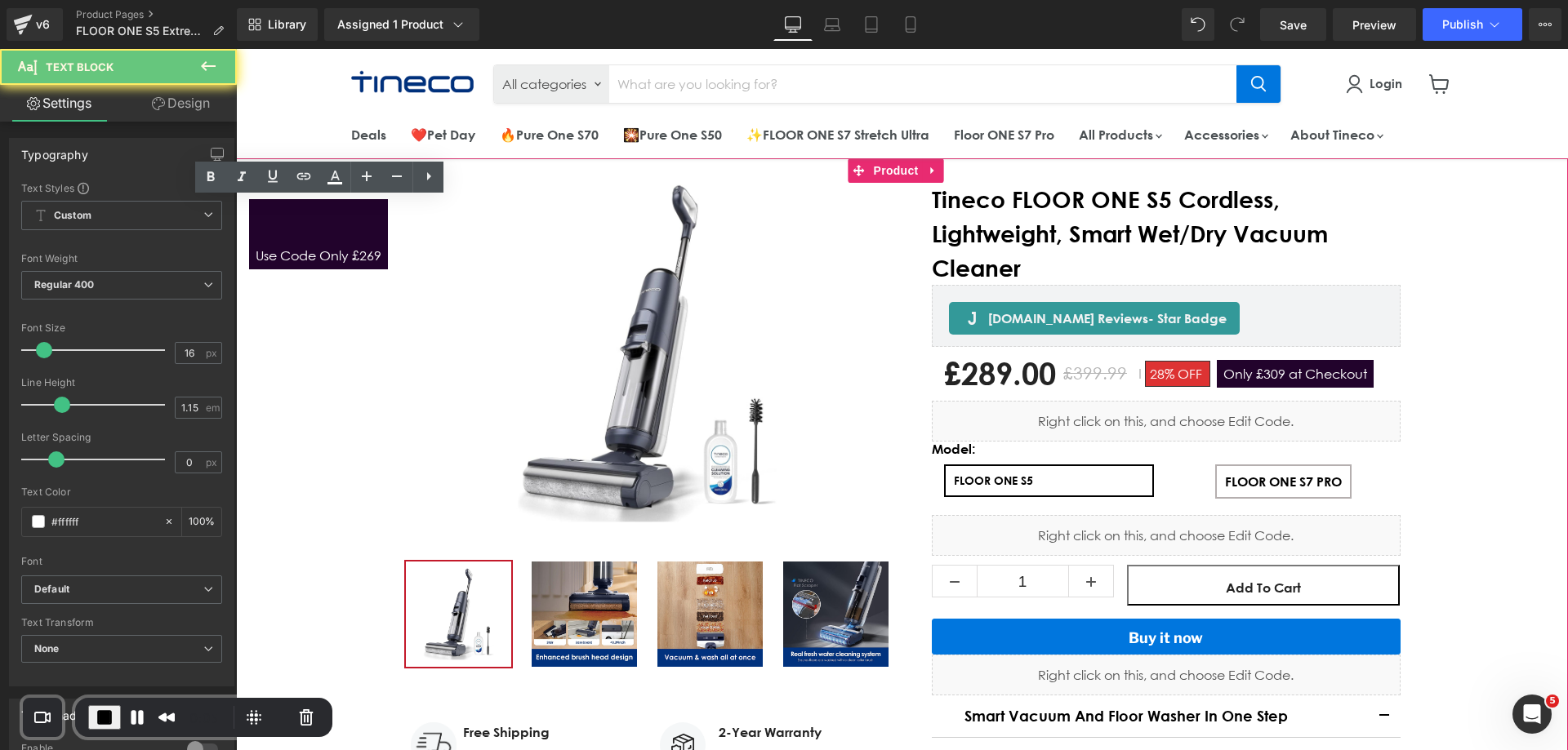
click at [333, 258] on p "Use Code Only £269" at bounding box center [319, 256] width 126 height 15
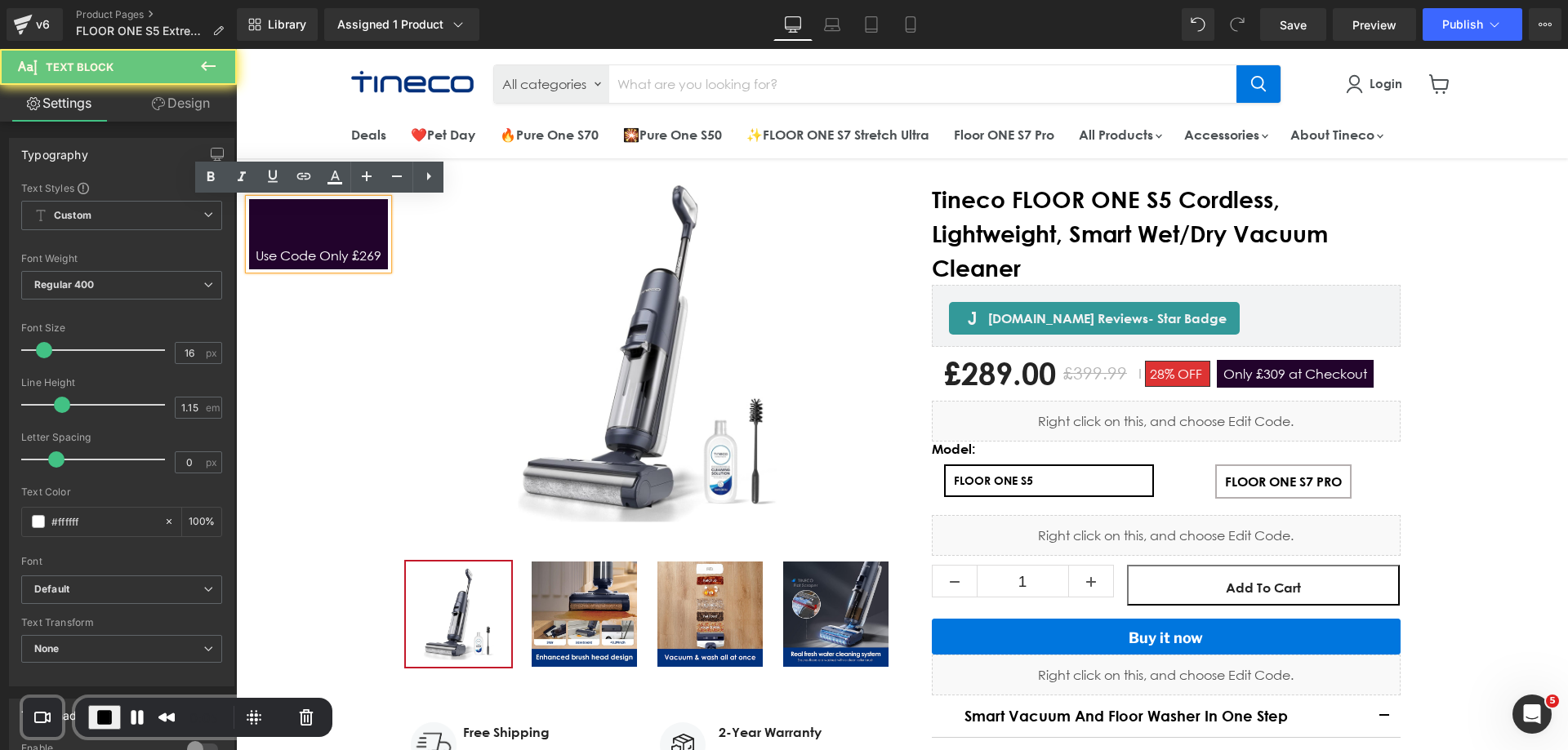
click at [333, 258] on p "Use Code Only £269" at bounding box center [319, 256] width 126 height 15
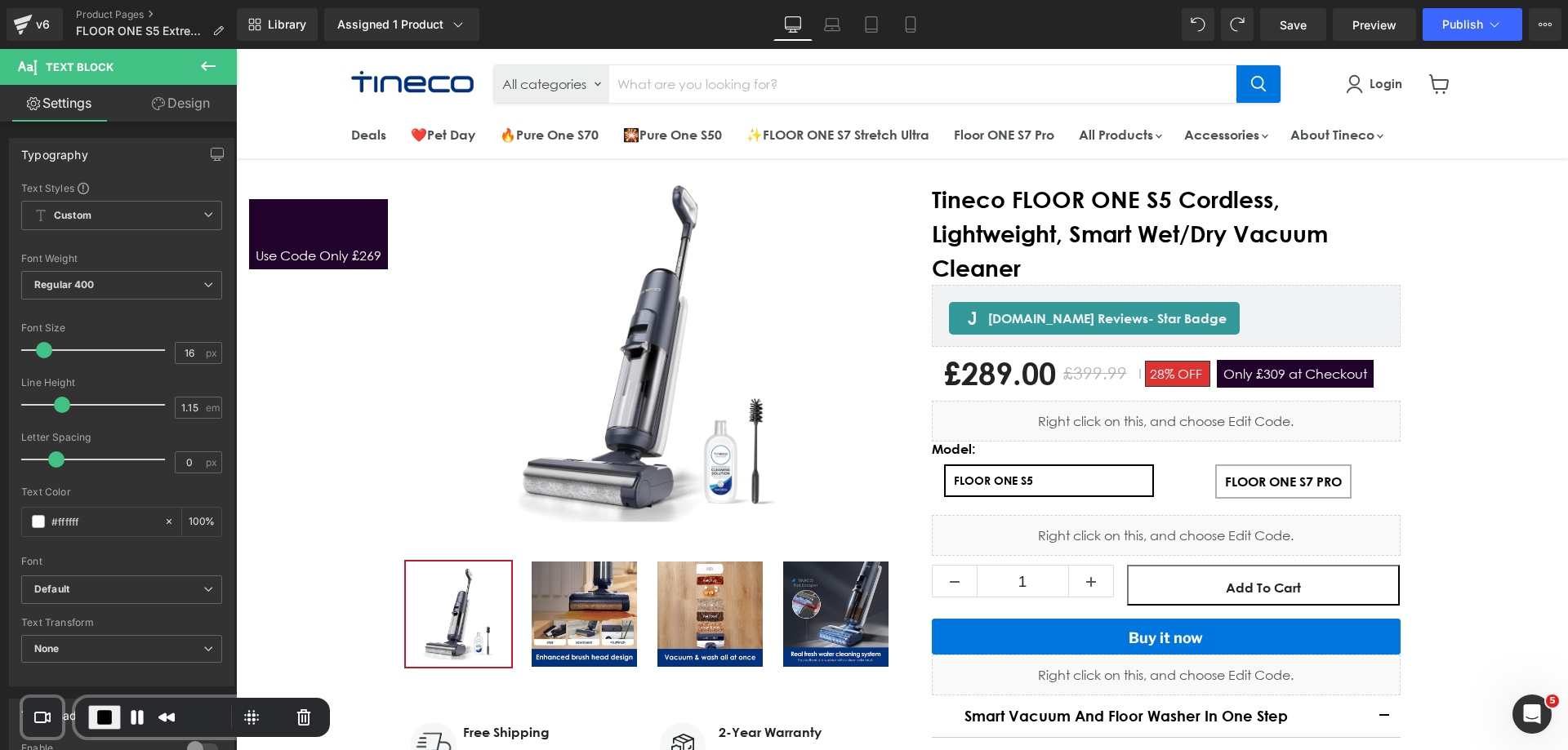
click at [152, 101] on icon at bounding box center [158, 104] width 13 height 13
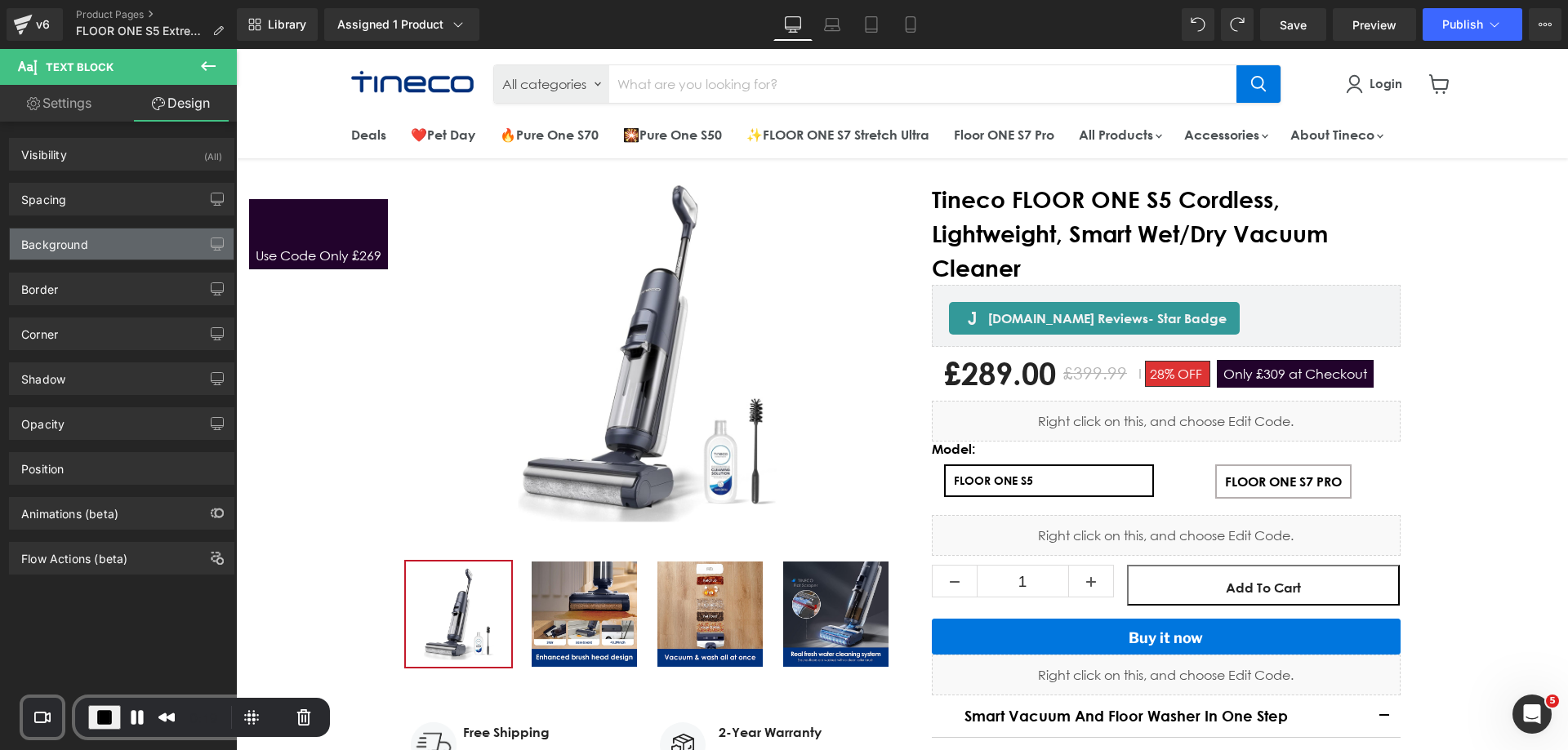
click at [93, 235] on div "Background" at bounding box center [122, 244] width 224 height 31
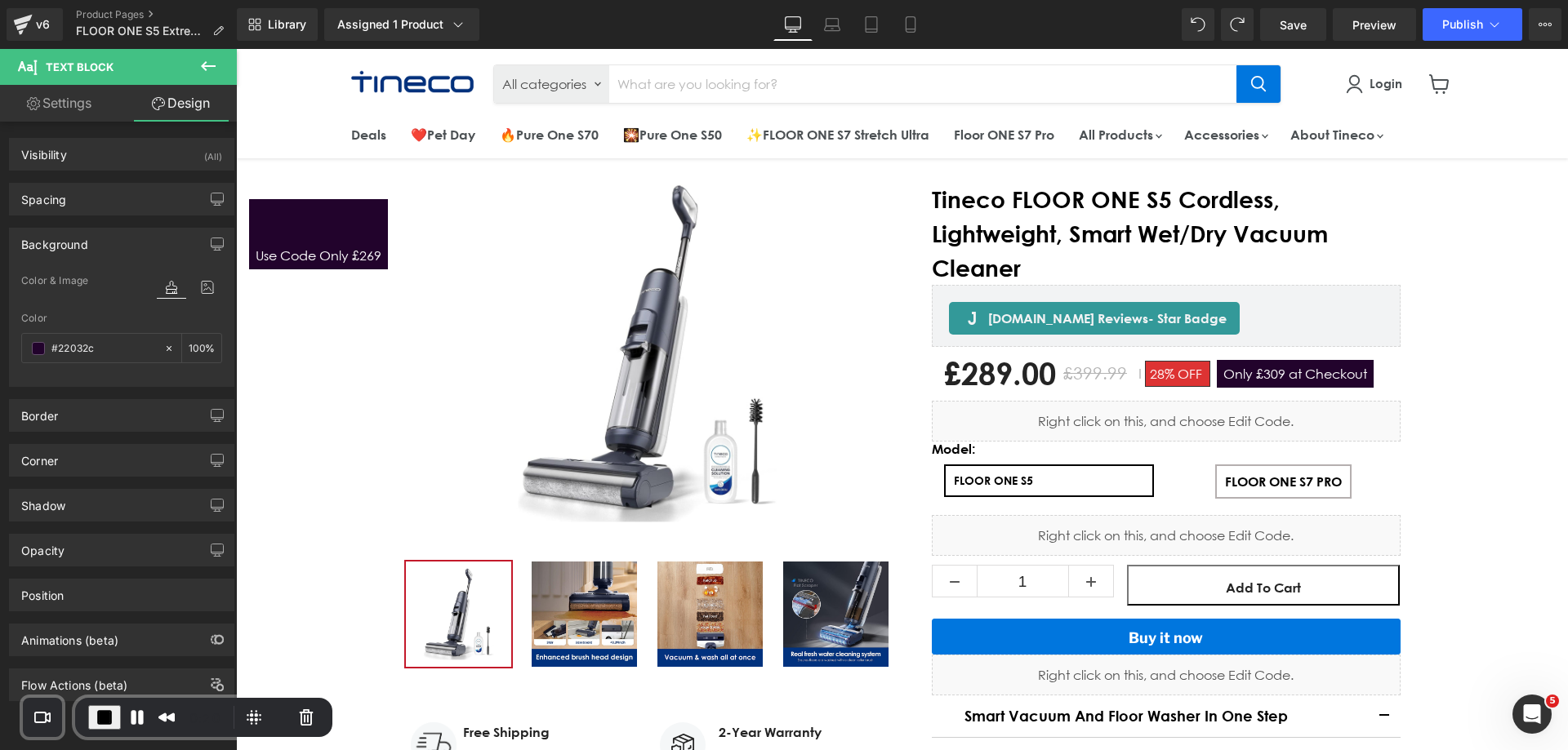
click at [76, 181] on div "Spacing Margin 0px 0 0px 0 0px 0 0px 0 Padding 60px 60 8px 8 8px 8 8px 8 Setup …" at bounding box center [122, 193] width 245 height 44
click at [76, 193] on div "Spacing" at bounding box center [122, 198] width 224 height 31
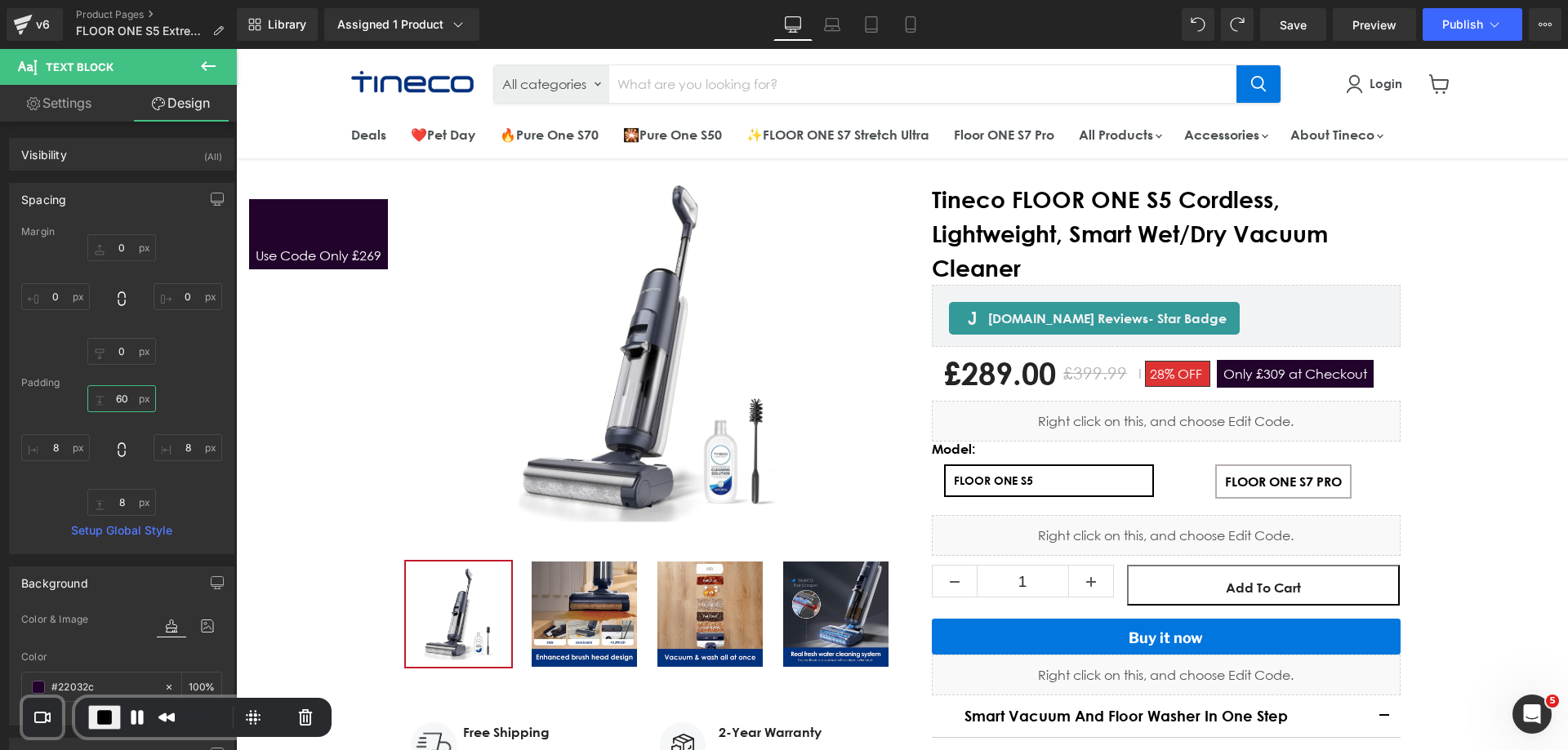
click at [119, 398] on input "60" at bounding box center [121, 398] width 69 height 27
type input "6"
click at [115, 712] on button "End Recording" at bounding box center [104, 718] width 32 height 24
